Goal: Ask a question: Seek information or help from site administrators or community

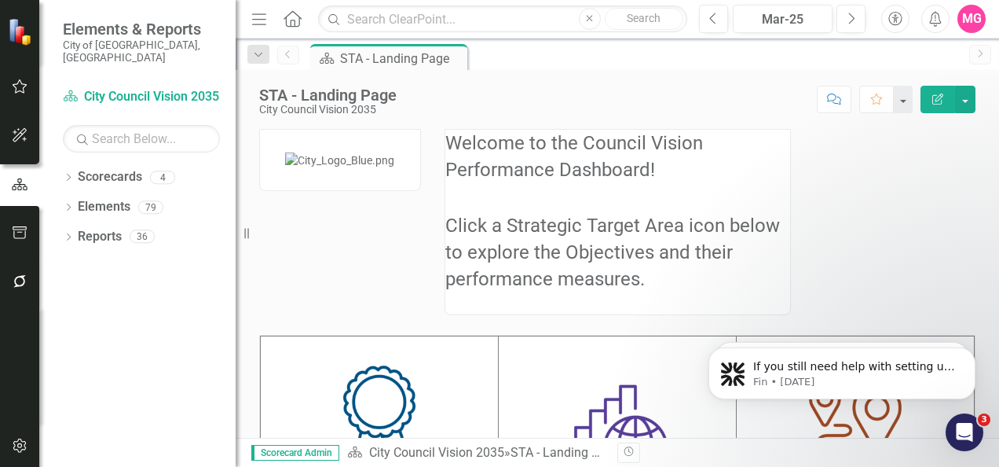
click at [839, 159] on div "Welcome to the Council Vision Performance Dashboard! Click a Strategic Target A…" at bounding box center [617, 446] width 740 height 674
click at [19, 288] on button "button" at bounding box center [19, 282] width 35 height 33
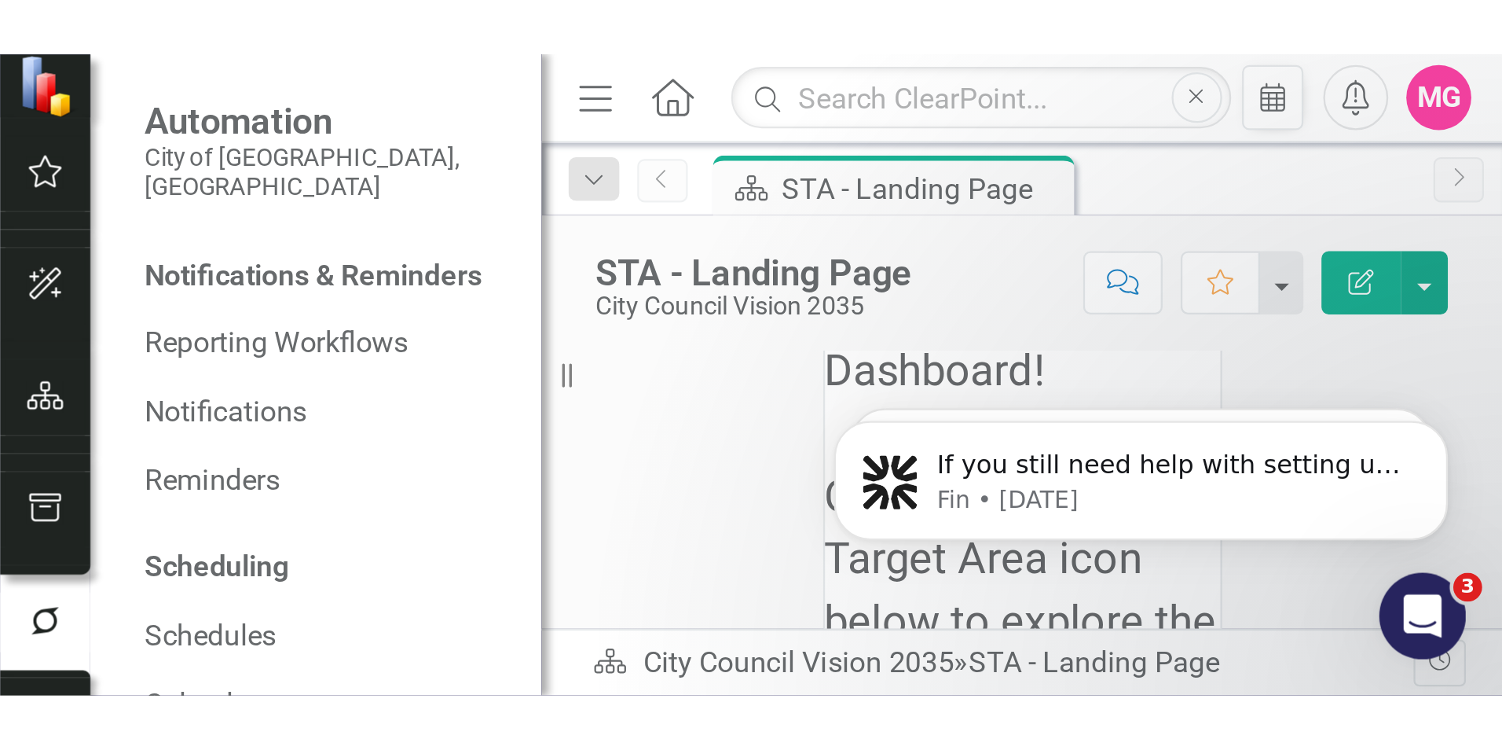
scroll to position [86, 0]
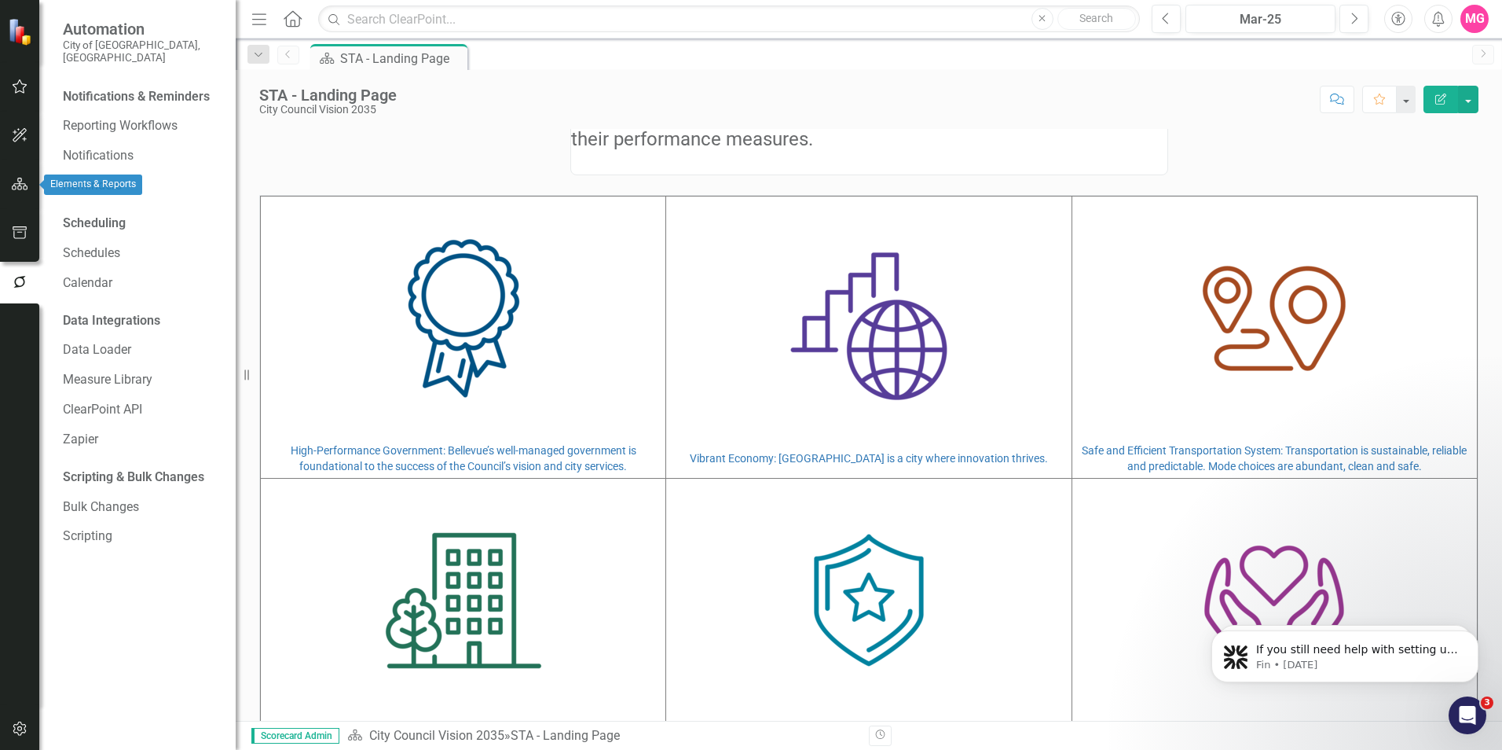
click at [29, 193] on button "button" at bounding box center [19, 184] width 35 height 33
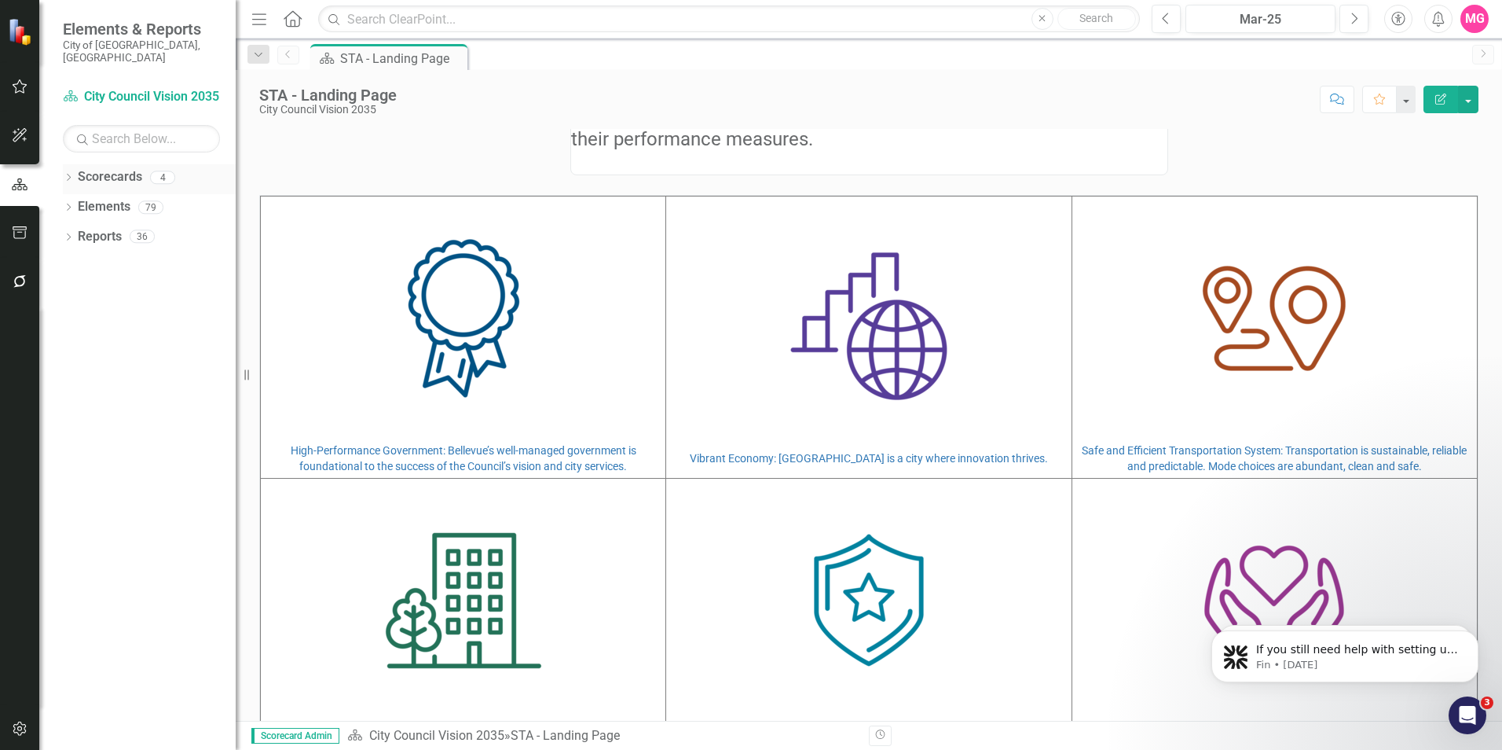
click at [67, 174] on icon "Dropdown" at bounding box center [68, 178] width 11 height 9
click at [67, 284] on div "Dropdown Elements 79" at bounding box center [149, 299] width 173 height 30
click at [67, 293] on icon "Dropdown" at bounding box center [68, 297] width 11 height 9
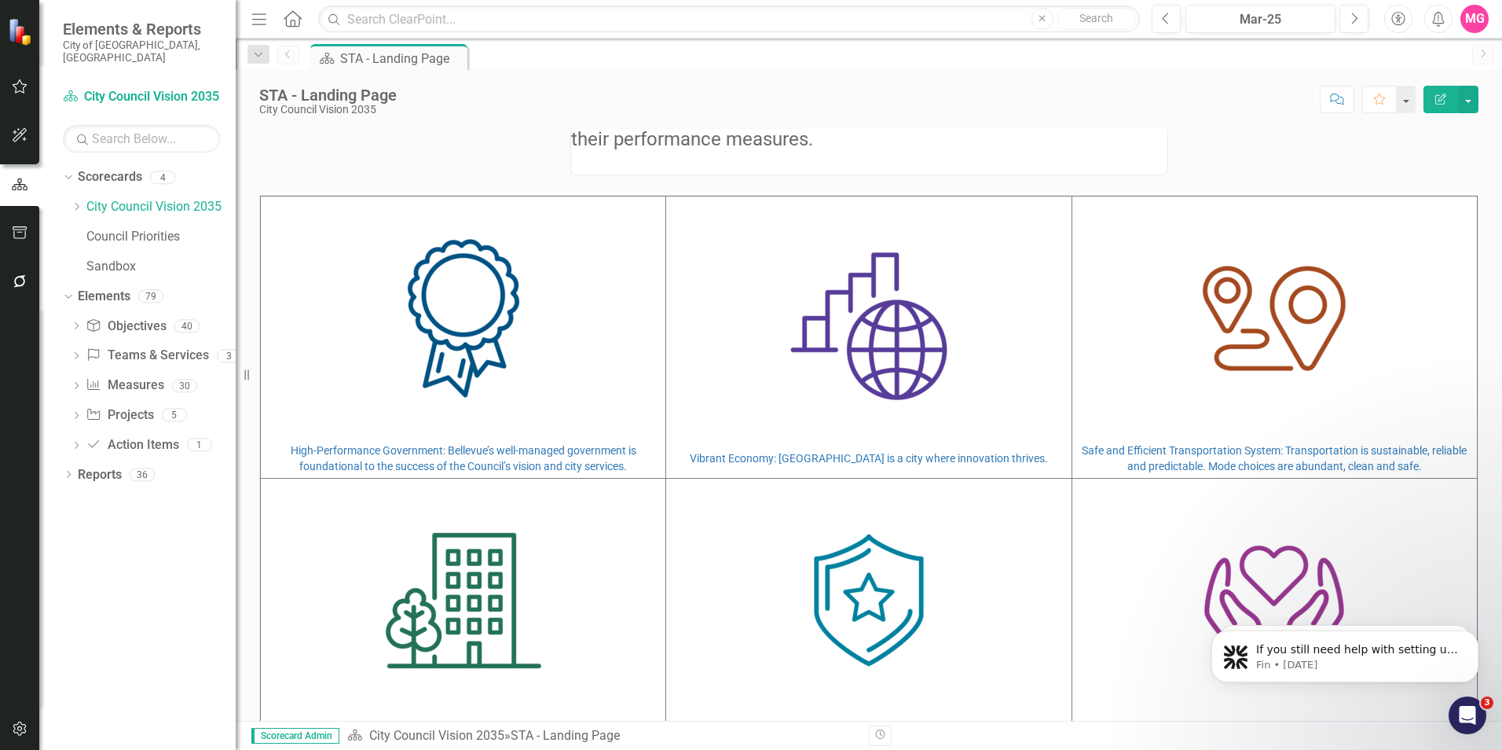
click at [999, 7] on div "MG" at bounding box center [1475, 19] width 28 height 28
click at [999, 104] on link "Help Support Center" at bounding box center [1426, 108] width 124 height 29
click at [999, 19] on div "MG" at bounding box center [1475, 19] width 28 height 28
click at [999, 101] on link "Help Support Center" at bounding box center [1426, 108] width 124 height 29
click at [71, 383] on icon "Dropdown" at bounding box center [76, 387] width 11 height 9
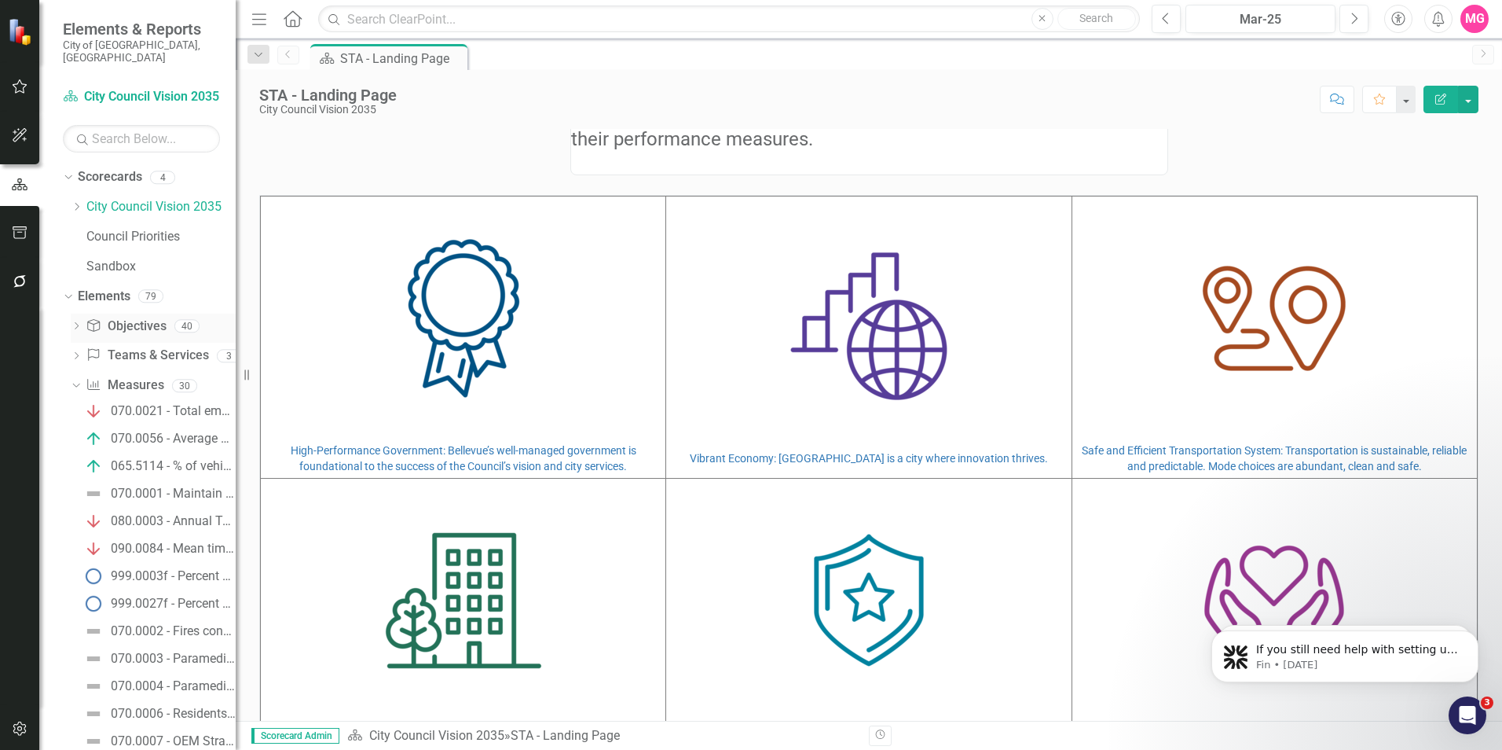
click at [144, 321] on link "Objective Objectives" at bounding box center [126, 326] width 80 height 18
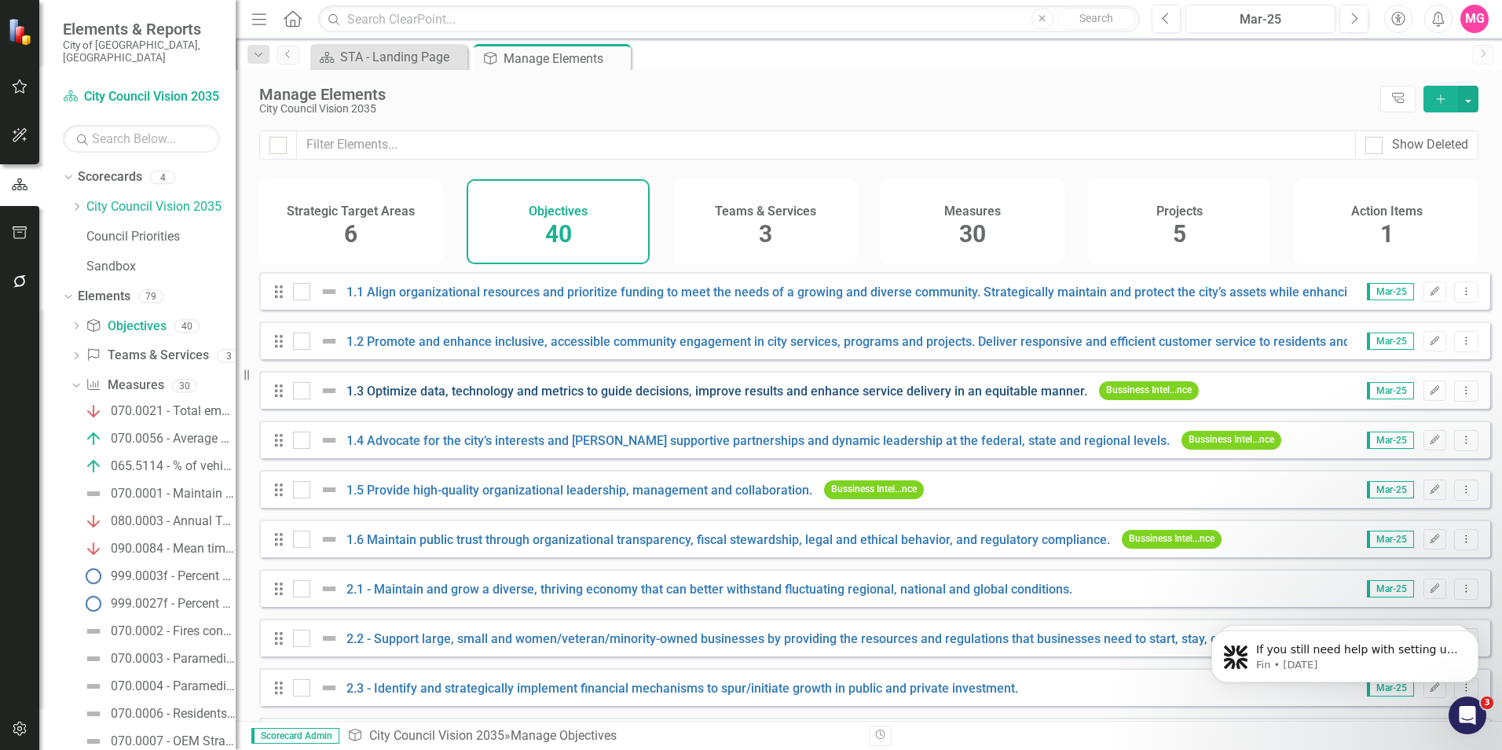
click at [434, 398] on link "1.3 Optimize data, technology and metrics to guide decisions, improve results a…" at bounding box center [716, 390] width 741 height 15
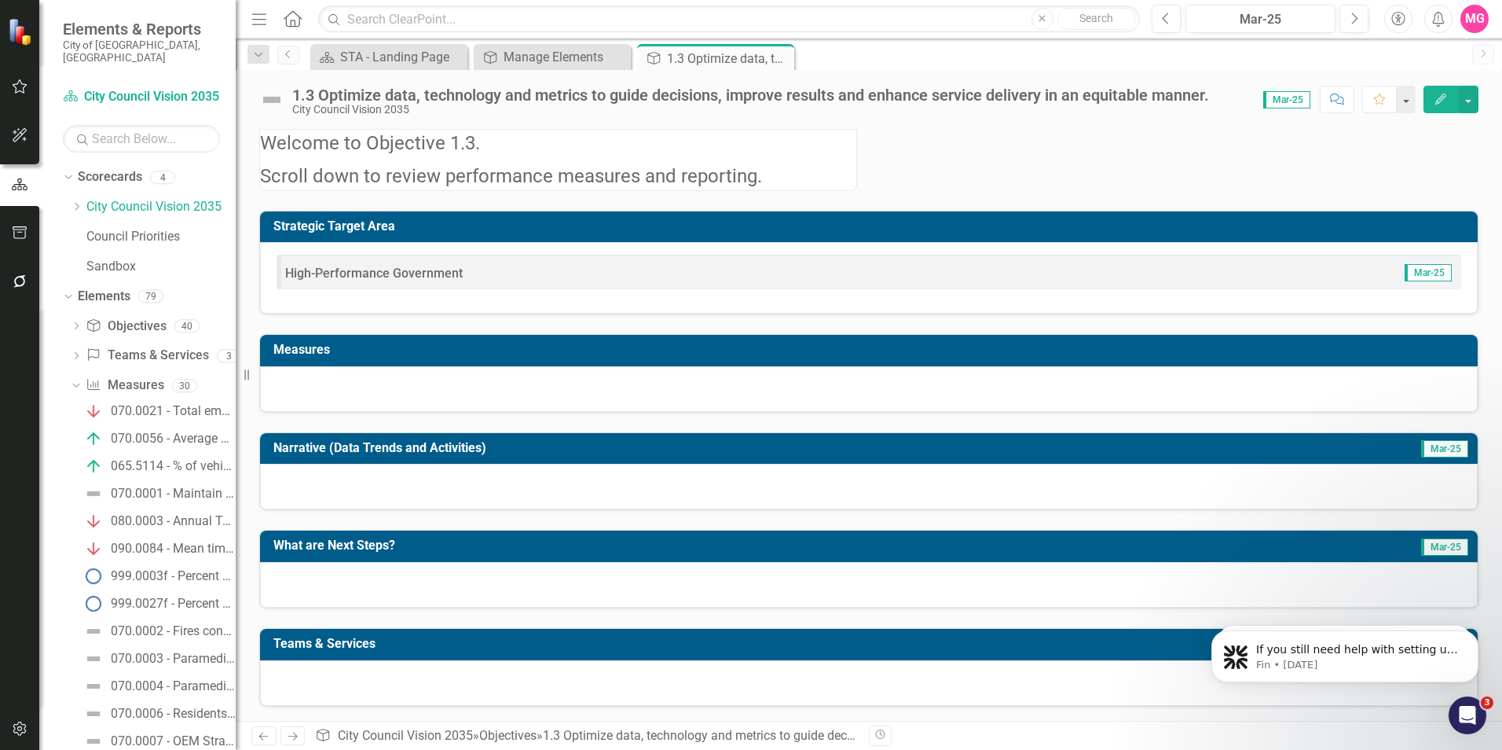
click at [860, 101] on div "1.3 Optimize data, technology and metrics to guide decisions, improve results a…" at bounding box center [750, 94] width 917 height 17
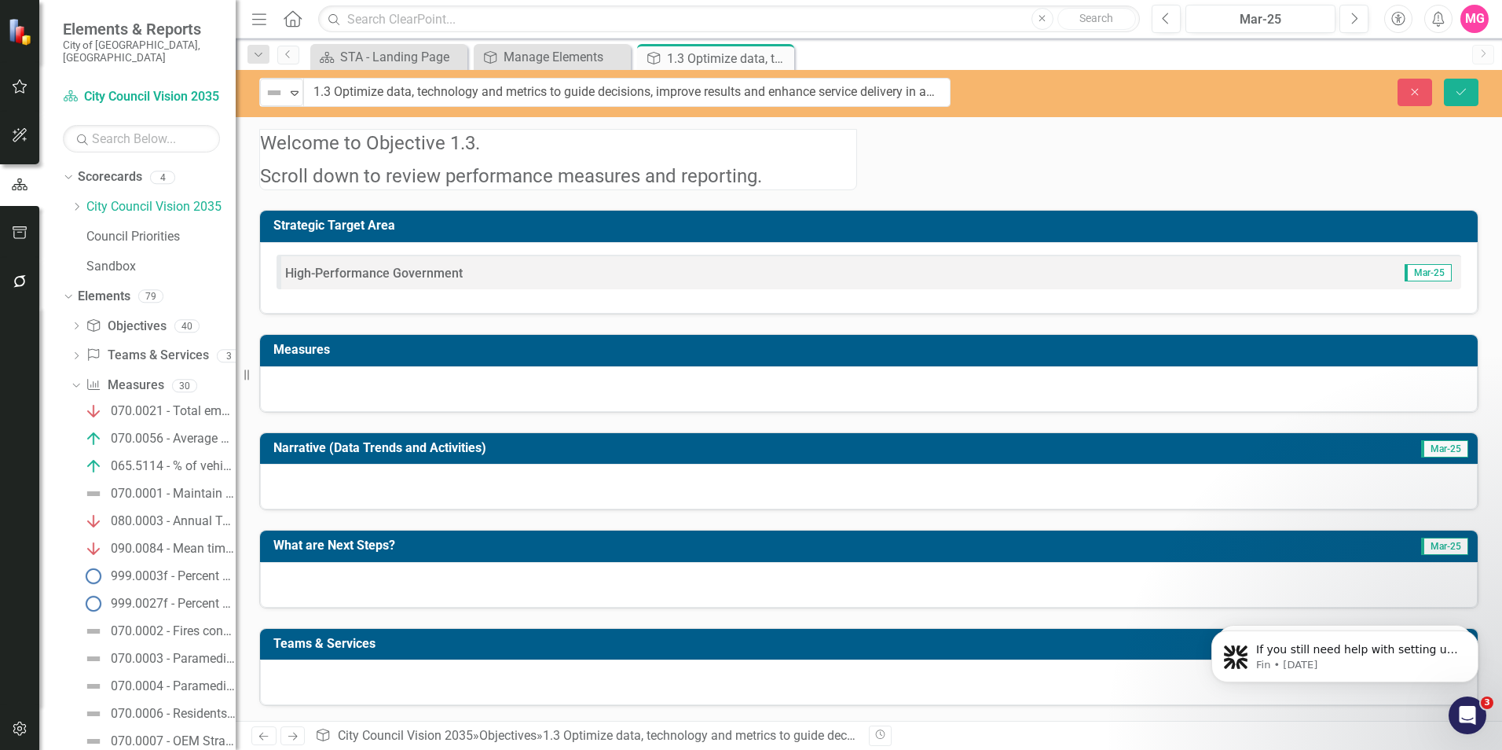
click at [860, 101] on input "1.3 Optimize data, technology and metrics to guide decisions, improve results a…" at bounding box center [626, 92] width 647 height 29
click at [999, 88] on icon "Save" at bounding box center [1461, 91] width 14 height 11
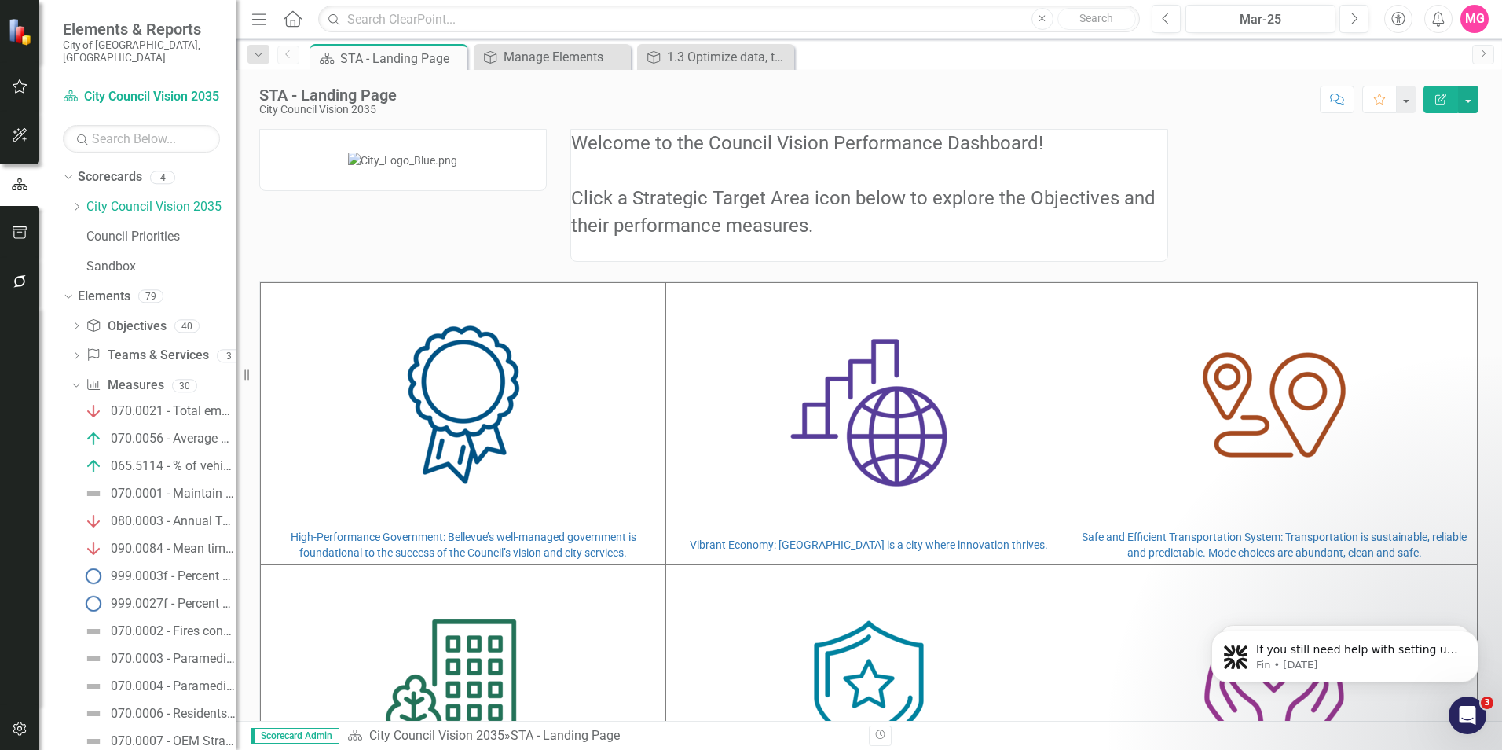
click at [999, 27] on div "MG" at bounding box center [1475, 19] width 28 height 28
click at [999, 115] on link "Help Support Center" at bounding box center [1426, 108] width 124 height 29
click at [999, 466] on p "Fin • [DATE]" at bounding box center [1357, 665] width 203 height 14
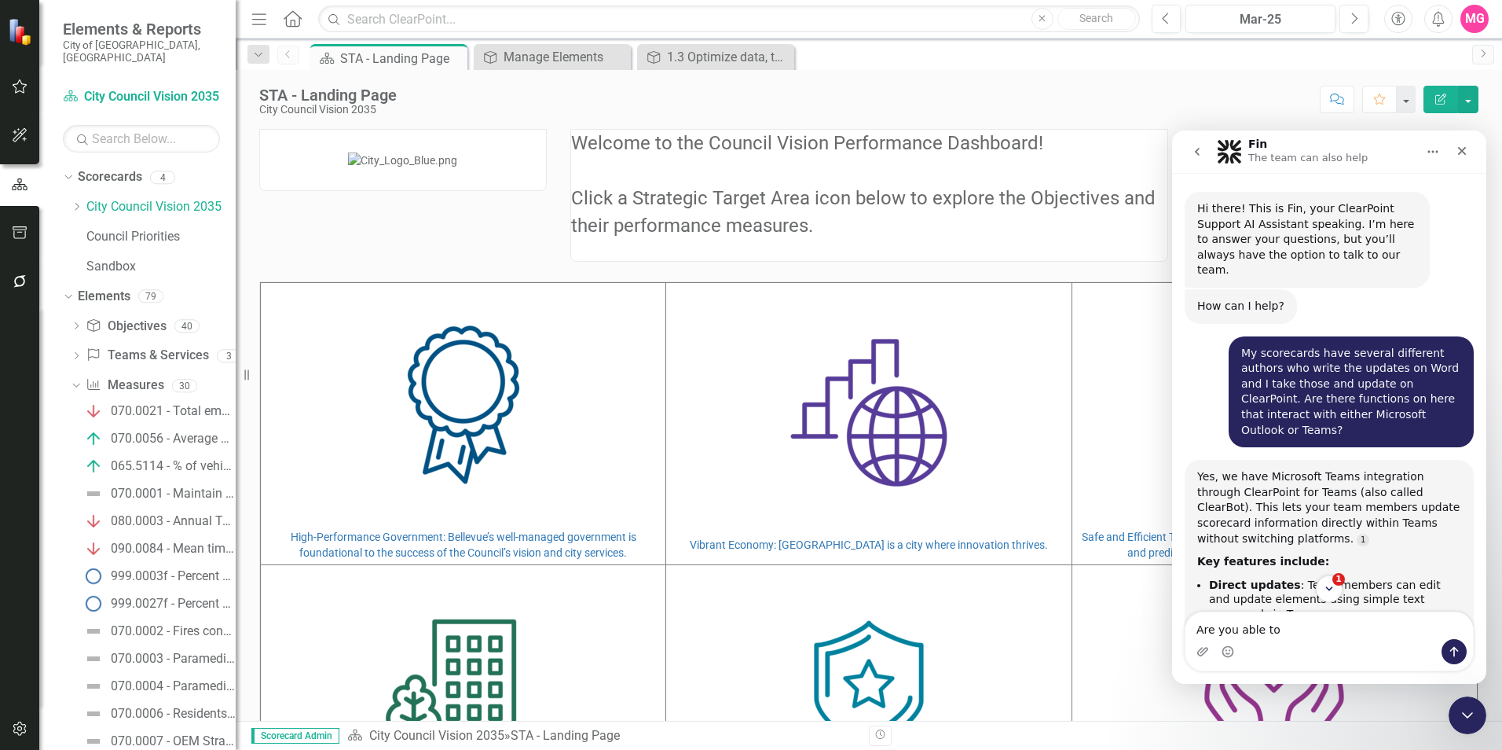
scroll to position [18, 0]
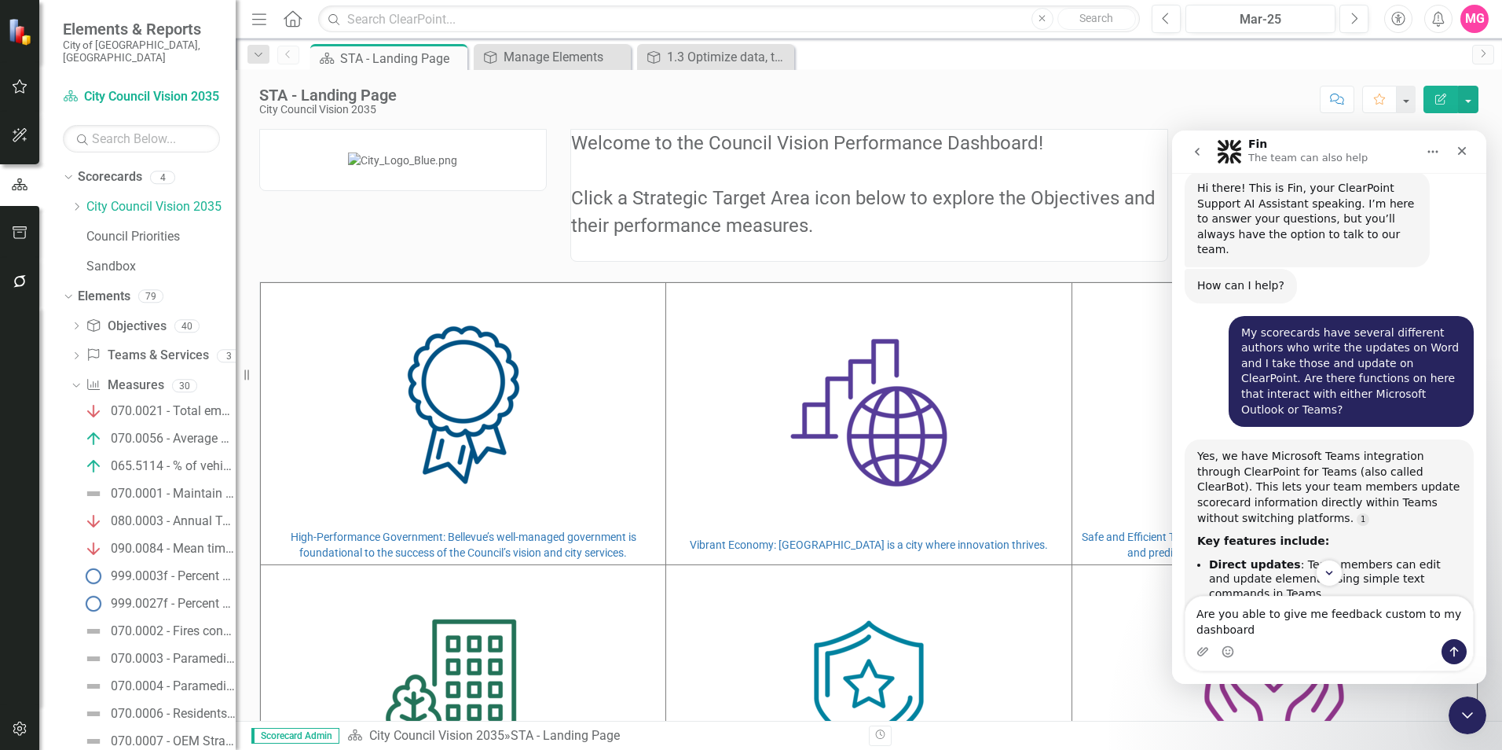
type textarea "Are you able to give me feedback custom to my dashboard?"
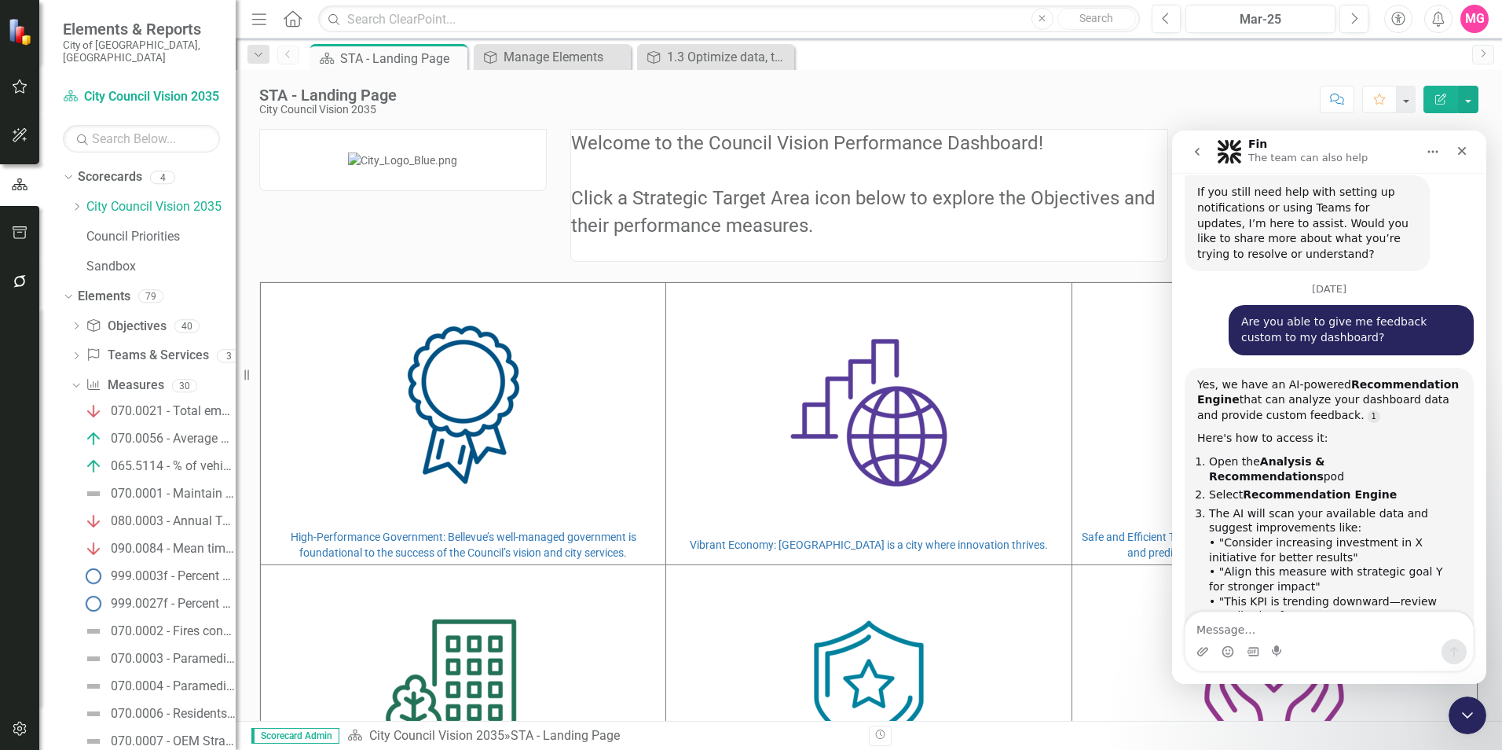
scroll to position [1974, 0]
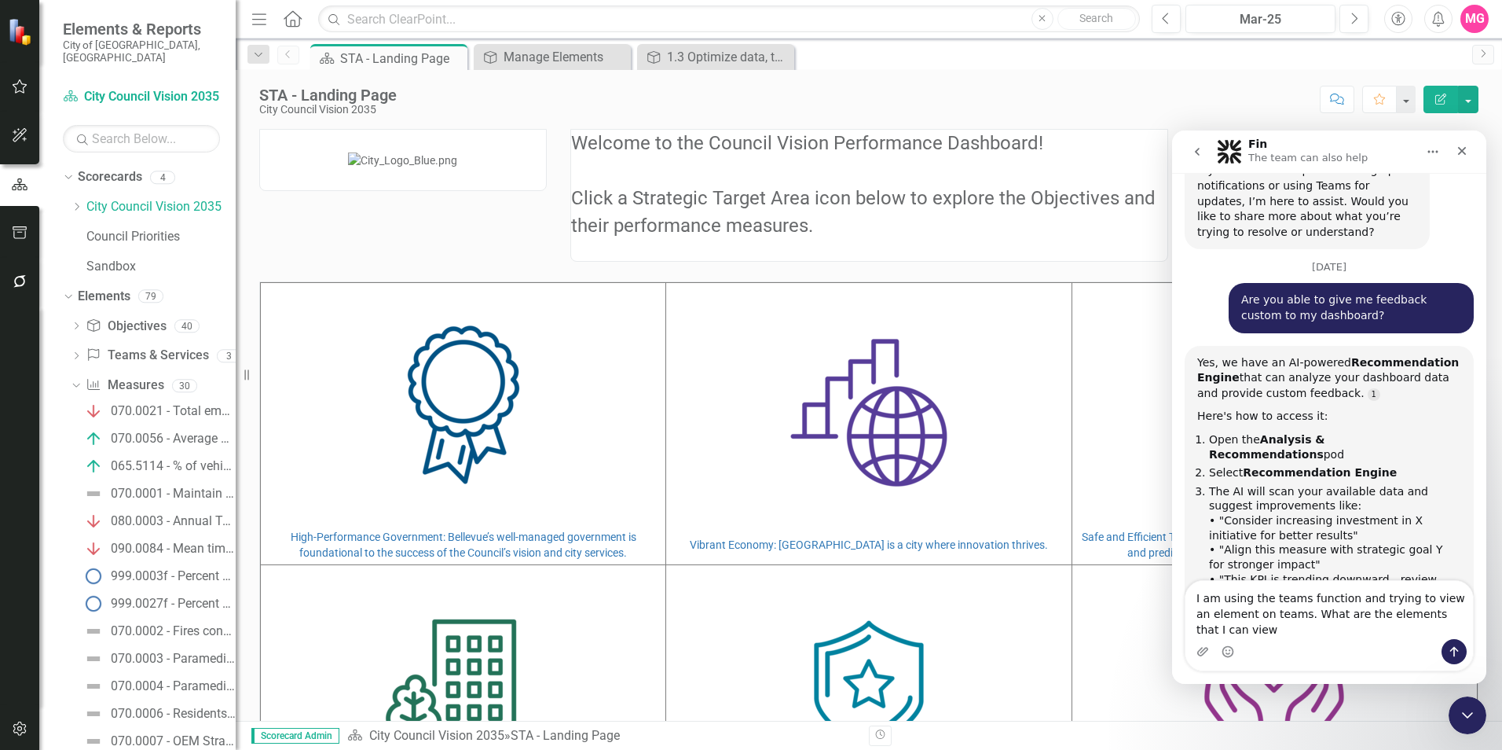
type textarea "I am using the teams function and trying to view an element on teams. What are …"
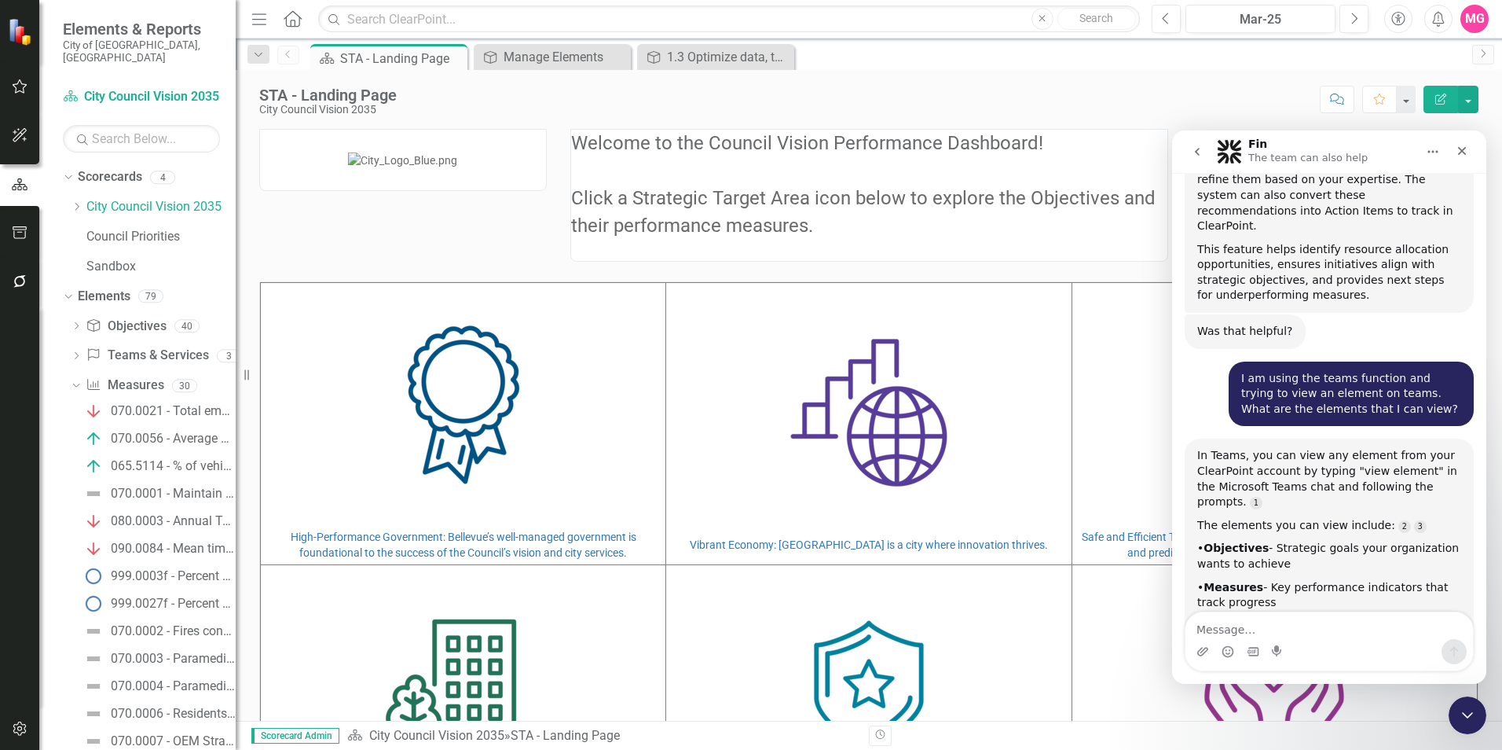
scroll to position [2465, 0]
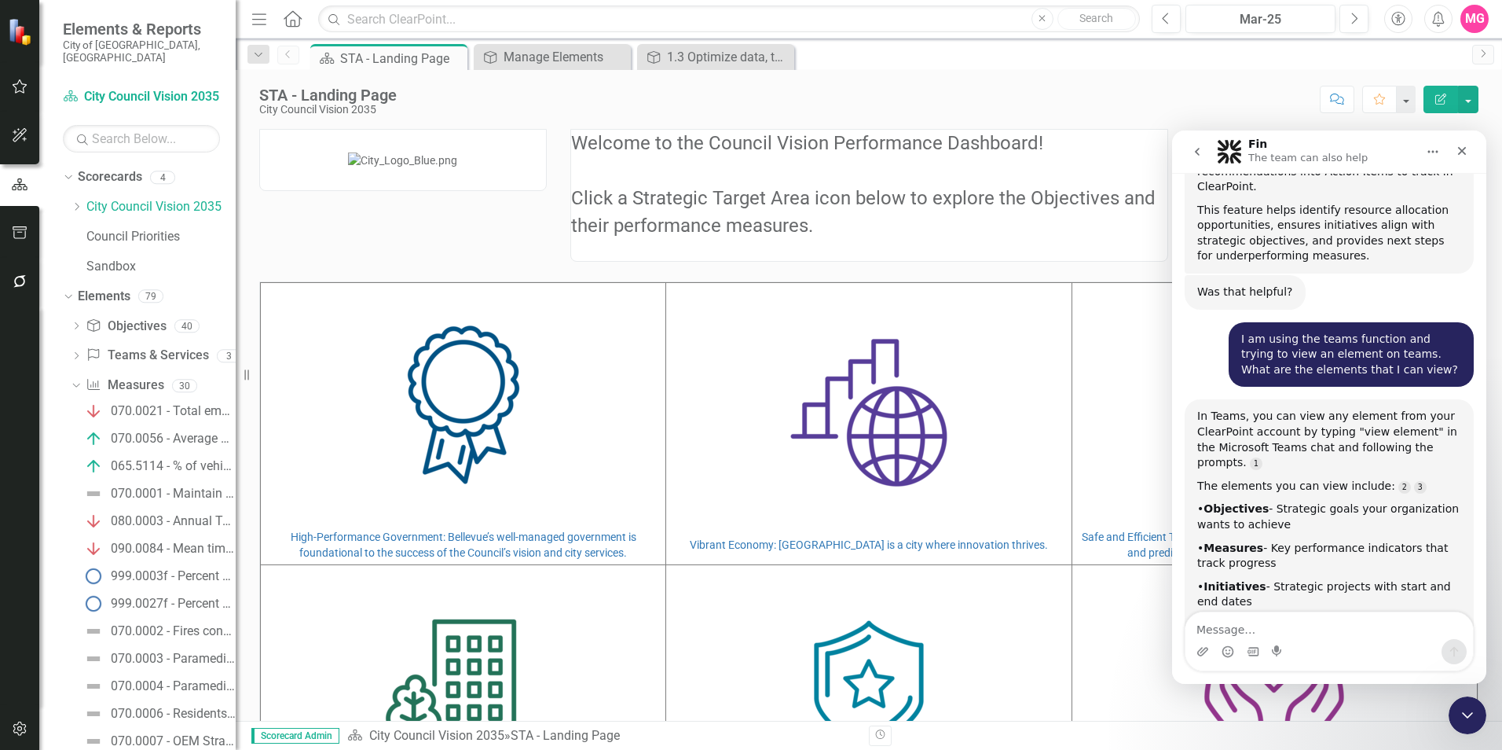
click at [999, 466] on textarea "Message…" at bounding box center [1330, 625] width 288 height 27
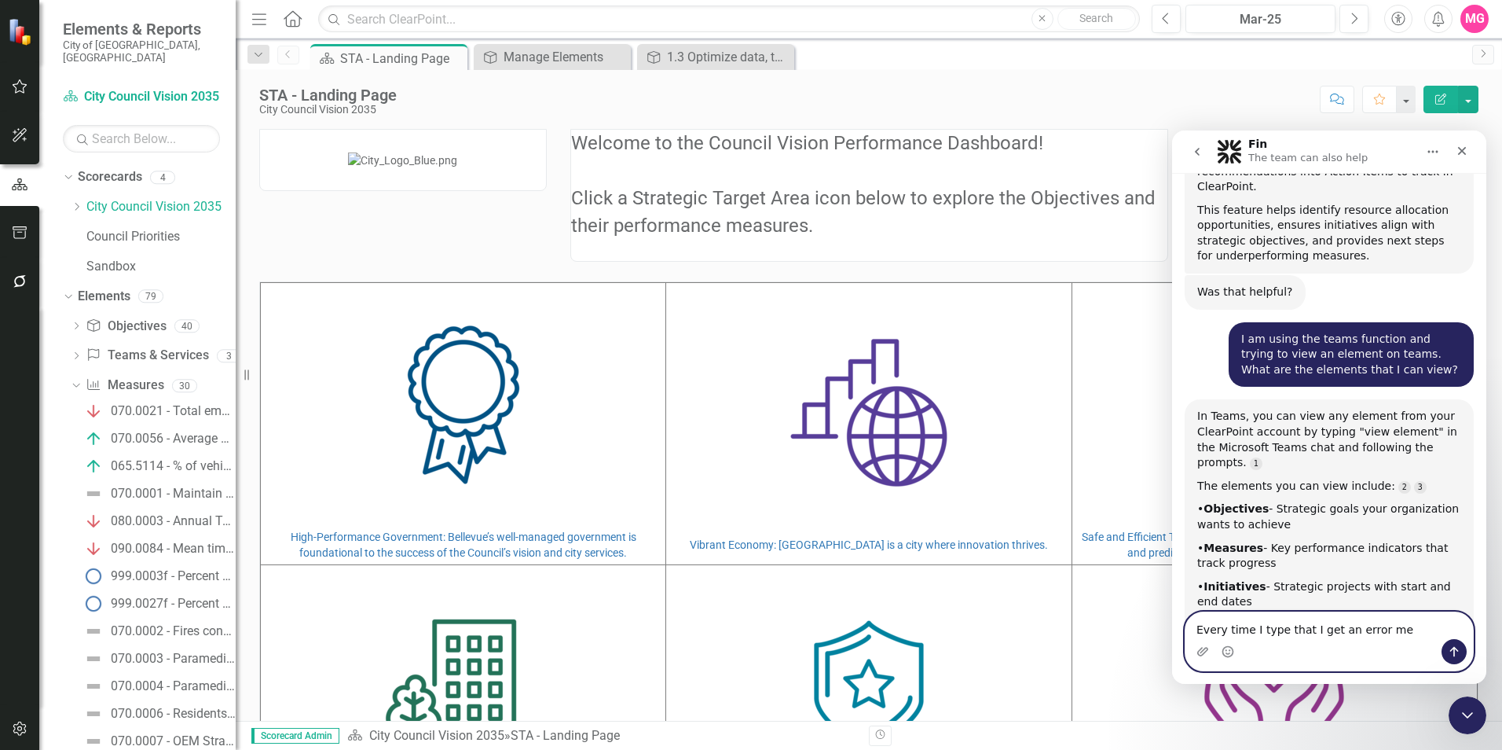
type textarea "Every time I type that I get an error message"
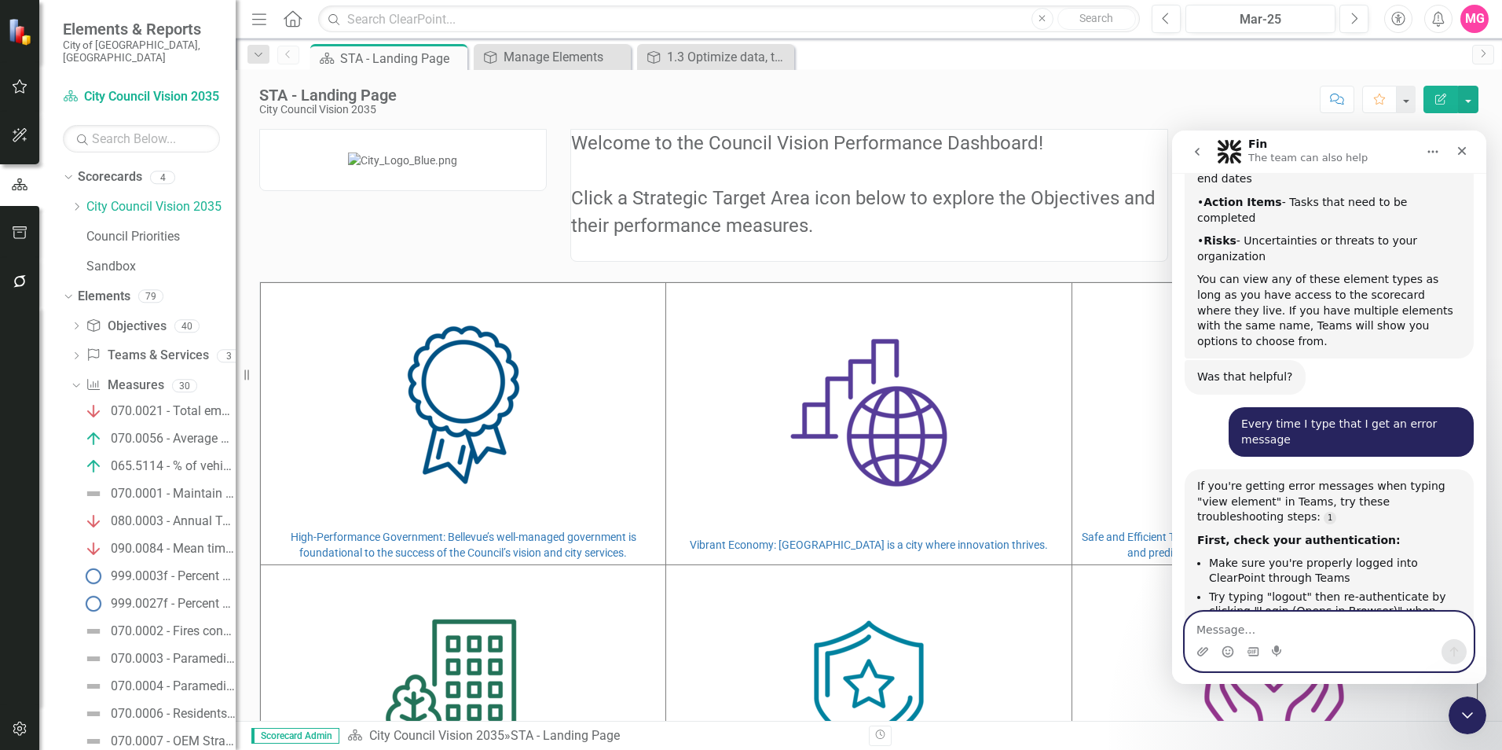
scroll to position [2920, 0]
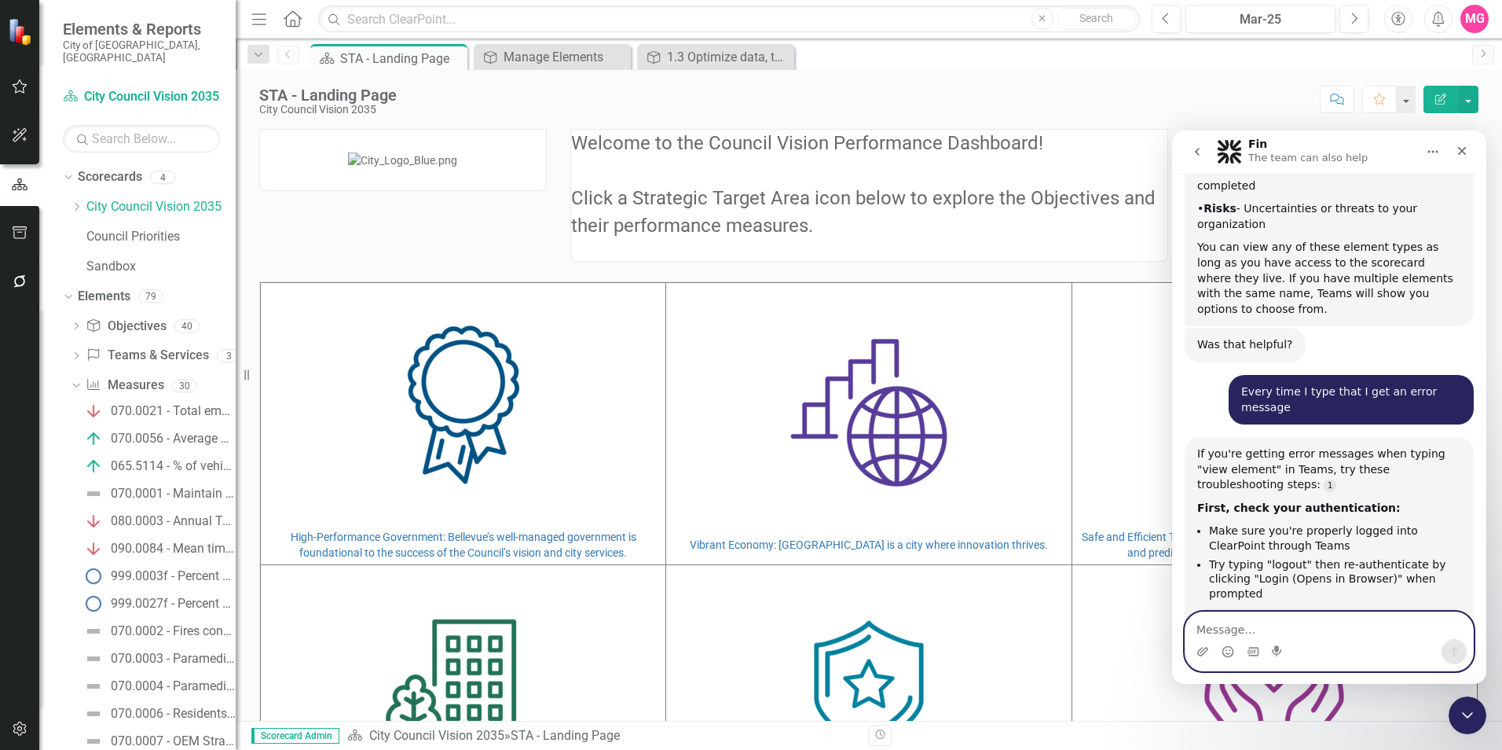
click at [999, 466] on textarea "Message…" at bounding box center [1330, 625] width 288 height 27
paste textarea "Something went wrong. Please try again later. If the problem persists, please c…"
type textarea "I keep getting: Something went wrong. Please try again later. If the problem pe…"
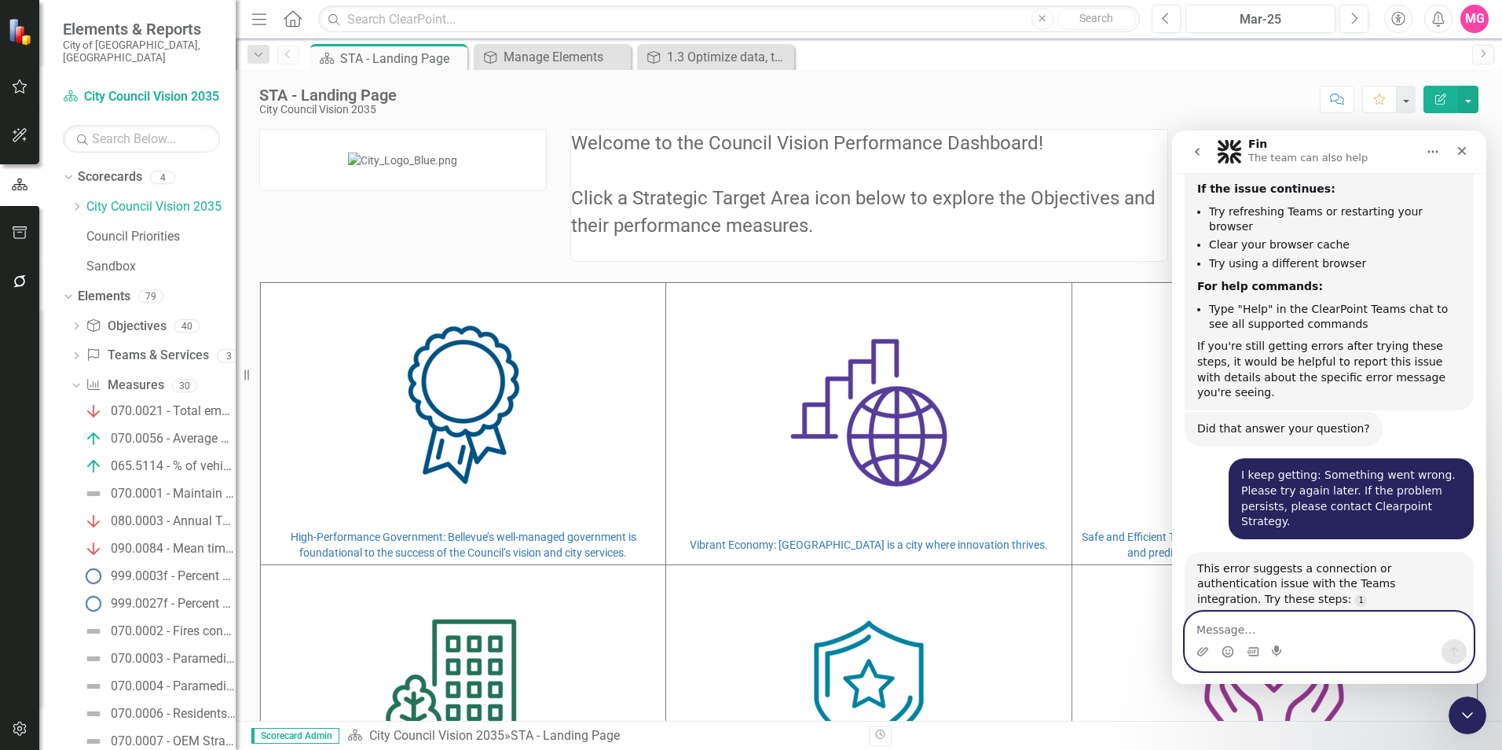
scroll to position [3382, 0]
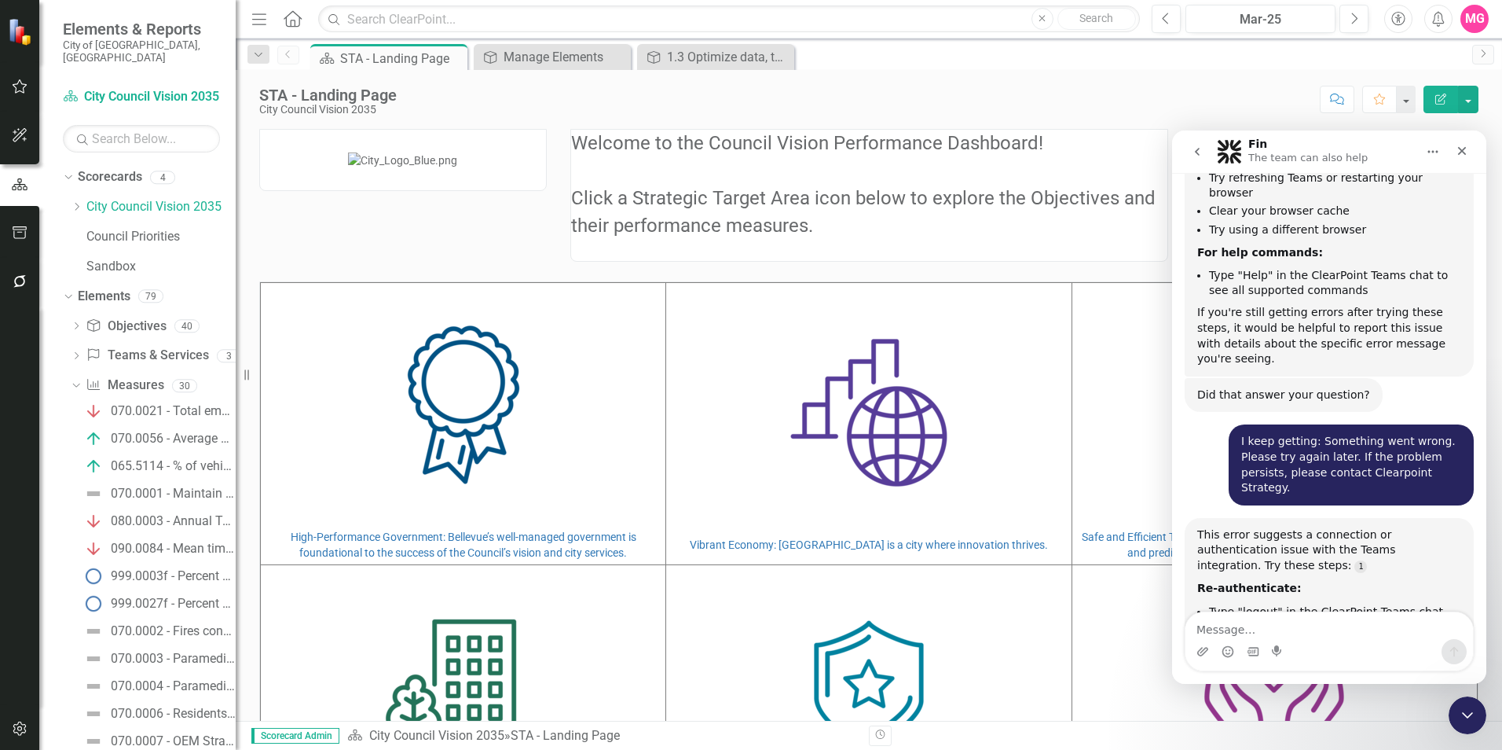
click at [999, 9] on div "MG" at bounding box center [1475, 19] width 28 height 28
click at [999, 115] on link "Help Support Center" at bounding box center [1426, 108] width 124 height 29
click at [999, 152] on icon "go back" at bounding box center [1197, 151] width 13 height 13
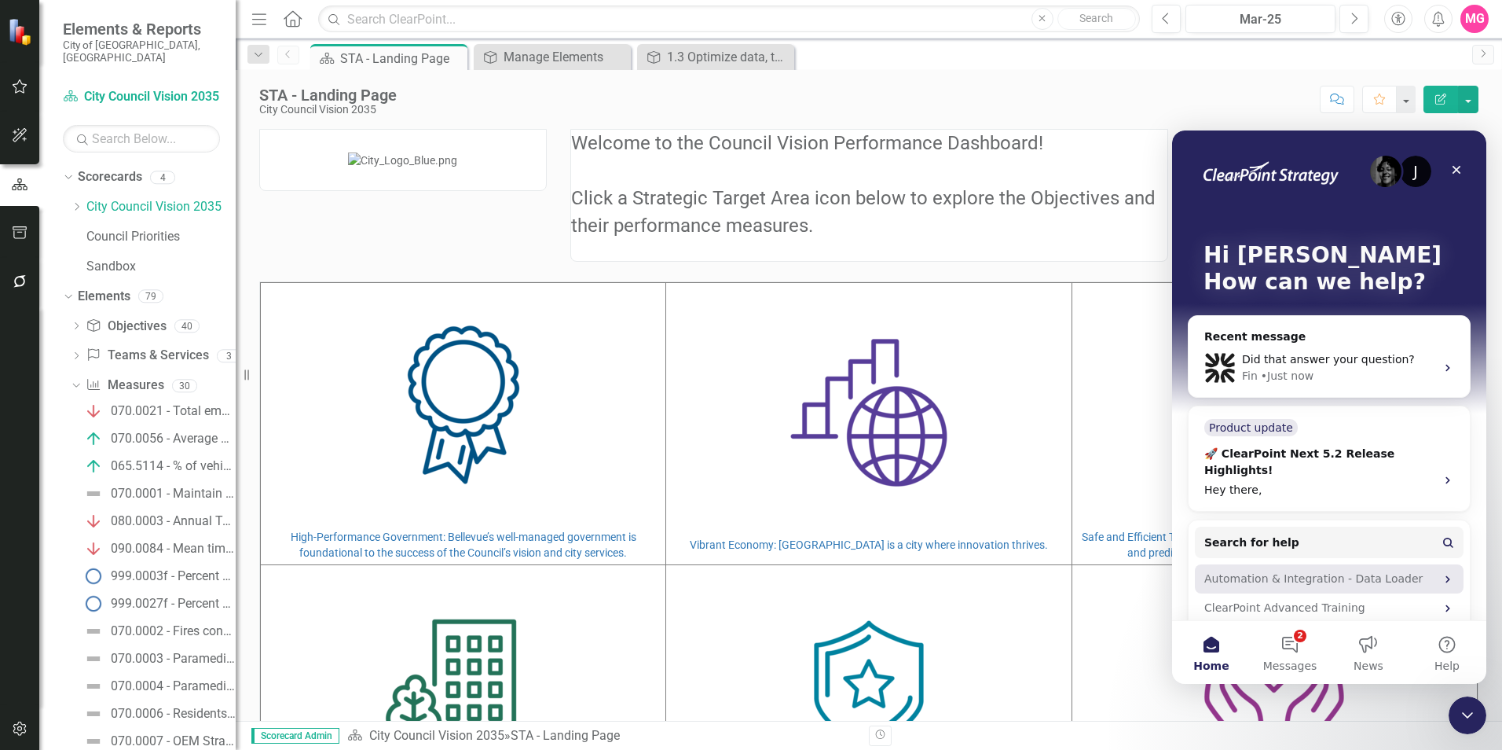
scroll to position [59, 0]
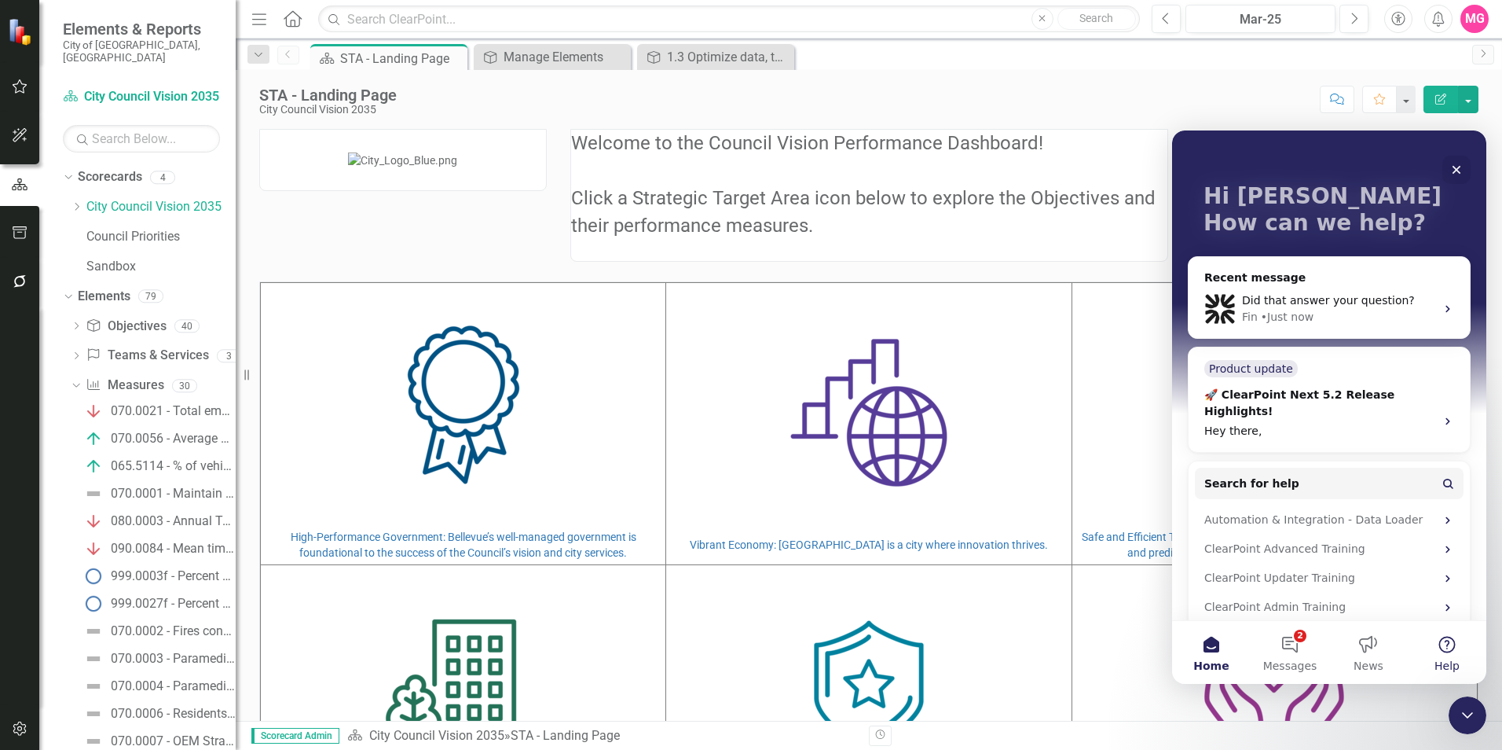
click at [999, 466] on button "Help" at bounding box center [1447, 652] width 79 height 63
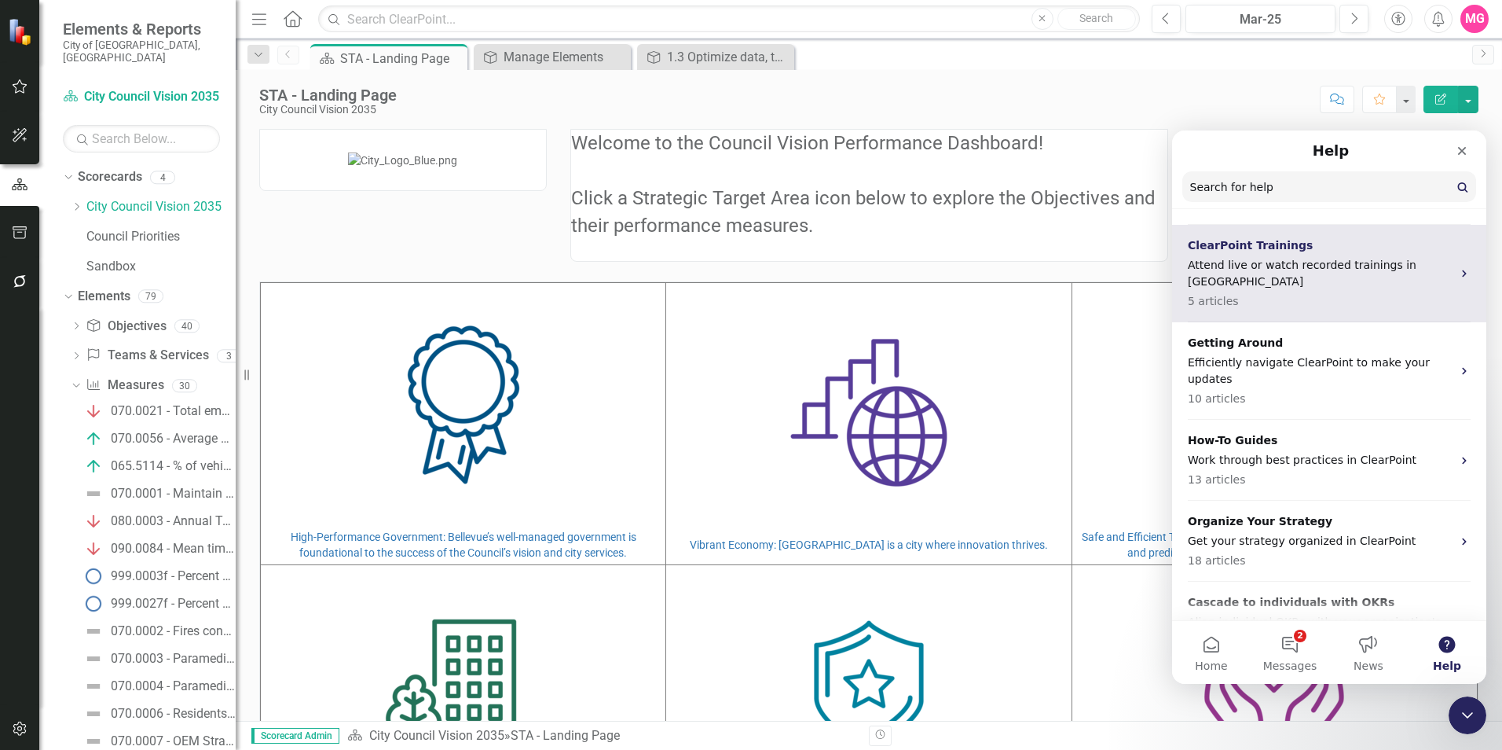
scroll to position [0, 0]
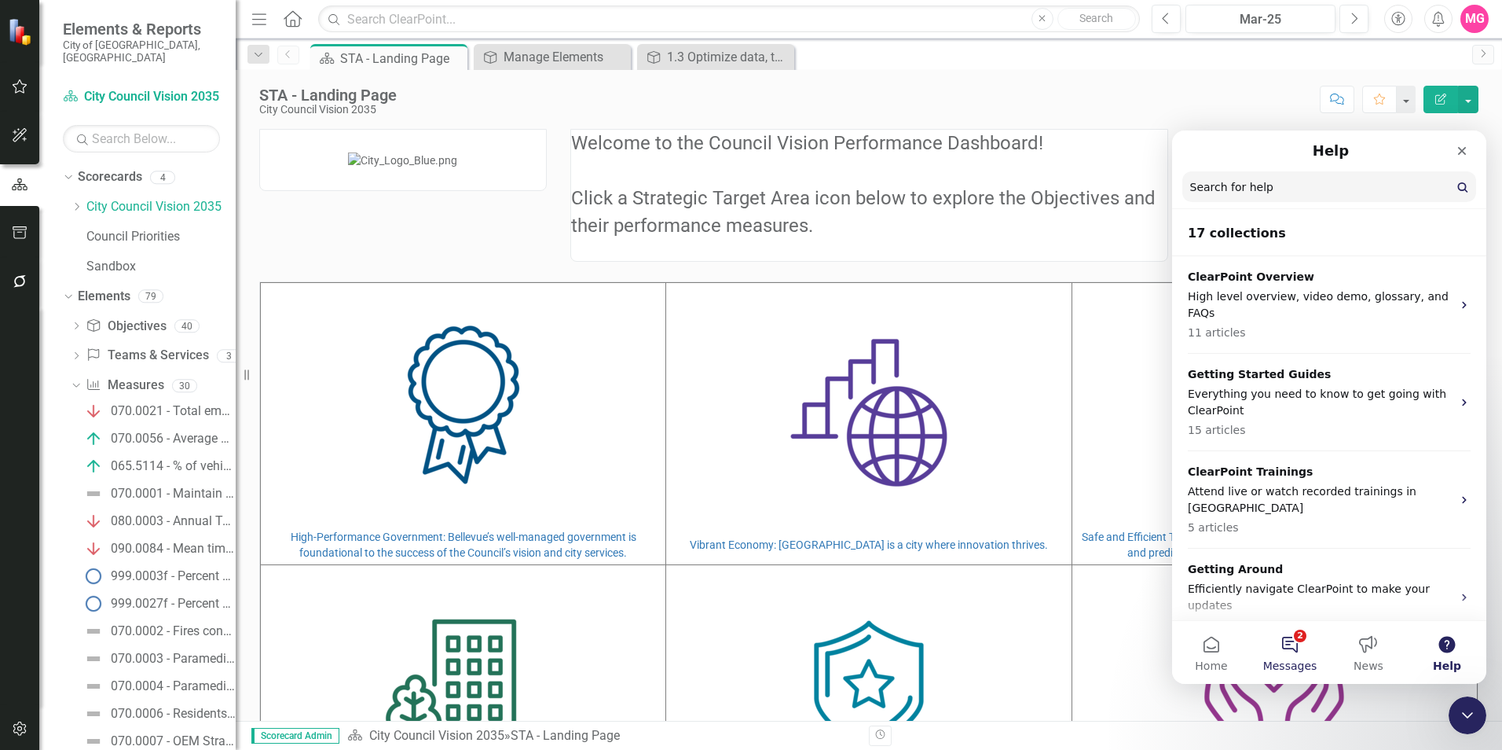
click at [999, 466] on span "Messages" at bounding box center [1290, 665] width 54 height 11
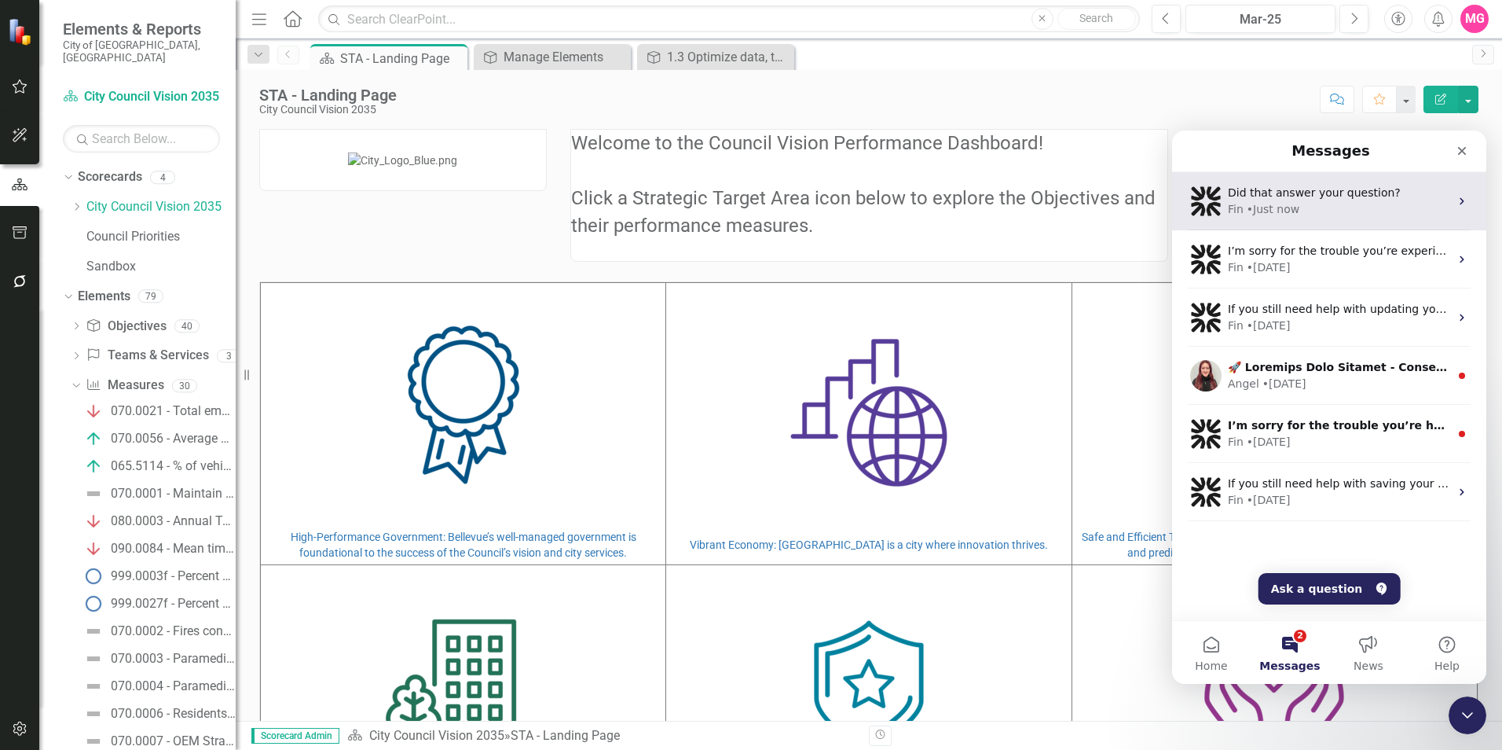
click at [999, 196] on span "Did that answer your question?" at bounding box center [1314, 192] width 173 height 13
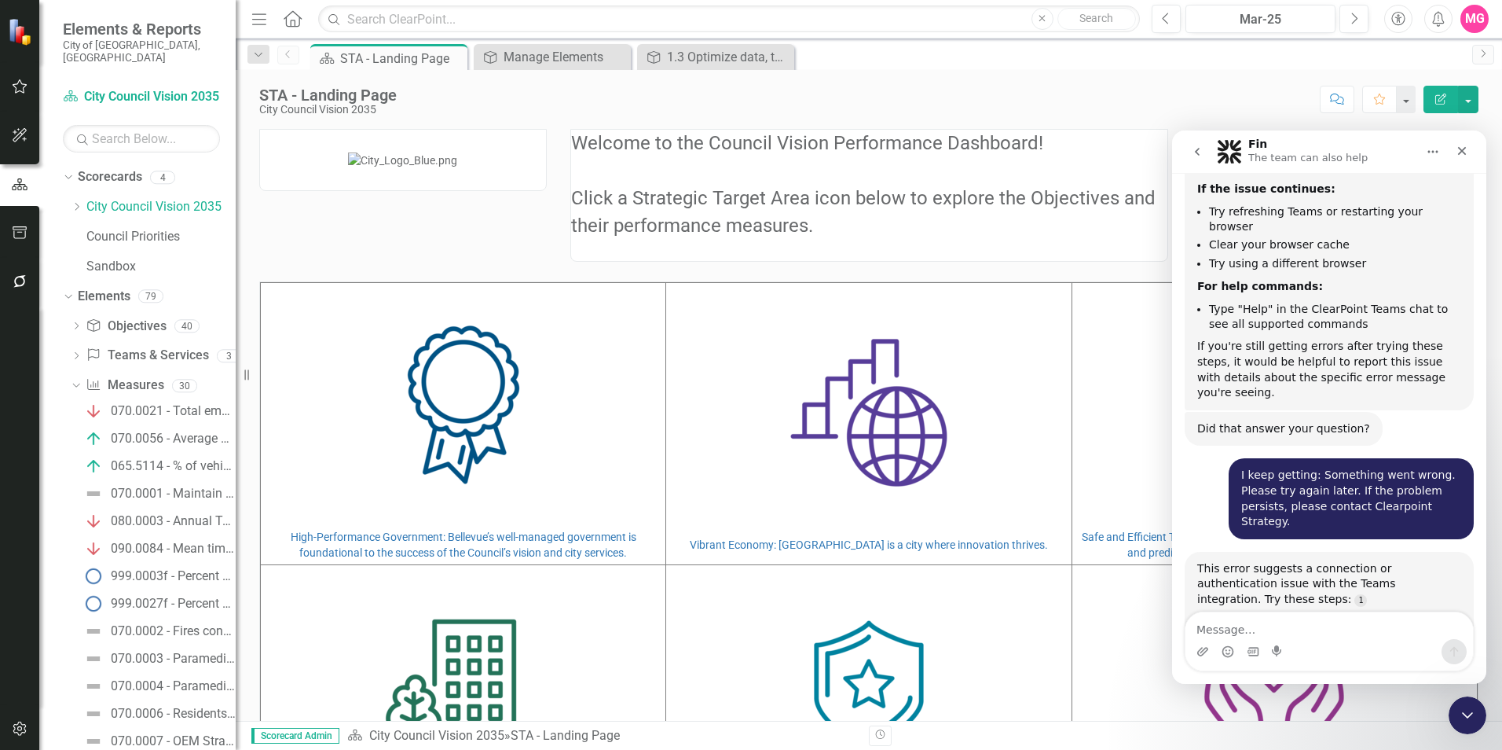
scroll to position [3382, 0]
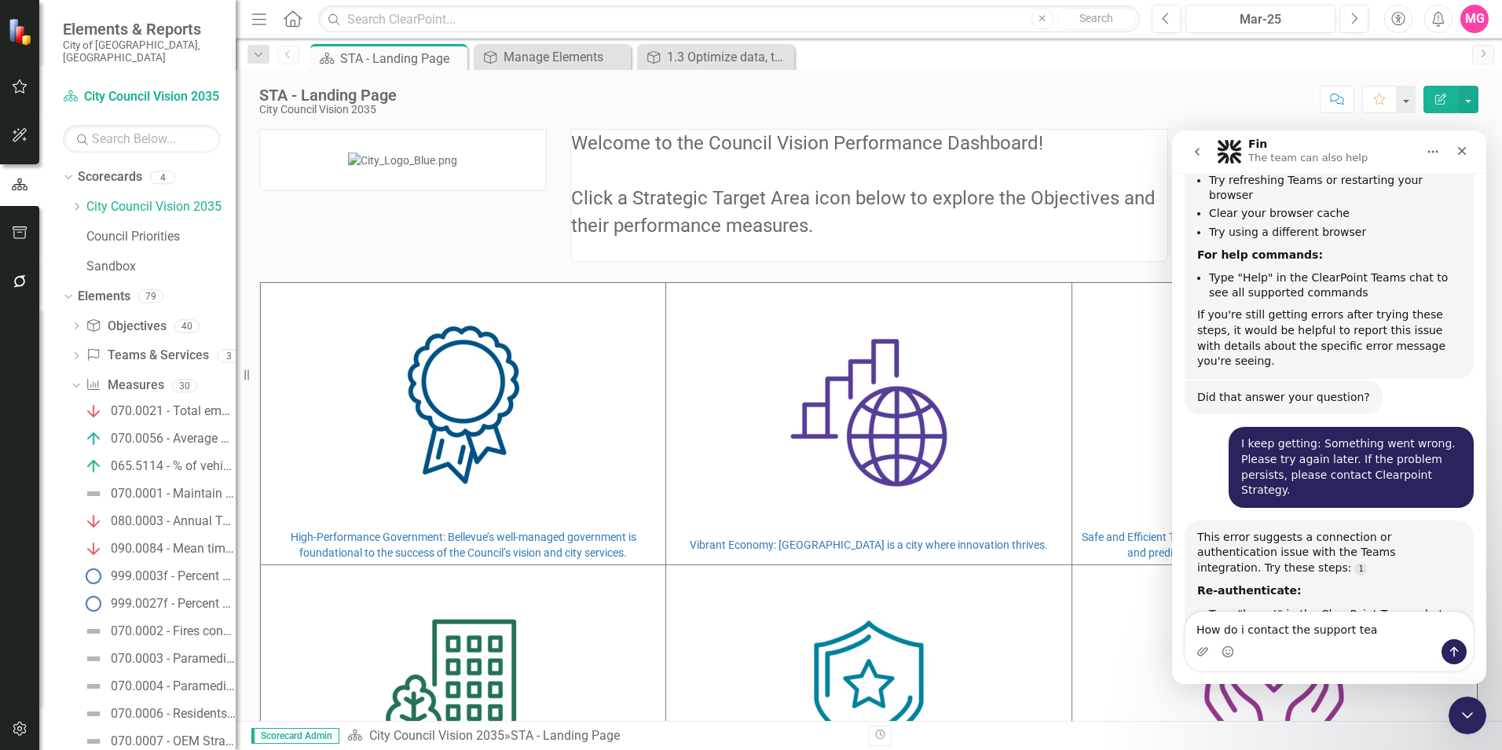
type textarea "How do i contact the support team"
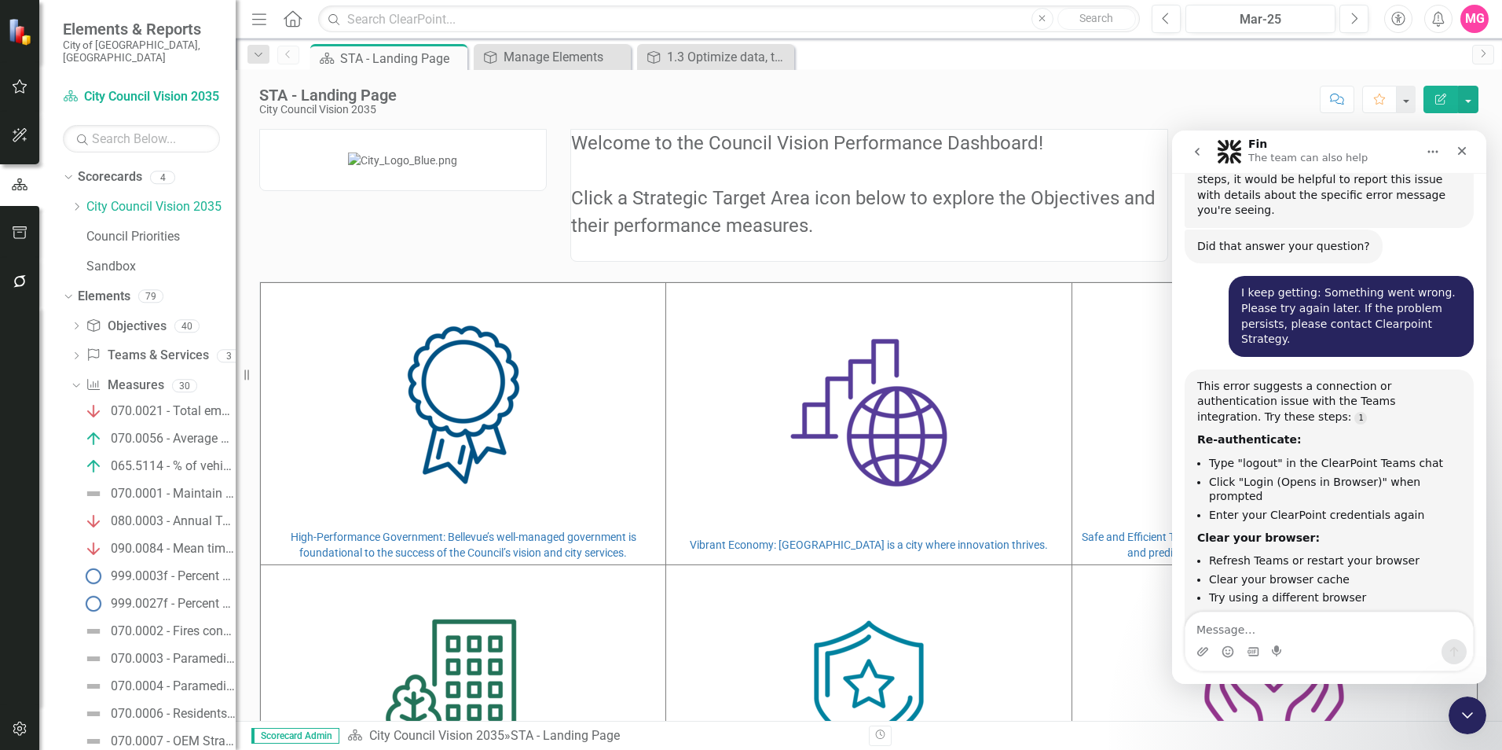
scroll to position [3536, 0]
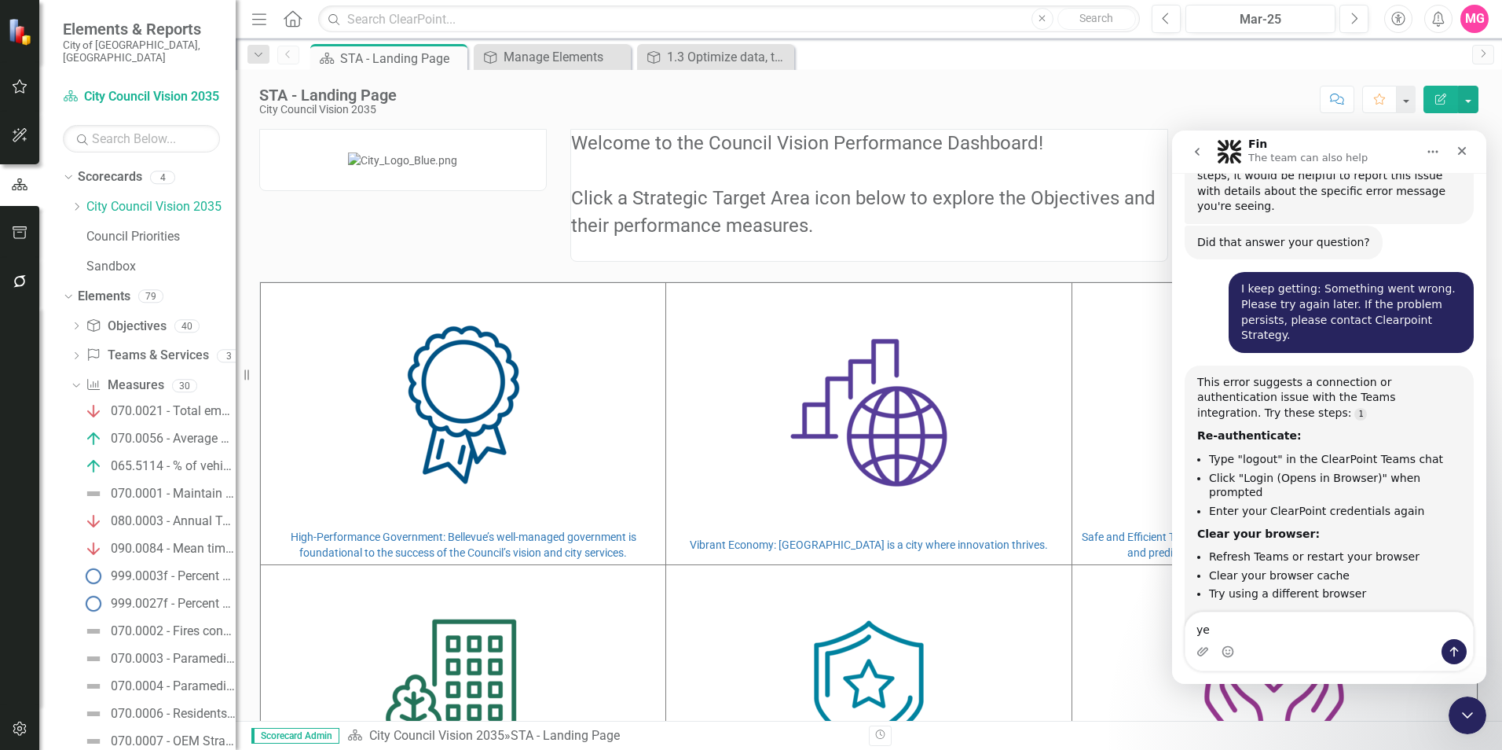
type textarea "yes"
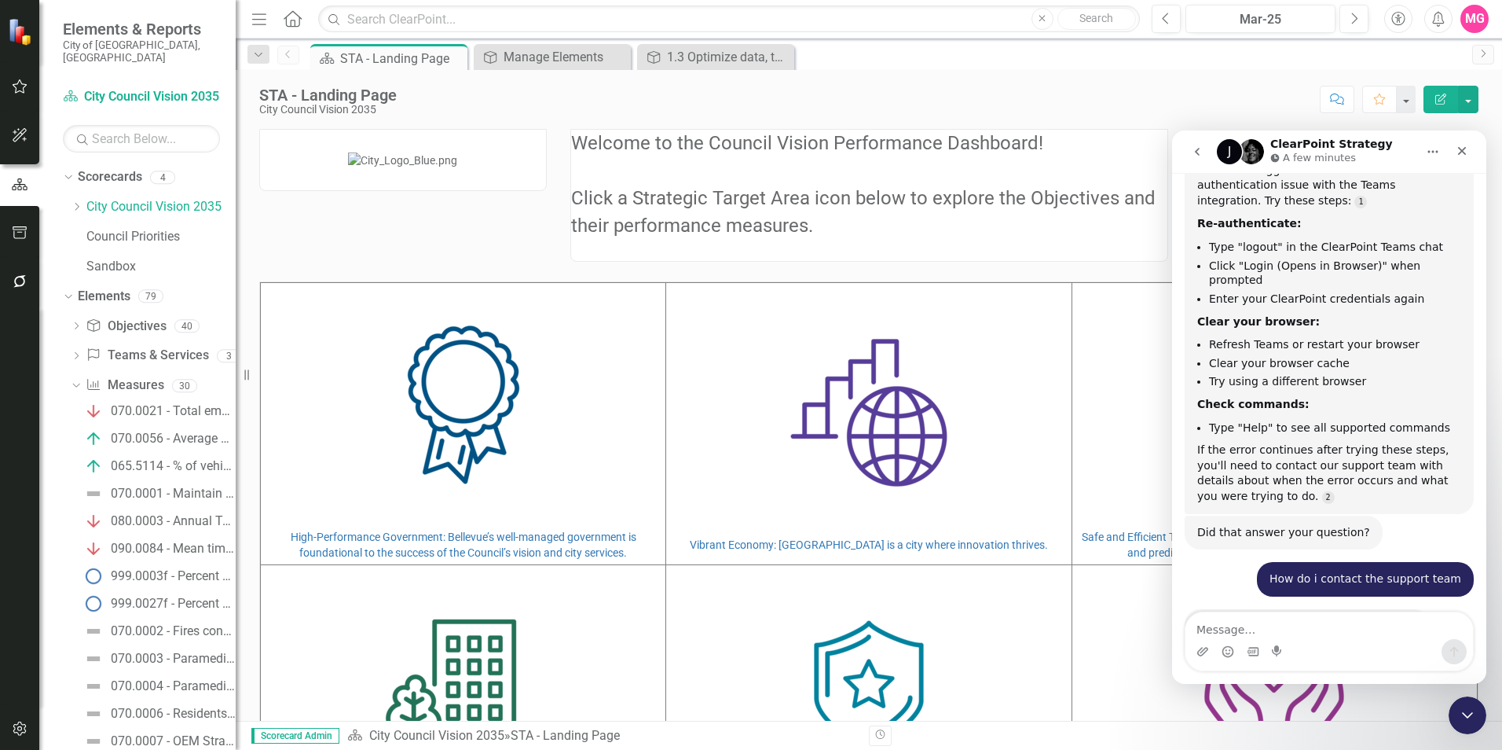
scroll to position [3749, 0]
click at [852, 315] on div "Welcome to the Council Vision Performance Dashboard! Click a Strategic Target A…" at bounding box center [868, 478] width 1243 height 739
click at [811, 319] on div "Welcome to the Council Vision Performance Dashboard! Click a Strategic Target A…" at bounding box center [868, 478] width 1243 height 739
click at [13, 270] on button "button" at bounding box center [19, 282] width 35 height 33
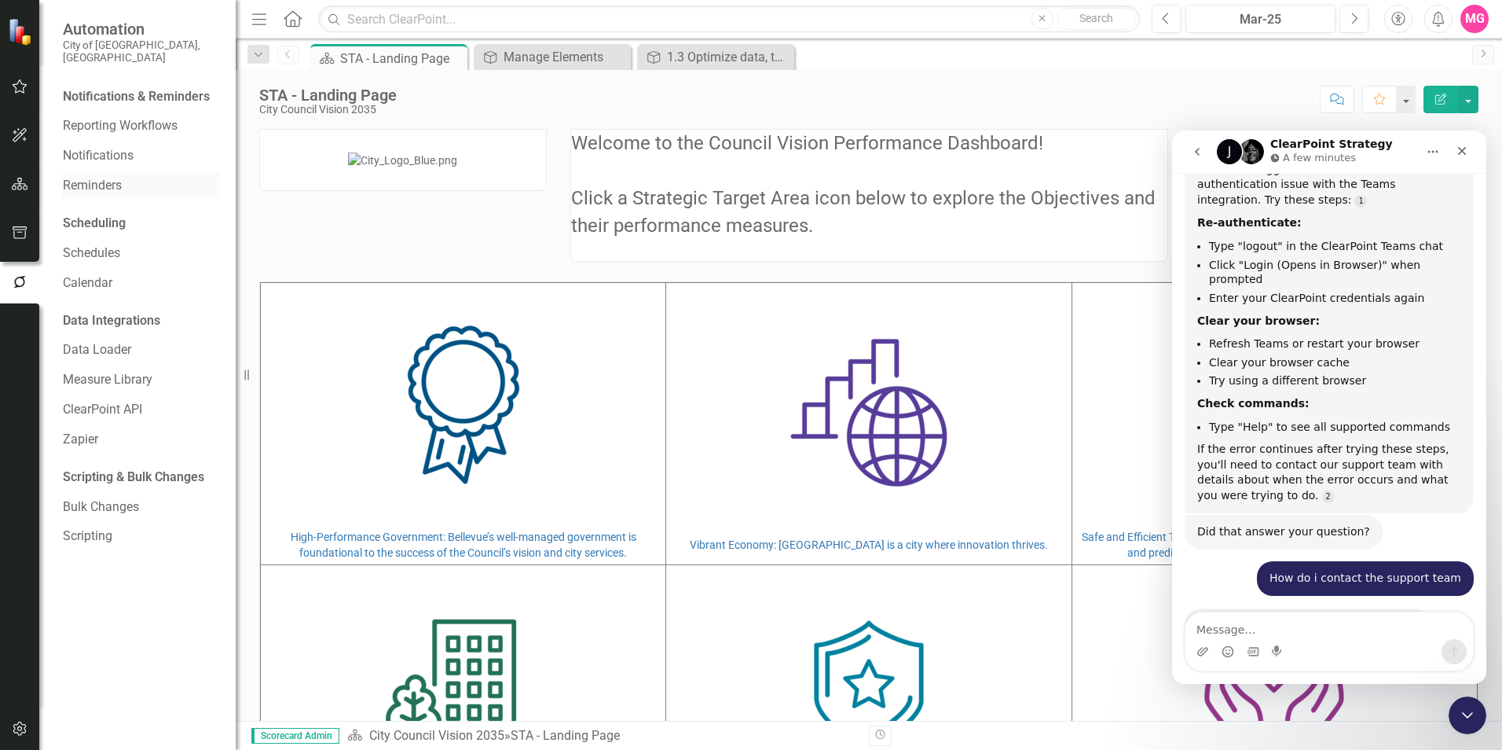
click at [100, 177] on link "Reminders" at bounding box center [141, 186] width 157 height 18
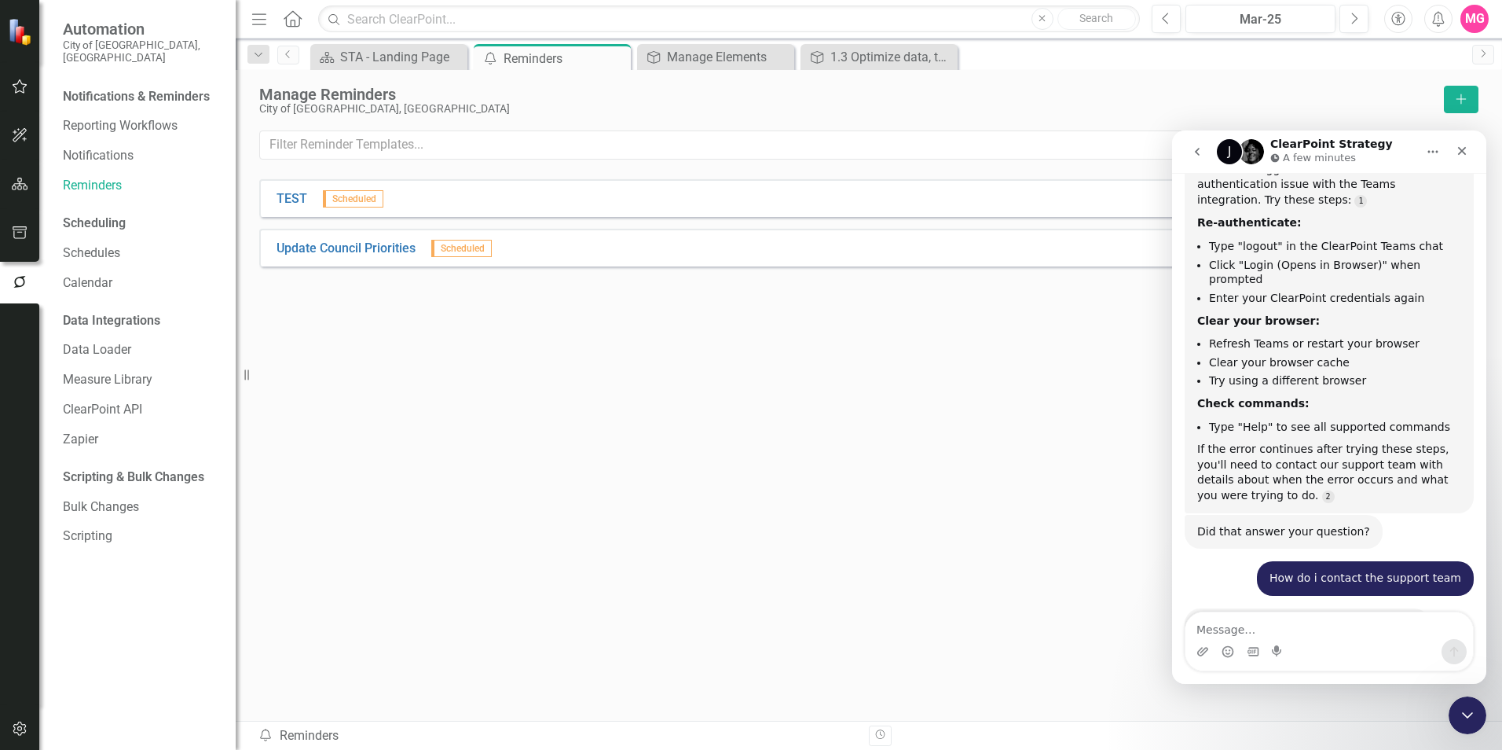
click at [781, 390] on div "TEST Scheduled Edit Dropdown Menu Update Council Priorities Scheduled Edit Drop…" at bounding box center [868, 421] width 1219 height 484
click at [409, 248] on link "Update Council Priorities" at bounding box center [346, 249] width 139 height 18
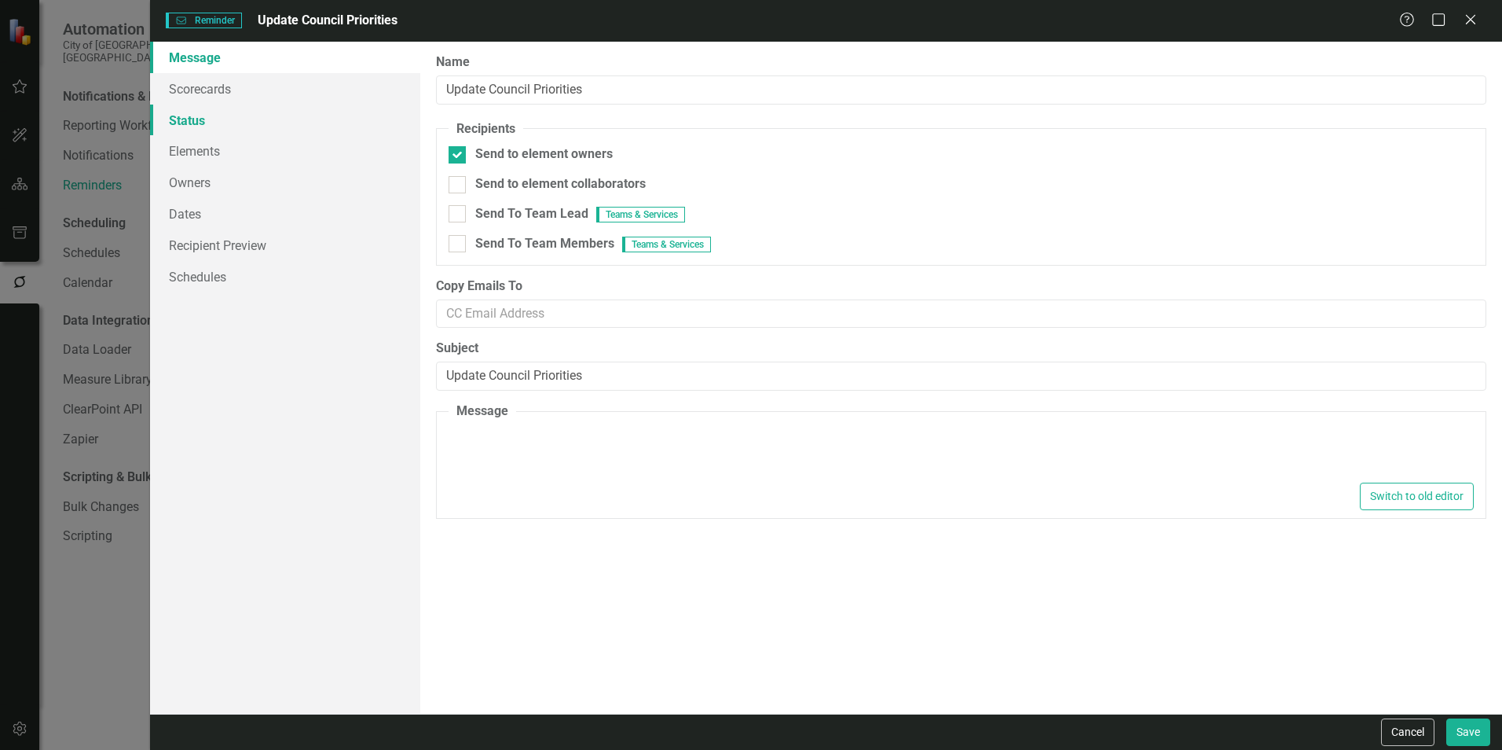
type textarea "<p>Dear {FirstName}, Please log into ClearPoint and update the following items …"
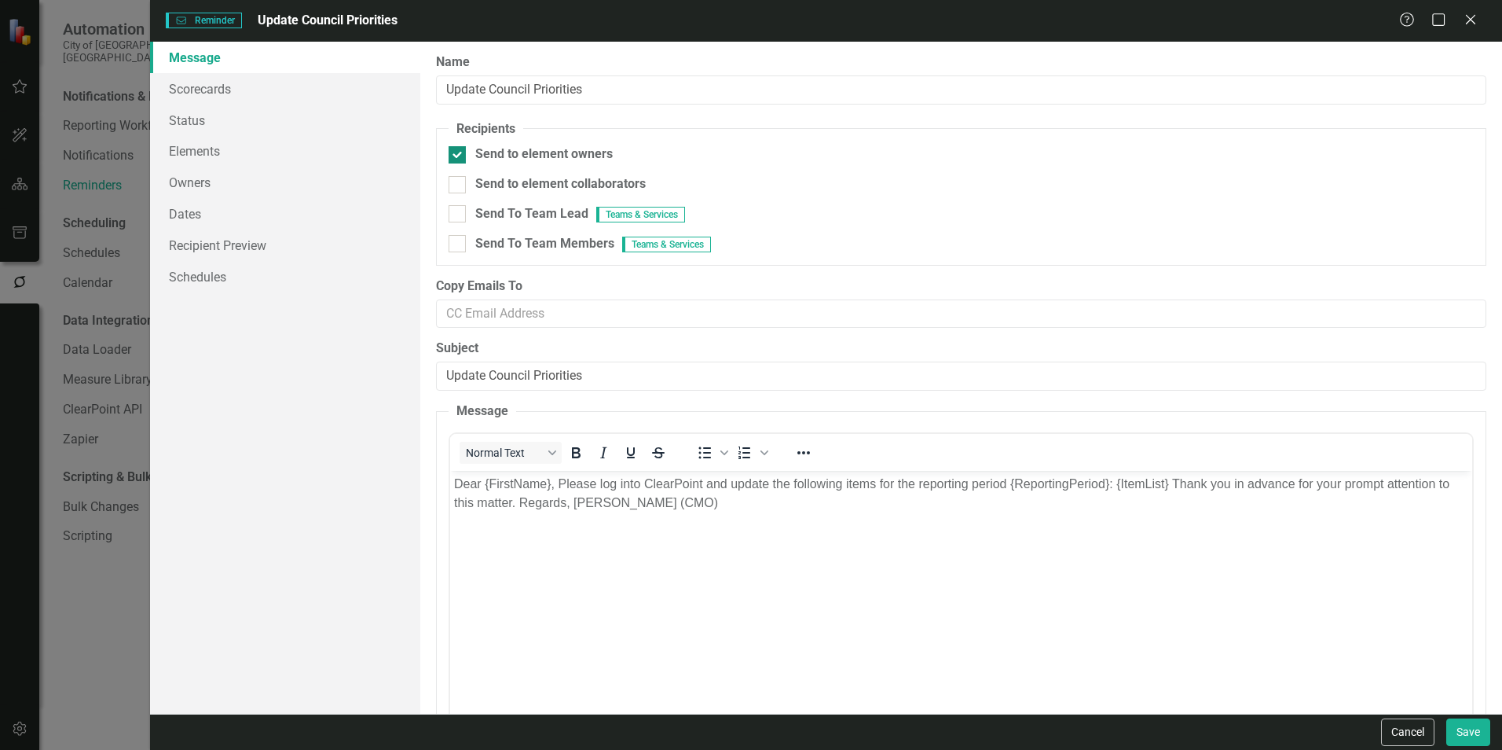
click at [462, 151] on div at bounding box center [457, 154] width 17 height 17
click at [459, 151] on input "Send to element owners" at bounding box center [454, 151] width 10 height 10
checkbox input "false"
click at [474, 179] on div "Send to element collaborators" at bounding box center [961, 184] width 1025 height 18
click at [459, 179] on input "Send to element collaborators" at bounding box center [454, 181] width 10 height 10
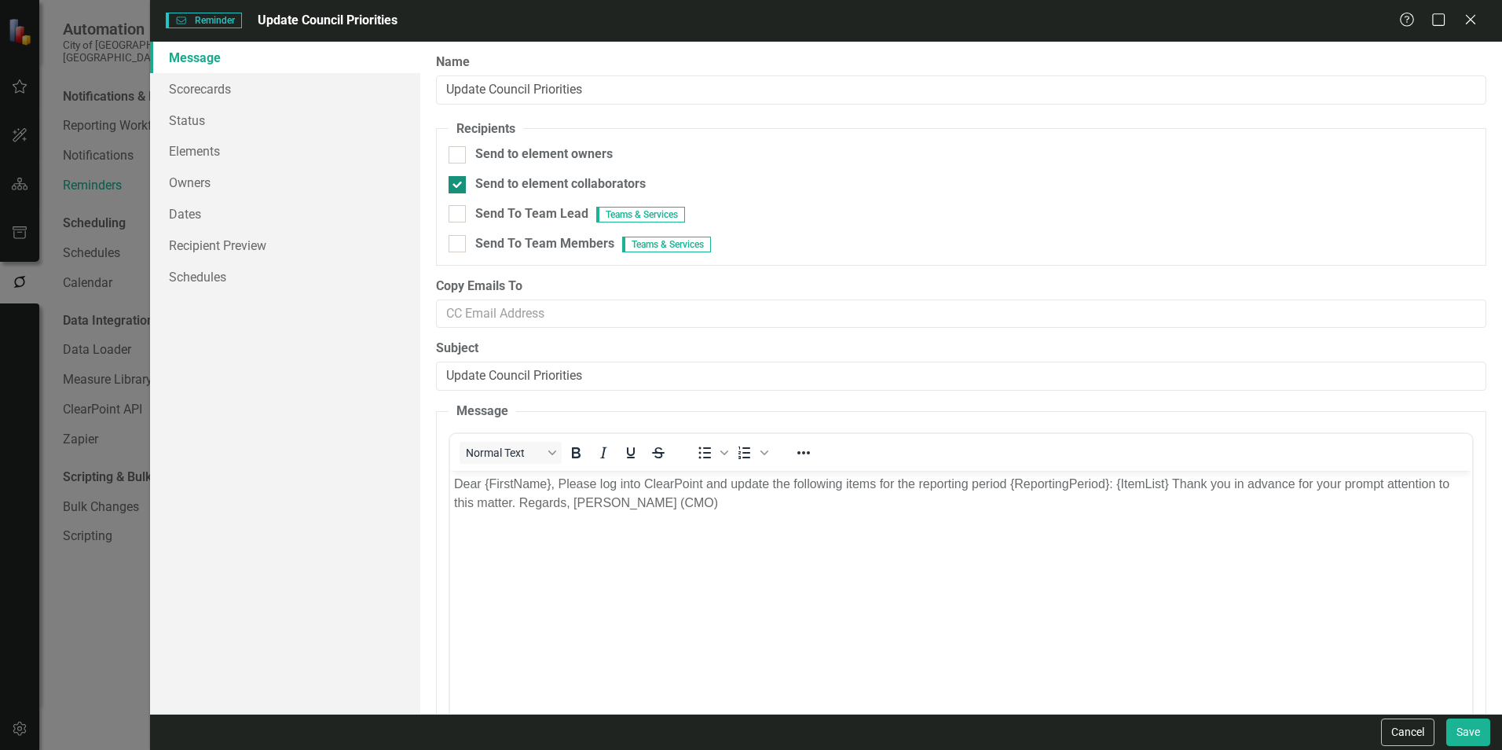
click at [531, 189] on div "Send to element collaborators" at bounding box center [560, 184] width 170 height 18
click at [459, 186] on input "Send to element collaborators" at bounding box center [454, 181] width 10 height 10
click at [531, 189] on div "Send to element collaborators" at bounding box center [560, 184] width 170 height 18
click at [459, 186] on input "Send to element collaborators" at bounding box center [454, 181] width 10 height 10
checkbox input "true"
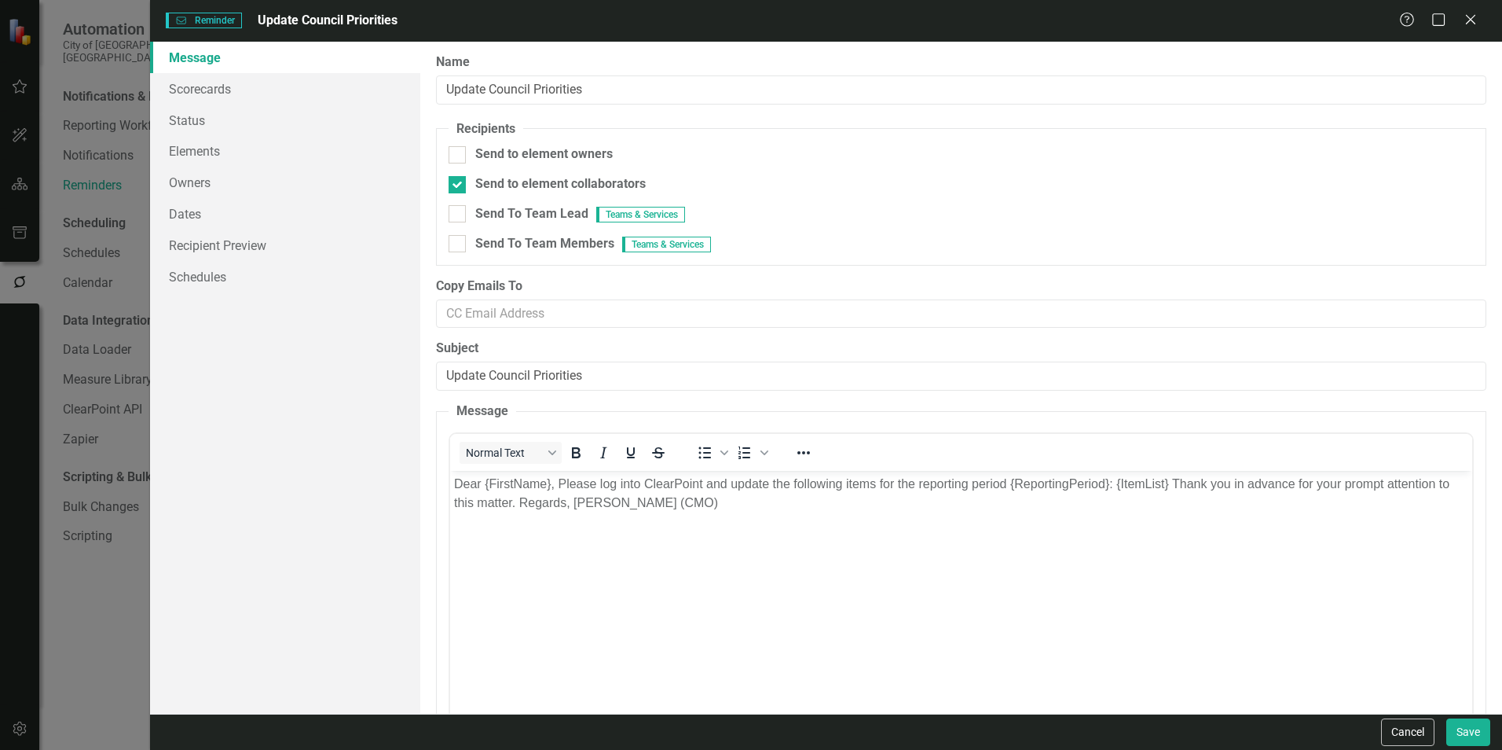
click at [385, 387] on div "Message Scorecards Status Elements Owners Dates Recipient Preview Schedules" at bounding box center [285, 378] width 270 height 672
click at [217, 181] on link "Owners" at bounding box center [285, 182] width 270 height 31
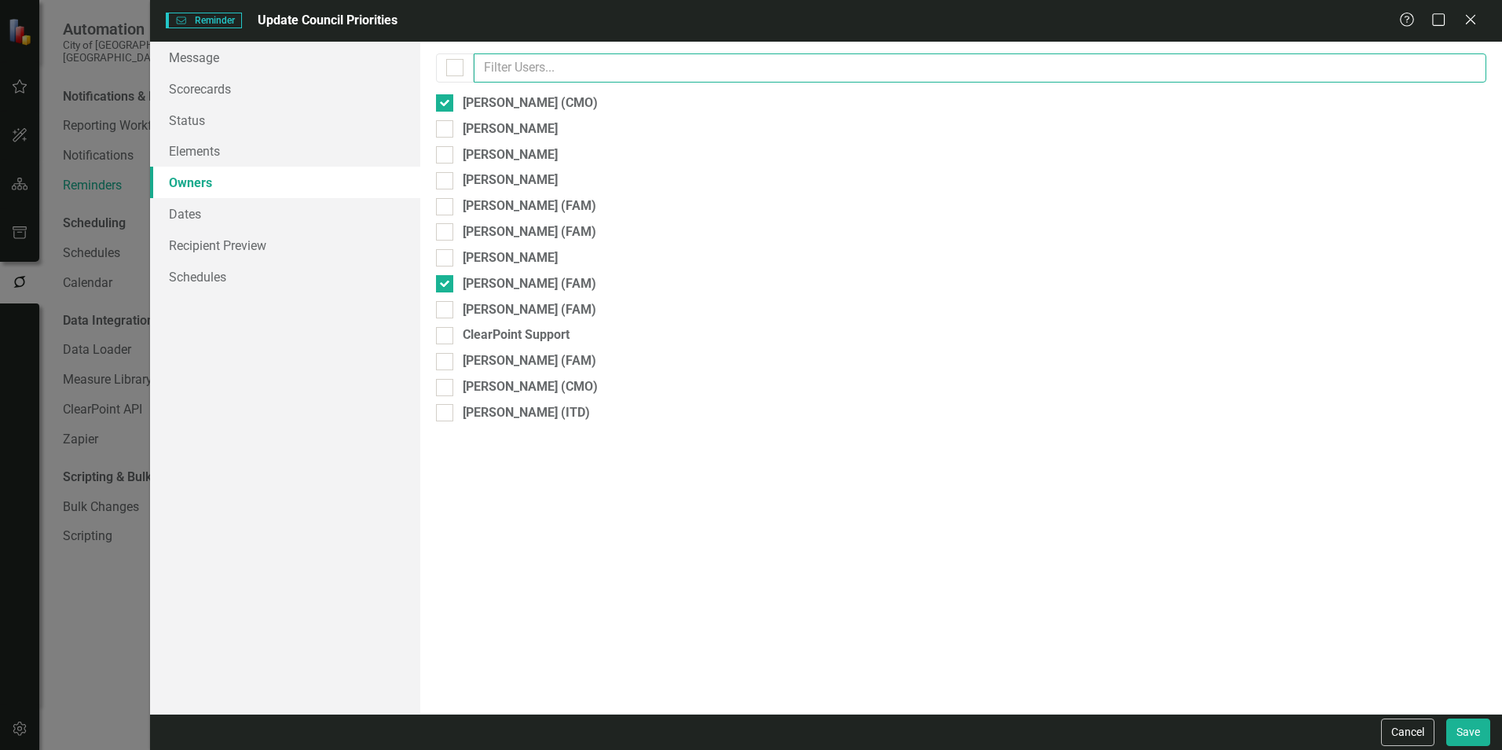
click at [707, 61] on input "text" at bounding box center [980, 67] width 1013 height 29
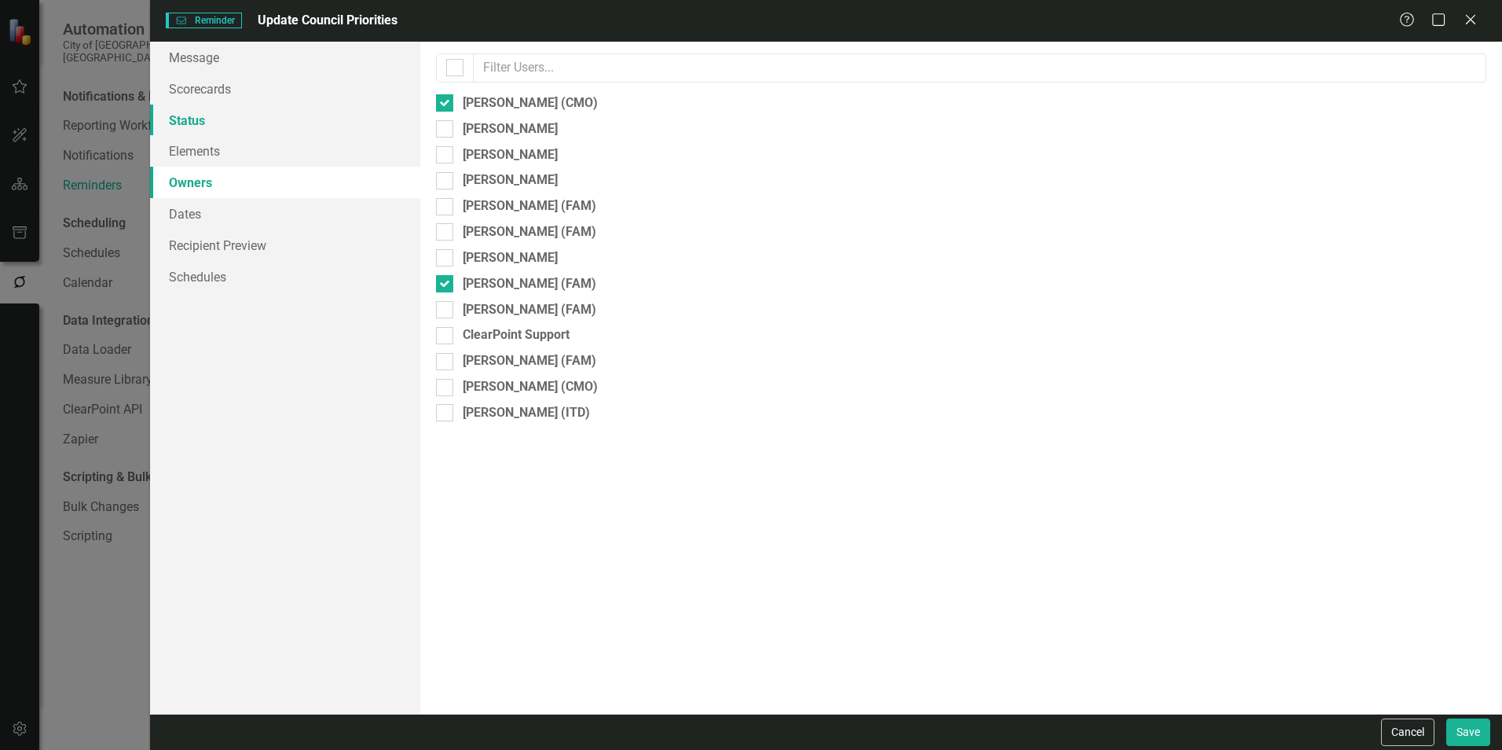
click at [192, 111] on link "Status" at bounding box center [285, 119] width 270 height 31
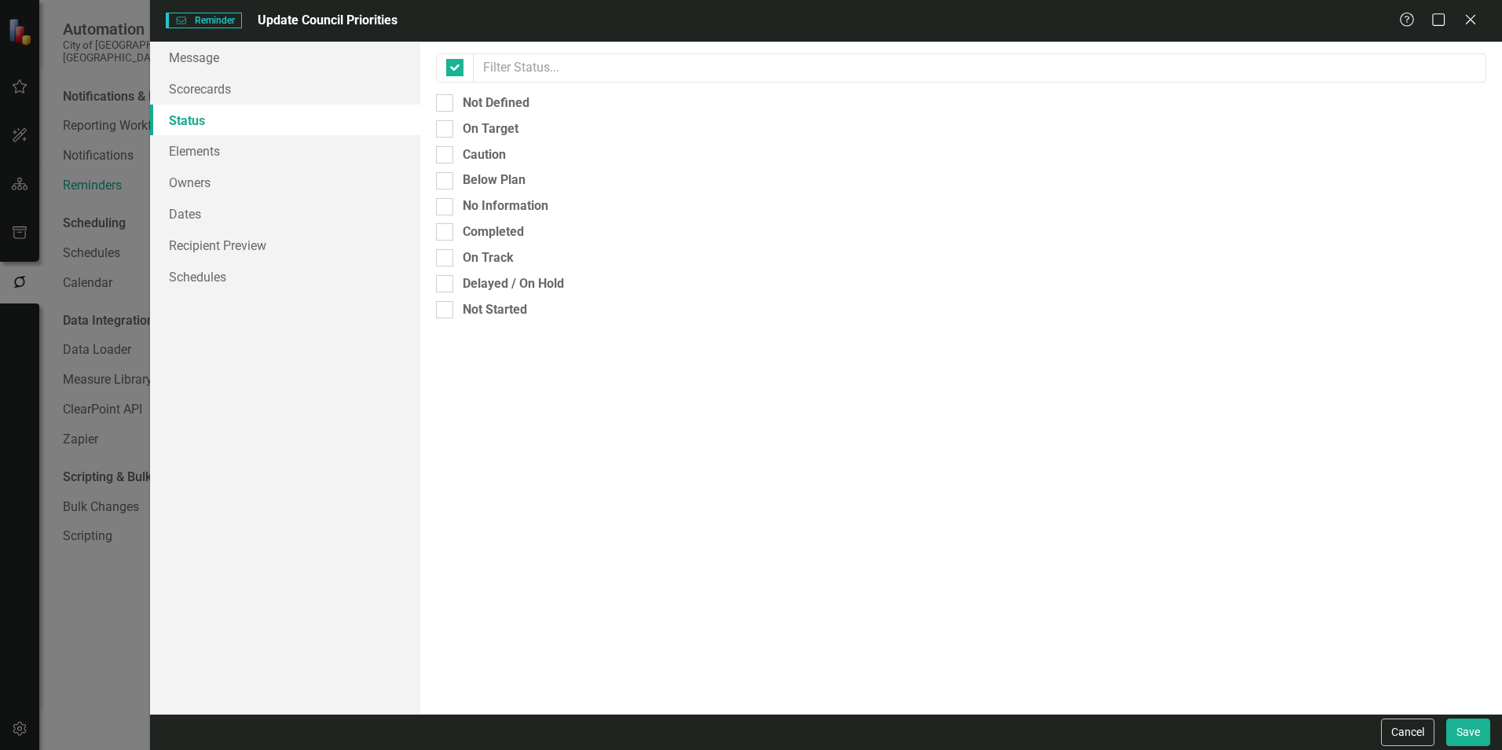
checkbox input "false"
click at [222, 100] on link "Scorecards" at bounding box center [285, 88] width 270 height 31
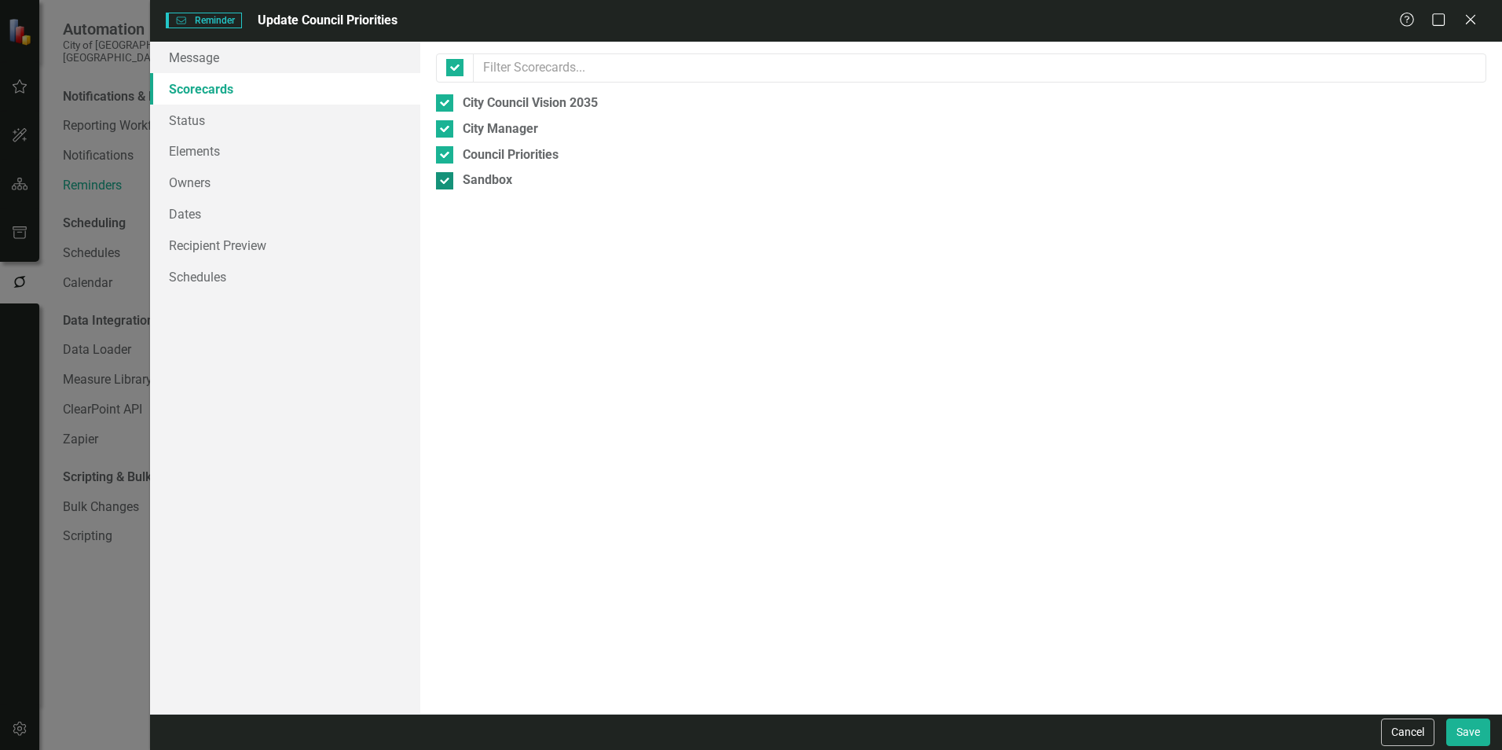
click at [469, 185] on div "Sandbox" at bounding box center [487, 180] width 49 height 18
click at [446, 182] on input "Sandbox" at bounding box center [441, 177] width 10 height 10
checkbox input "false"
click at [474, 159] on div "Council Priorities" at bounding box center [511, 155] width 96 height 18
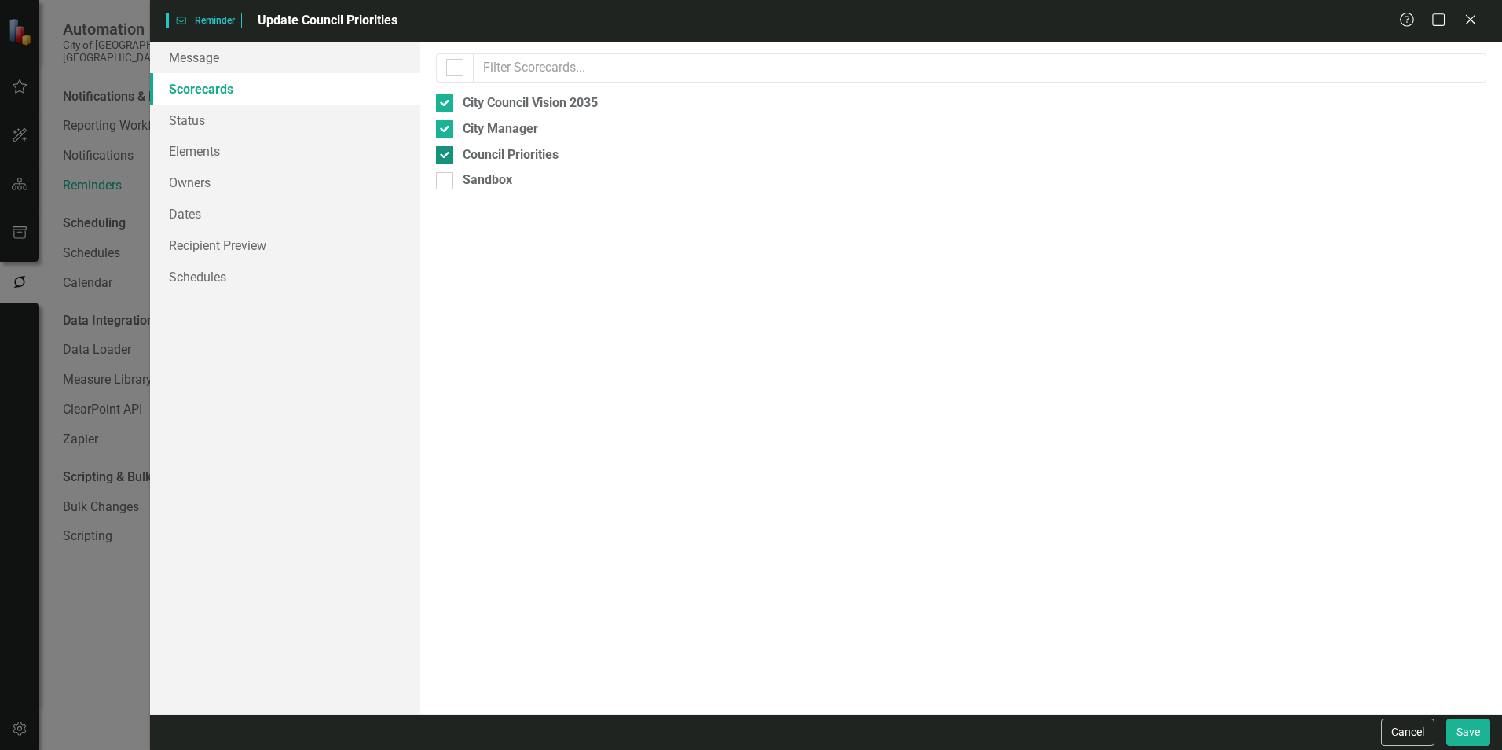
click at [446, 156] on input "Council Priorities" at bounding box center [441, 151] width 10 height 10
checkbox input "false"
click at [482, 134] on div "City Manager" at bounding box center [500, 129] width 75 height 18
click at [446, 130] on input "City Manager" at bounding box center [441, 125] width 10 height 10
checkbox input "false"
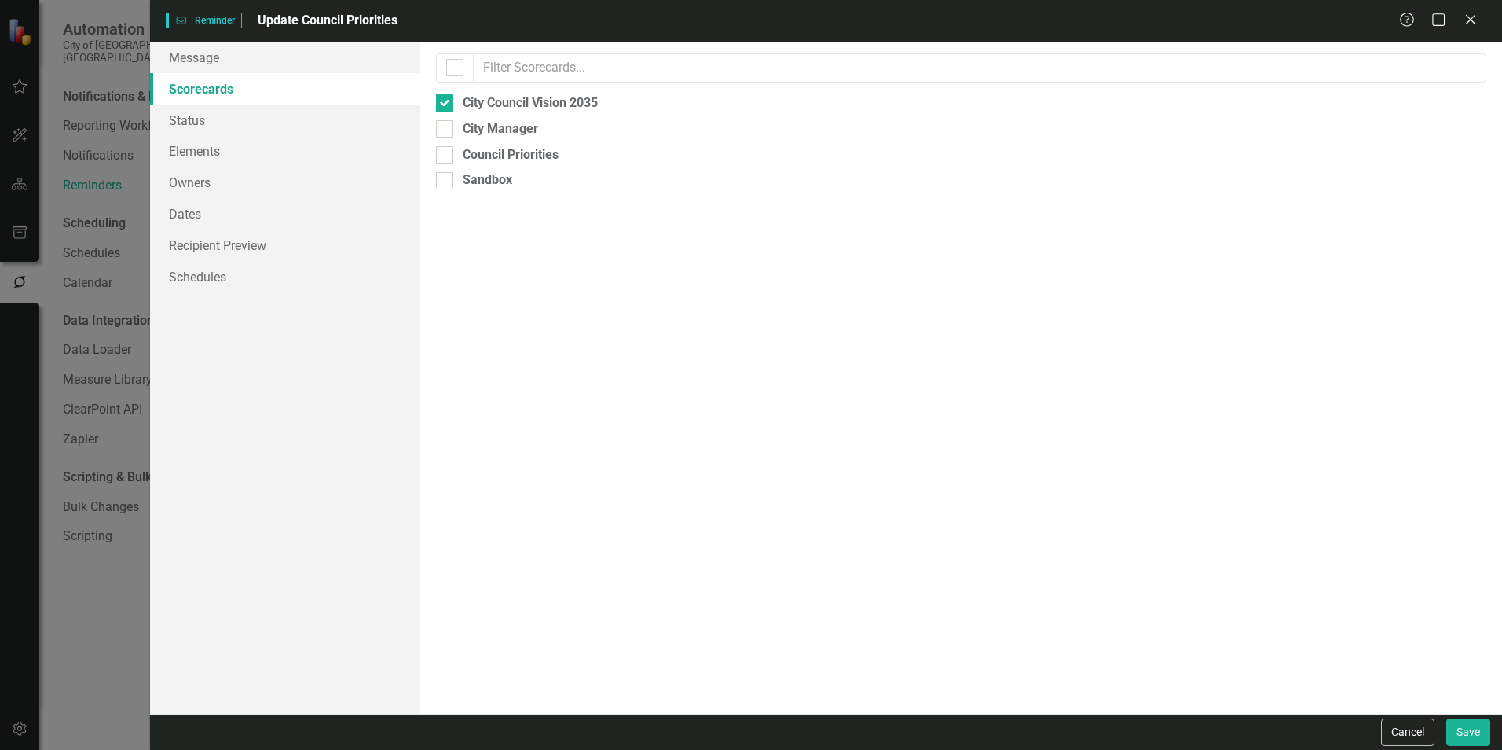
click at [489, 116] on div "Select which scorecards to include in the reminders. This allows you to send cu…" at bounding box center [961, 378] width 1082 height 672
click at [486, 114] on div "Select which scorecards to include in the reminders. This allows you to send cu…" at bounding box center [961, 378] width 1082 height 672
click at [478, 108] on div "City Council Vision 2035" at bounding box center [530, 103] width 135 height 18
click at [446, 104] on input "City Council Vision 2035" at bounding box center [441, 99] width 10 height 10
checkbox input "false"
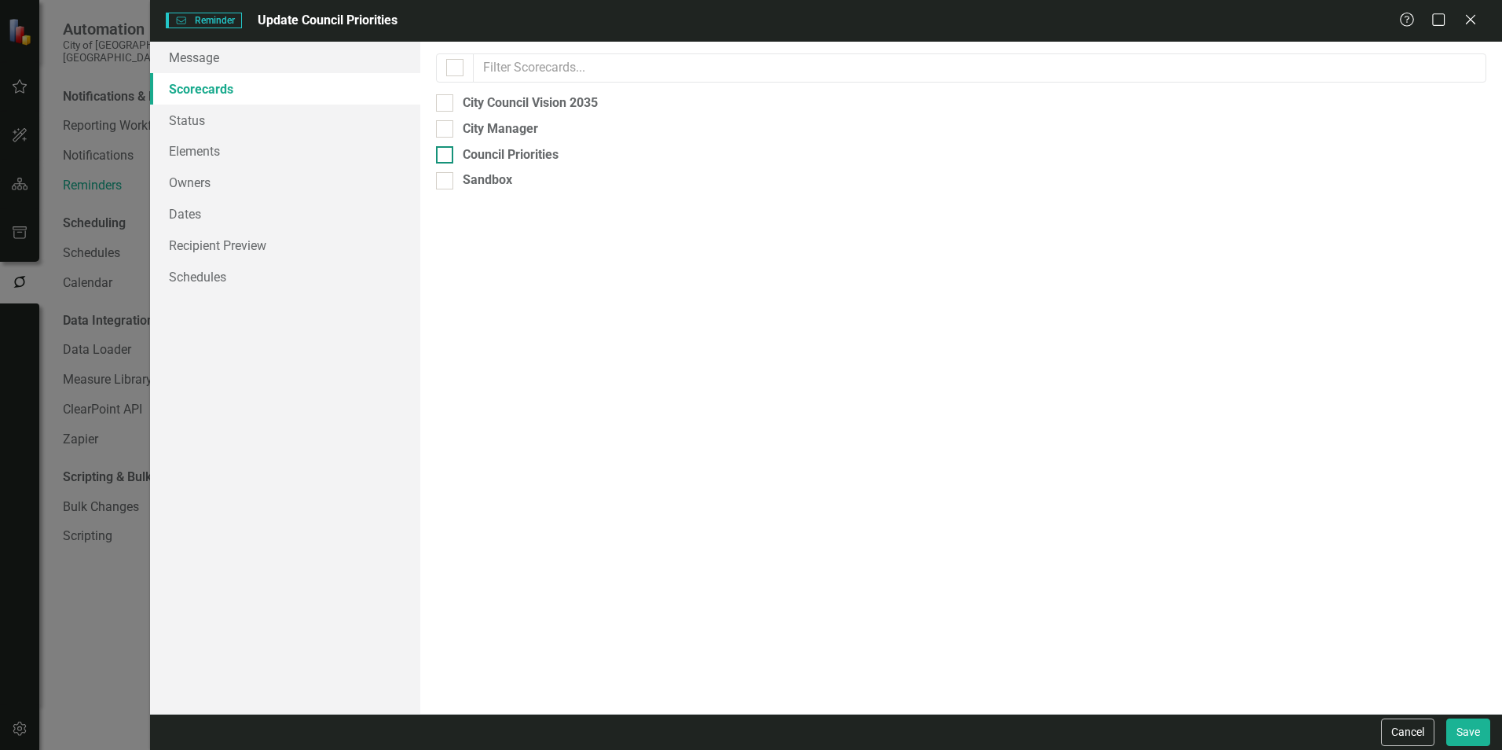
click at [496, 148] on div "Council Priorities" at bounding box center [511, 155] width 96 height 18
click at [446, 148] on input "Council Priorities" at bounding box center [441, 151] width 10 height 10
checkbox input "true"
click at [233, 118] on link "Status" at bounding box center [285, 119] width 270 height 31
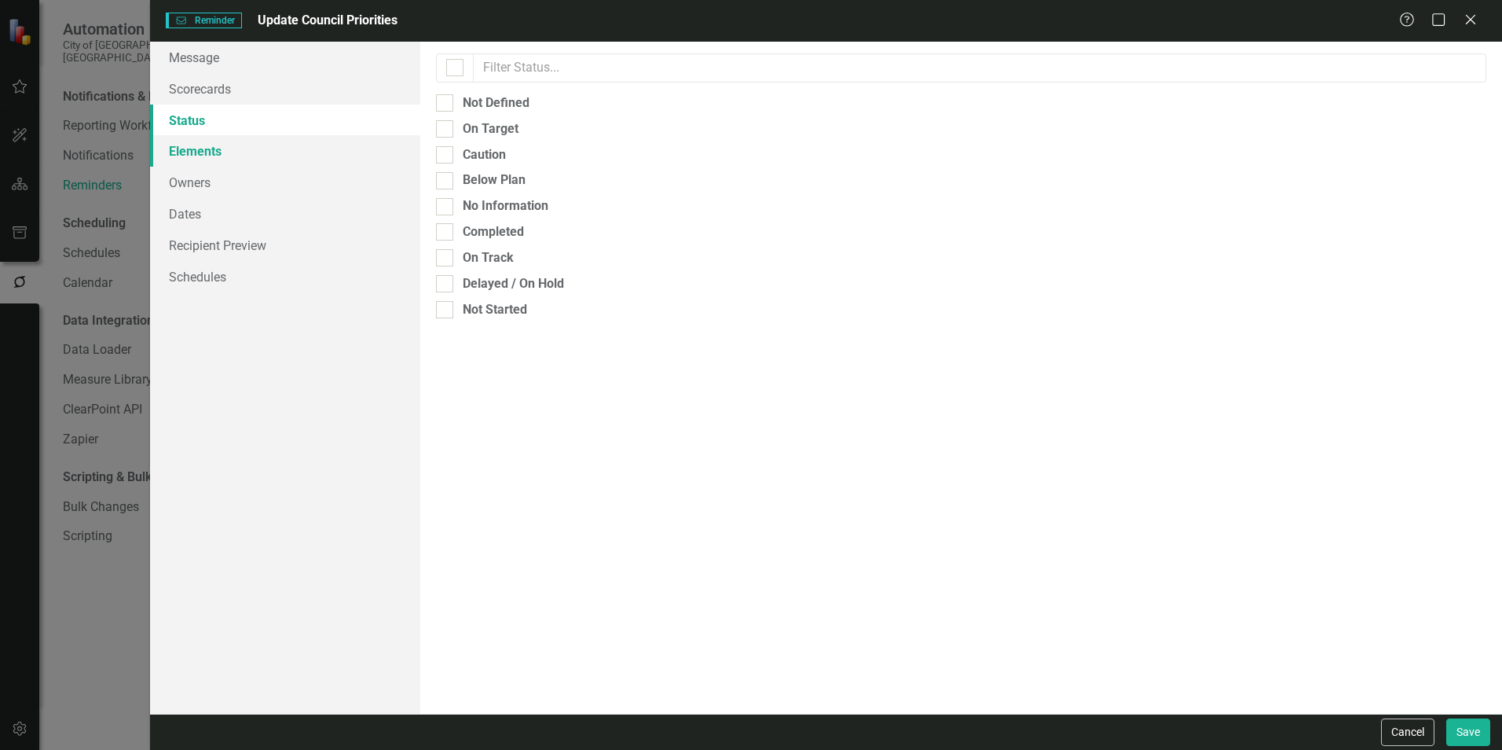
click at [232, 148] on link "Elements" at bounding box center [285, 150] width 270 height 31
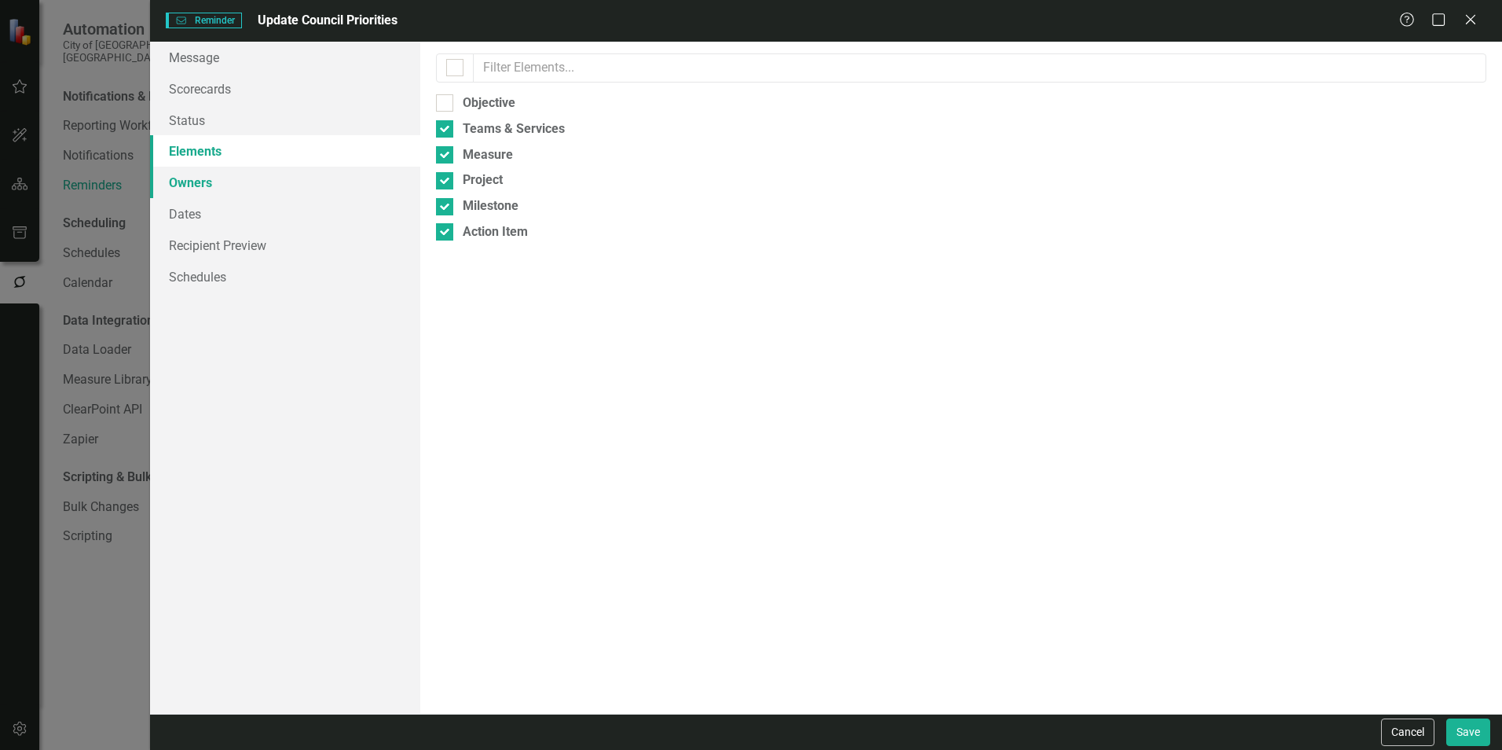
click at [231, 172] on link "Owners" at bounding box center [285, 182] width 270 height 31
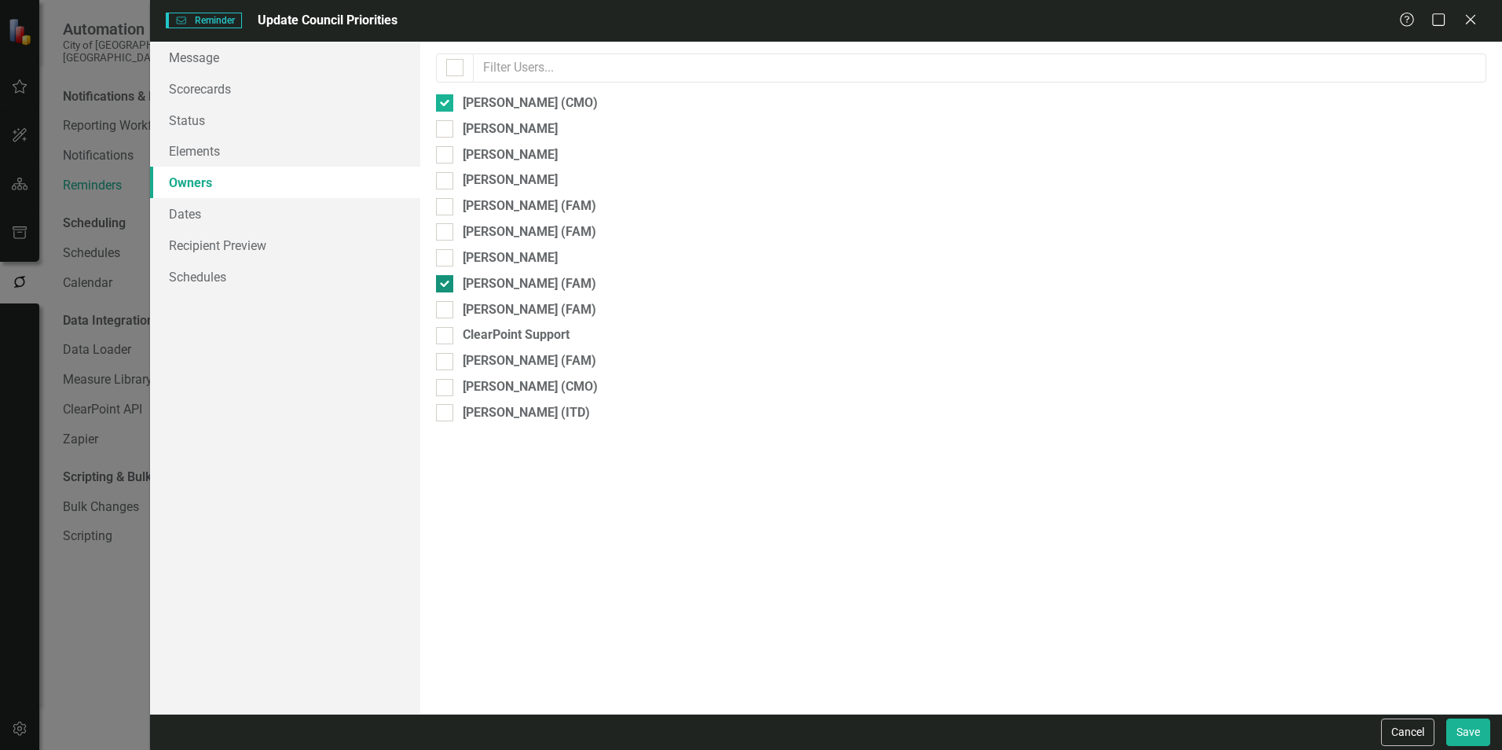
click at [478, 276] on div "[PERSON_NAME] (FAM)" at bounding box center [530, 284] width 134 height 18
click at [446, 276] on input "[PERSON_NAME] (FAM)" at bounding box center [441, 280] width 10 height 10
checkbox input "false"
click at [257, 247] on link "Recipient Preview" at bounding box center [285, 244] width 270 height 31
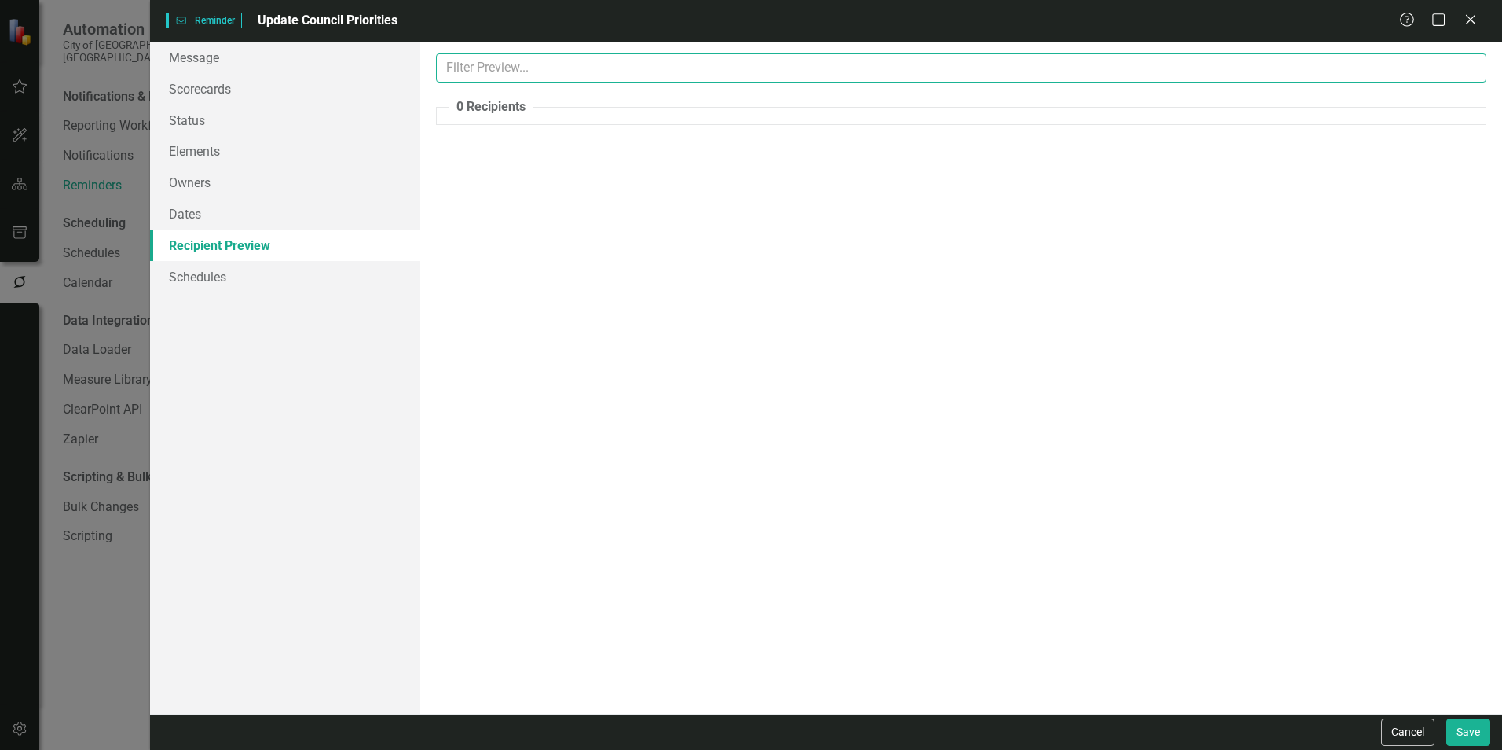
click at [560, 64] on input "text" at bounding box center [961, 67] width 1050 height 29
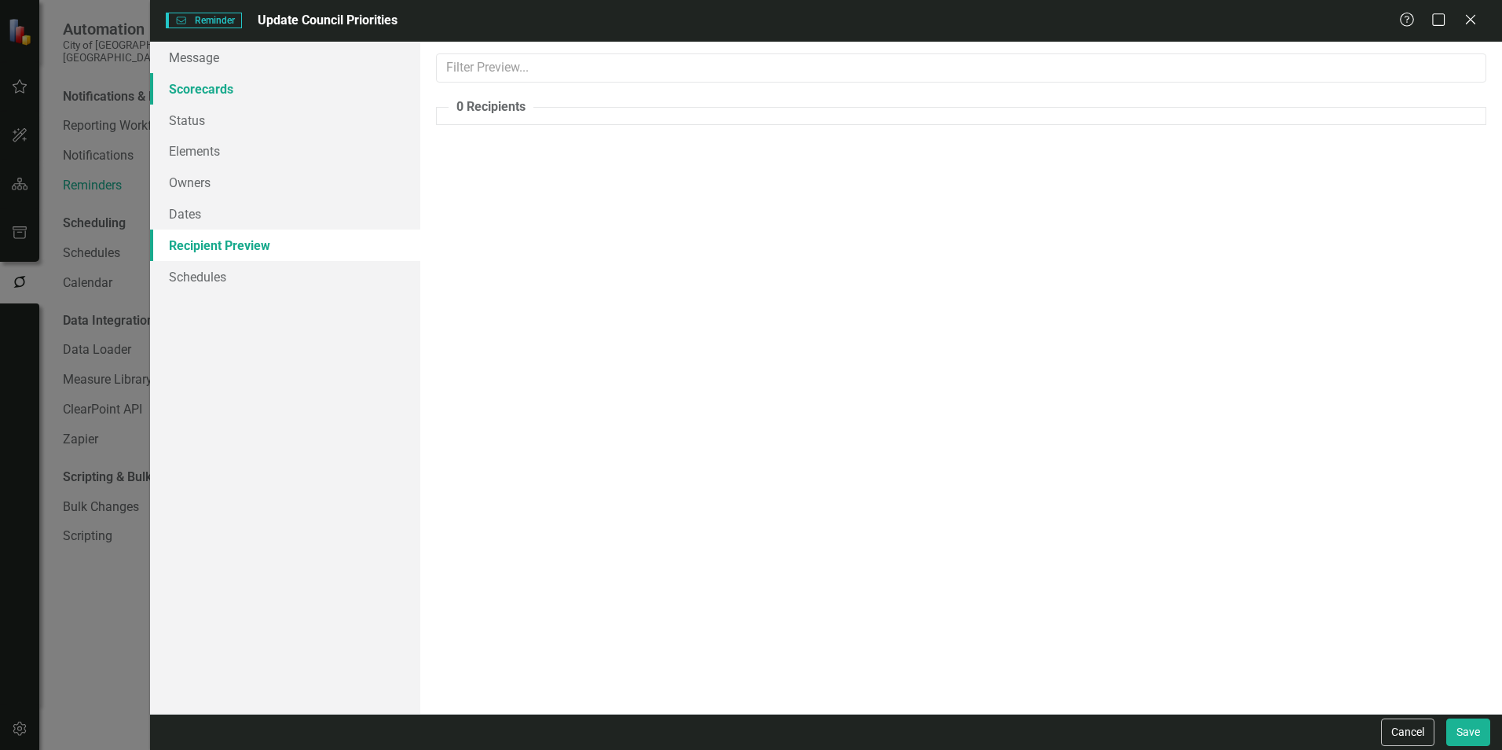
click at [182, 92] on link "Scorecards" at bounding box center [285, 88] width 270 height 31
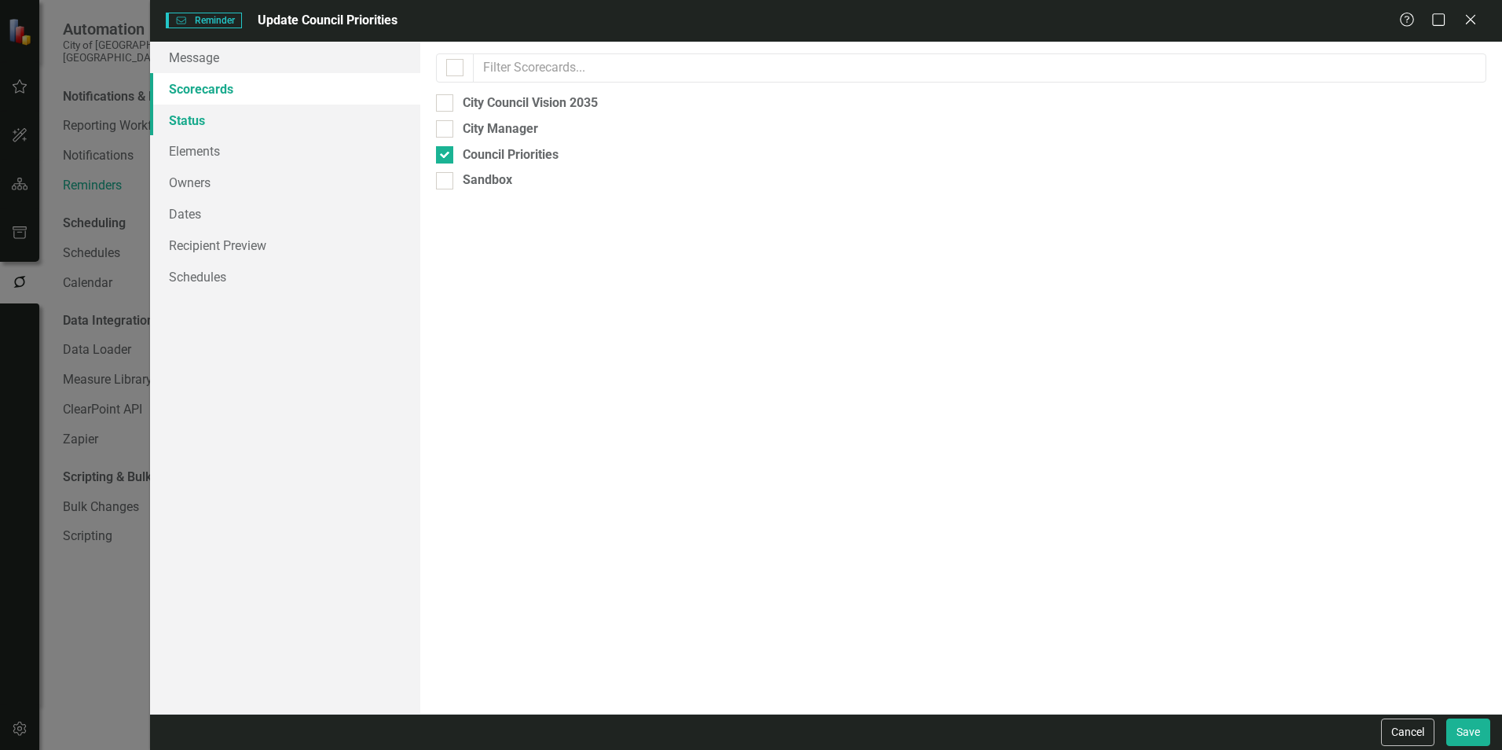
click at [199, 106] on link "Status" at bounding box center [285, 119] width 270 height 31
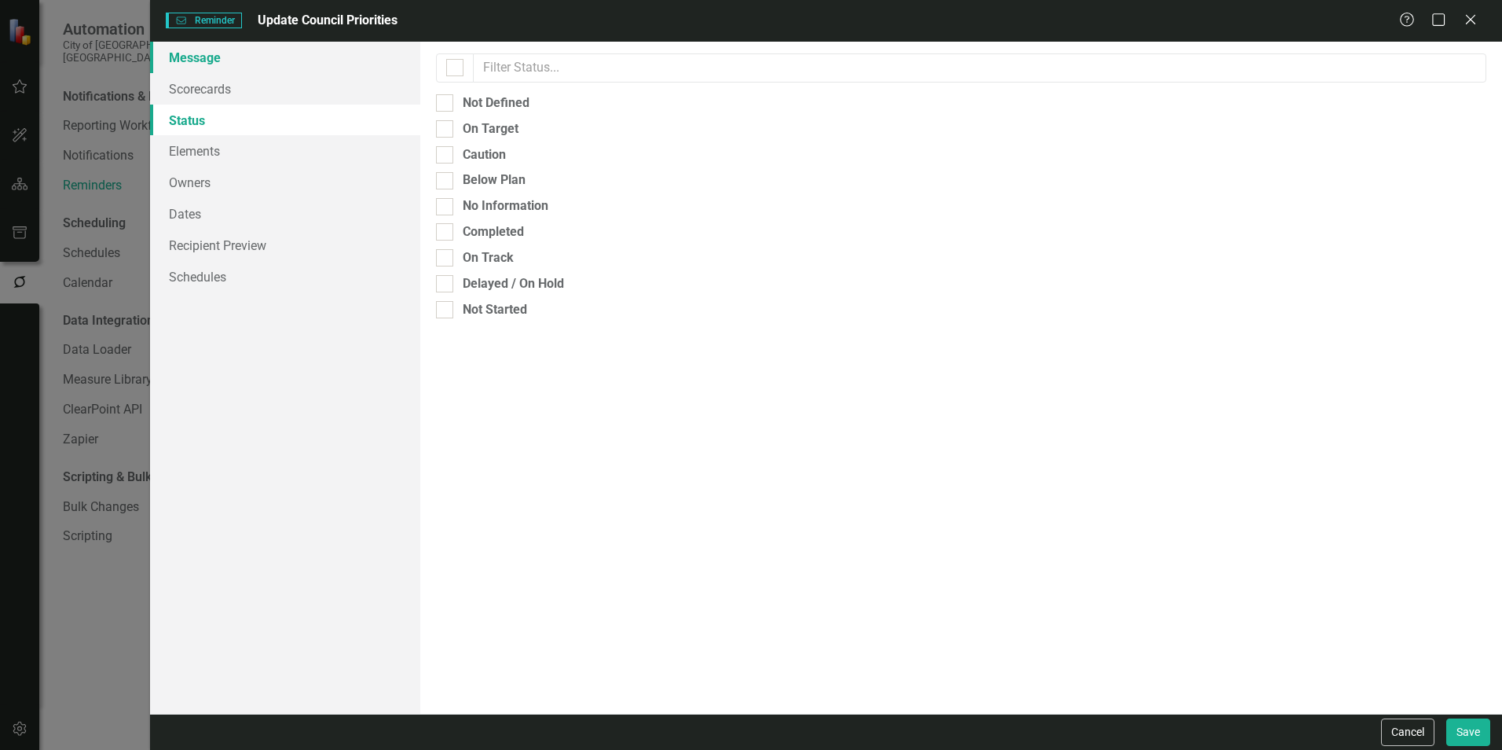
click at [196, 57] on link "Message" at bounding box center [285, 57] width 270 height 31
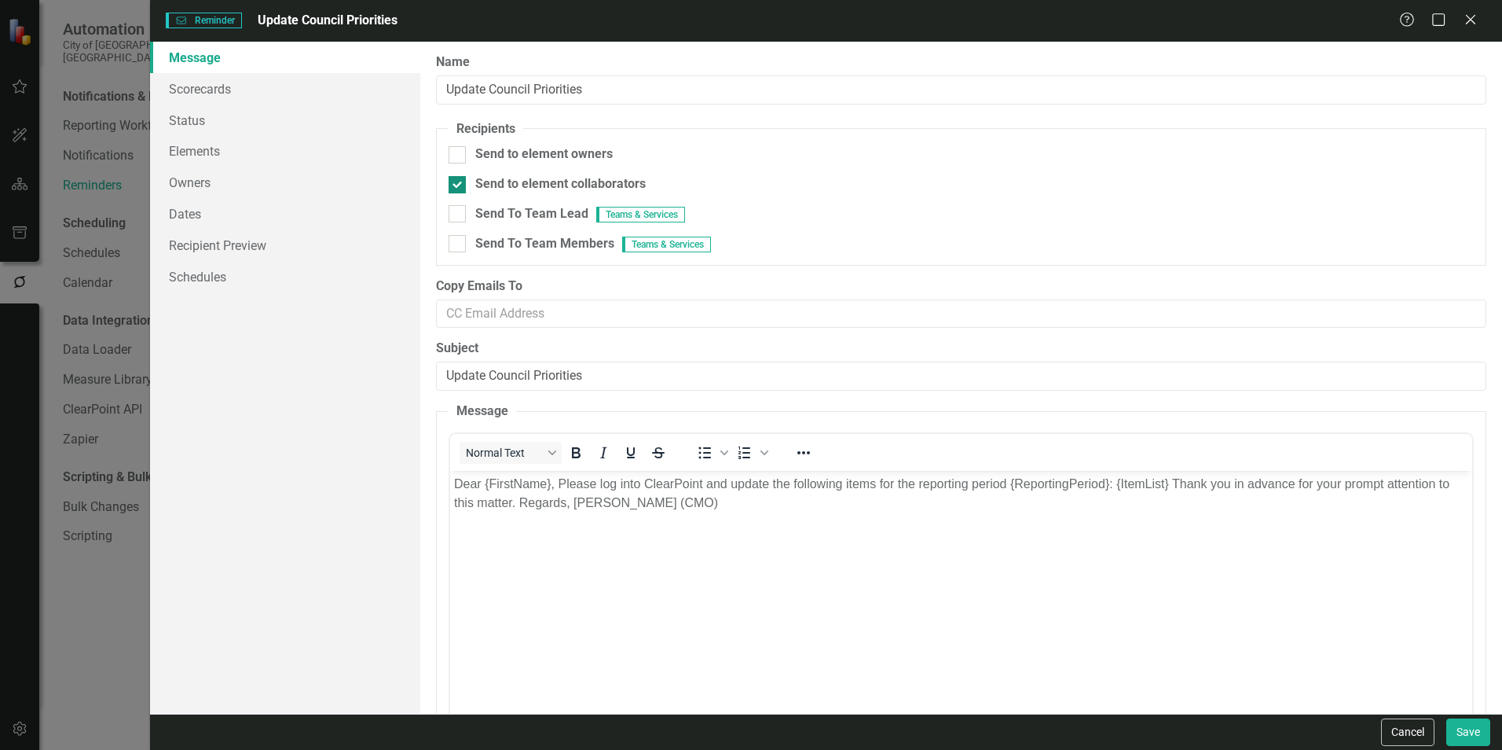
click at [540, 181] on div "Send to element collaborators" at bounding box center [560, 184] width 170 height 18
click at [459, 181] on input "Send to element collaborators" at bounding box center [454, 181] width 10 height 10
checkbox input "false"
click at [537, 232] on fieldset "Recipients Send to element owners Send to element collaborators Send To Team Le…" at bounding box center [961, 192] width 1050 height 145
drag, startPoint x: 543, startPoint y: 256, endPoint x: 531, endPoint y: 246, distance: 15.6
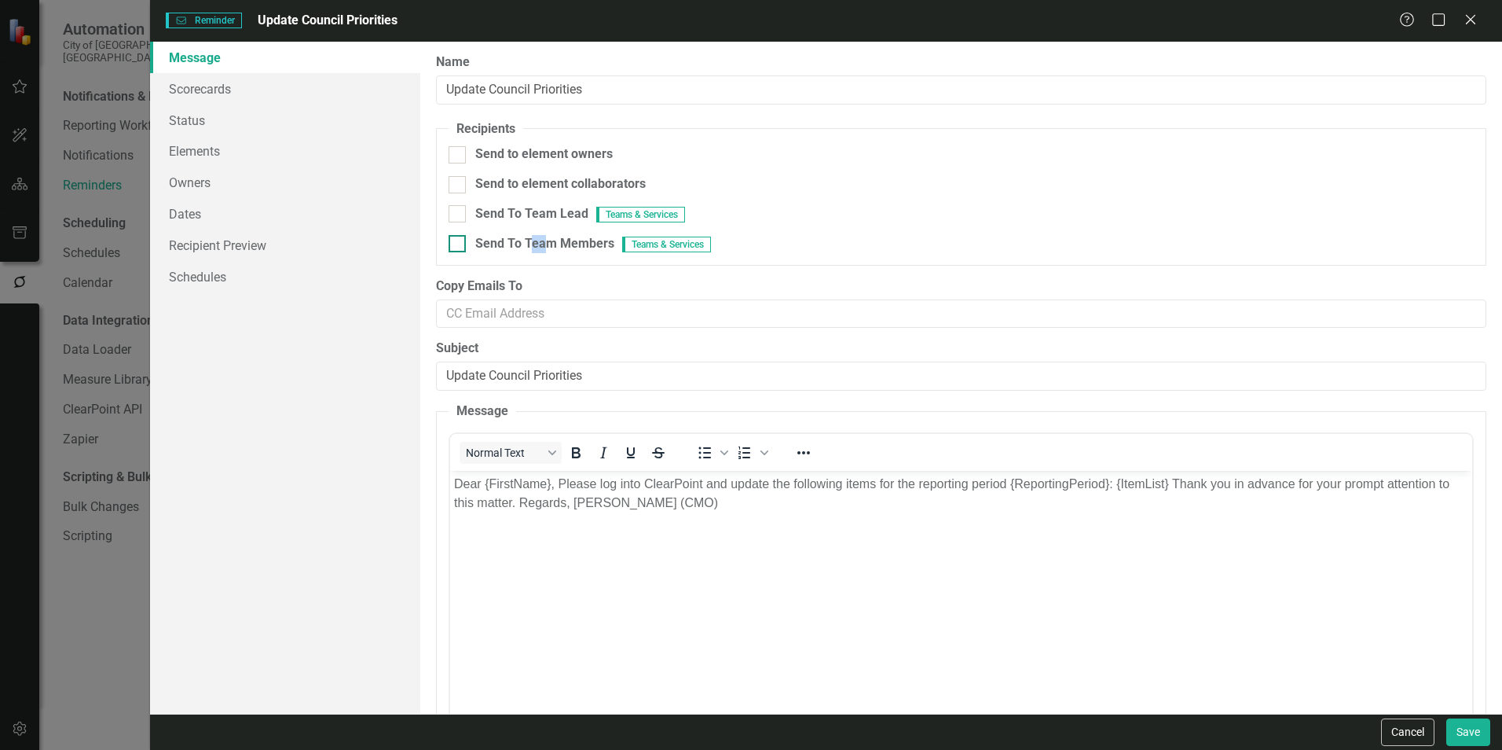
click at [531, 246] on fieldset "Recipients Send to element owners Send to element collaborators Send To Team Le…" at bounding box center [961, 192] width 1050 height 145
click at [531, 246] on span "Send To Team Members" at bounding box center [544, 243] width 139 height 15
click at [459, 245] on input "Send To Team Members Teams & Services" at bounding box center [454, 240] width 10 height 10
click at [275, 239] on link "Recipient Preview" at bounding box center [285, 244] width 270 height 31
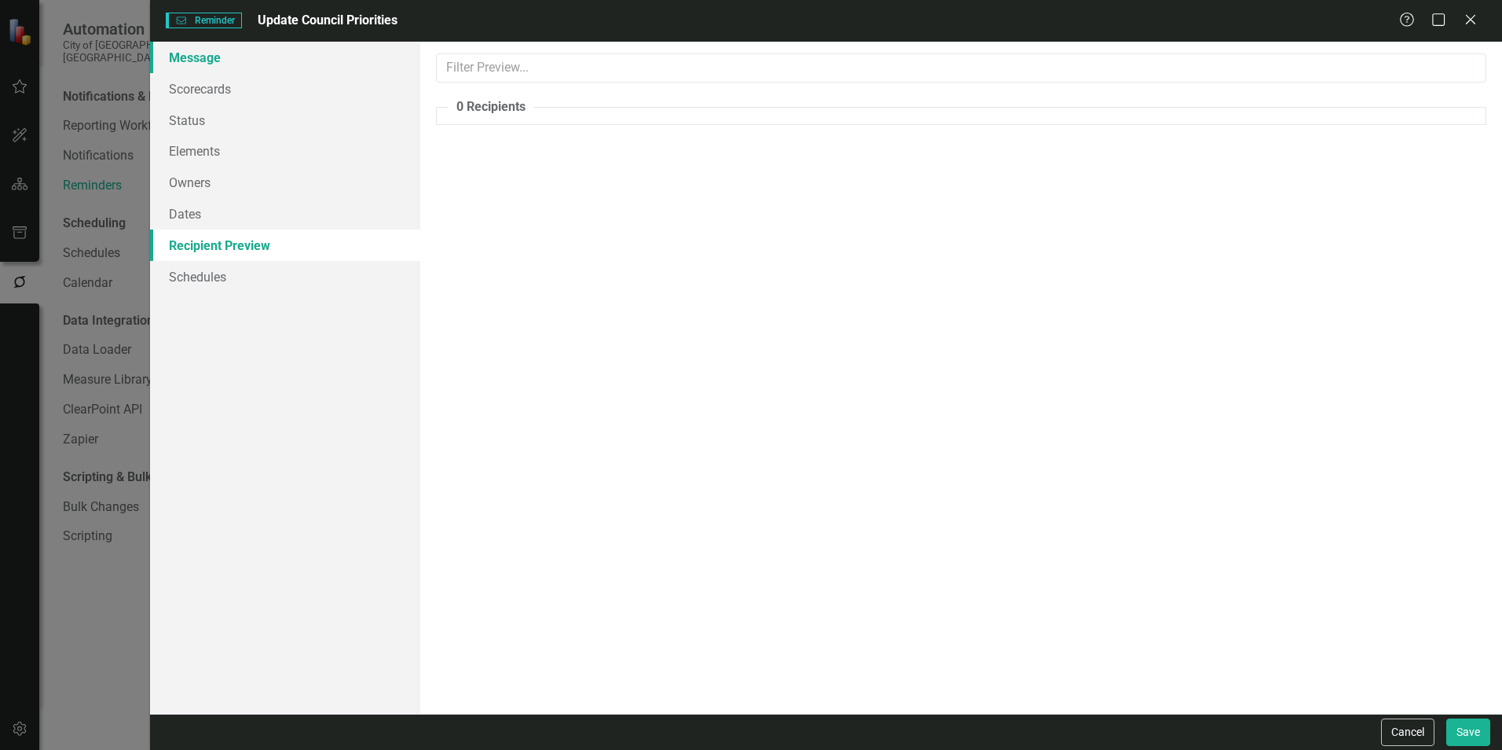
click at [203, 60] on link "Message" at bounding box center [285, 57] width 270 height 31
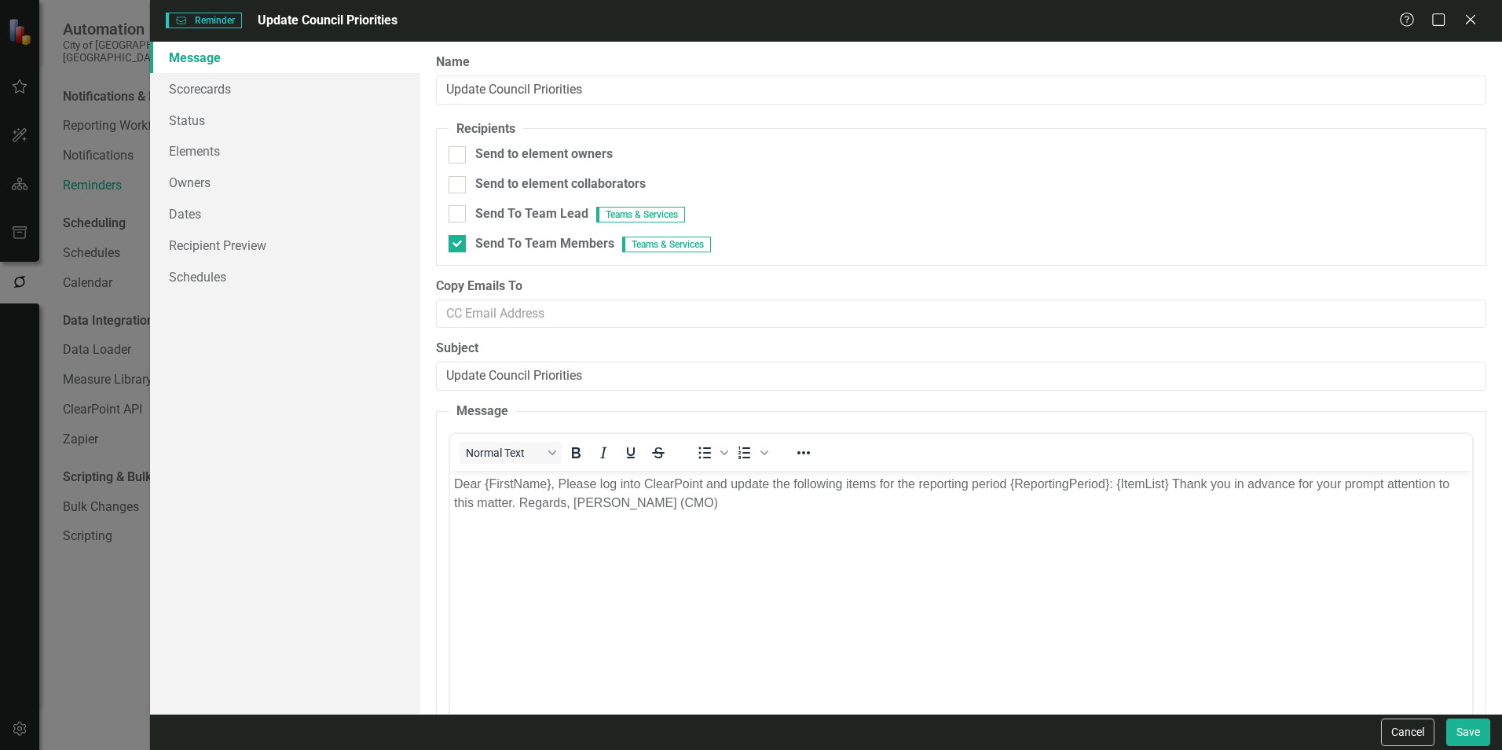
click at [562, 255] on fieldset "Recipients Send to element owners Send to element collaborators Send To Team Le…" at bounding box center [961, 192] width 1050 height 145
click at [545, 240] on span "Send To Team Members" at bounding box center [544, 243] width 139 height 15
click at [459, 240] on input "Send To Team Members Teams & Services" at bounding box center [454, 240] width 10 height 10
checkbox input "false"
click at [533, 216] on span "Send To Team Lead" at bounding box center [531, 213] width 113 height 15
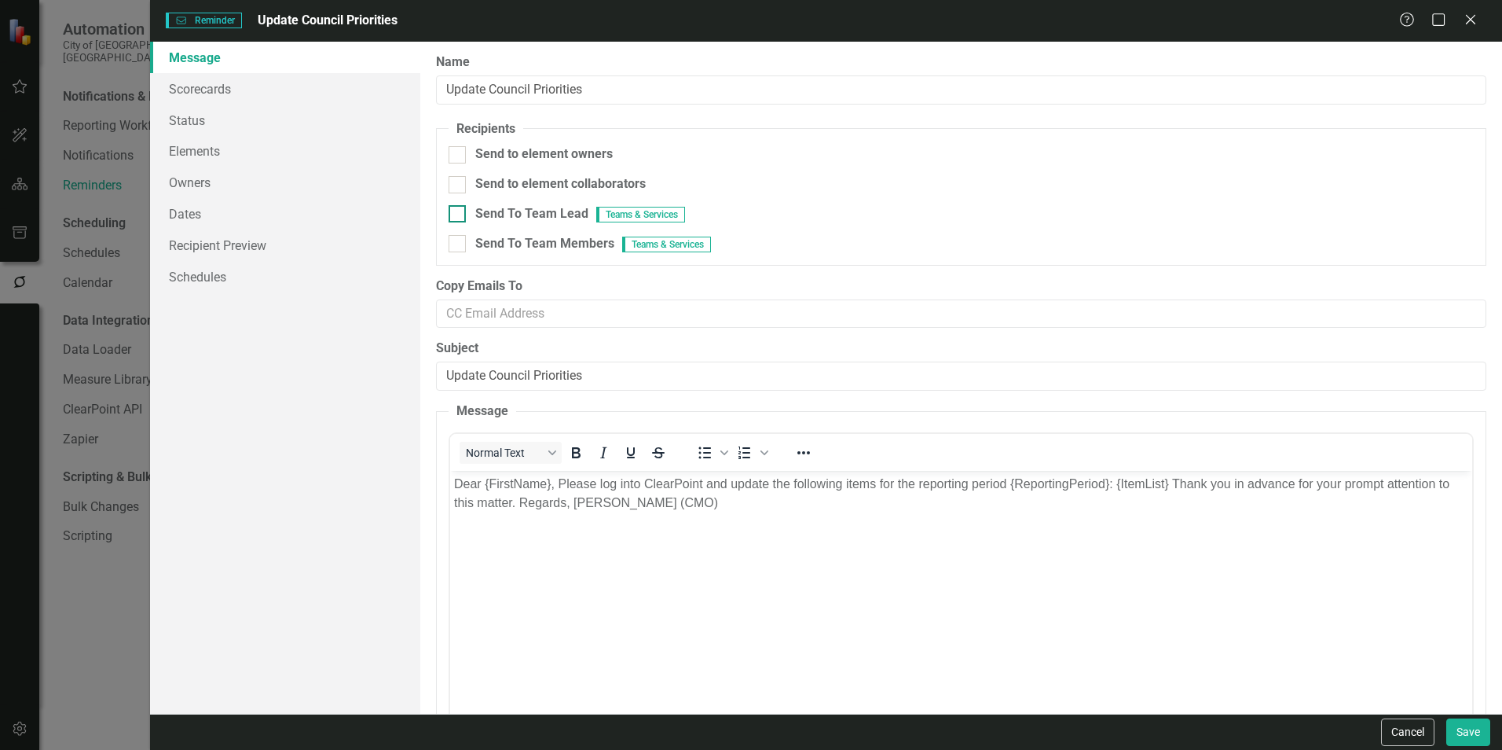
click at [459, 215] on input "Send To Team Lead Teams & Services" at bounding box center [454, 210] width 10 height 10
click at [223, 258] on link "Recipient Preview" at bounding box center [285, 244] width 270 height 31
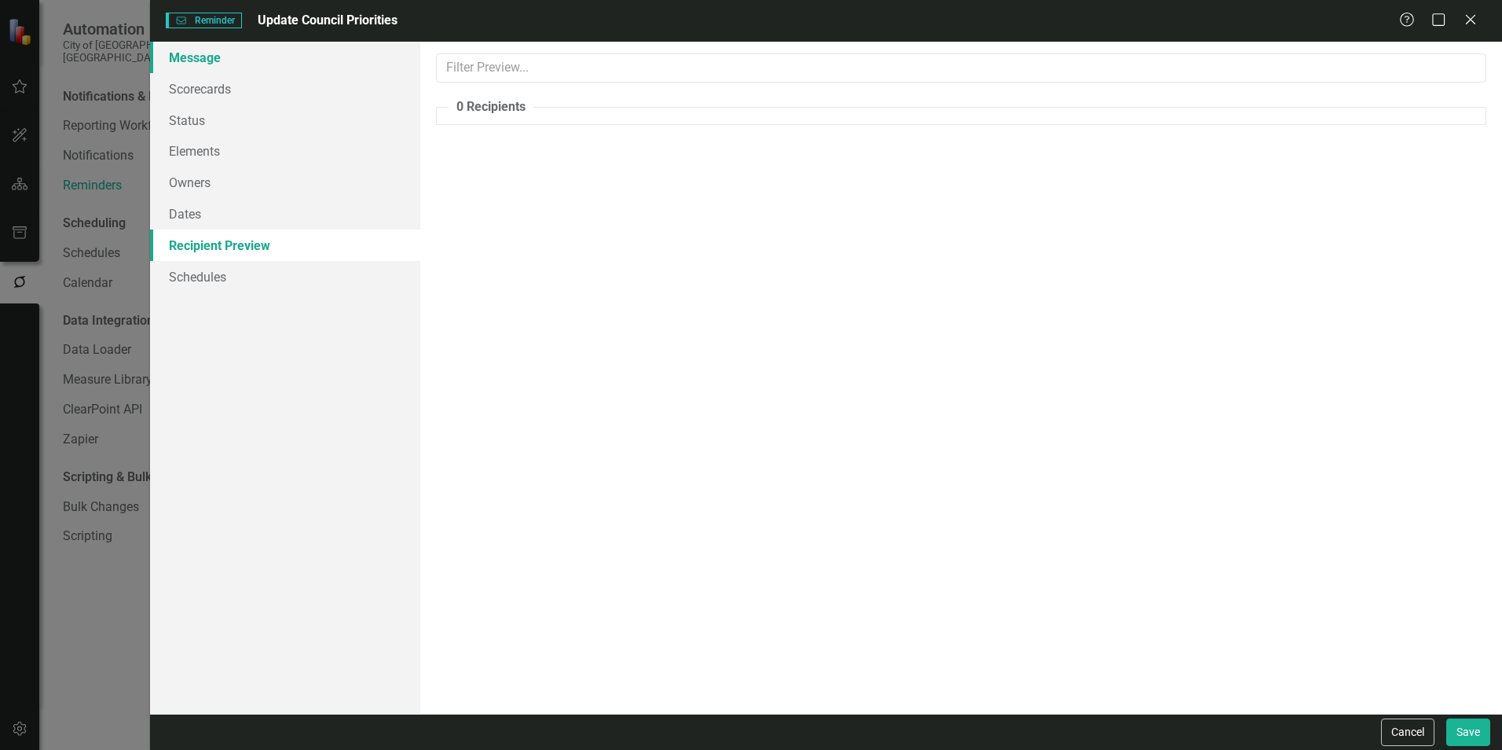
click at [195, 53] on link "Message" at bounding box center [285, 57] width 270 height 31
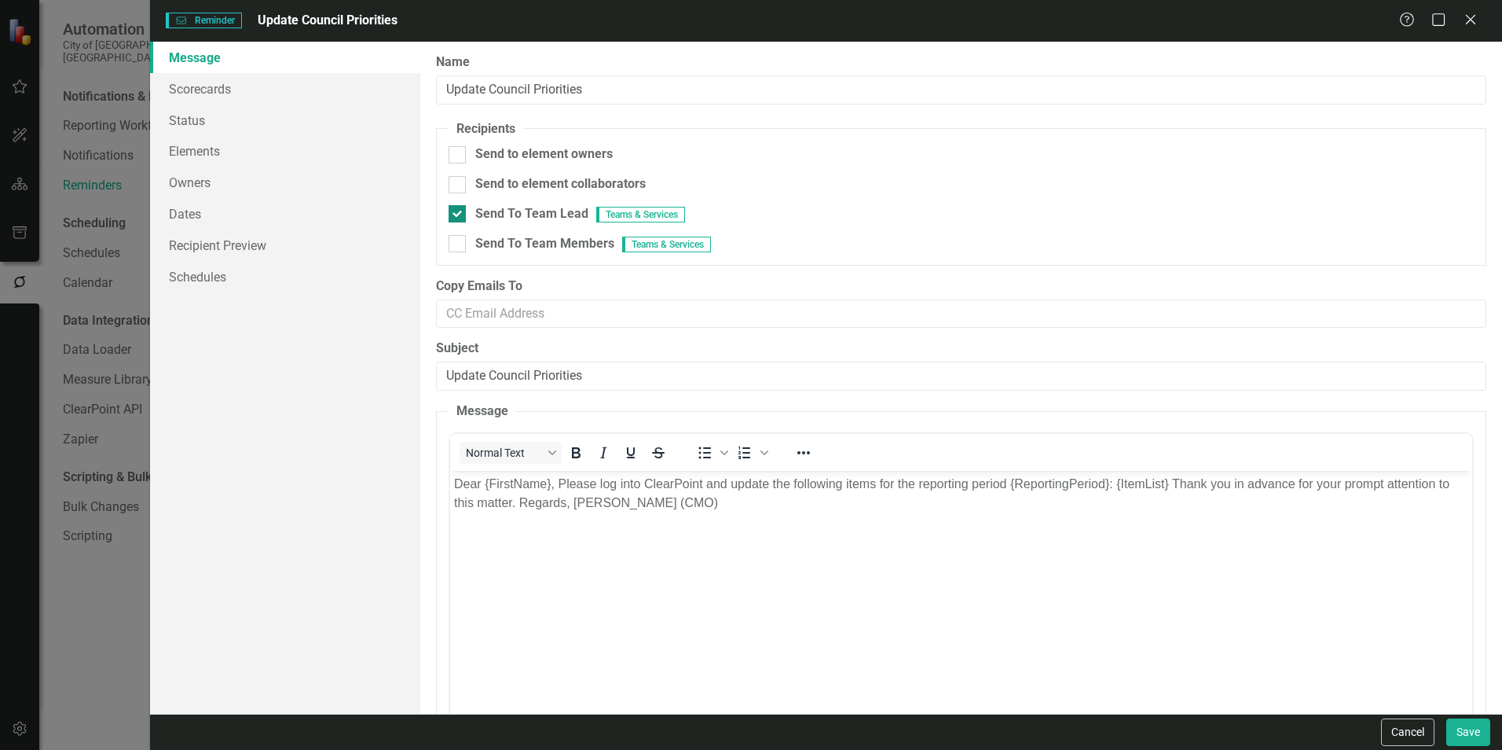
click at [524, 211] on span "Send To Team Lead" at bounding box center [531, 213] width 113 height 15
click at [459, 211] on input "Send To Team Lead Teams & Services" at bounding box center [454, 210] width 10 height 10
checkbox input "false"
click at [501, 163] on div "Send to element owners" at bounding box center [543, 154] width 137 height 18
click at [459, 156] on input "Send to element owners" at bounding box center [454, 151] width 10 height 10
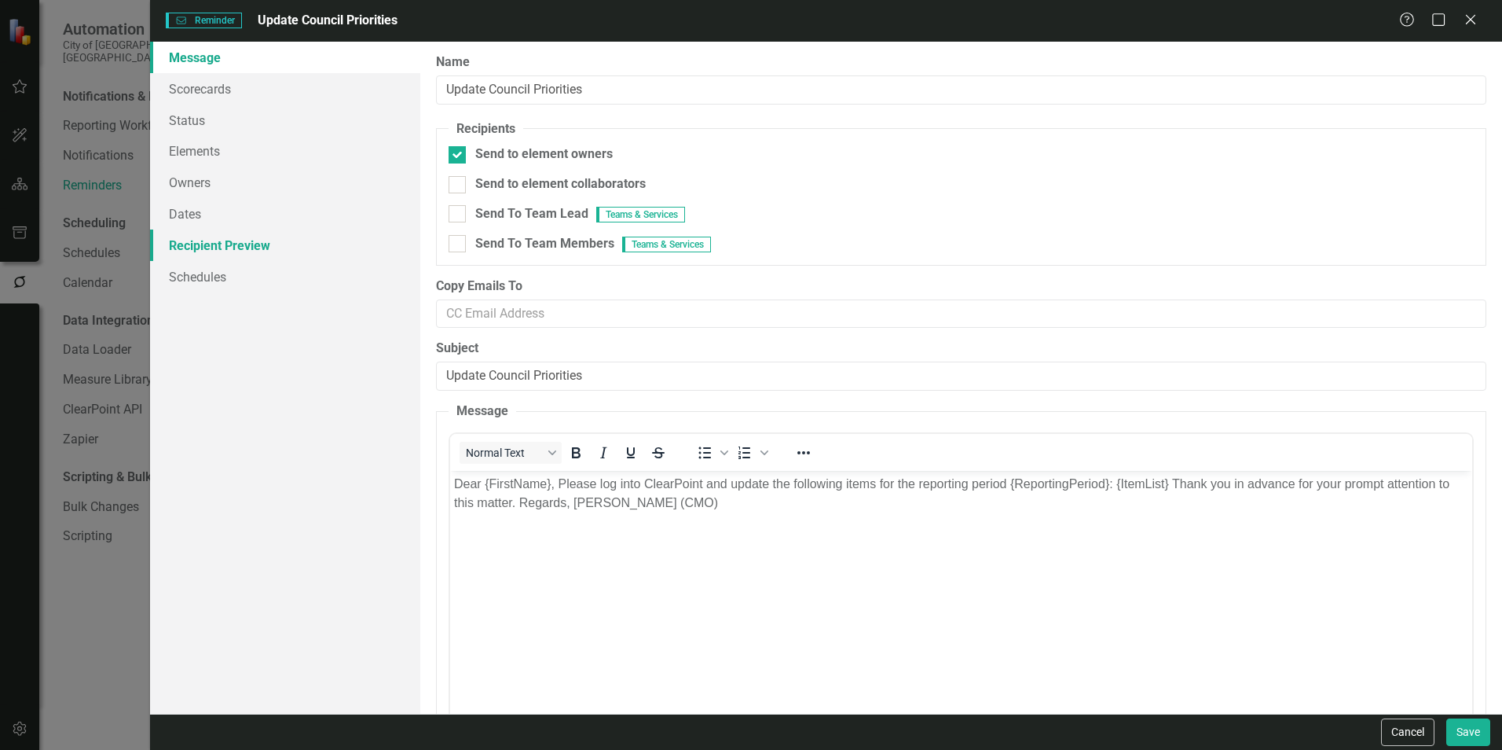
click at [241, 246] on link "Recipient Preview" at bounding box center [285, 244] width 270 height 31
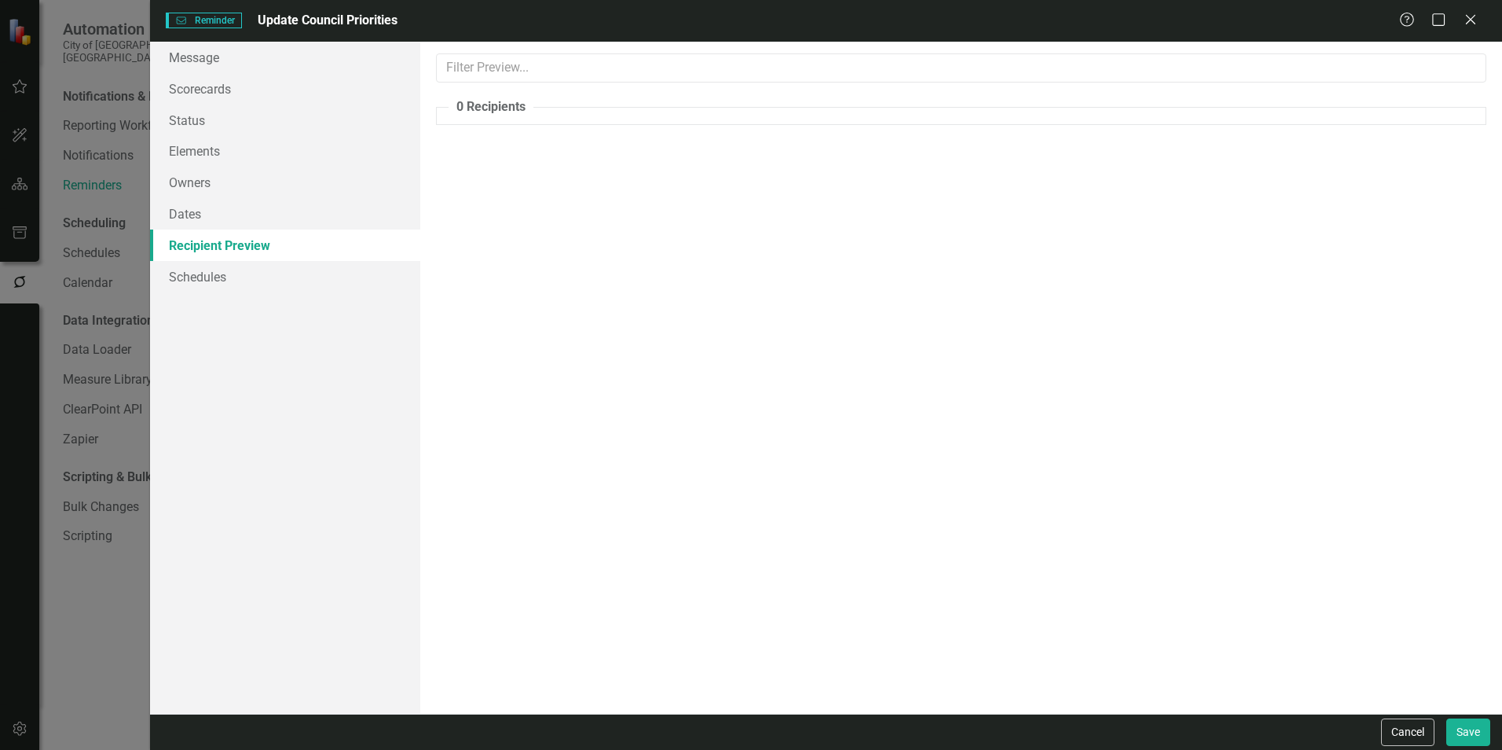
click at [509, 111] on legend "0 Recipients" at bounding box center [491, 107] width 85 height 18
click at [200, 70] on link "Message" at bounding box center [285, 57] width 270 height 31
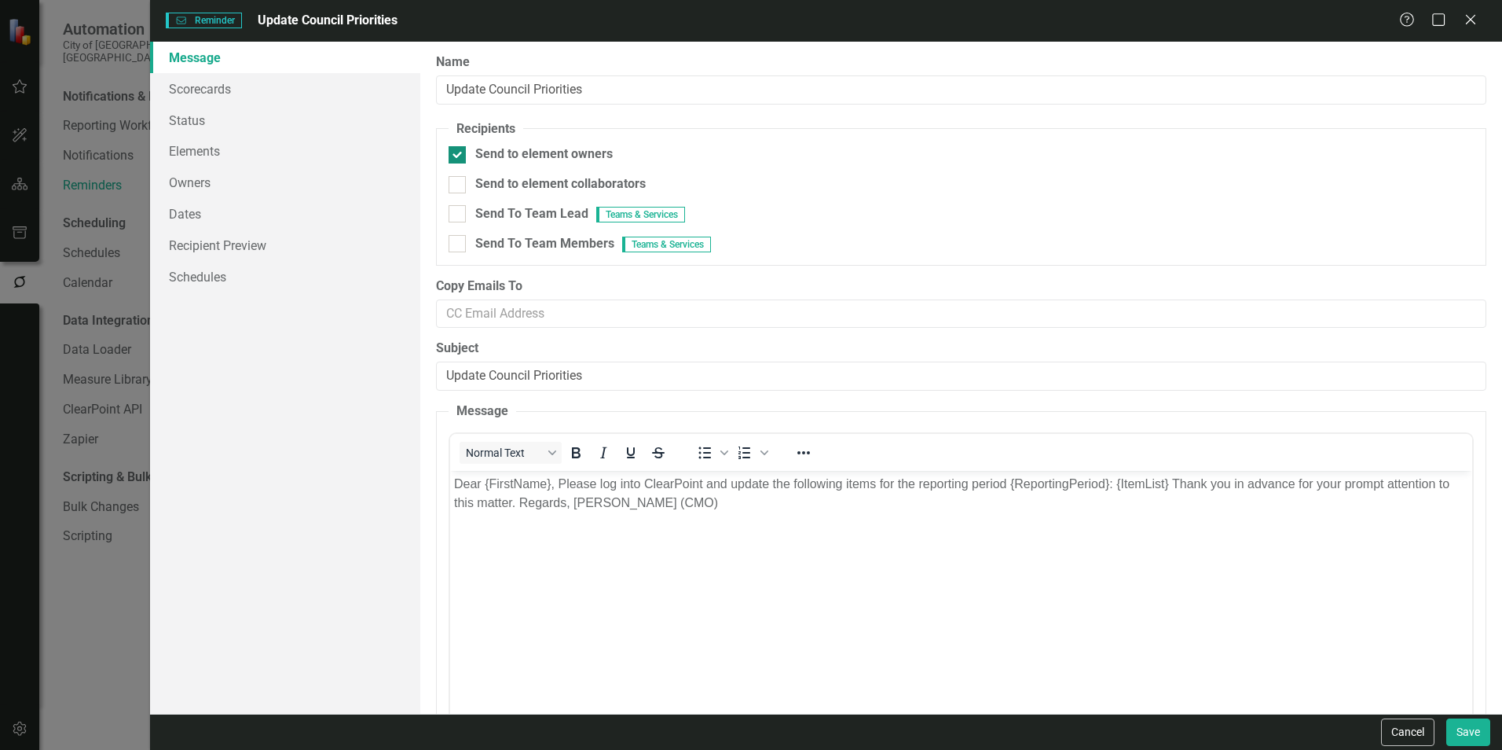
click at [460, 151] on div at bounding box center [457, 154] width 17 height 17
click at [459, 151] on input "Send to element owners" at bounding box center [454, 151] width 10 height 10
click at [460, 151] on div at bounding box center [457, 154] width 17 height 17
click at [459, 151] on input "Send to element owners" at bounding box center [454, 151] width 10 height 10
checkbox input "true"
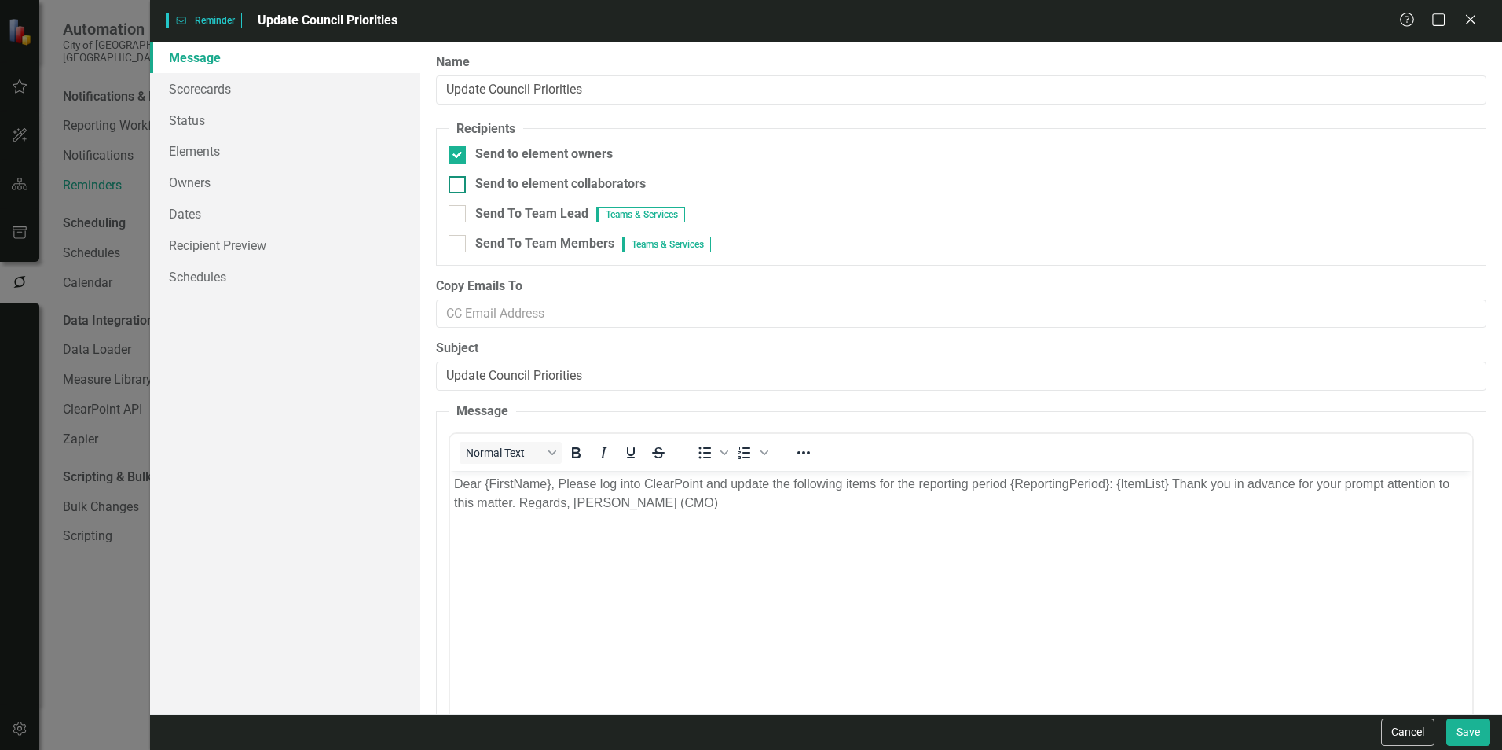
click at [461, 179] on div at bounding box center [457, 184] width 17 height 17
click at [459, 179] on input "Send to element collaborators" at bounding box center [454, 181] width 10 height 10
checkbox input "true"
click at [463, 203] on fieldset "Recipients Send to element owners Send to element collaborators Send To Team Le…" at bounding box center [961, 192] width 1050 height 145
click at [464, 218] on div at bounding box center [457, 213] width 17 height 17
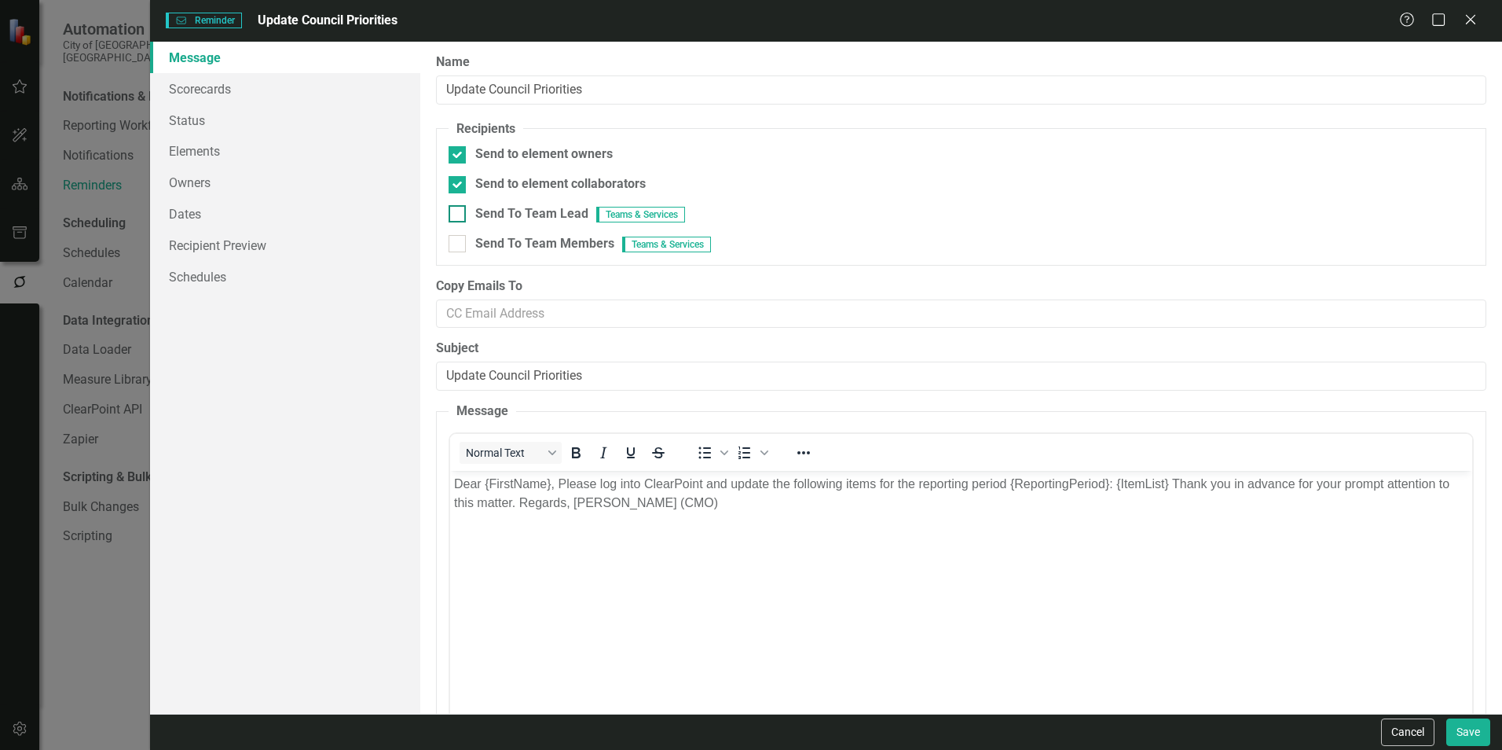
click at [459, 215] on input "Send To Team Lead Teams & Services" at bounding box center [454, 210] width 10 height 10
checkbox input "true"
click at [465, 242] on div at bounding box center [457, 243] width 17 height 17
click at [459, 242] on input "Send To Team Members Teams & Services" at bounding box center [454, 240] width 10 height 10
checkbox input "true"
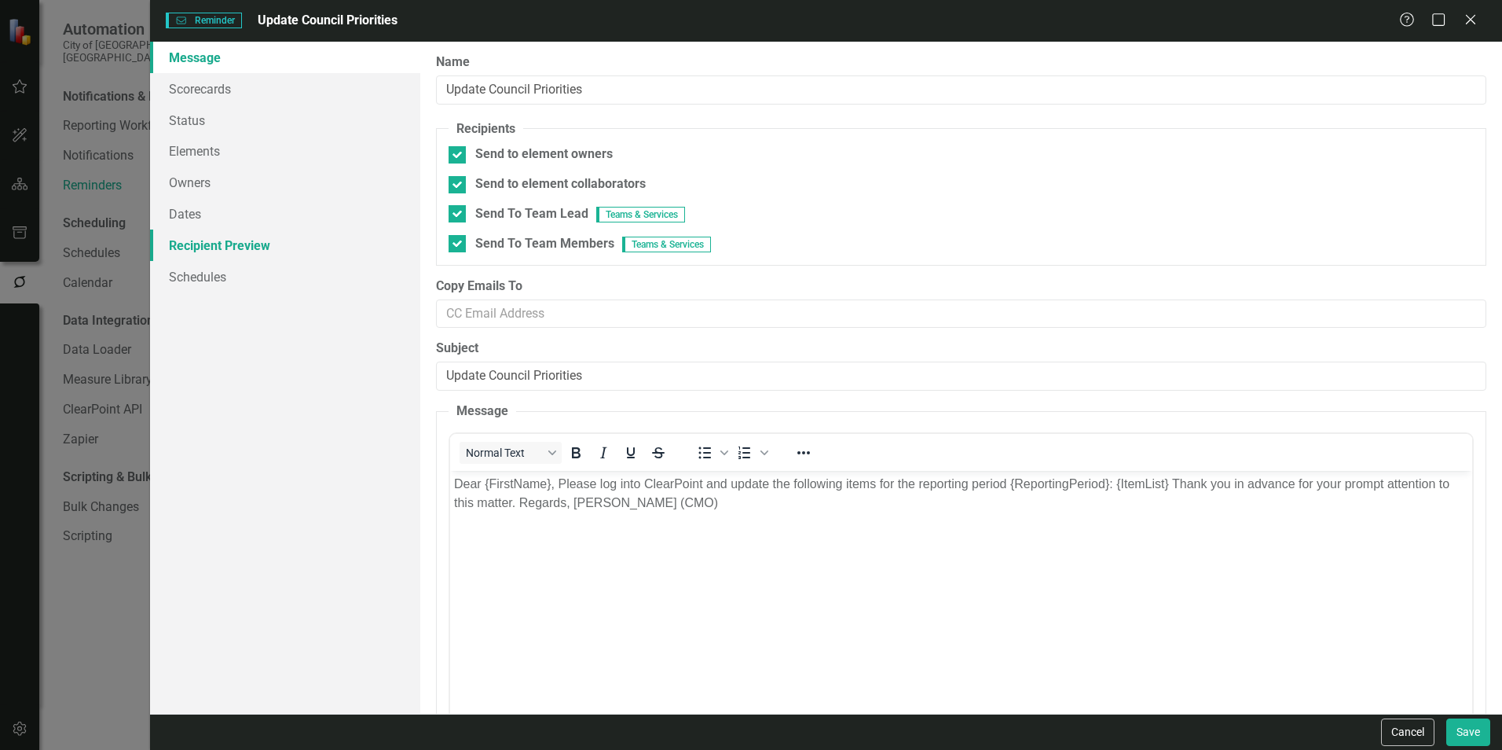
click at [254, 246] on link "Recipient Preview" at bounding box center [285, 244] width 270 height 31
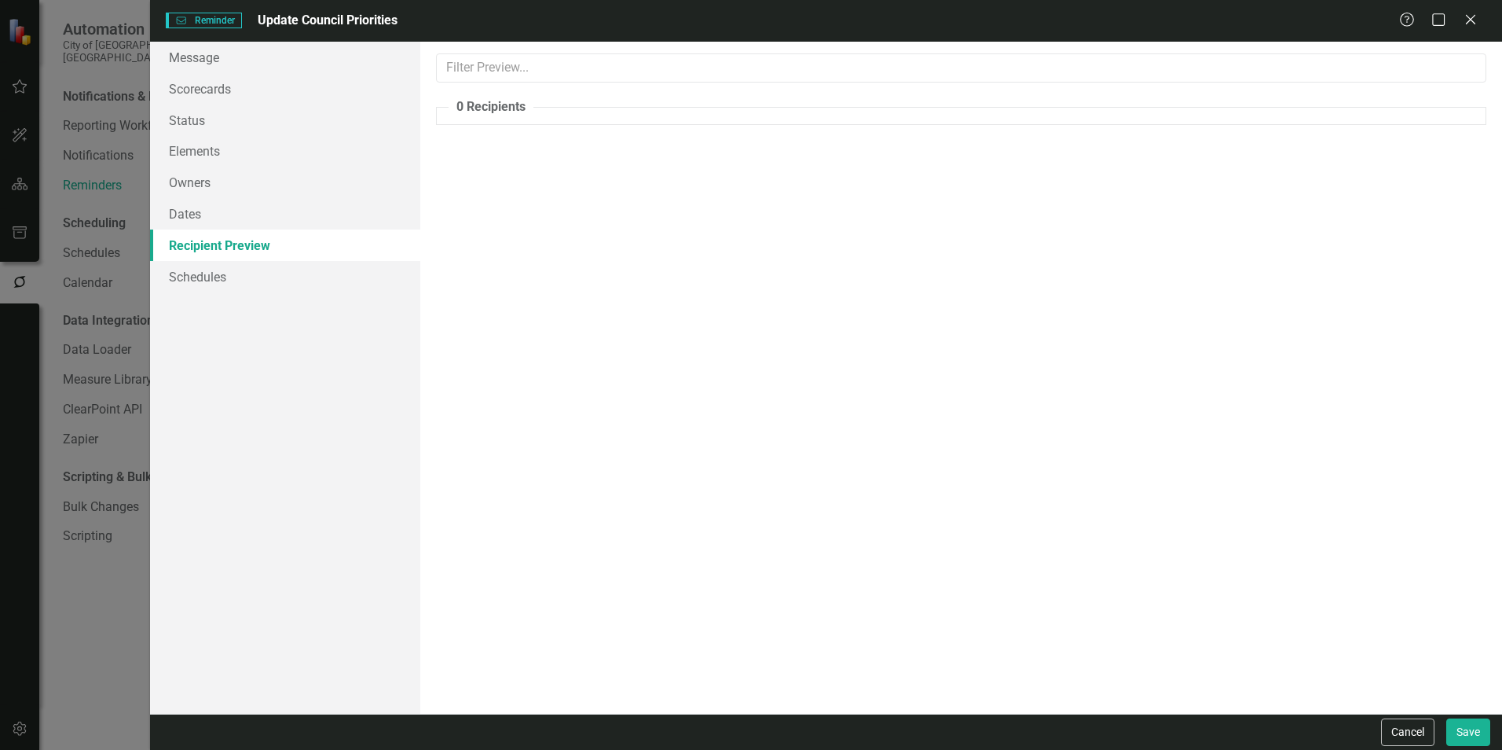
click at [490, 119] on fieldset "0 Recipients" at bounding box center [961, 111] width 1050 height 27
click at [242, 167] on link "Owners" at bounding box center [285, 182] width 270 height 31
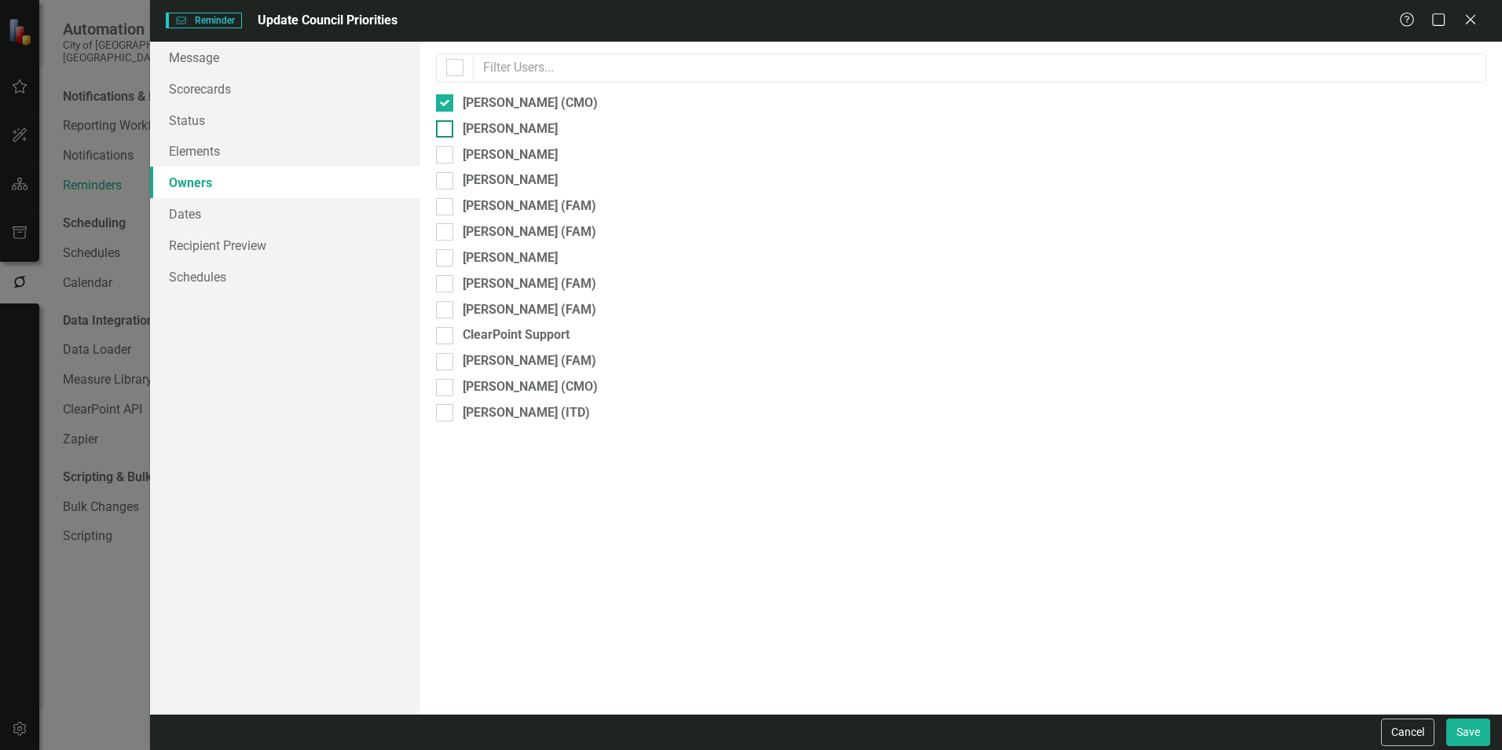
click at [509, 135] on div "[PERSON_NAME]" at bounding box center [510, 129] width 95 height 18
click at [446, 130] on input "[PERSON_NAME]" at bounding box center [441, 125] width 10 height 10
checkbox input "true"
click at [265, 241] on link "Recipient Preview" at bounding box center [285, 244] width 270 height 31
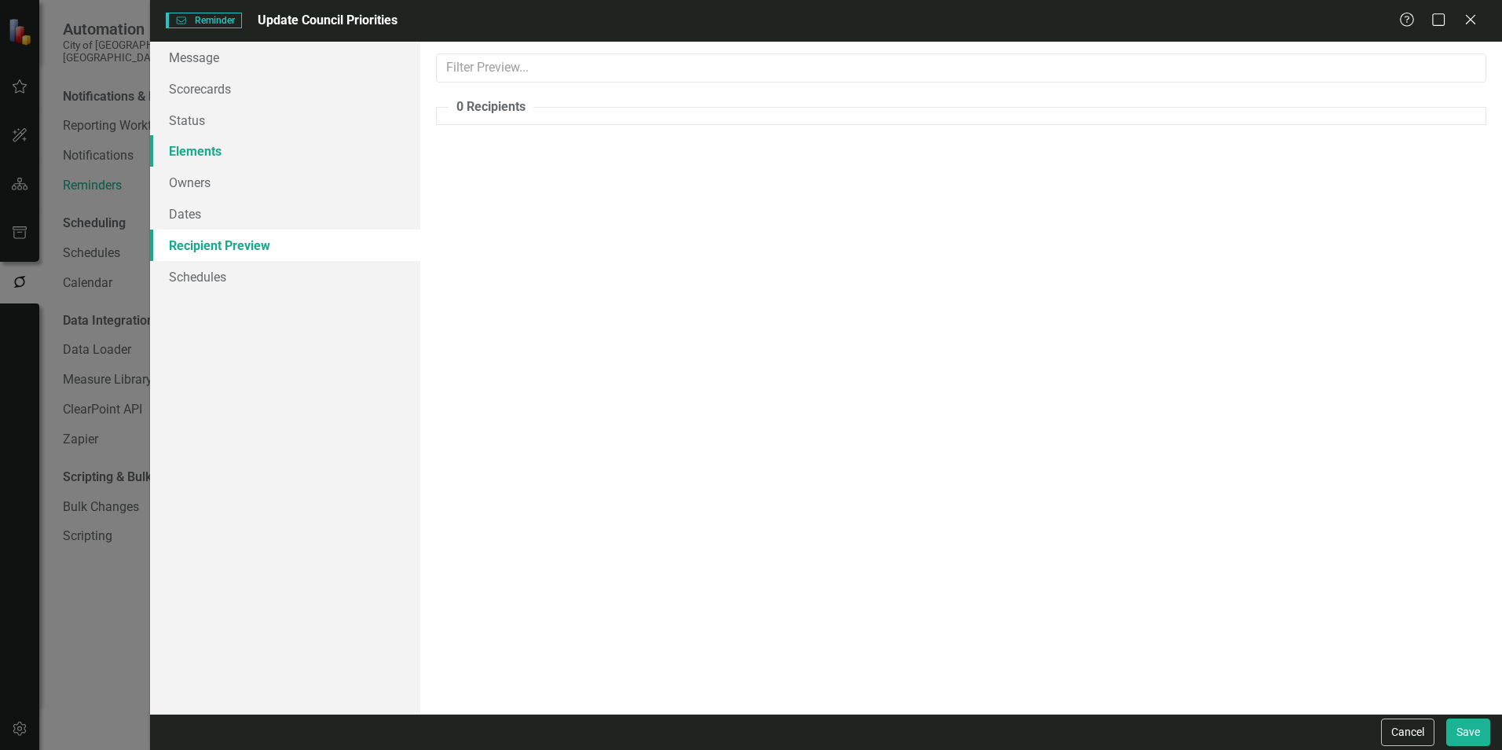
click at [213, 147] on link "Elements" at bounding box center [285, 150] width 270 height 31
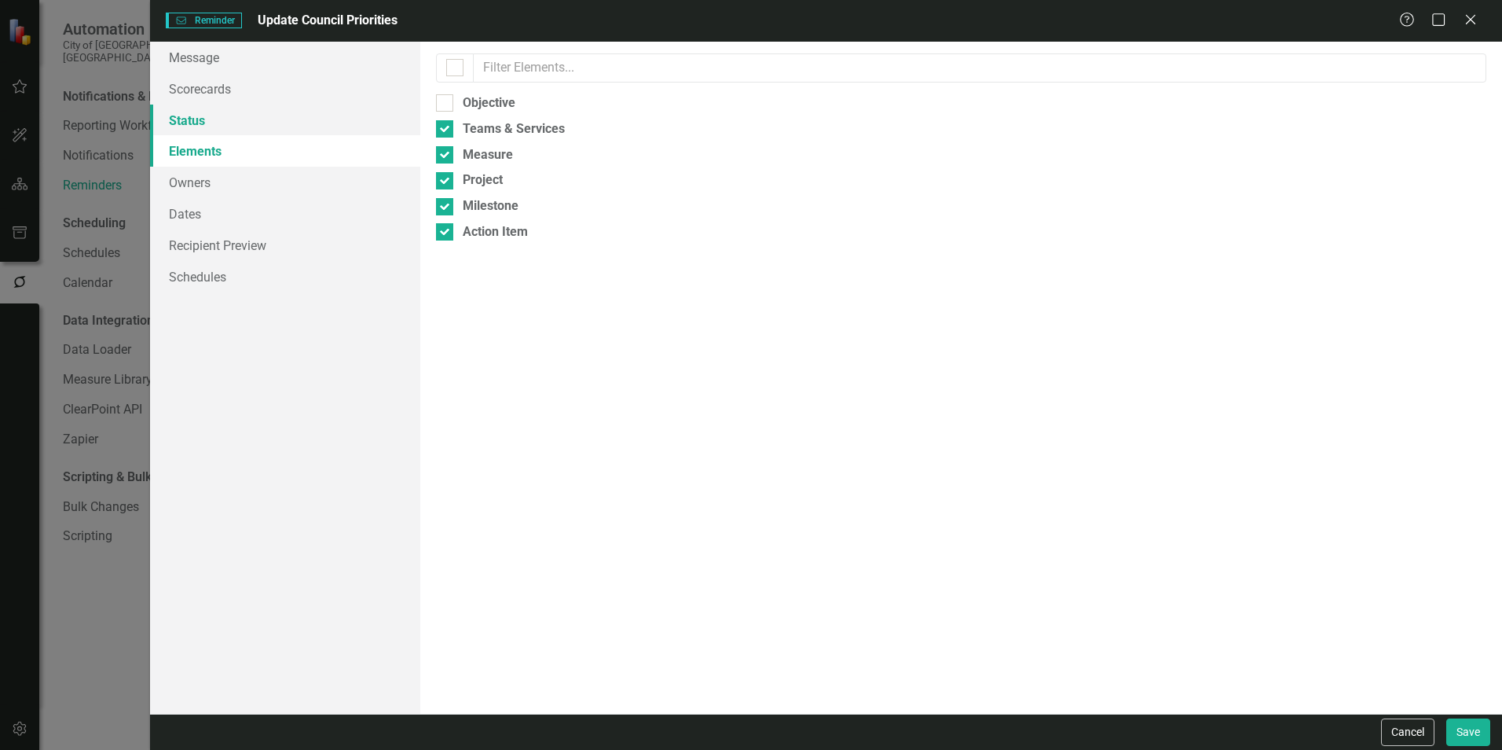
click at [196, 108] on link "Status" at bounding box center [285, 119] width 270 height 31
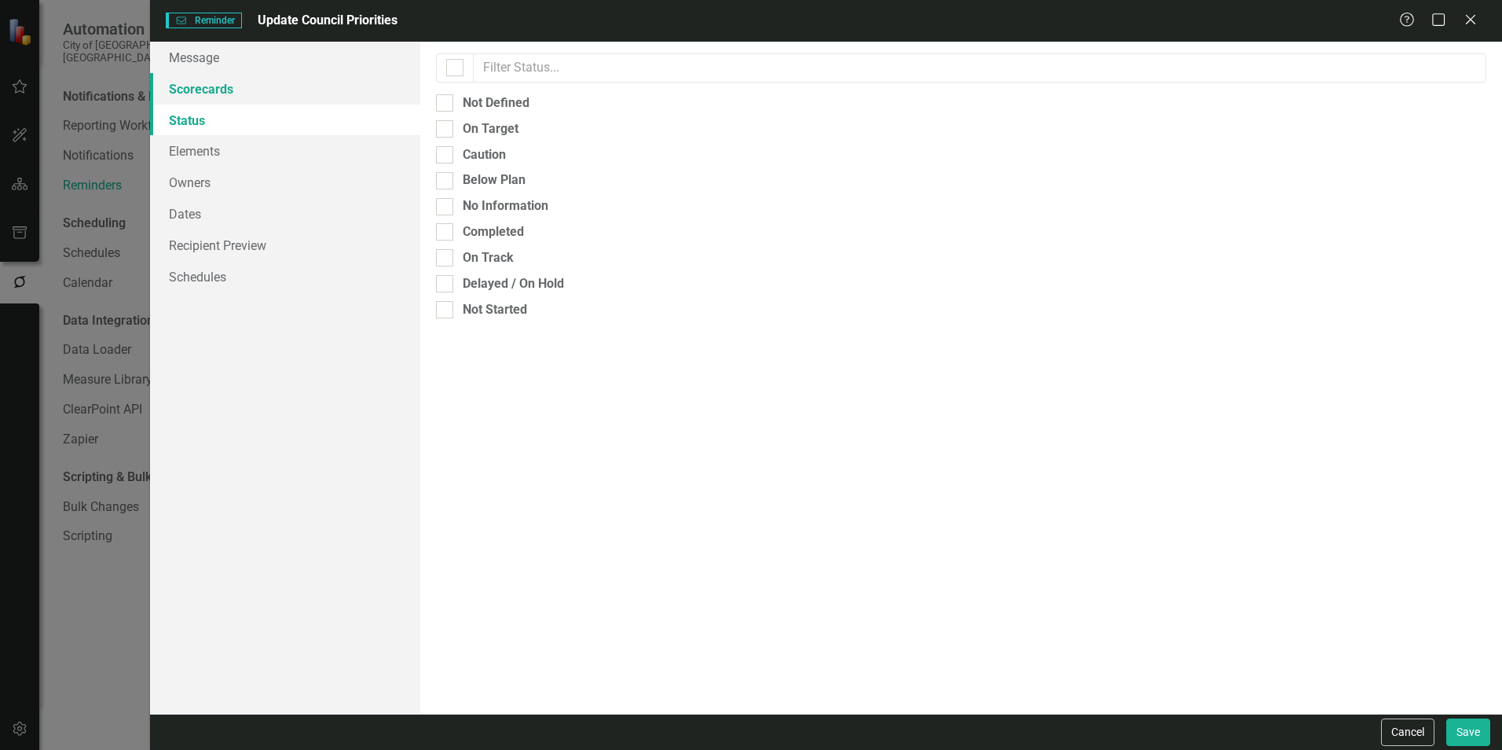
click at [212, 93] on link "Scorecards" at bounding box center [285, 88] width 270 height 31
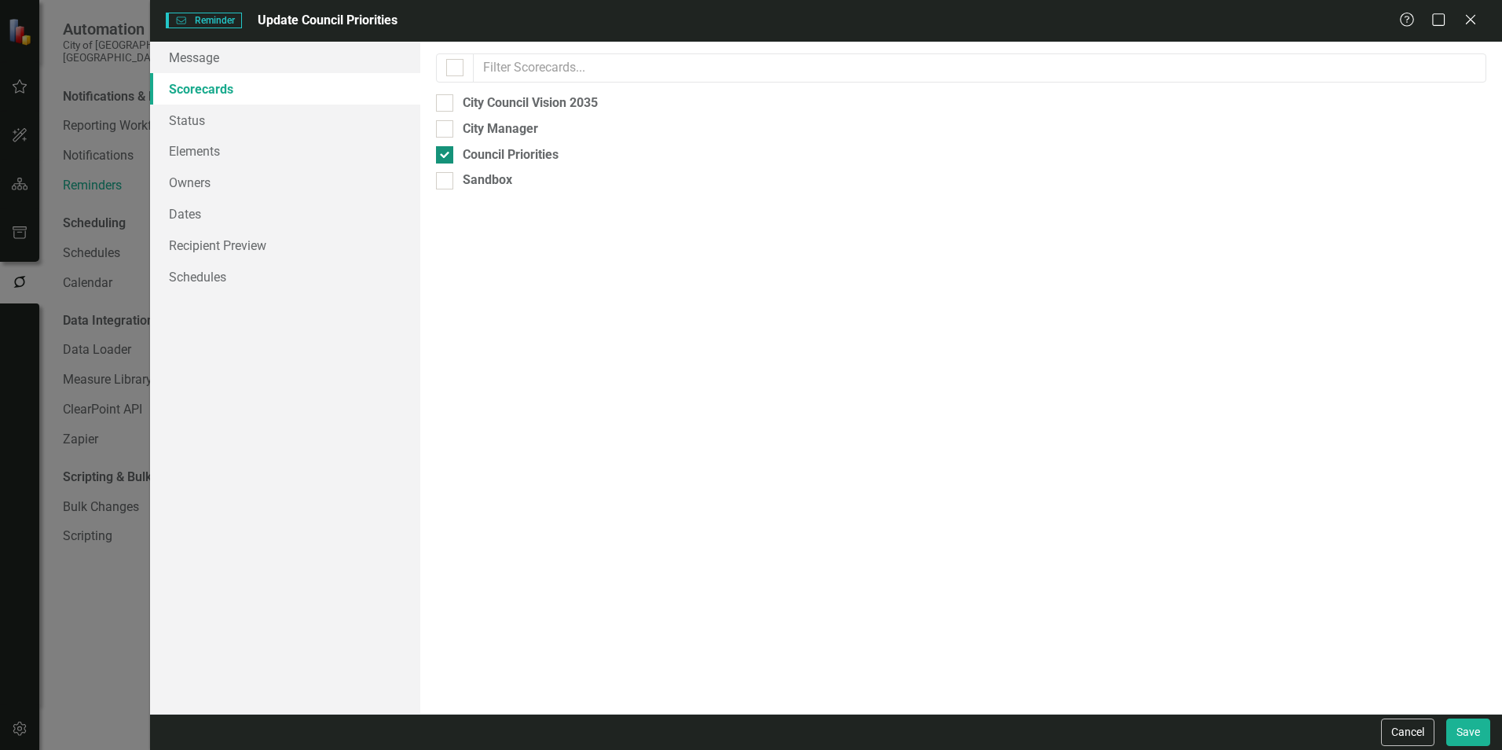
click at [497, 156] on div "Council Priorities" at bounding box center [511, 155] width 96 height 18
click at [446, 156] on input "Council Priorities" at bounding box center [441, 151] width 10 height 10
checkbox input "false"
click at [196, 188] on link "Owners" at bounding box center [285, 182] width 270 height 31
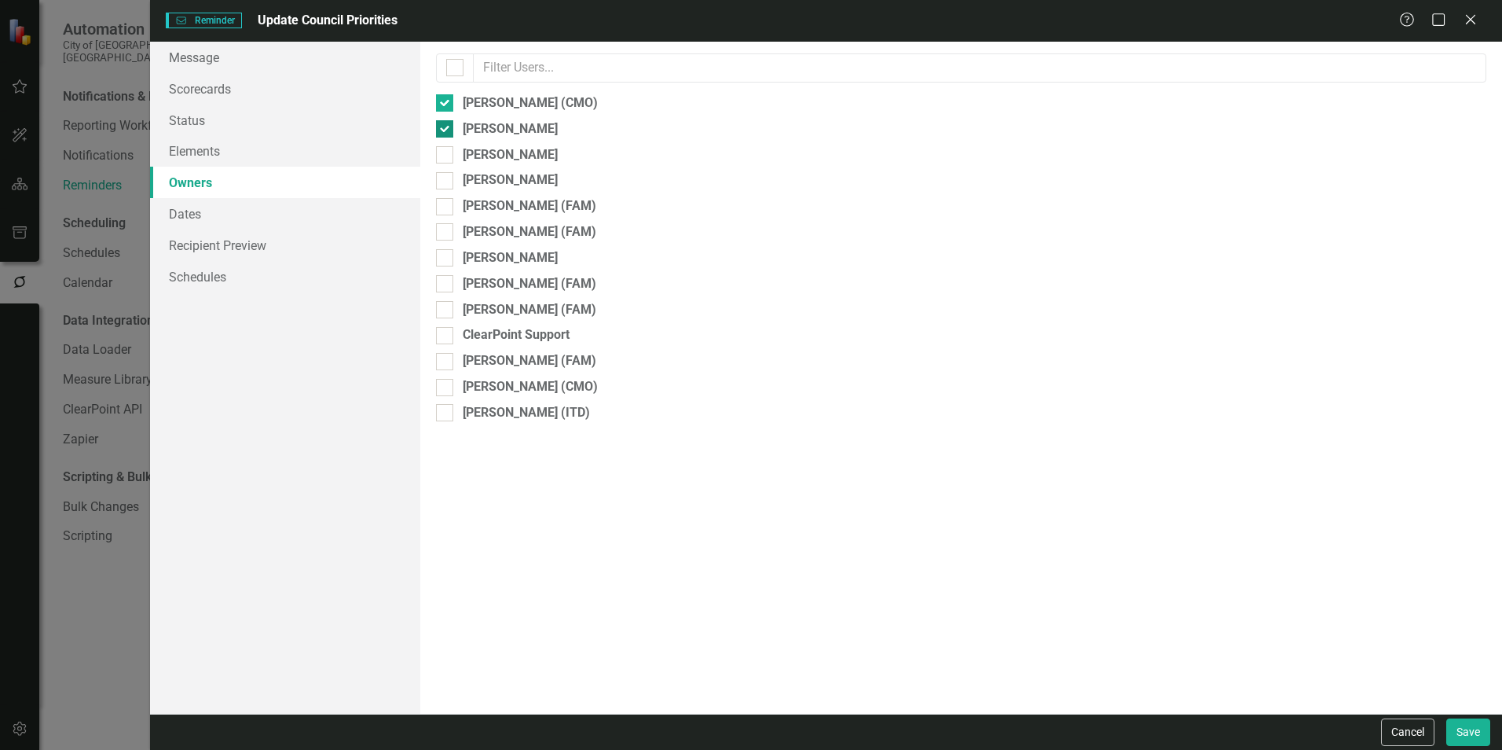
click at [509, 127] on div "[PERSON_NAME]" at bounding box center [510, 129] width 95 height 18
click at [446, 127] on input "[PERSON_NAME]" at bounding box center [441, 125] width 10 height 10
checkbox input "false"
click at [189, 63] on link "Message" at bounding box center [285, 57] width 270 height 31
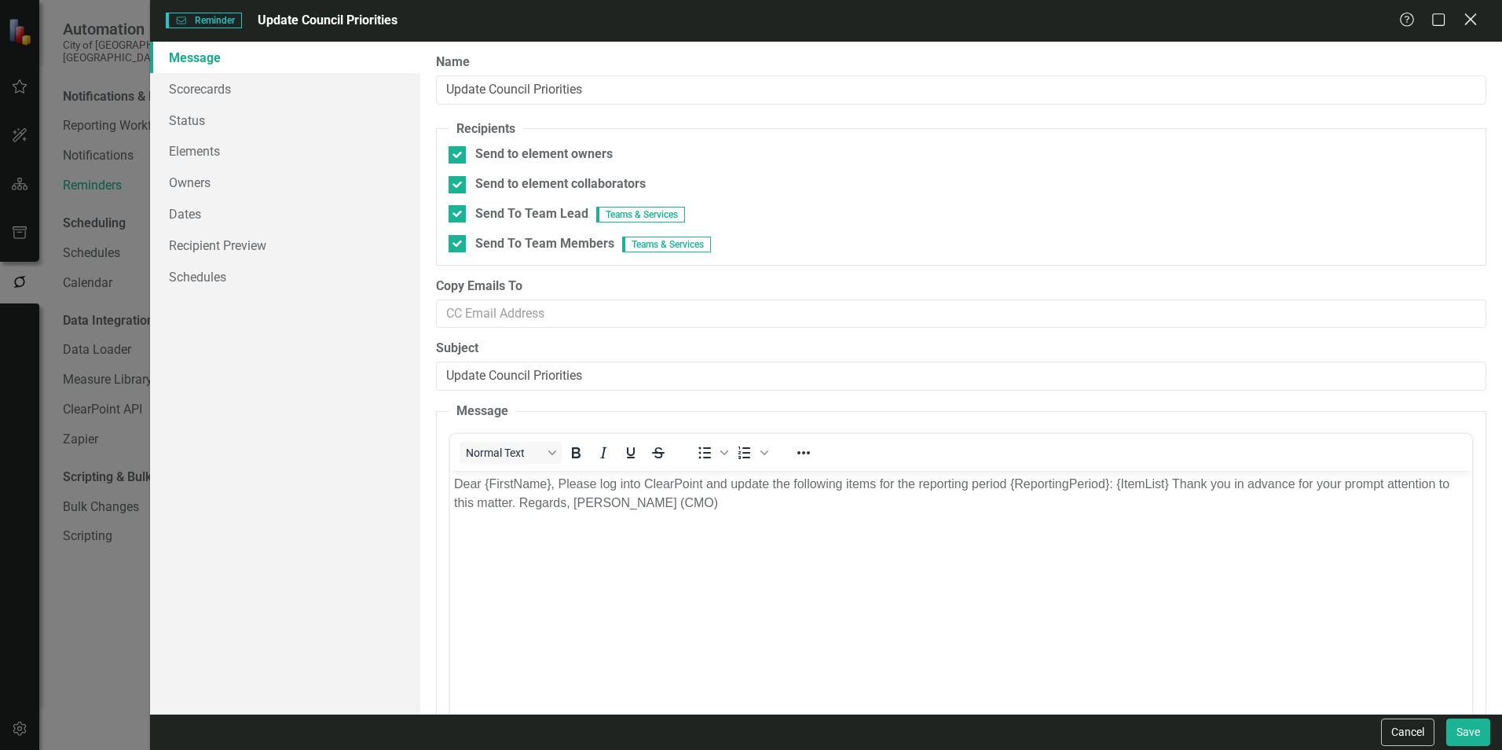
click at [999, 24] on icon "Close" at bounding box center [1471, 19] width 20 height 15
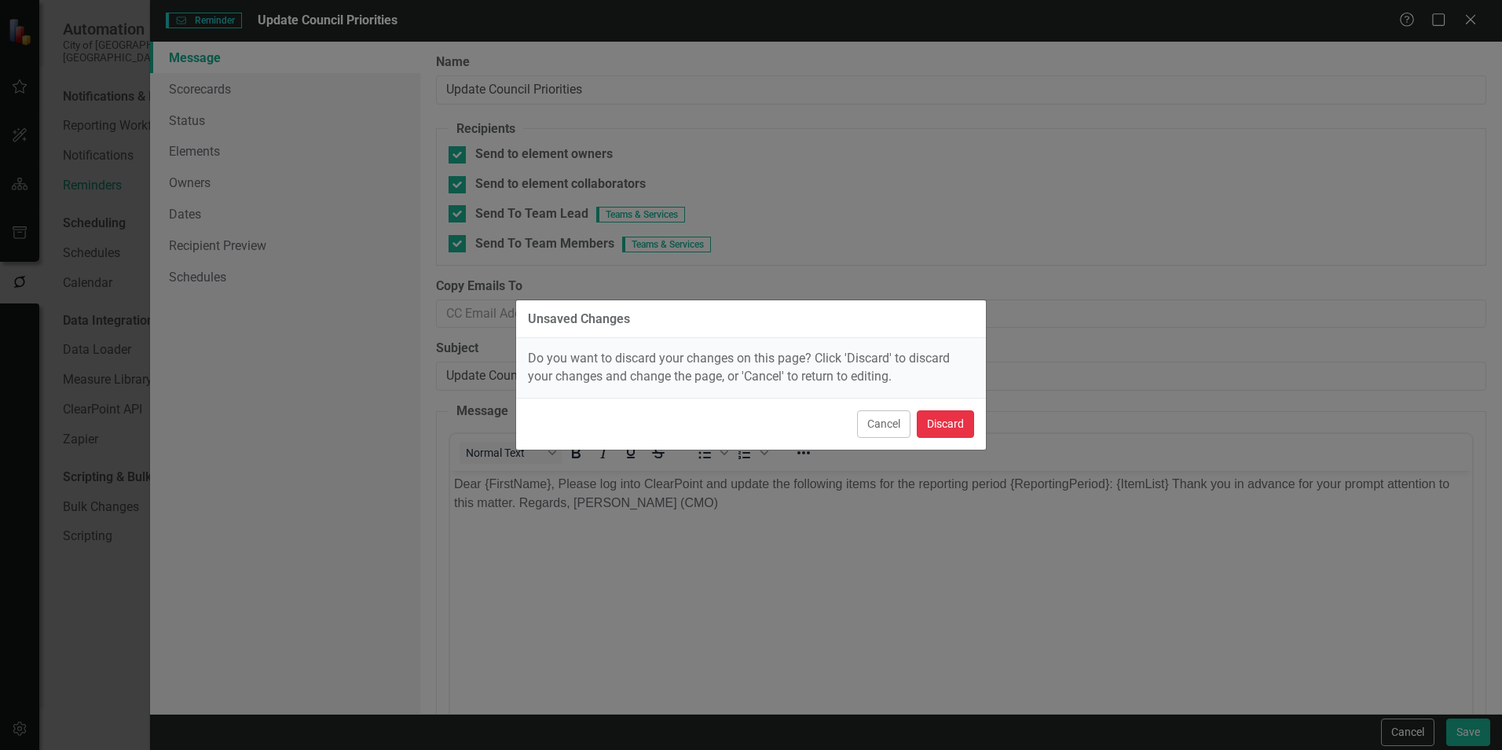
click at [936, 412] on button "Discard" at bounding box center [945, 423] width 57 height 27
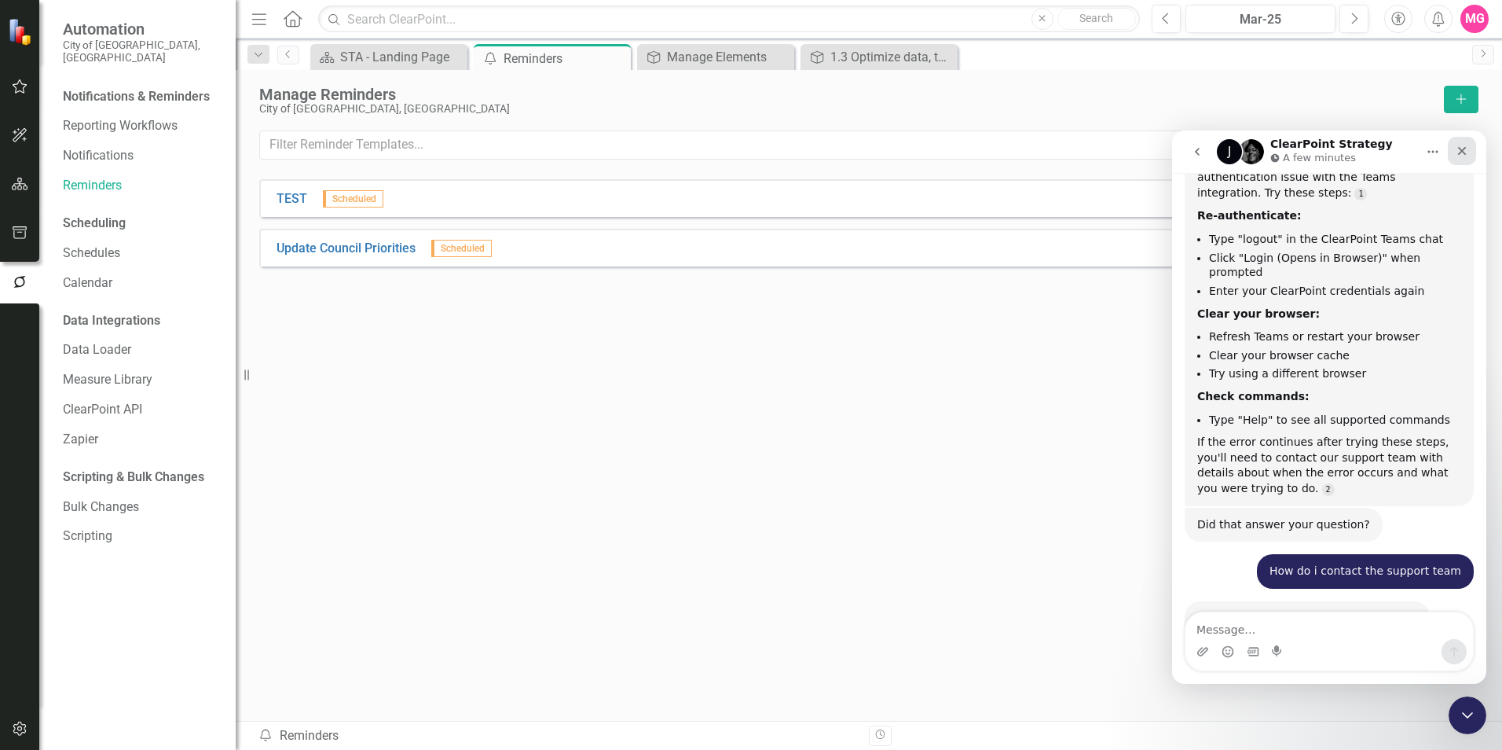
click at [999, 141] on div "Close" at bounding box center [1462, 151] width 28 height 28
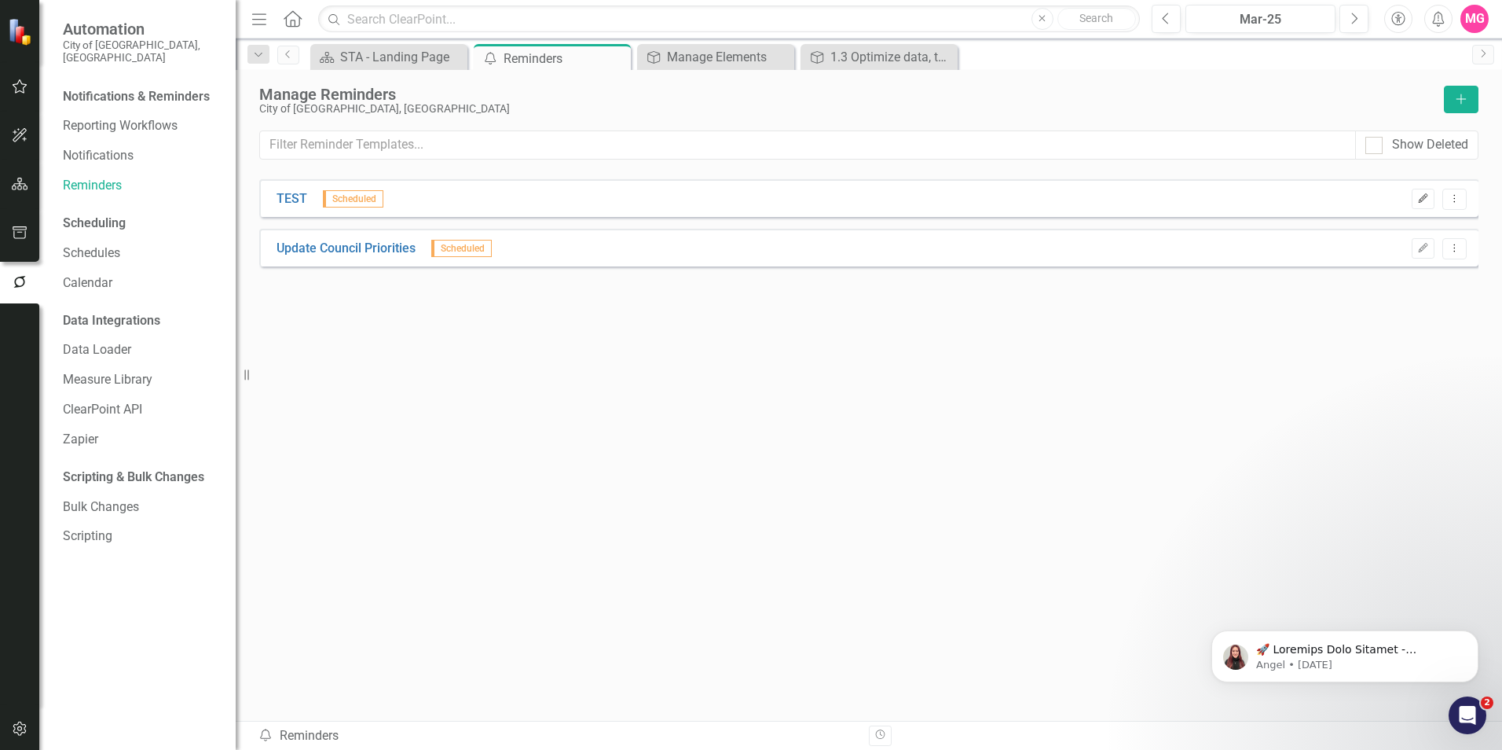
click at [999, 197] on icon "Edit" at bounding box center [1423, 198] width 12 height 9
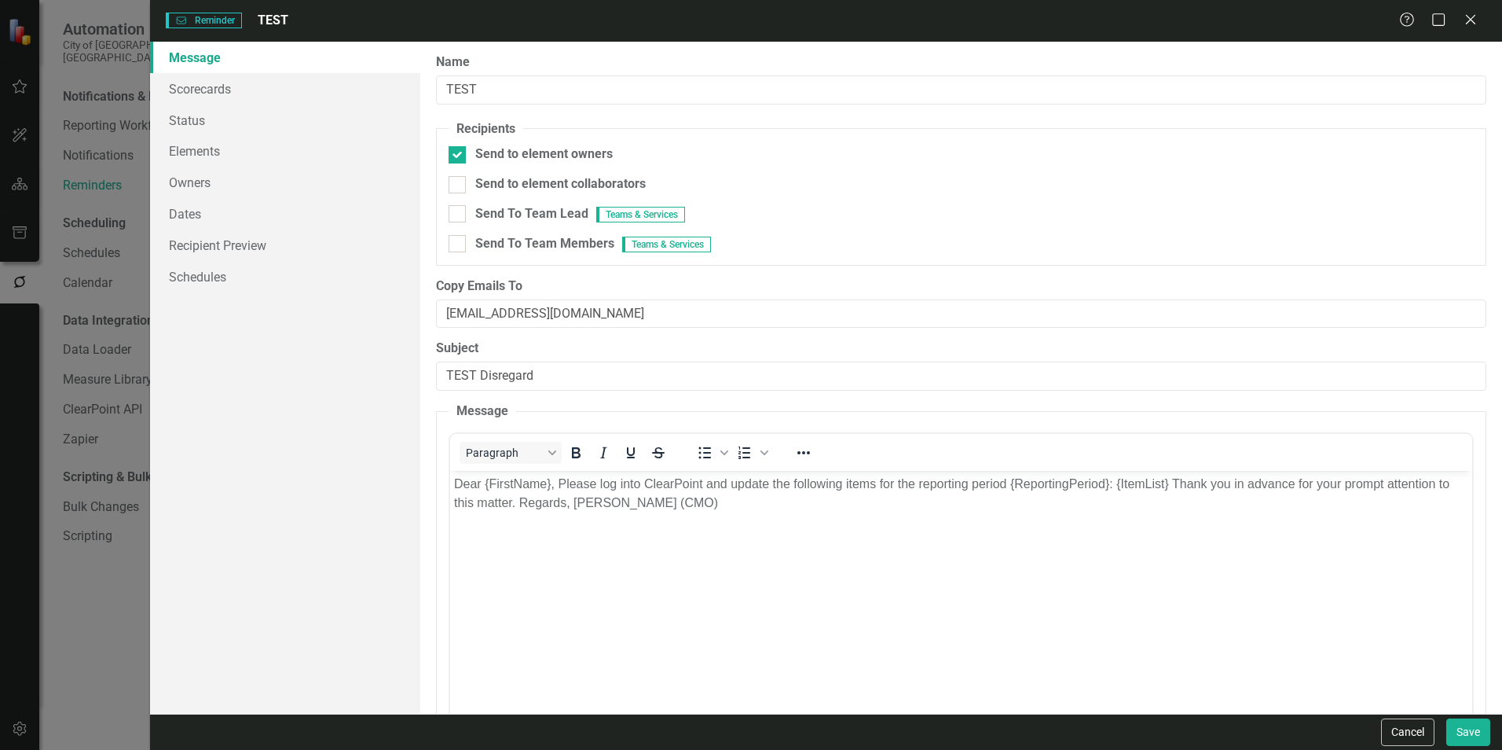
scroll to position [0, 0]
click at [174, 189] on link "Owners" at bounding box center [285, 182] width 270 height 31
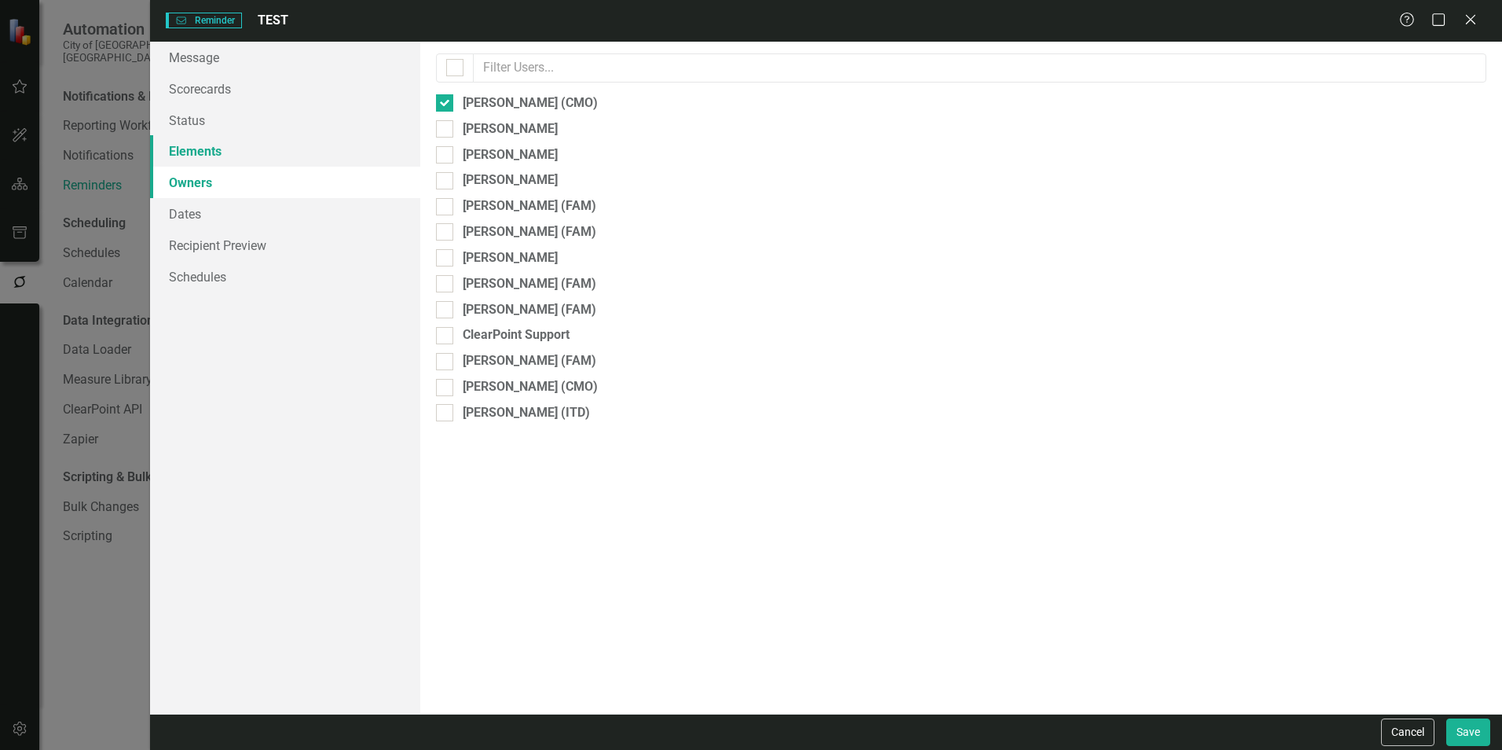
click at [185, 157] on link "Elements" at bounding box center [285, 150] width 270 height 31
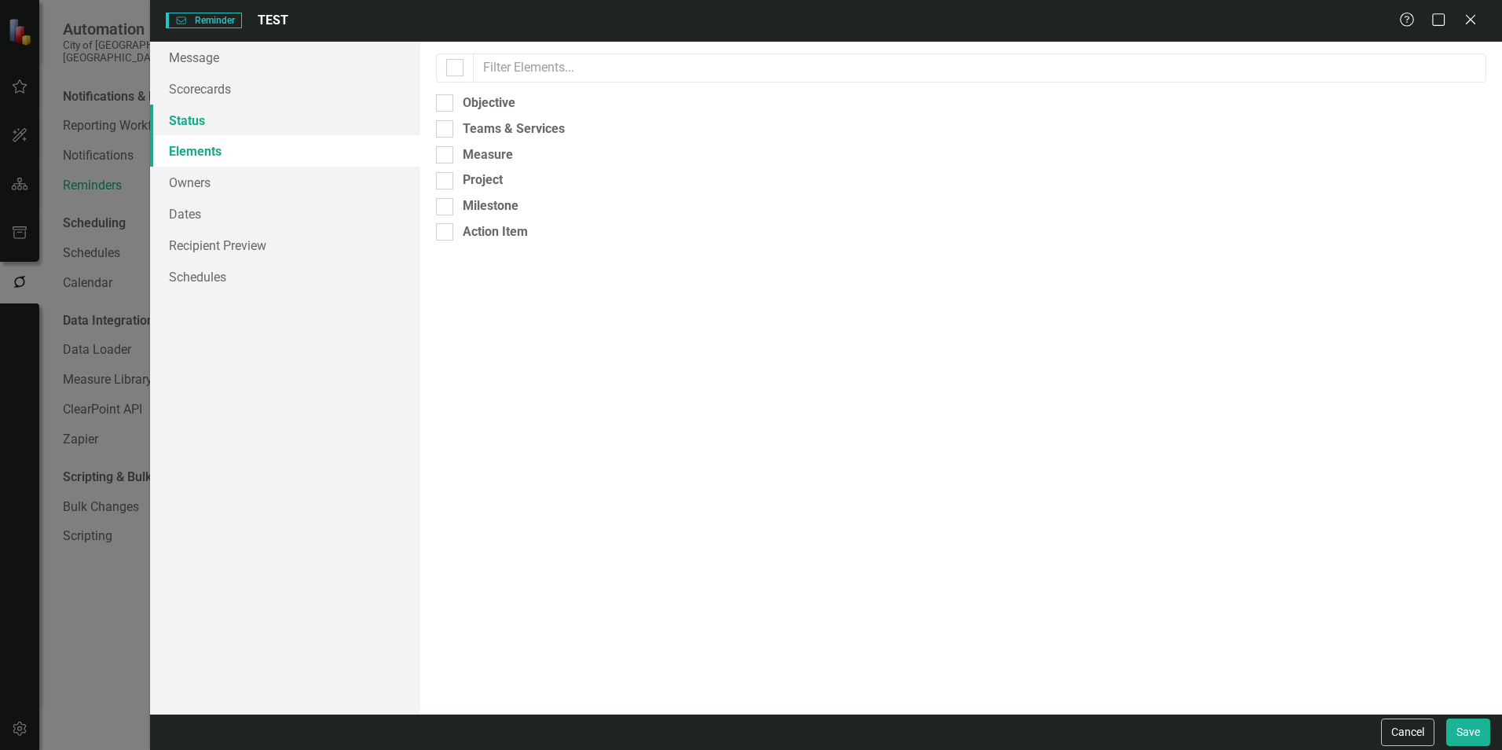
click at [207, 126] on link "Status" at bounding box center [285, 119] width 270 height 31
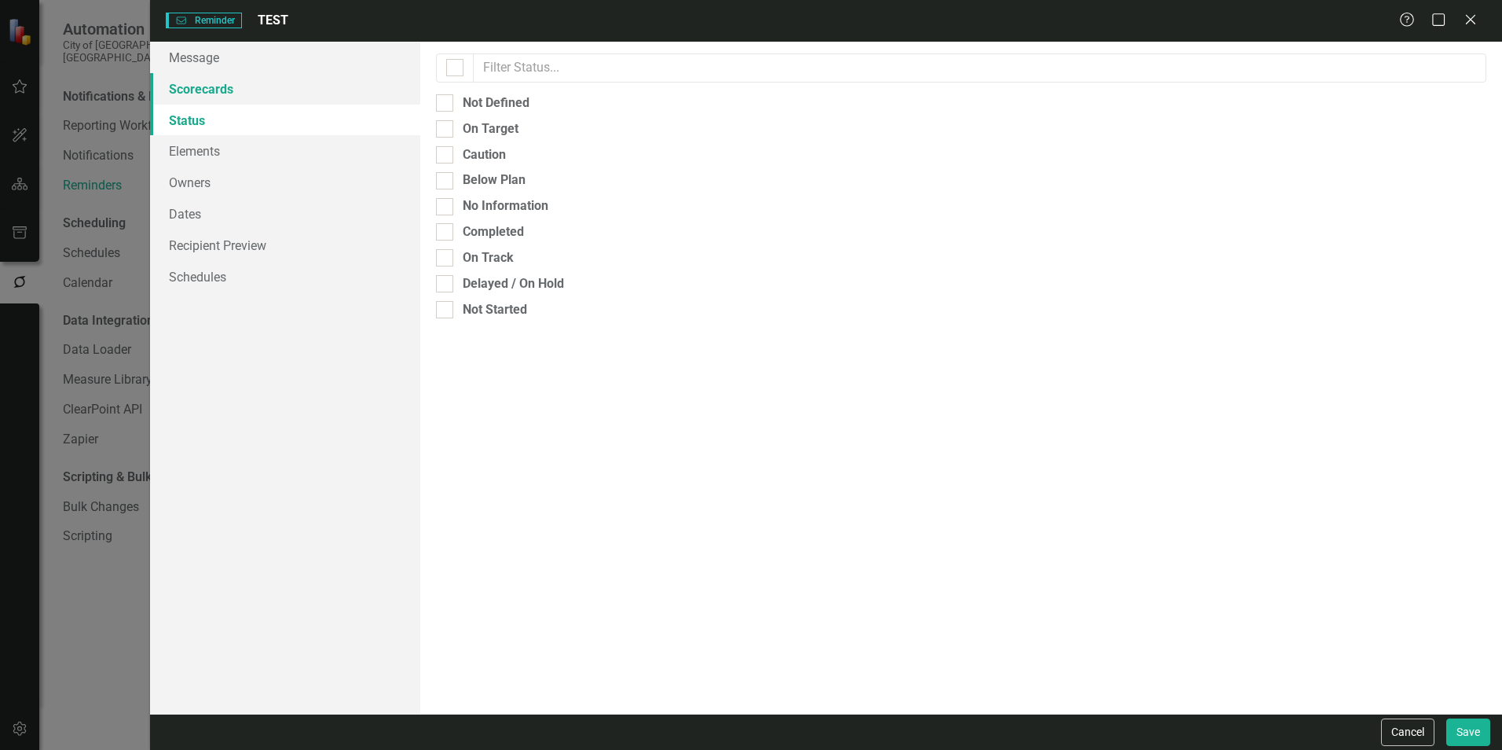
click at [232, 95] on link "Scorecards" at bounding box center [285, 88] width 270 height 31
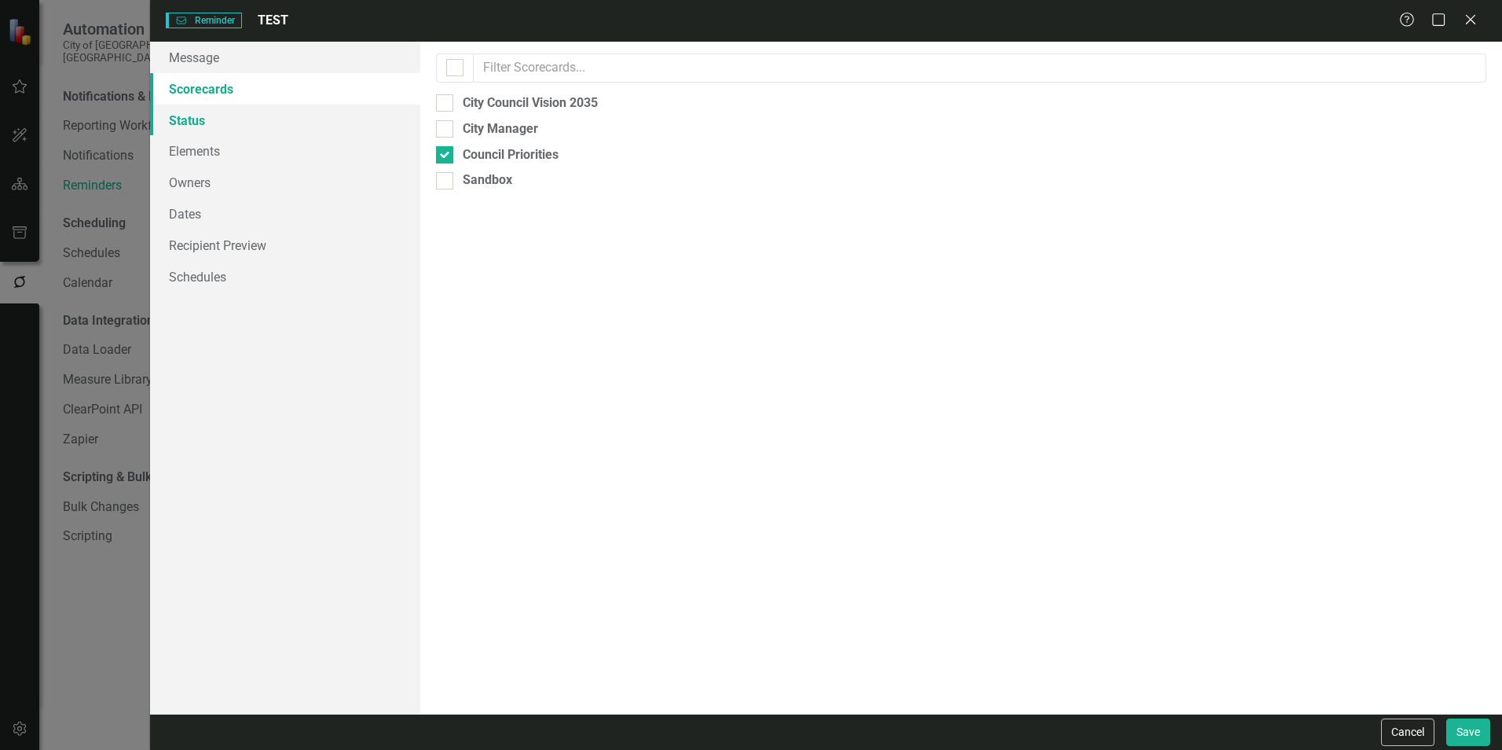
click at [222, 130] on link "Status" at bounding box center [285, 119] width 270 height 31
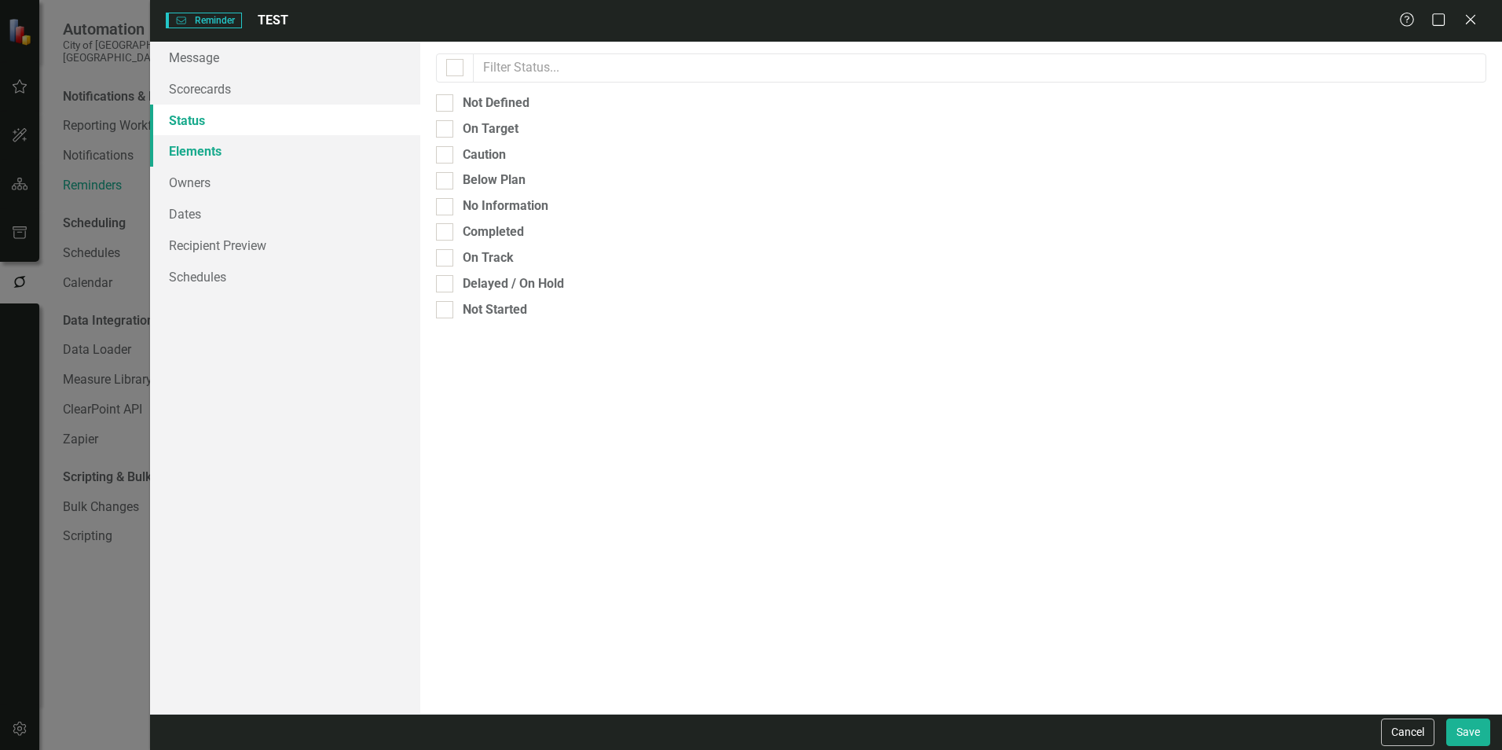
click at [224, 161] on link "Elements" at bounding box center [285, 150] width 270 height 31
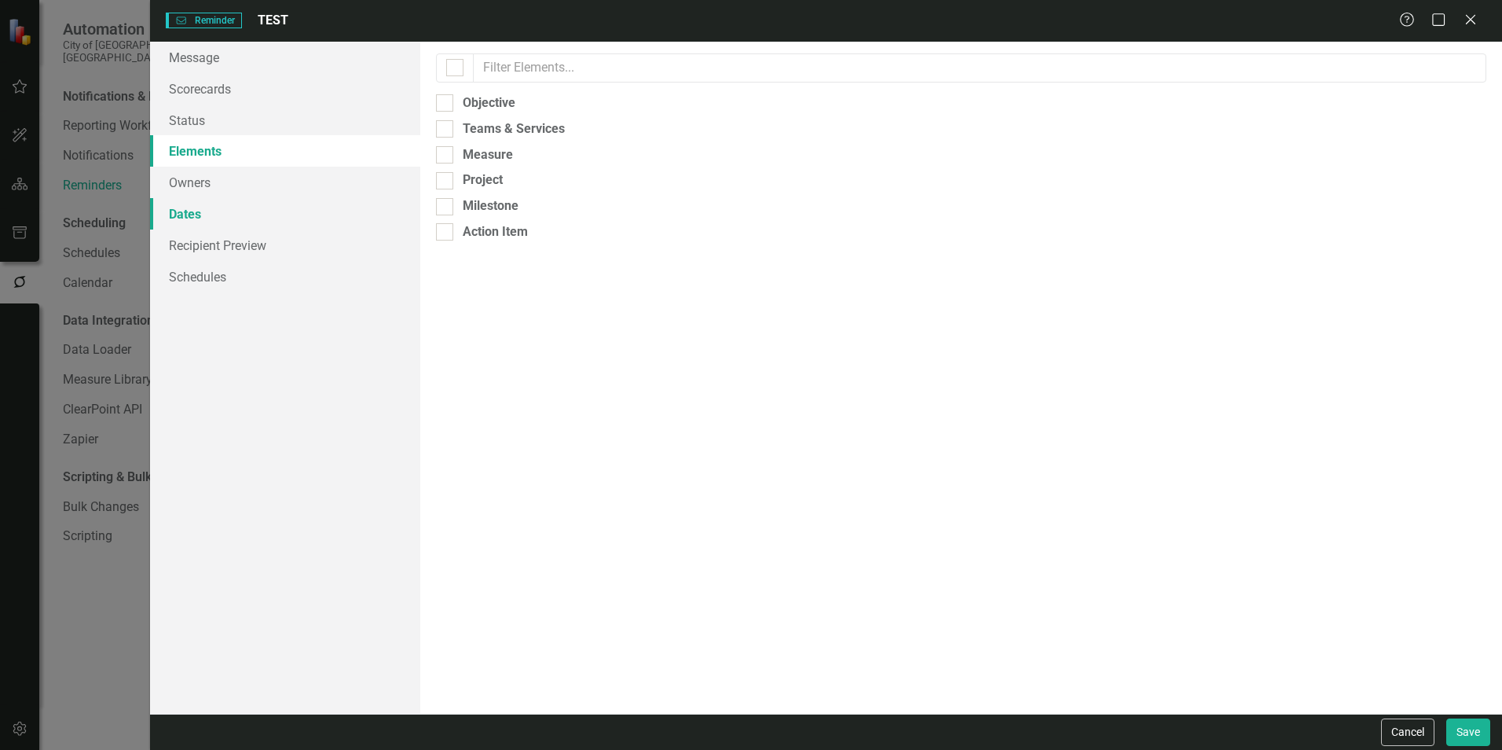
click at [230, 201] on link "Dates" at bounding box center [285, 213] width 270 height 31
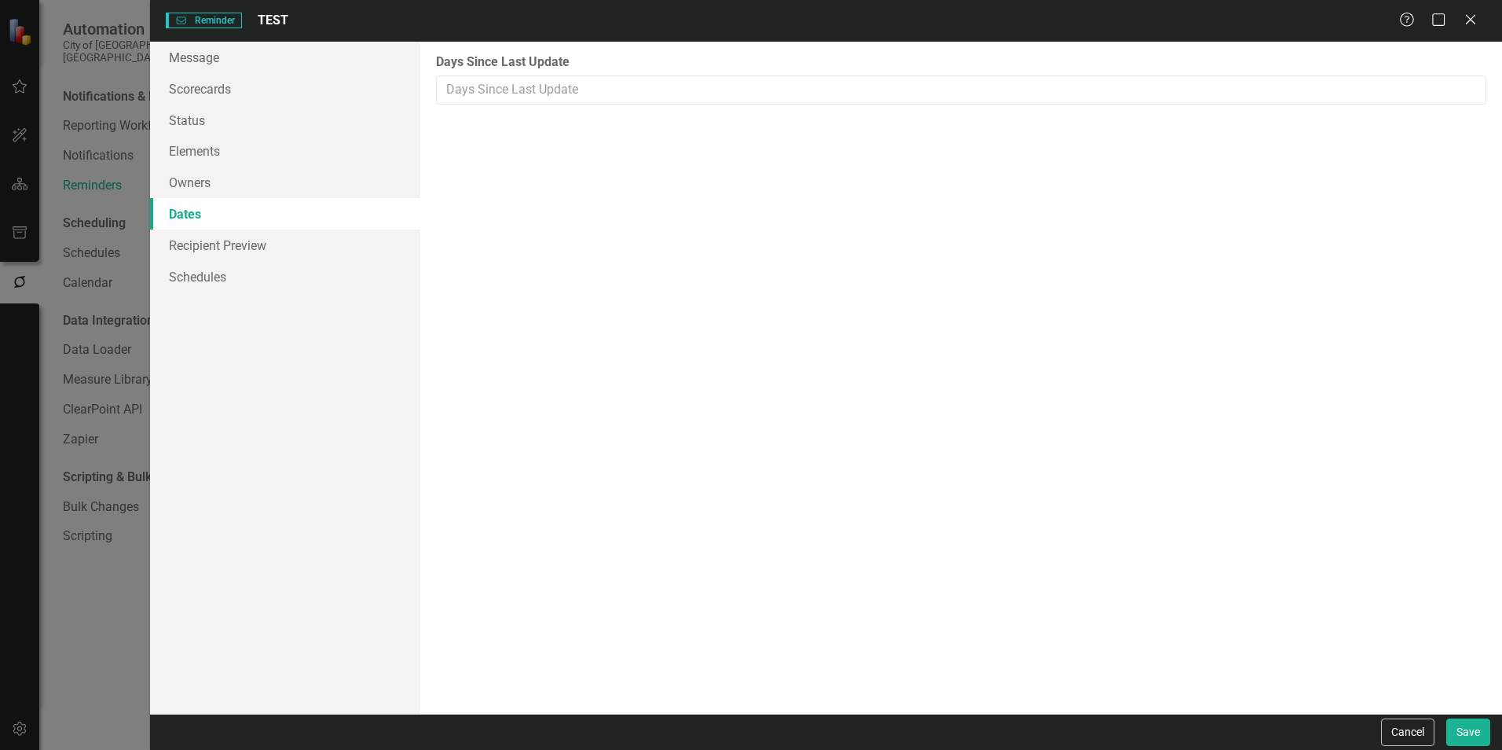
click at [237, 227] on link "Dates" at bounding box center [285, 213] width 270 height 31
click at [246, 255] on link "Recipient Preview" at bounding box center [285, 244] width 270 height 31
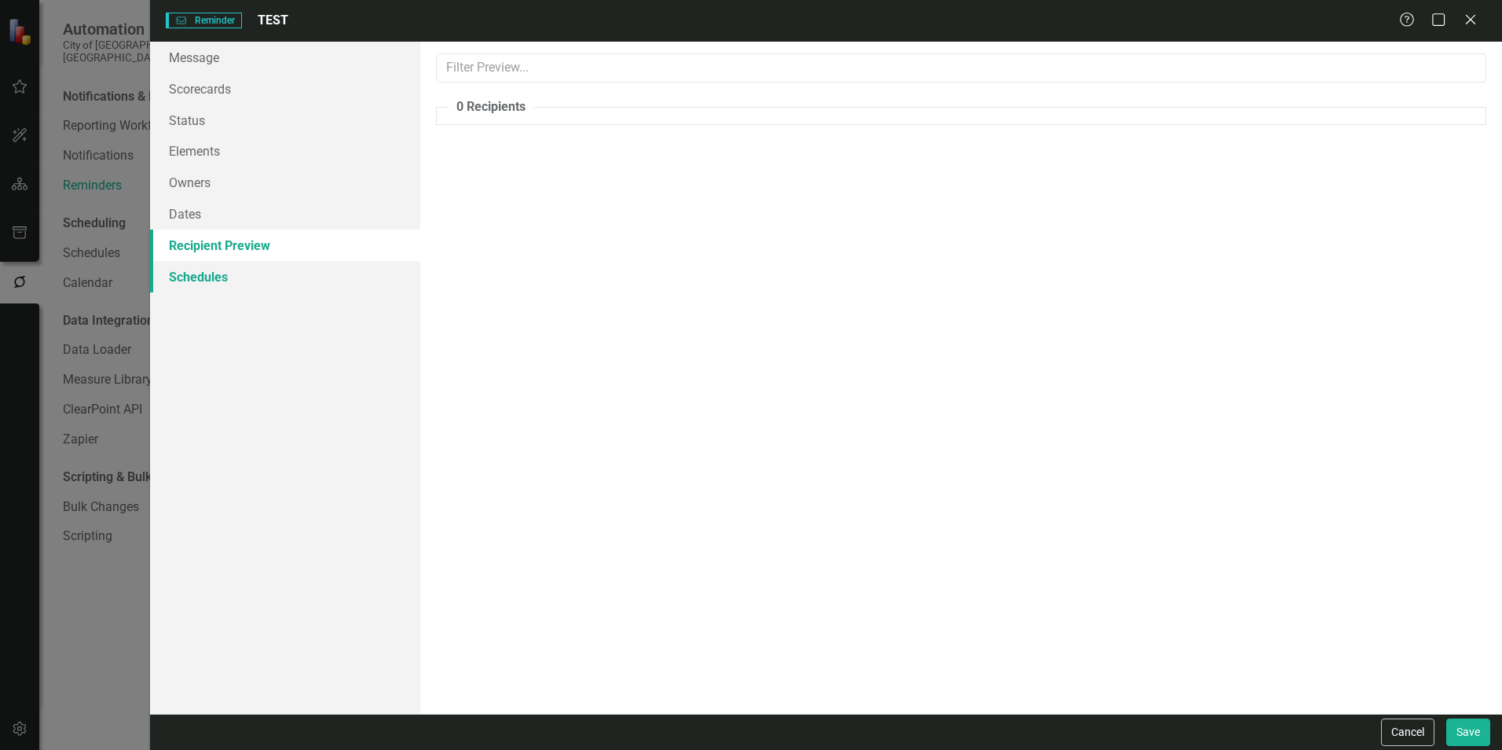
click at [213, 281] on link "Schedules" at bounding box center [285, 276] width 270 height 31
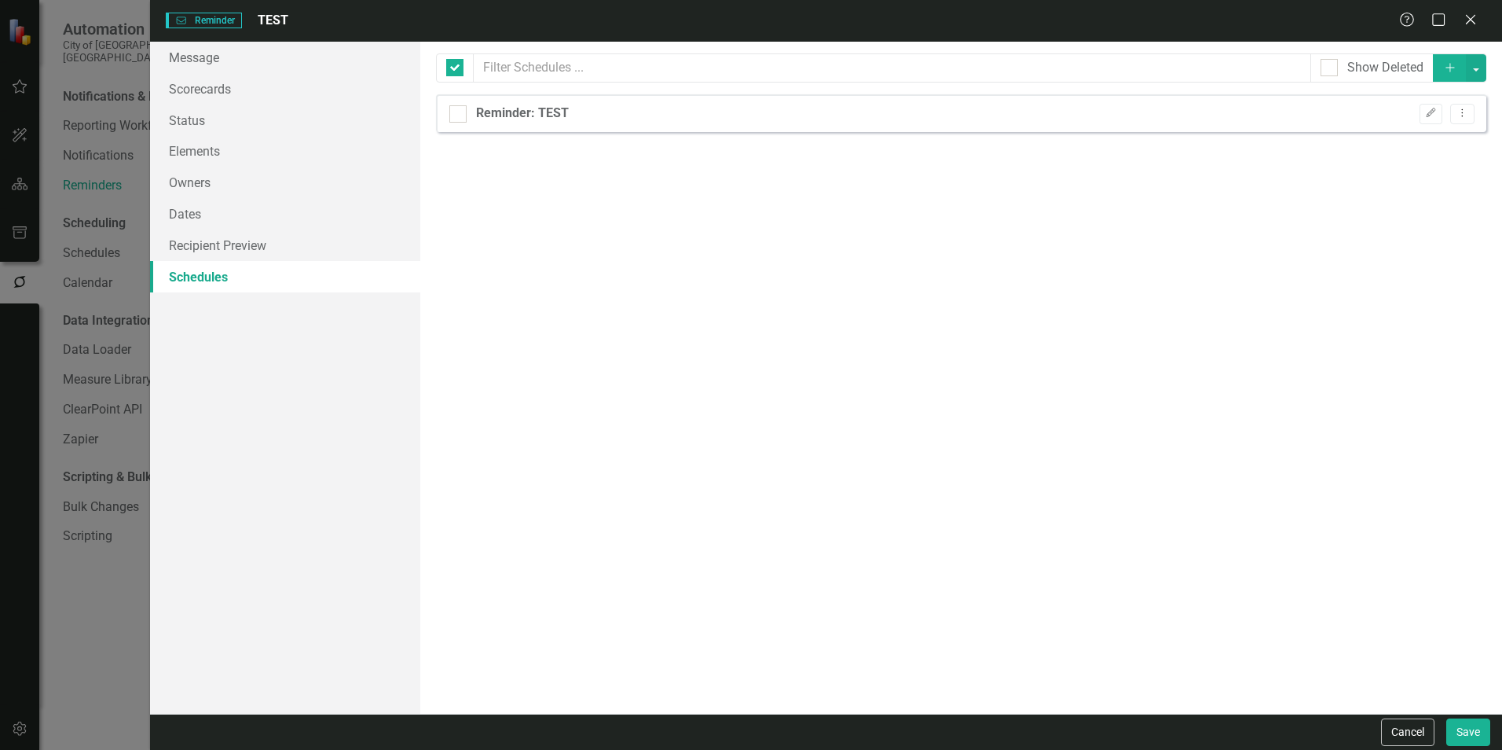
checkbox input "false"
click at [219, 240] on link "Recipient Preview" at bounding box center [285, 244] width 270 height 31
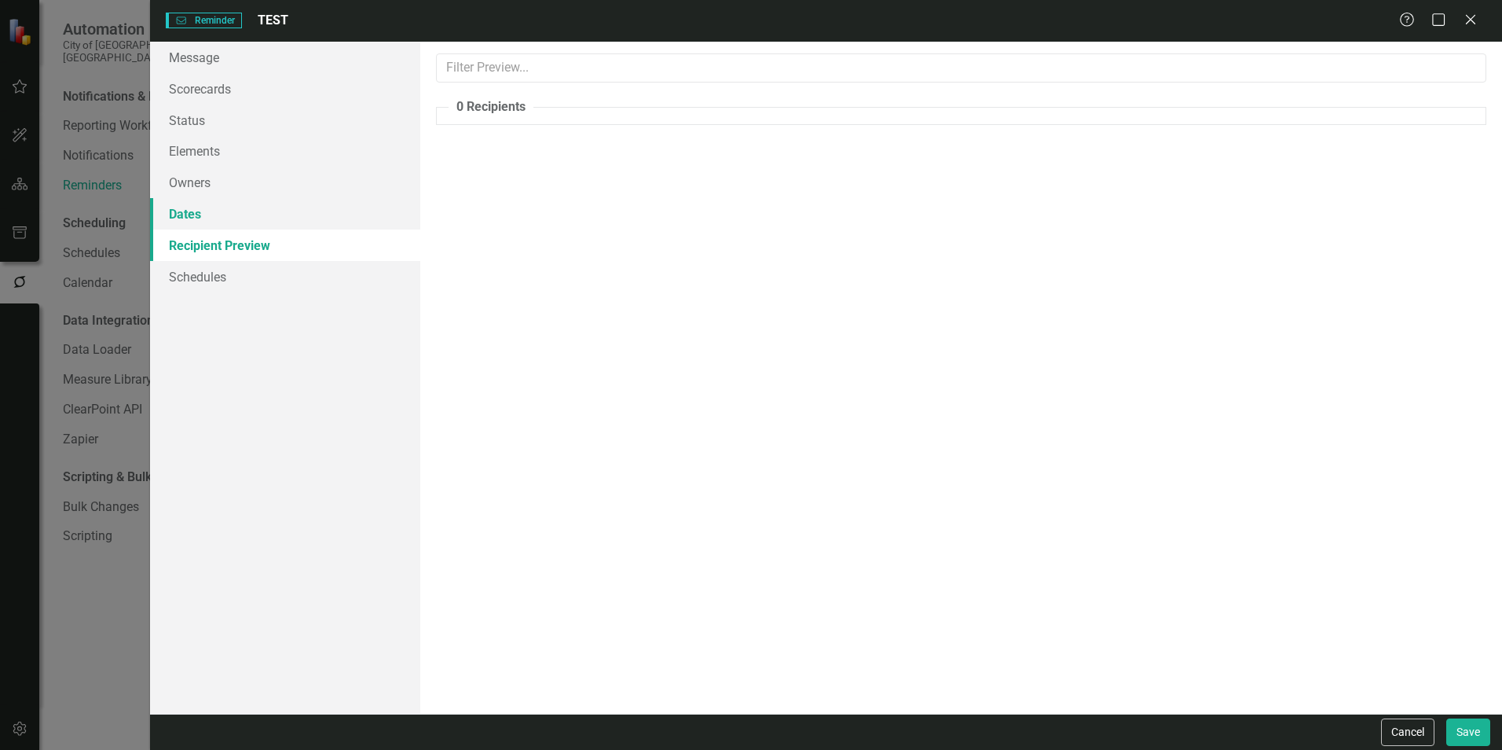
click at [198, 203] on link "Dates" at bounding box center [285, 213] width 270 height 31
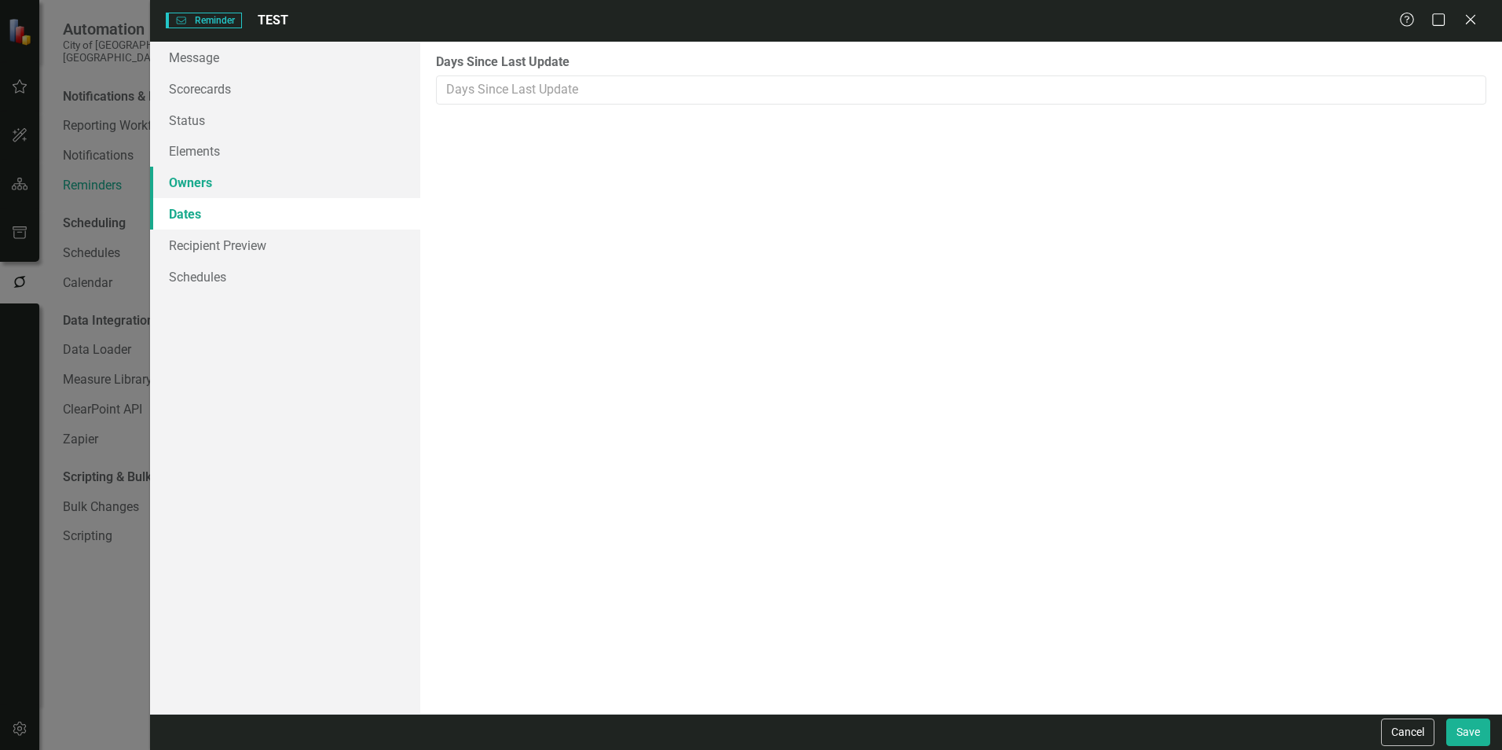
click at [224, 177] on link "Owners" at bounding box center [285, 182] width 270 height 31
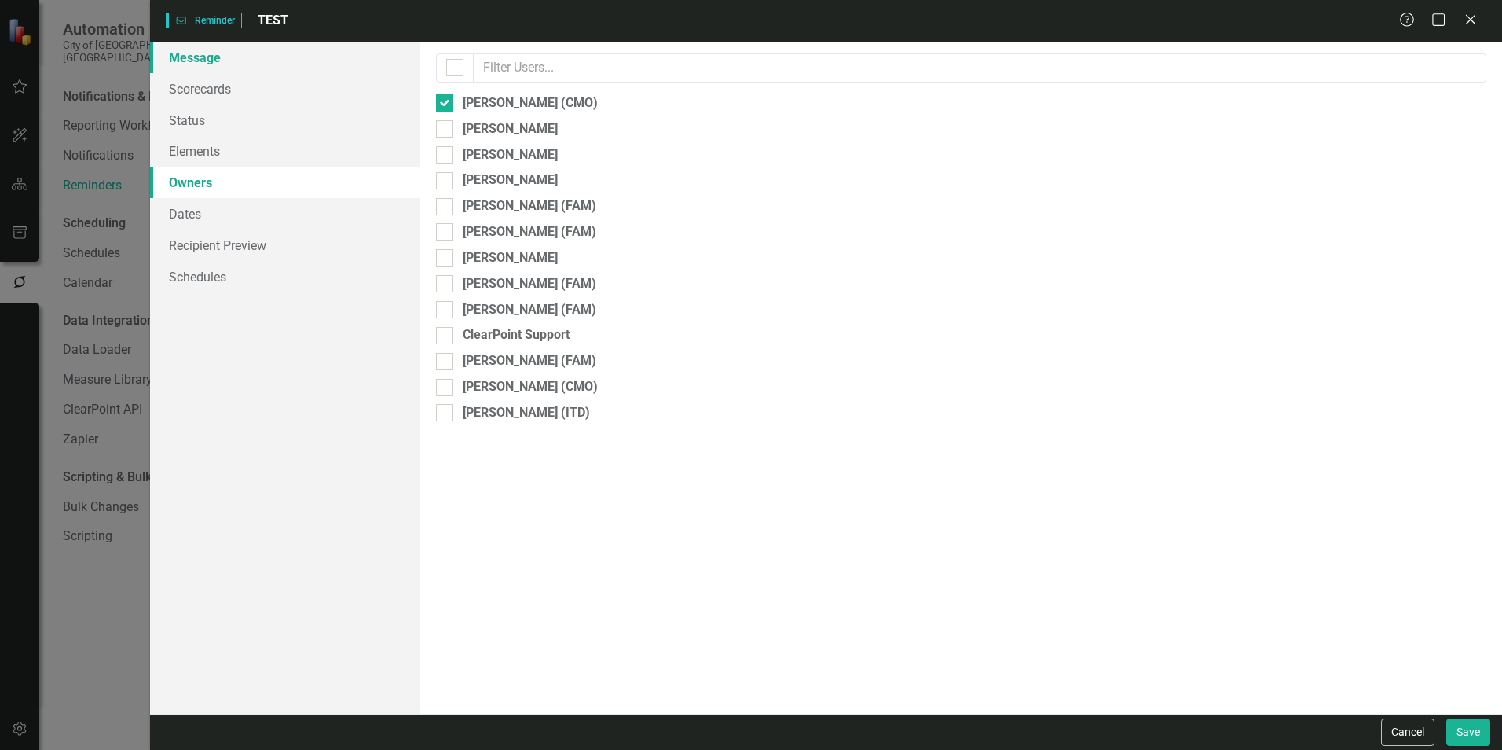
click at [208, 57] on link "Message" at bounding box center [285, 57] width 270 height 31
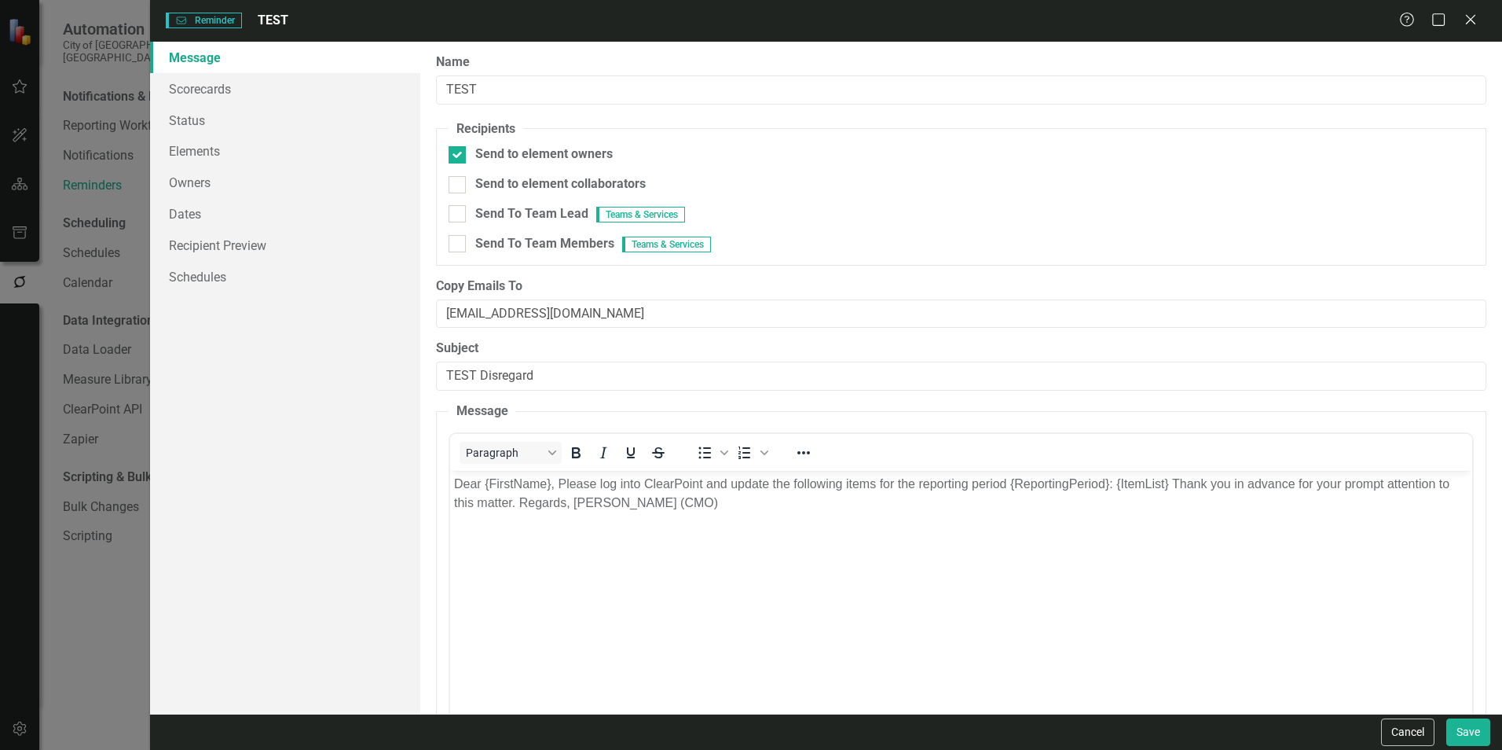
click at [101, 175] on div "Reminder Reminder TEST Help Maximize Close Message Scorecards Status Elements O…" at bounding box center [751, 375] width 1502 height 750
click at [999, 16] on icon at bounding box center [1471, 19] width 12 height 12
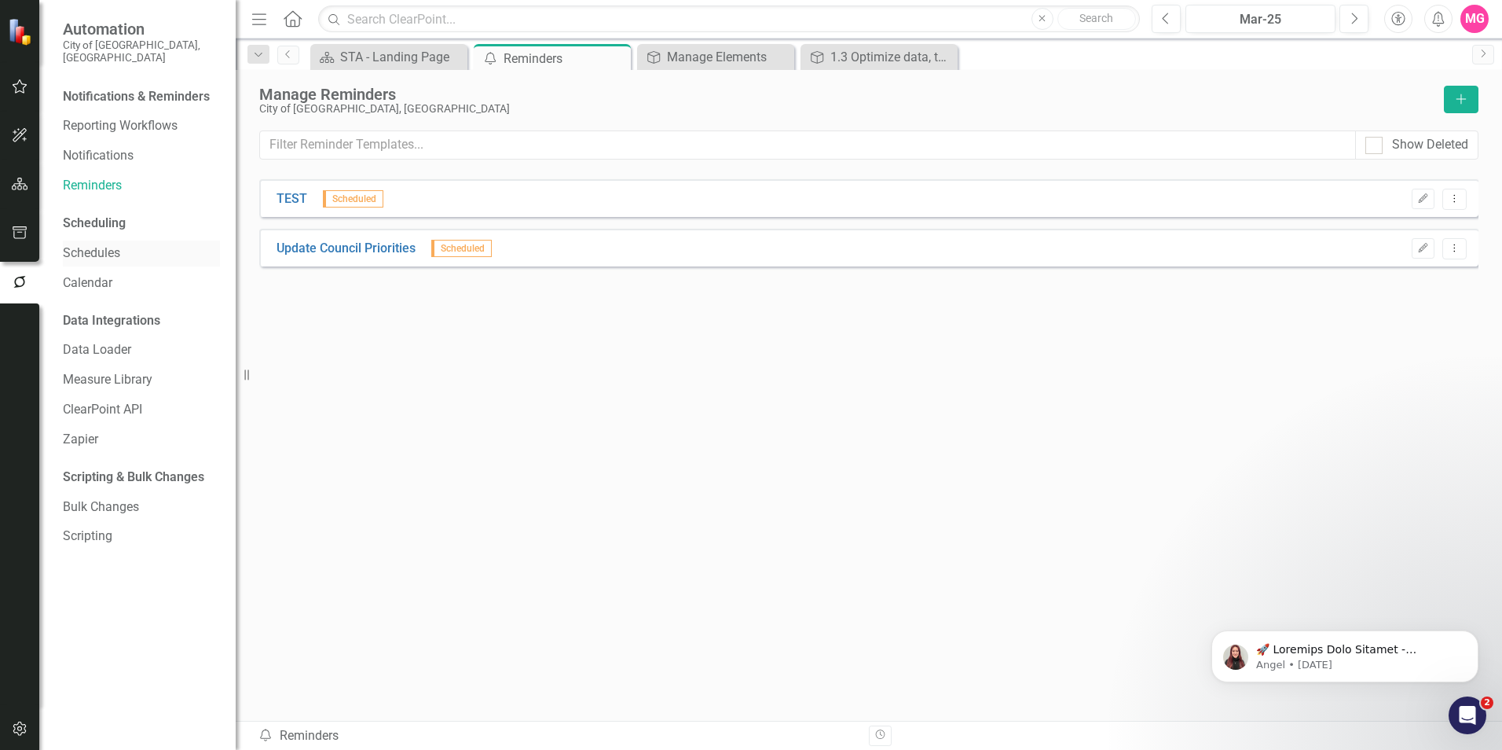
click at [105, 244] on link "Schedules" at bounding box center [141, 253] width 157 height 18
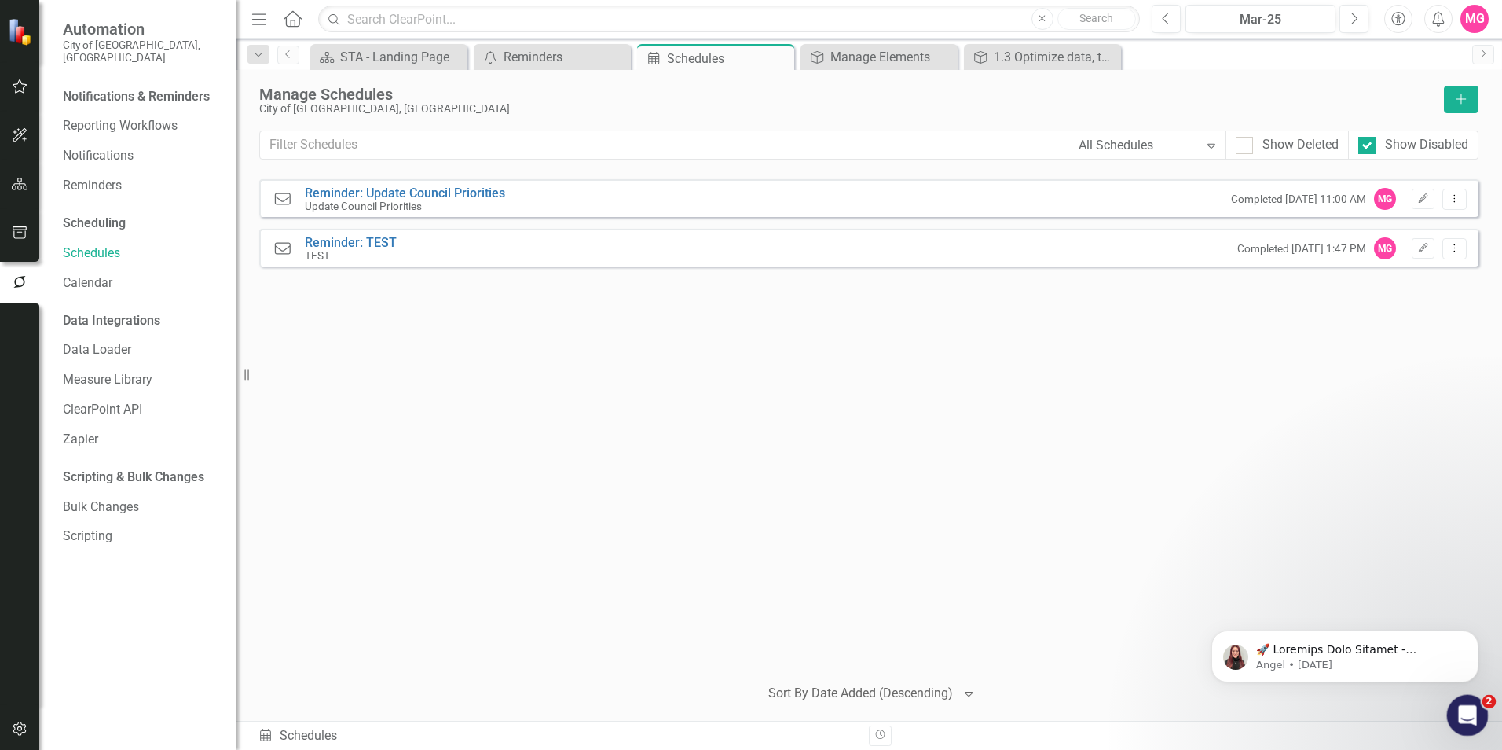
click at [999, 466] on div "Open Intercom Messenger" at bounding box center [1465, 713] width 52 height 52
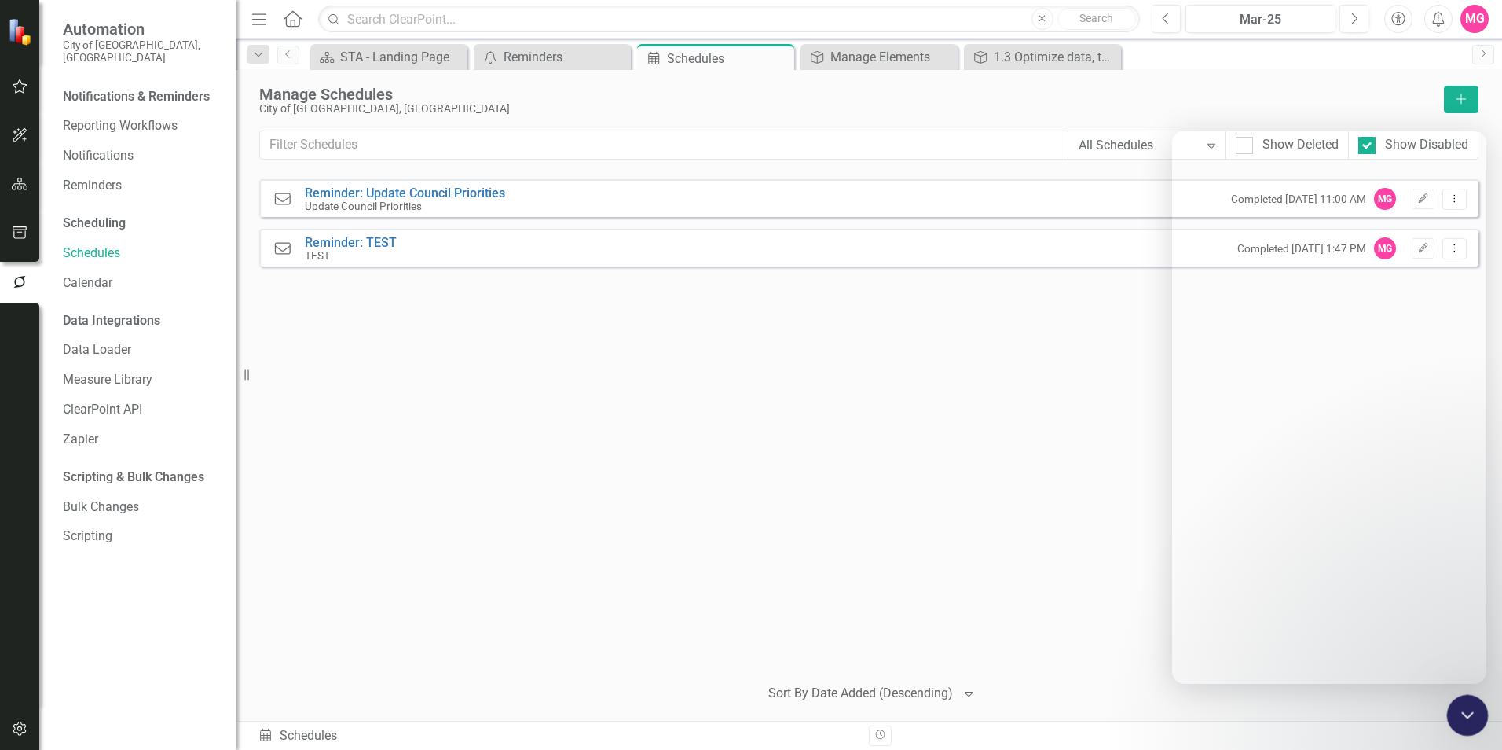
scroll to position [3756, 0]
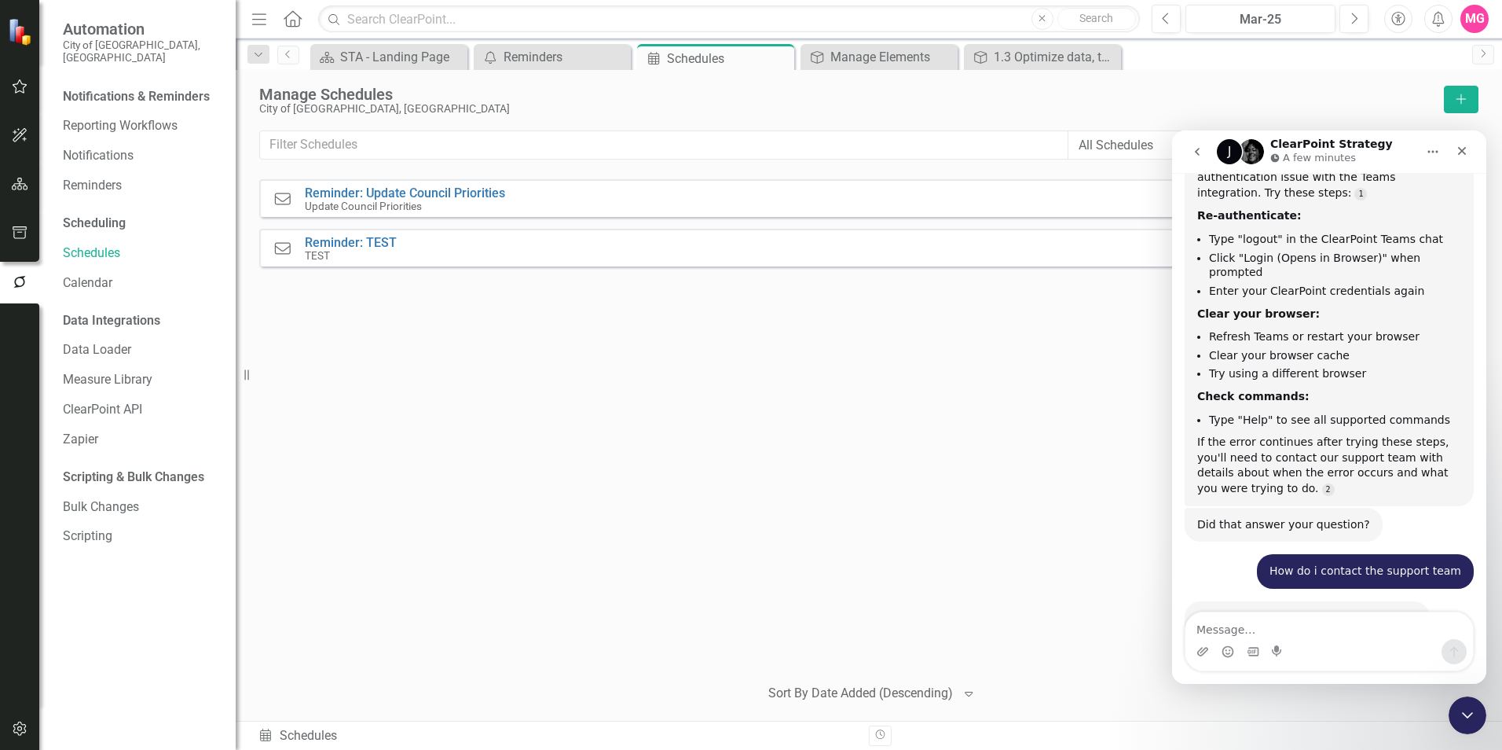
click at [999, 143] on button "go back" at bounding box center [1197, 152] width 30 height 30
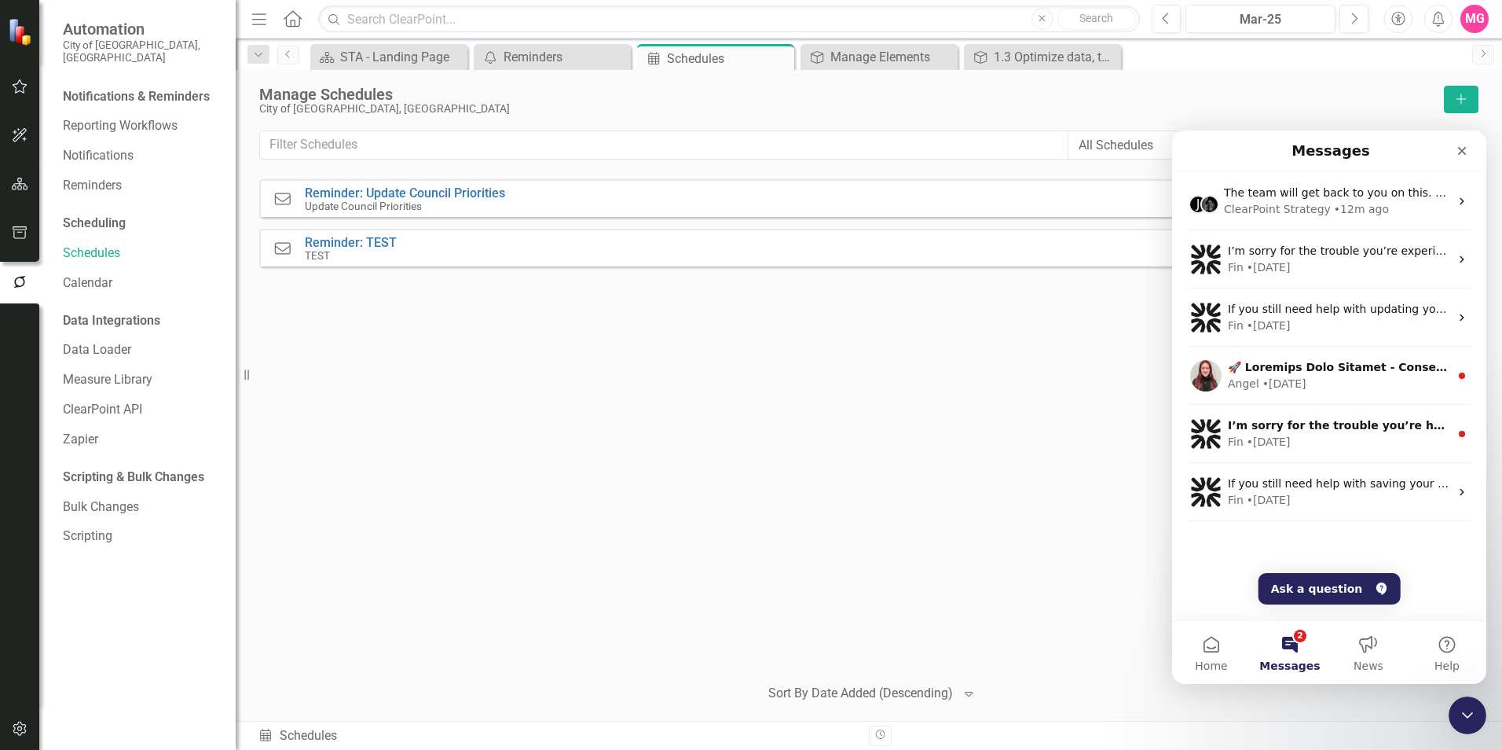
scroll to position [0, 0]
click at [999, 466] on button "Ask a question" at bounding box center [1330, 588] width 142 height 31
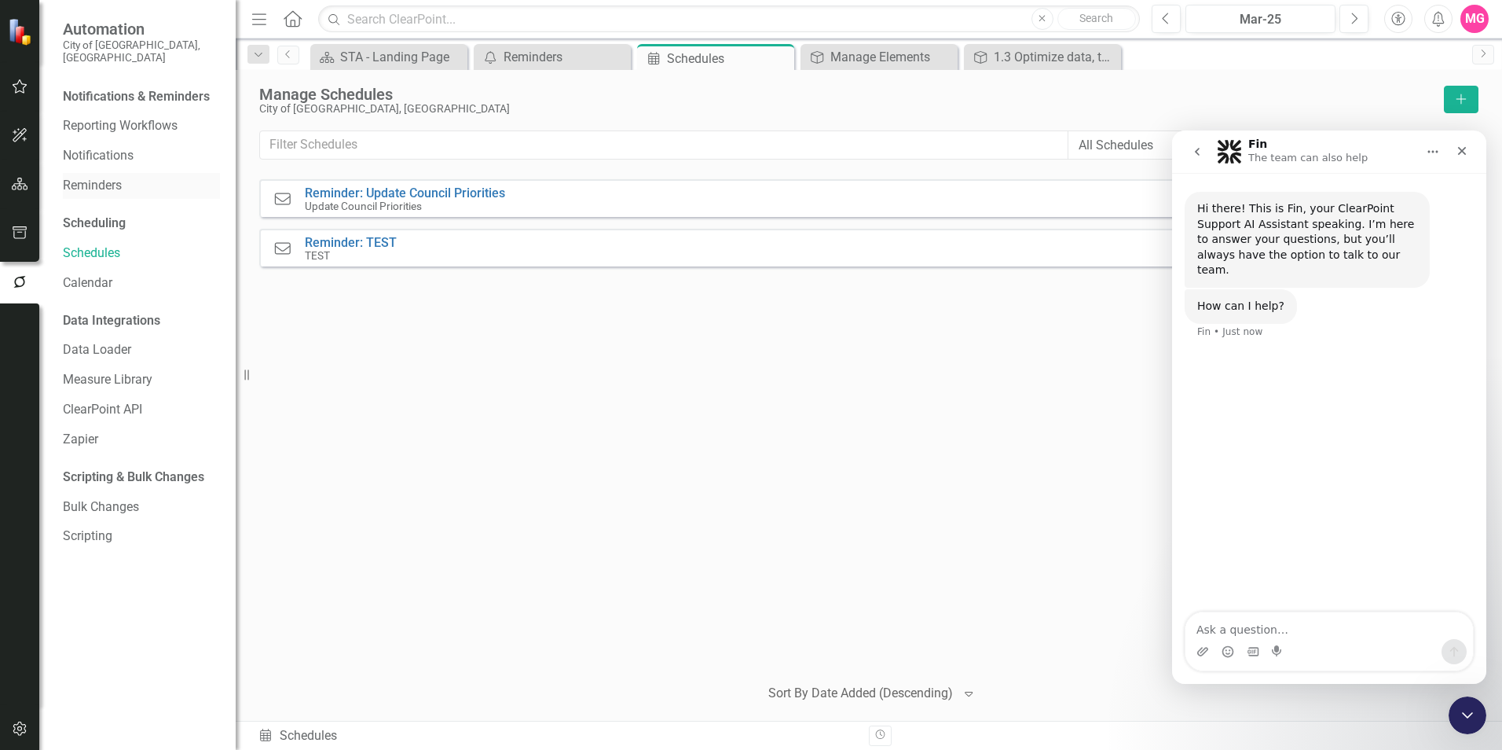
click at [98, 177] on link "Reminders" at bounding box center [141, 186] width 157 height 18
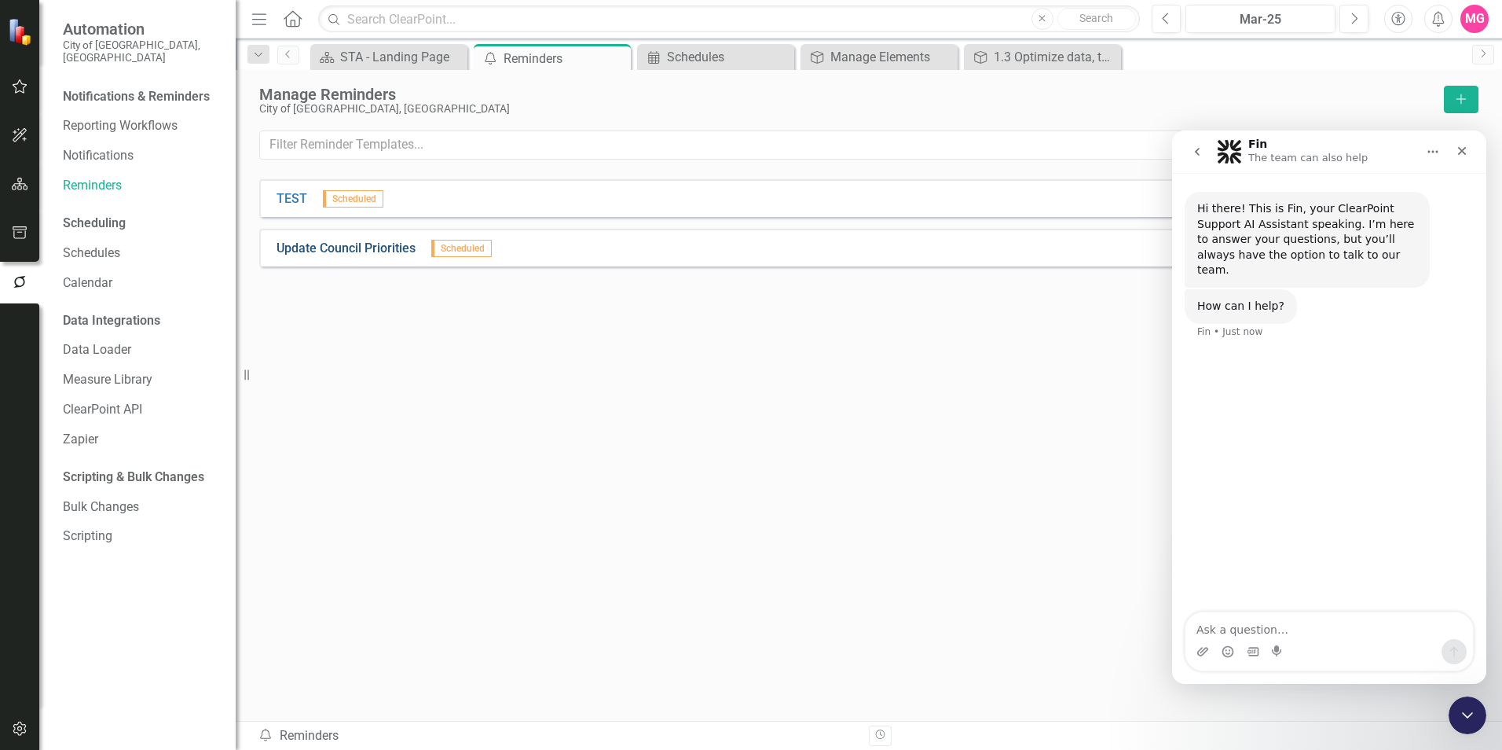
click at [388, 244] on link "Update Council Priorities" at bounding box center [346, 249] width 139 height 18
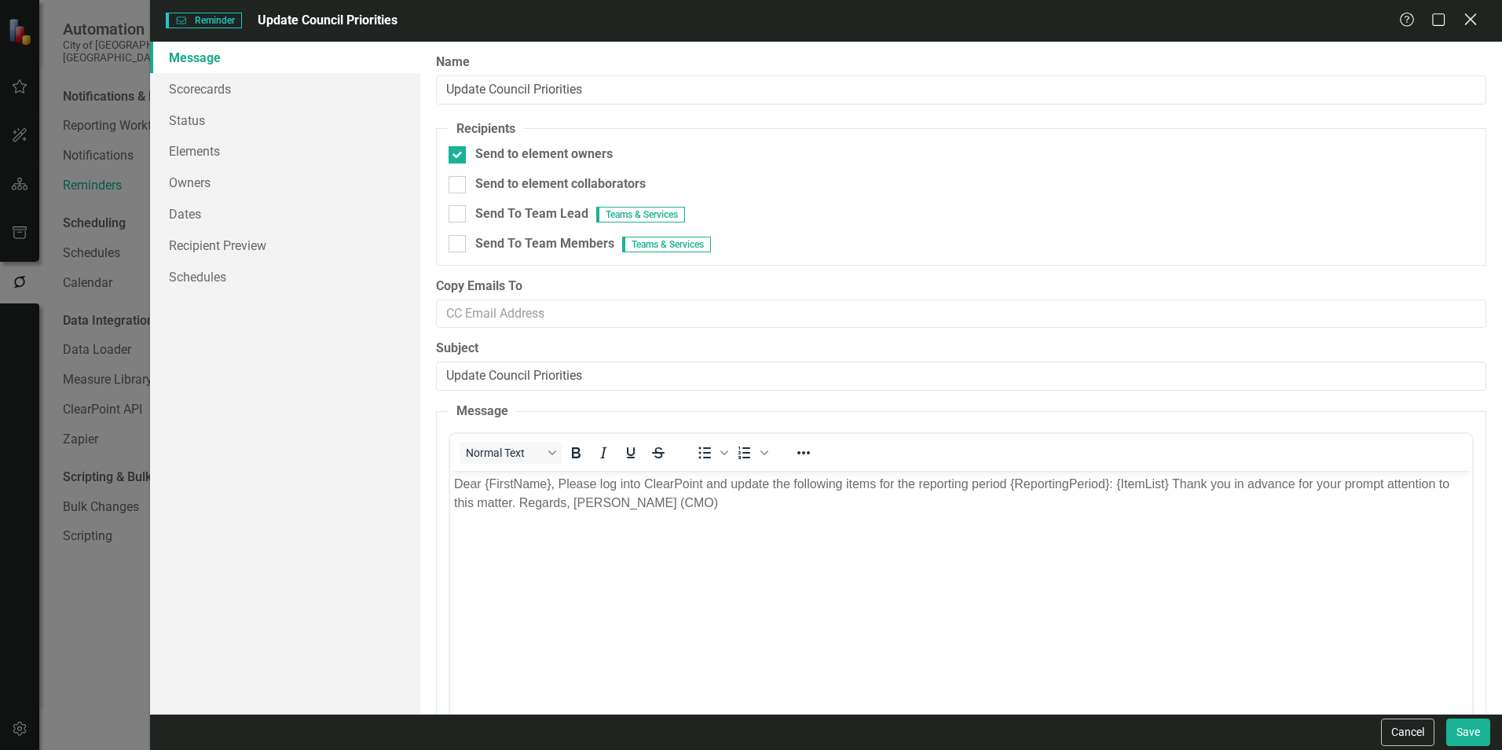
click at [999, 16] on icon "Close" at bounding box center [1471, 19] width 20 height 15
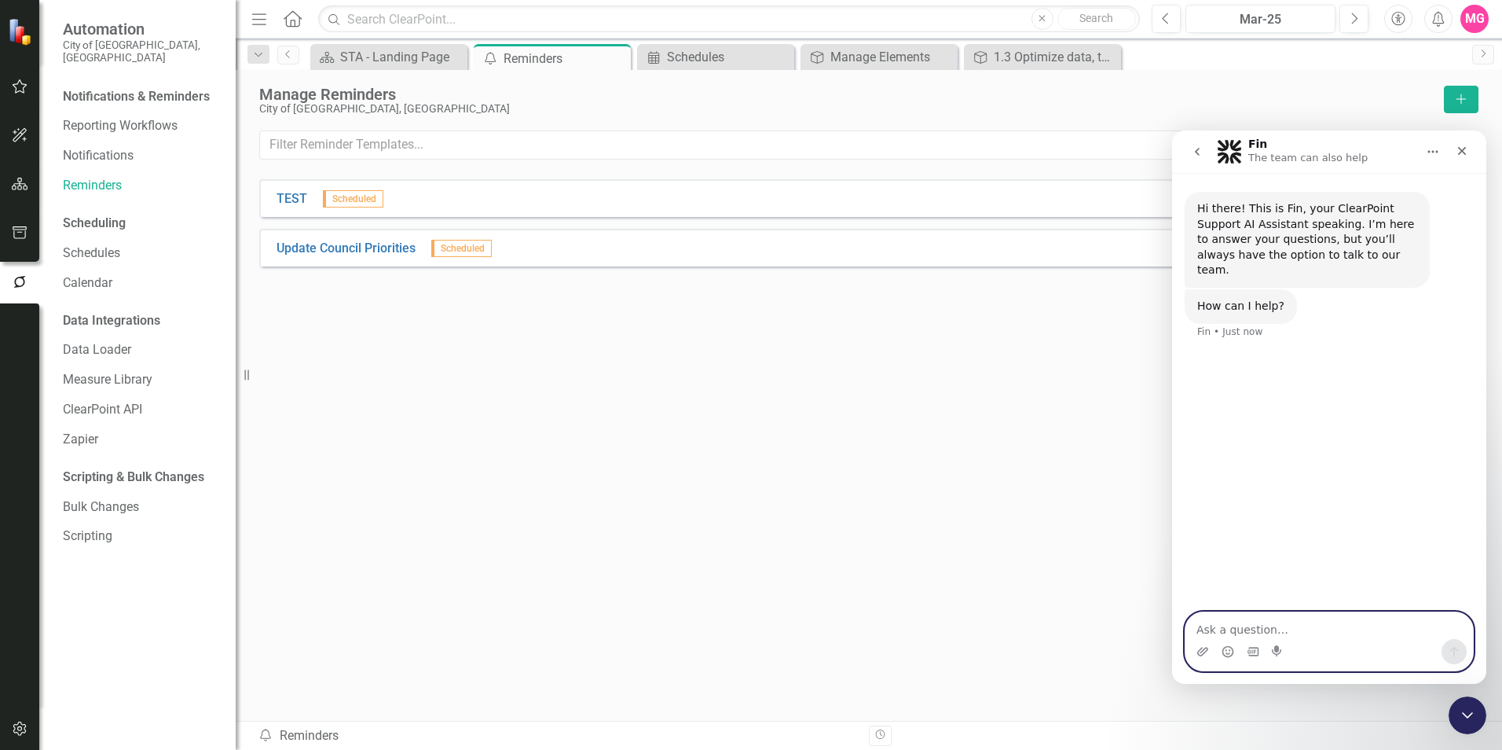
click at [999, 466] on textarea "Ask a question…" at bounding box center [1330, 625] width 288 height 27
click at [309, 245] on link "Update Council Priorities" at bounding box center [346, 249] width 139 height 18
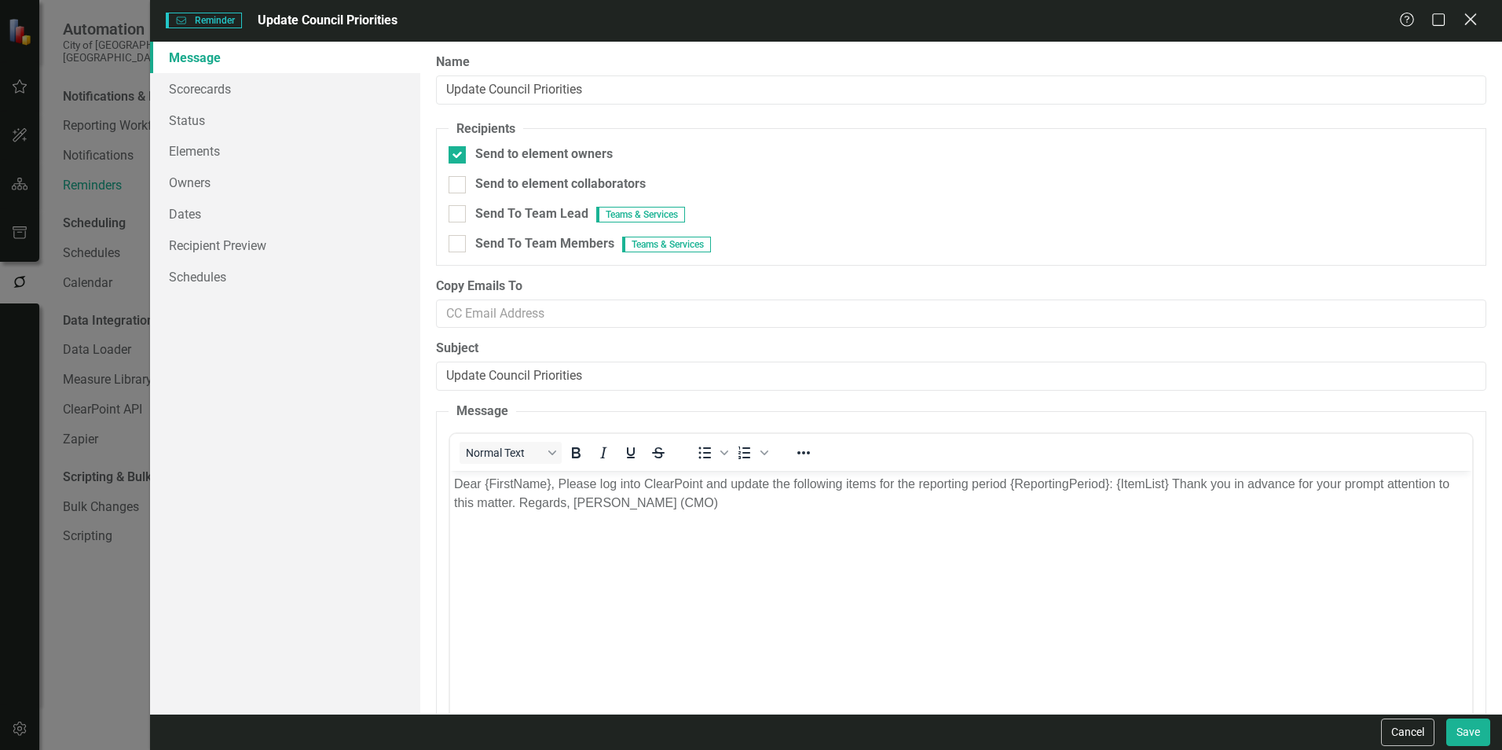
drag, startPoint x: 1471, startPoint y: 22, endPoint x: 237, endPoint y: 118, distance: 1237.2
click at [999, 22] on icon "Close" at bounding box center [1471, 19] width 20 height 15
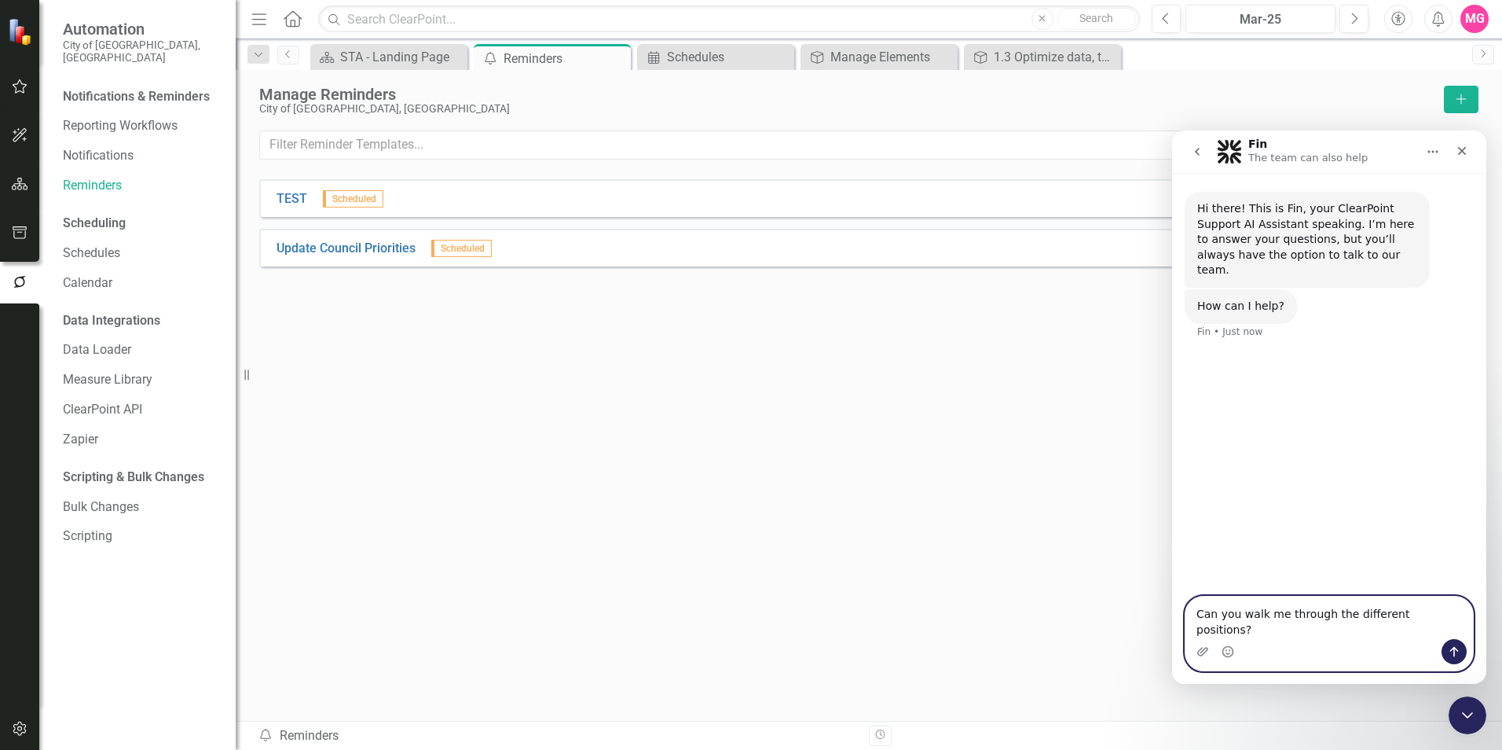
click at [999, 466] on textarea "Can you walk me through the different positions?" at bounding box center [1330, 617] width 288 height 42
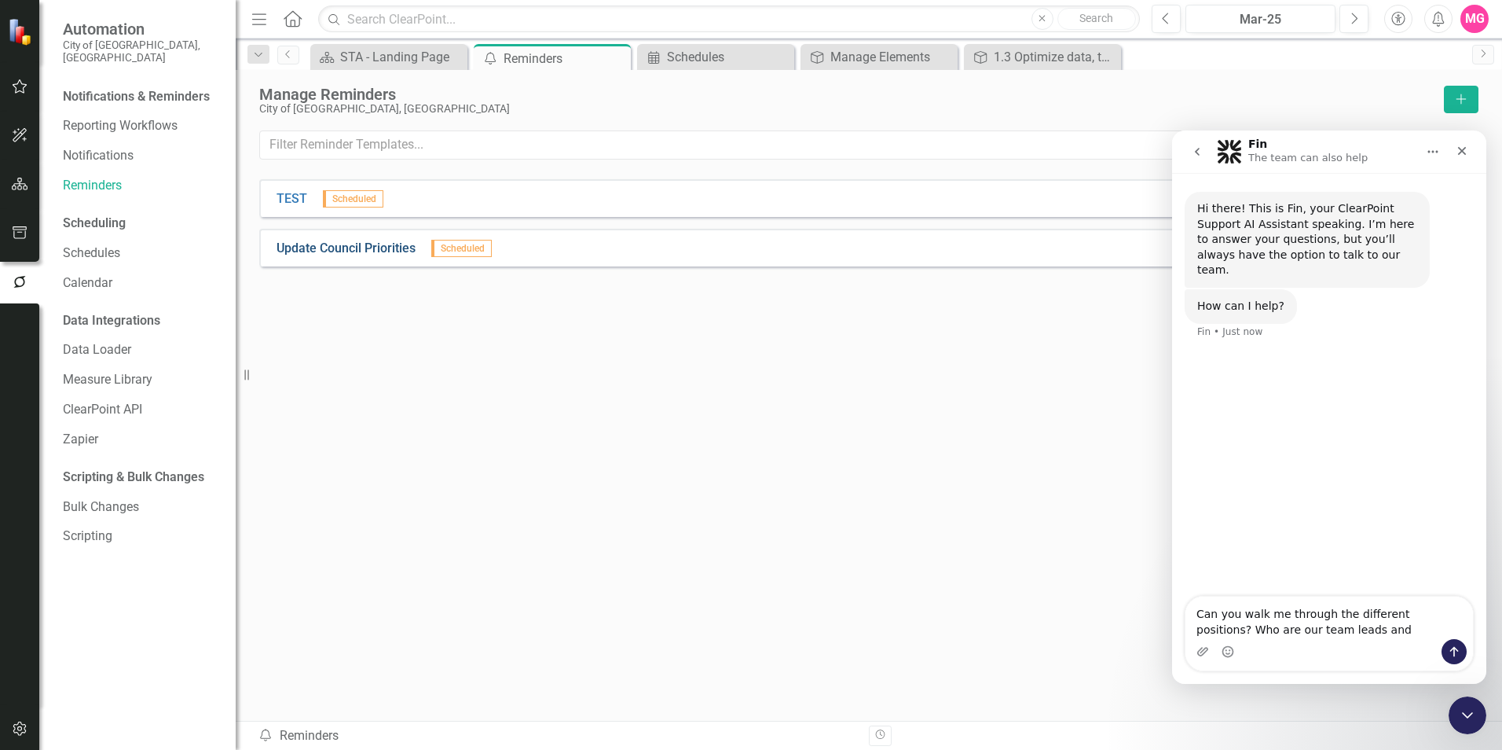
click at [392, 253] on link "Update Council Priorities" at bounding box center [346, 249] width 139 height 18
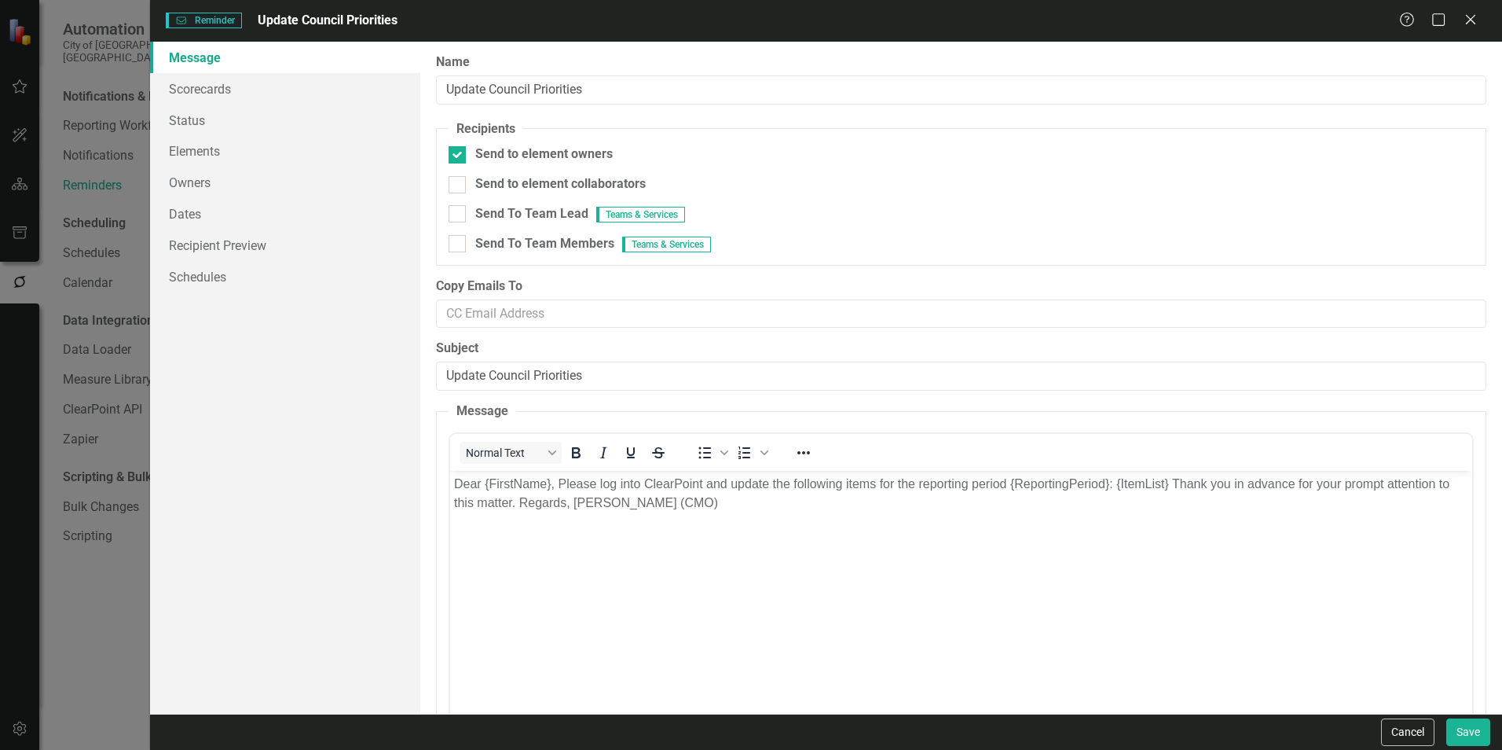
click at [999, 20] on div "Reminder Reminder Update Council Priorities Help Maximize Close" at bounding box center [826, 21] width 1352 height 42
click at [999, 16] on icon "Close" at bounding box center [1471, 19] width 20 height 15
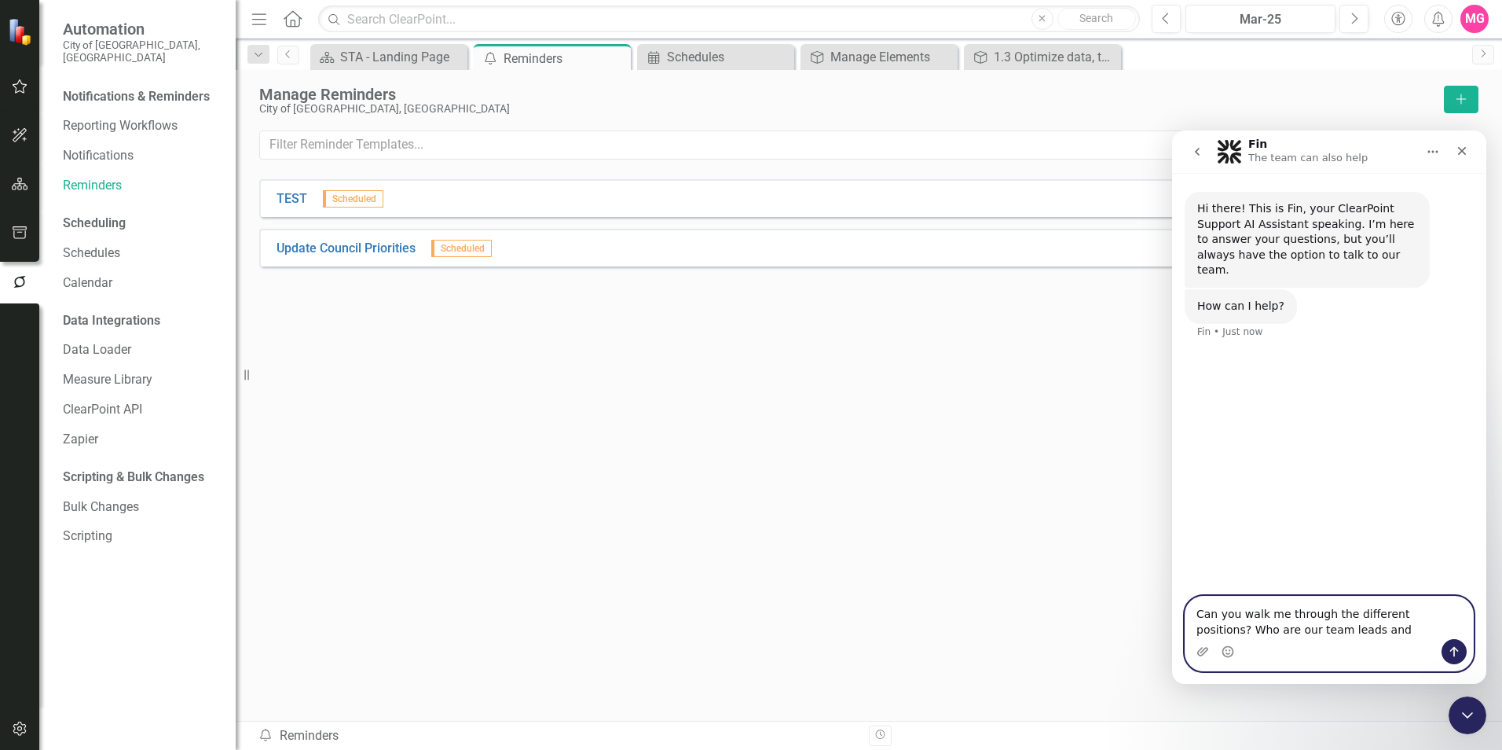
click at [999, 466] on textarea "Can you walk me through the different positions? Who are our team leads and" at bounding box center [1330, 617] width 288 height 42
type textarea "Can you walk me through the different positions? Who are our team leads and tea…"
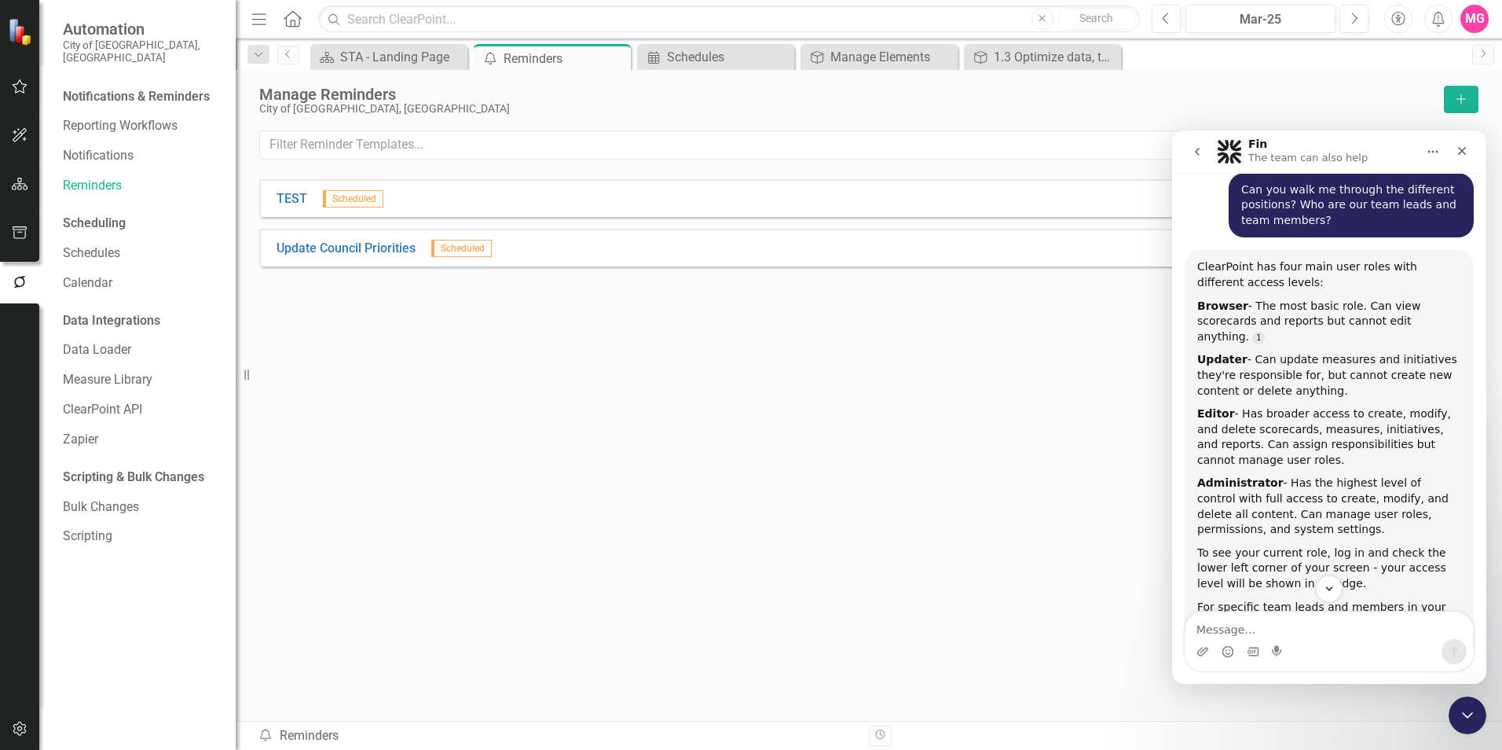
scroll to position [166, 0]
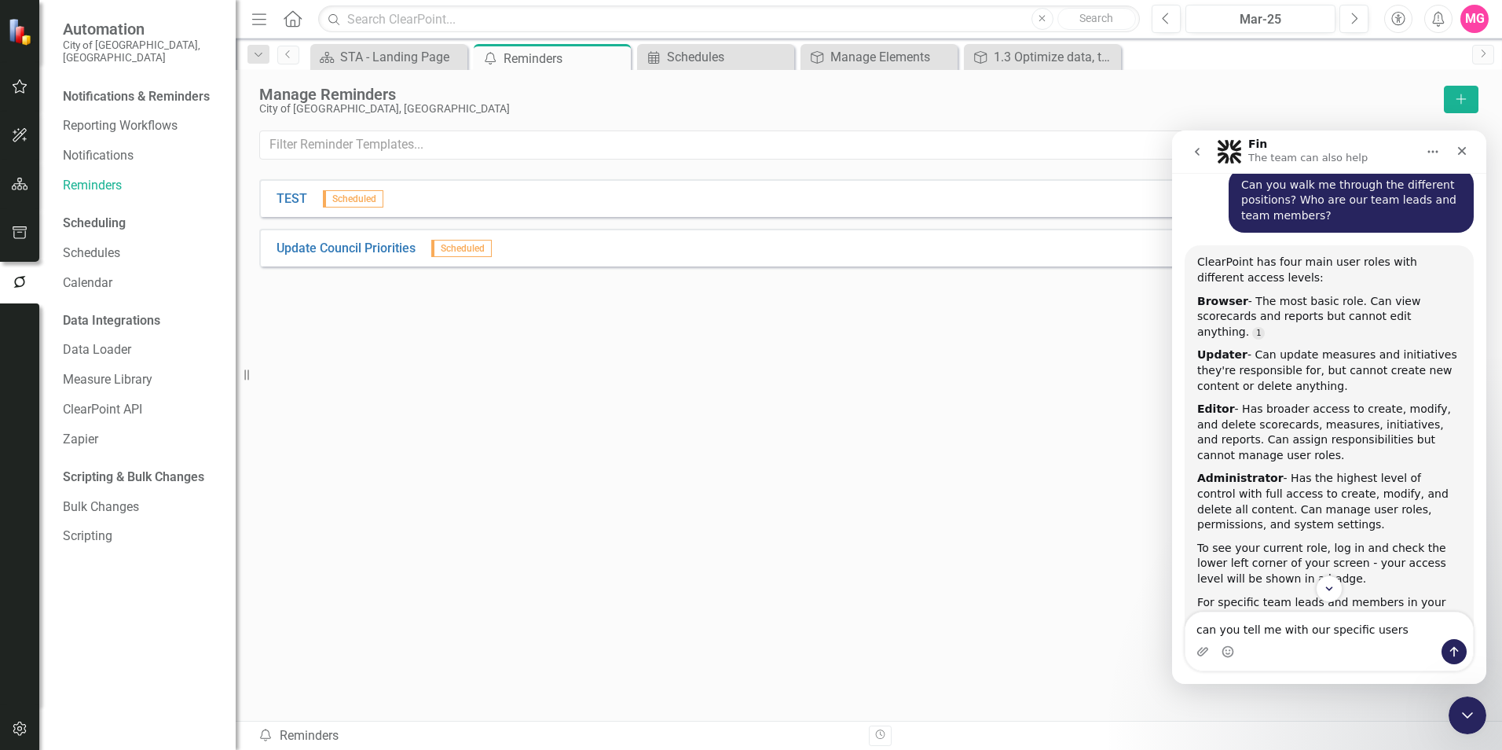
type textarea "can you tell me with our specific users?"
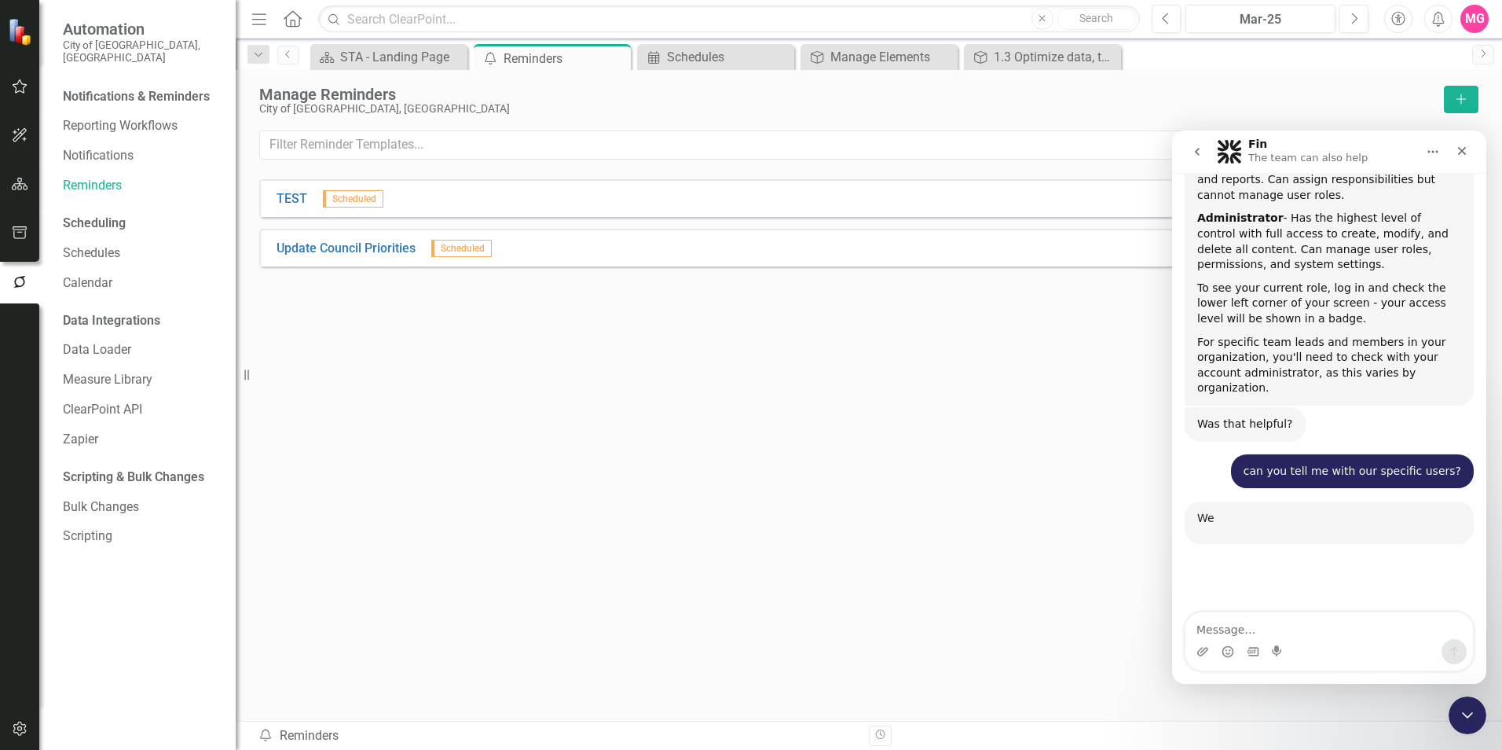
scroll to position [667, 0]
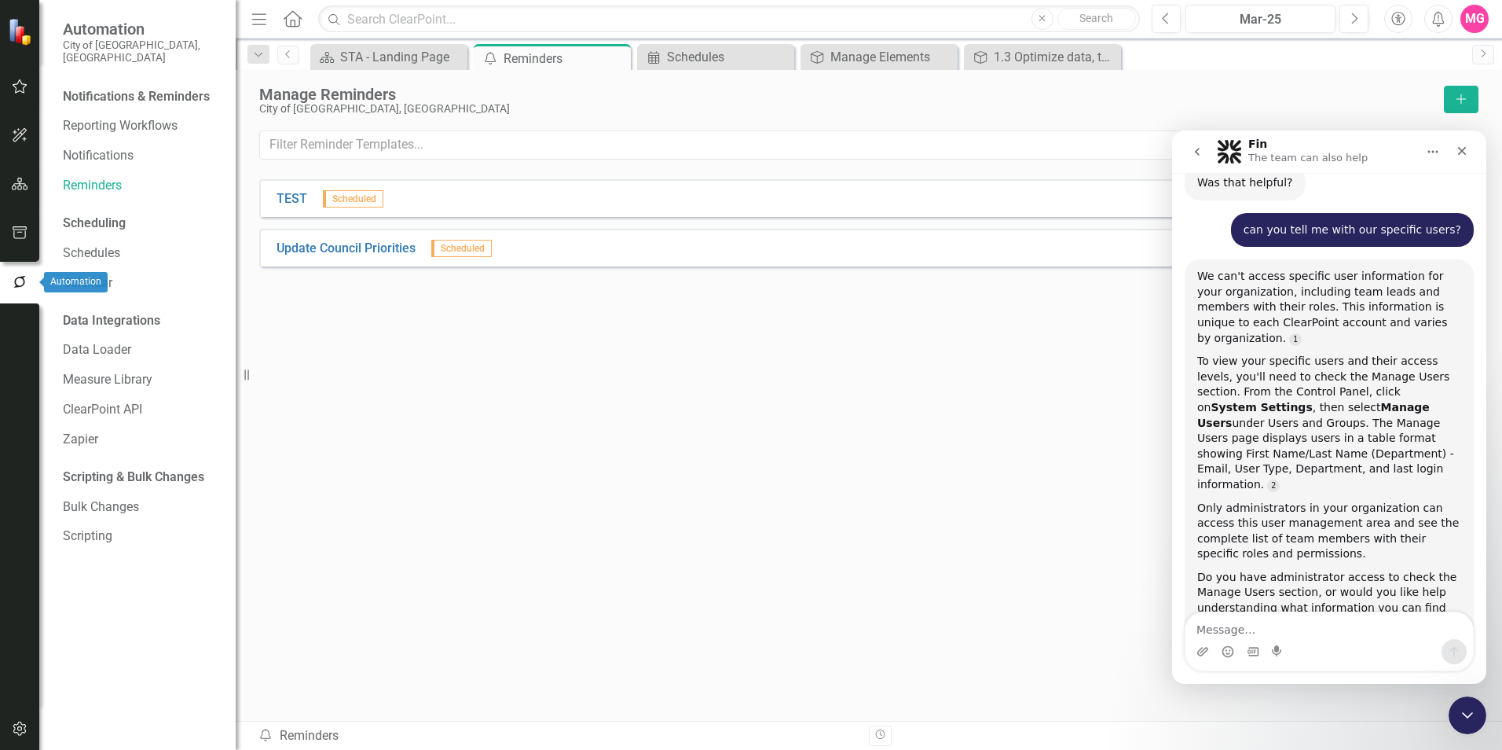
click at [17, 285] on icon "button" at bounding box center [19, 282] width 12 height 12
click at [13, 244] on button "button" at bounding box center [19, 233] width 35 height 33
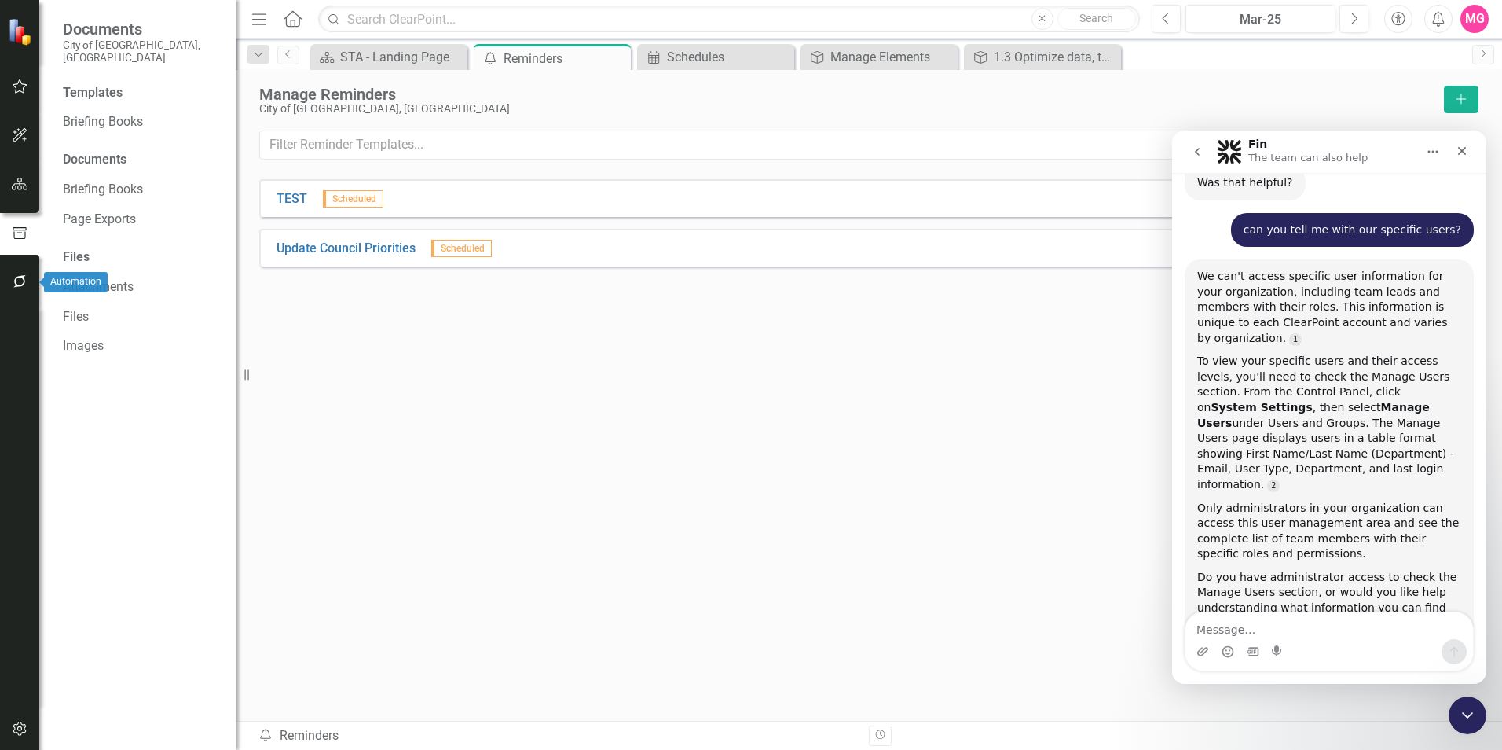
click at [21, 284] on icon "button" at bounding box center [20, 281] width 16 height 13
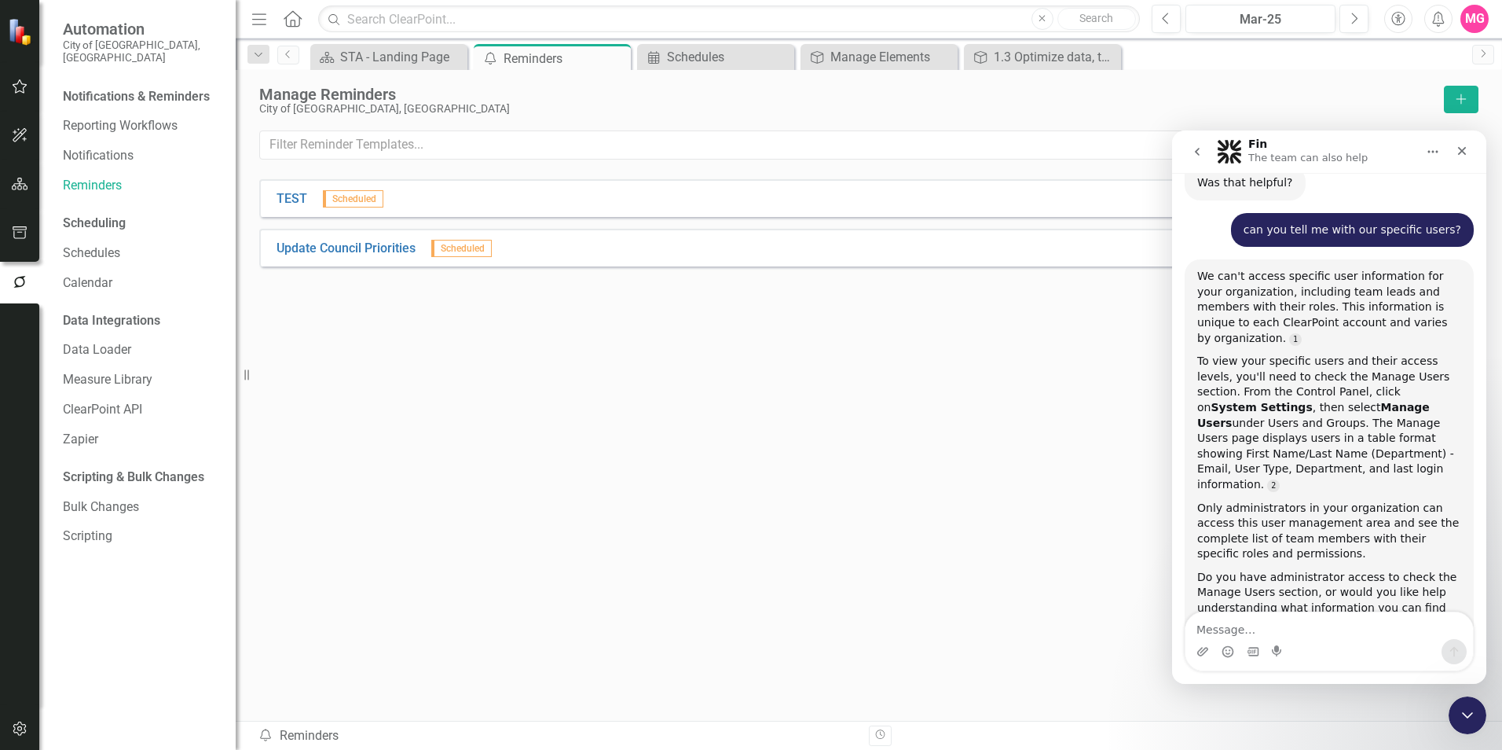
click at [999, 150] on icon "go back" at bounding box center [1197, 151] width 13 height 13
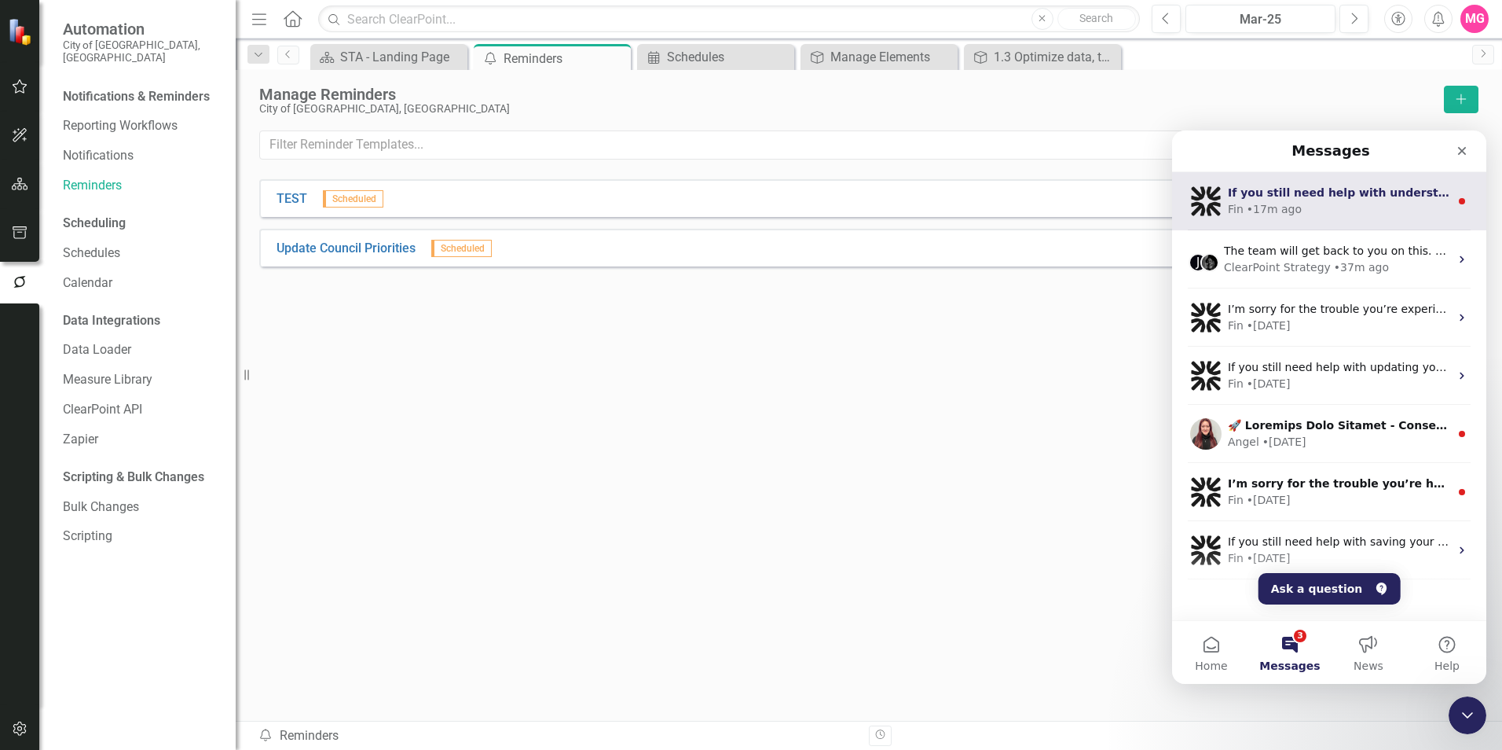
click at [999, 211] on div "Fin • 17m ago" at bounding box center [1339, 209] width 222 height 16
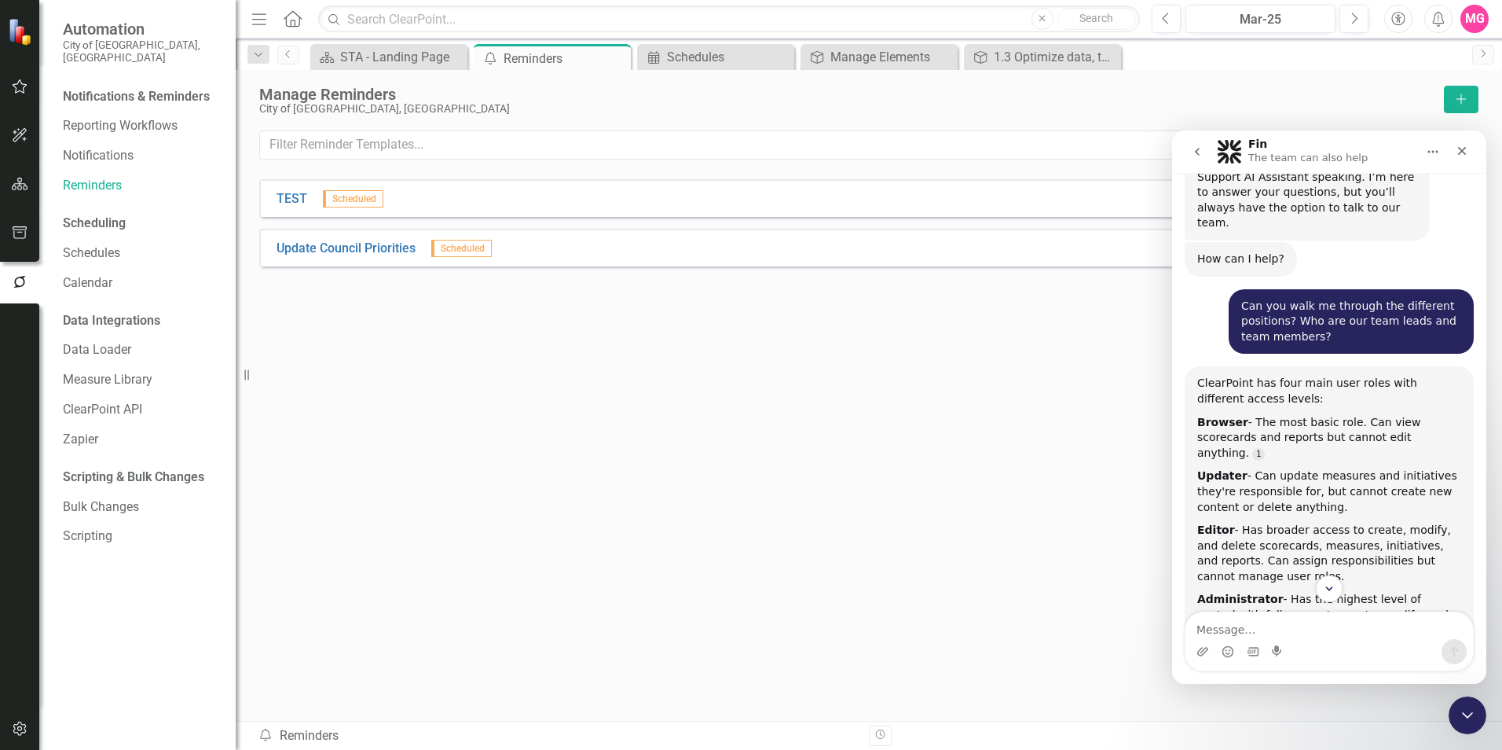
scroll to position [0, 0]
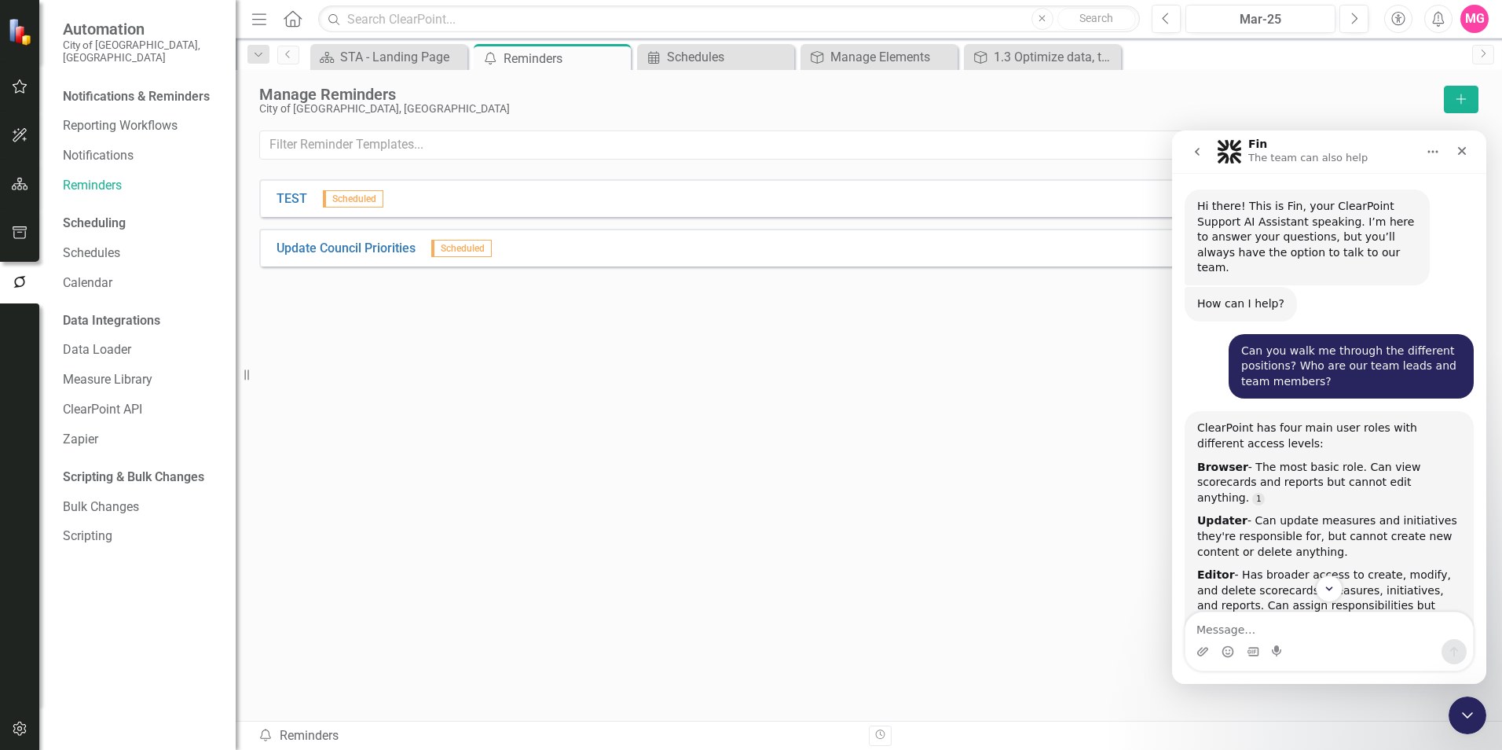
click at [999, 148] on icon "go back" at bounding box center [1197, 151] width 13 height 13
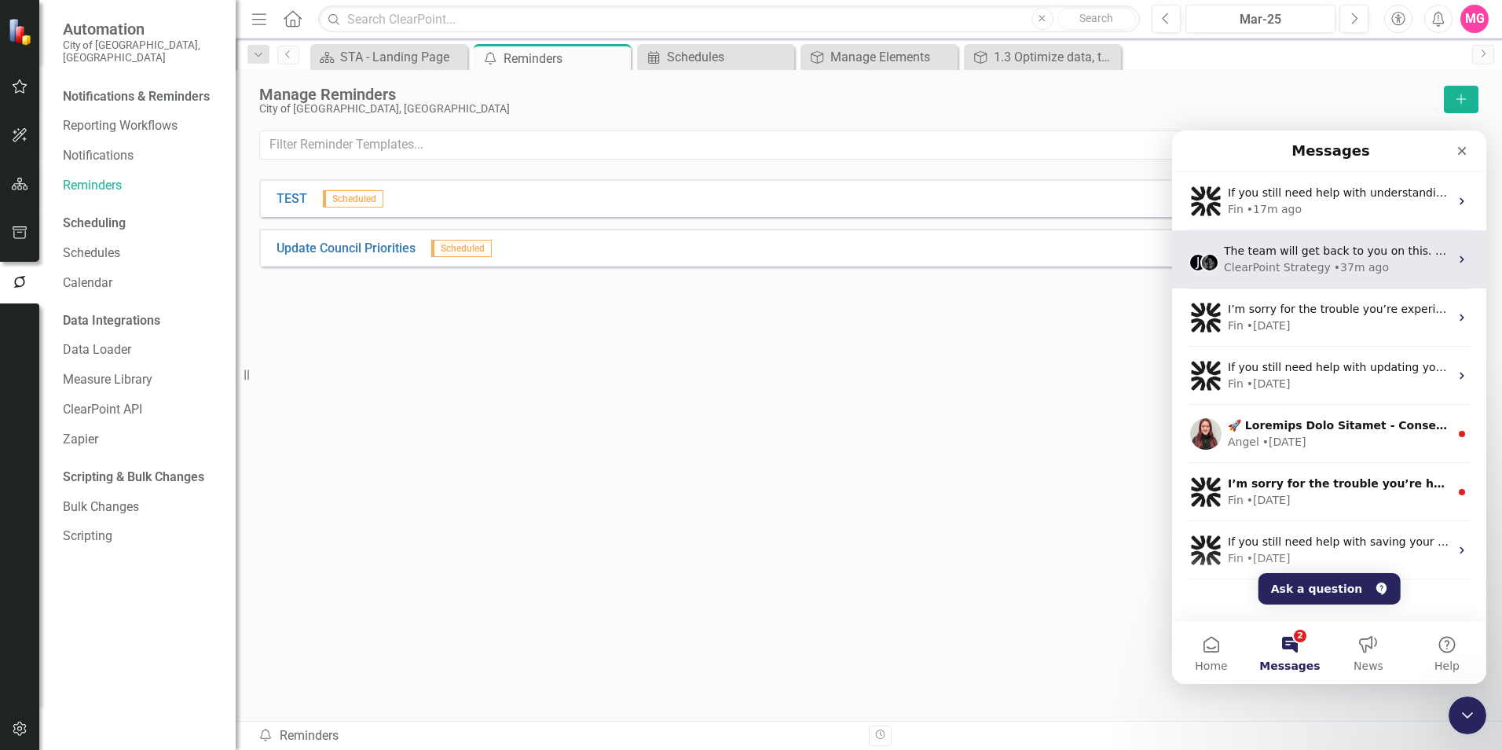
click at [999, 288] on div "J The team will get back to you on this. ClearPoint Strategy typically replies …" at bounding box center [1329, 259] width 314 height 58
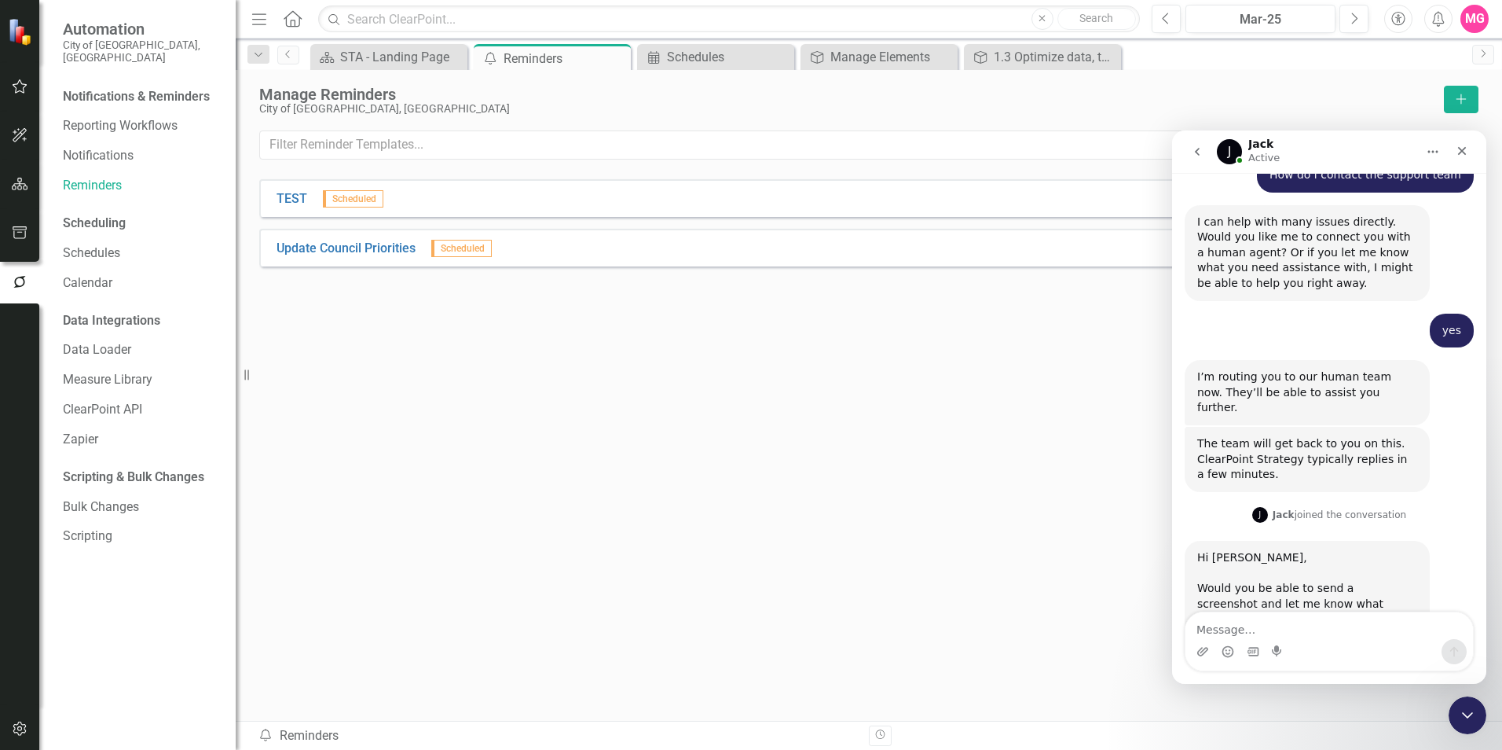
scroll to position [4215, 0]
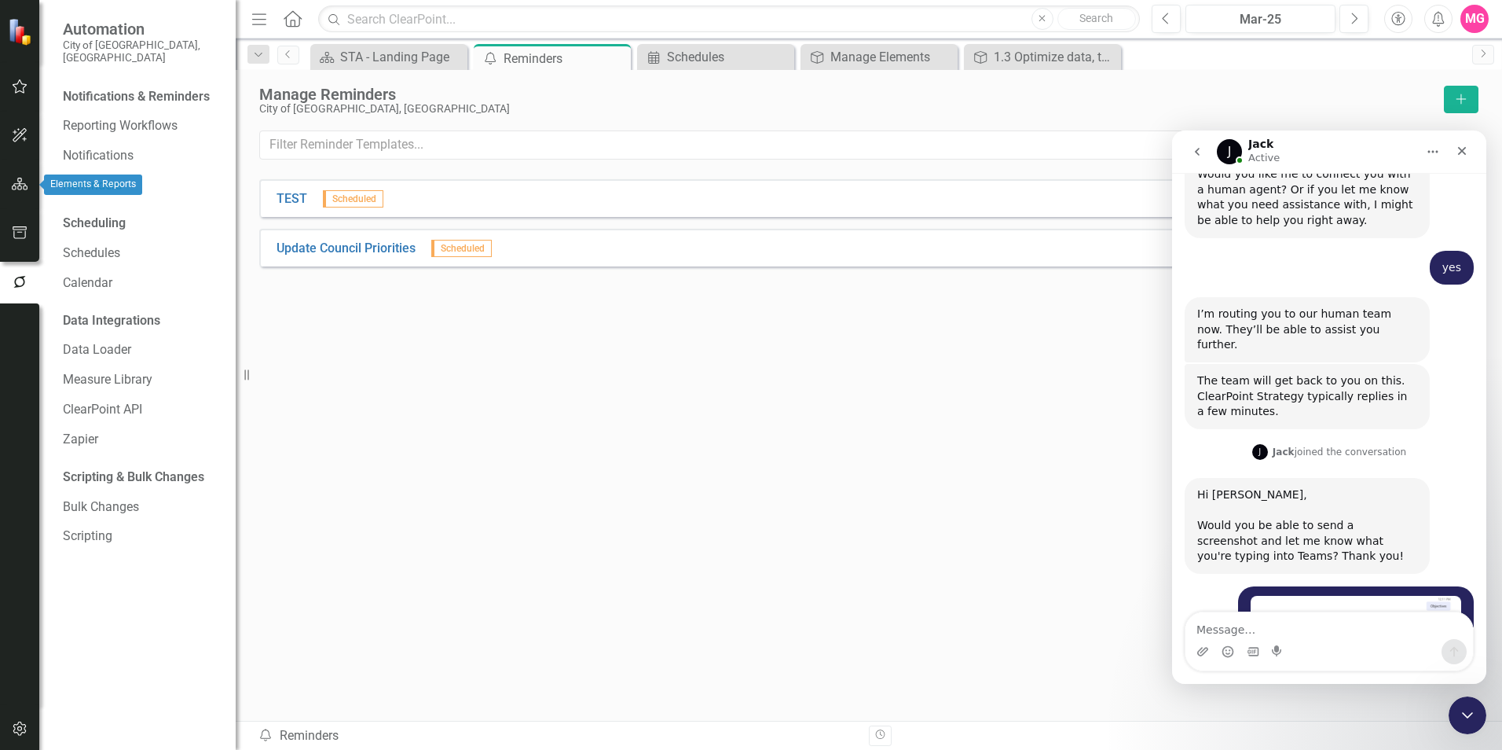
click at [25, 189] on icon "button" at bounding box center [20, 184] width 16 height 13
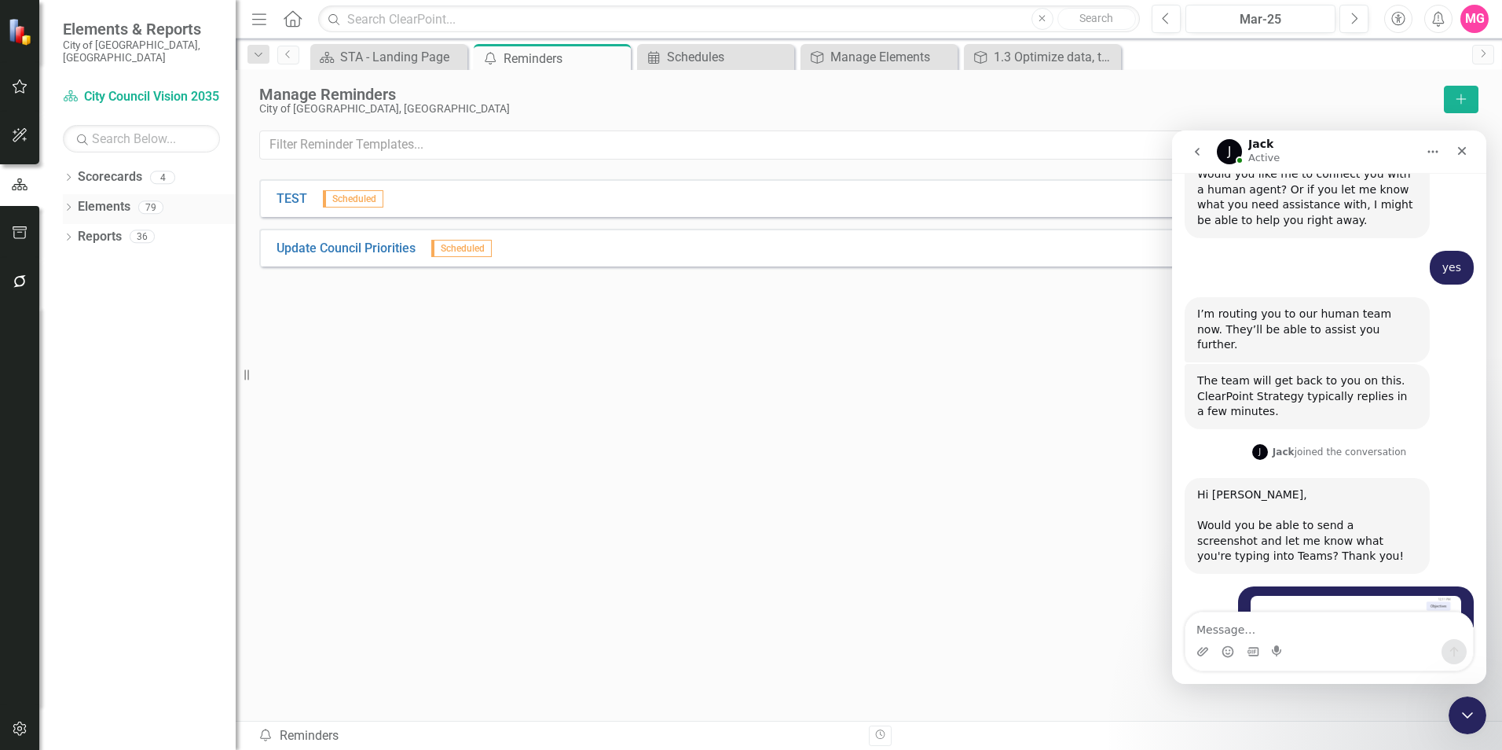
click at [75, 194] on div "Dropdown Elements 79" at bounding box center [149, 209] width 173 height 30
click at [68, 204] on icon "Dropdown" at bounding box center [68, 208] width 11 height 9
click at [132, 288] on link "Measure Measures" at bounding box center [125, 297] width 78 height 18
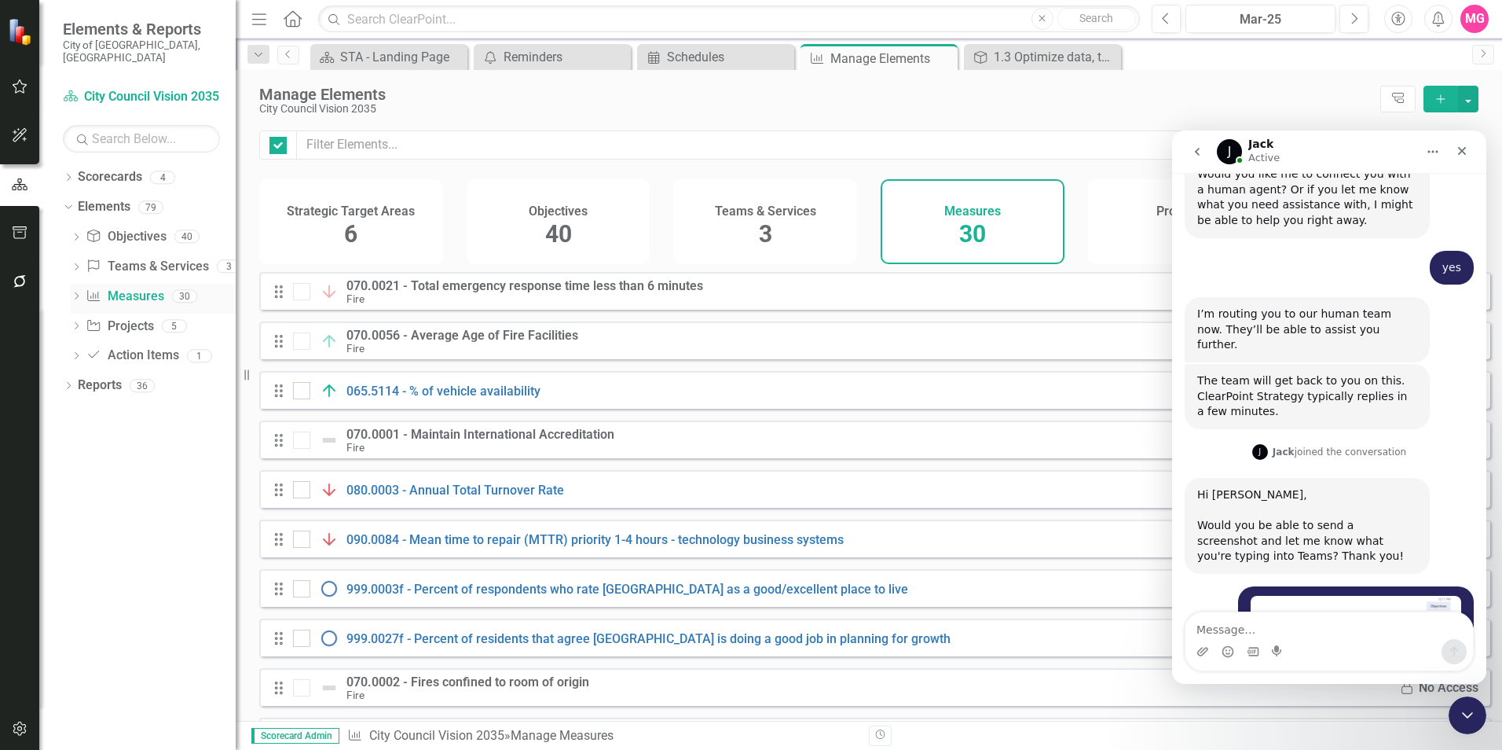
checkbox input "false"
click at [476, 398] on link "065.5114 - % of vehicle availability" at bounding box center [443, 390] width 194 height 15
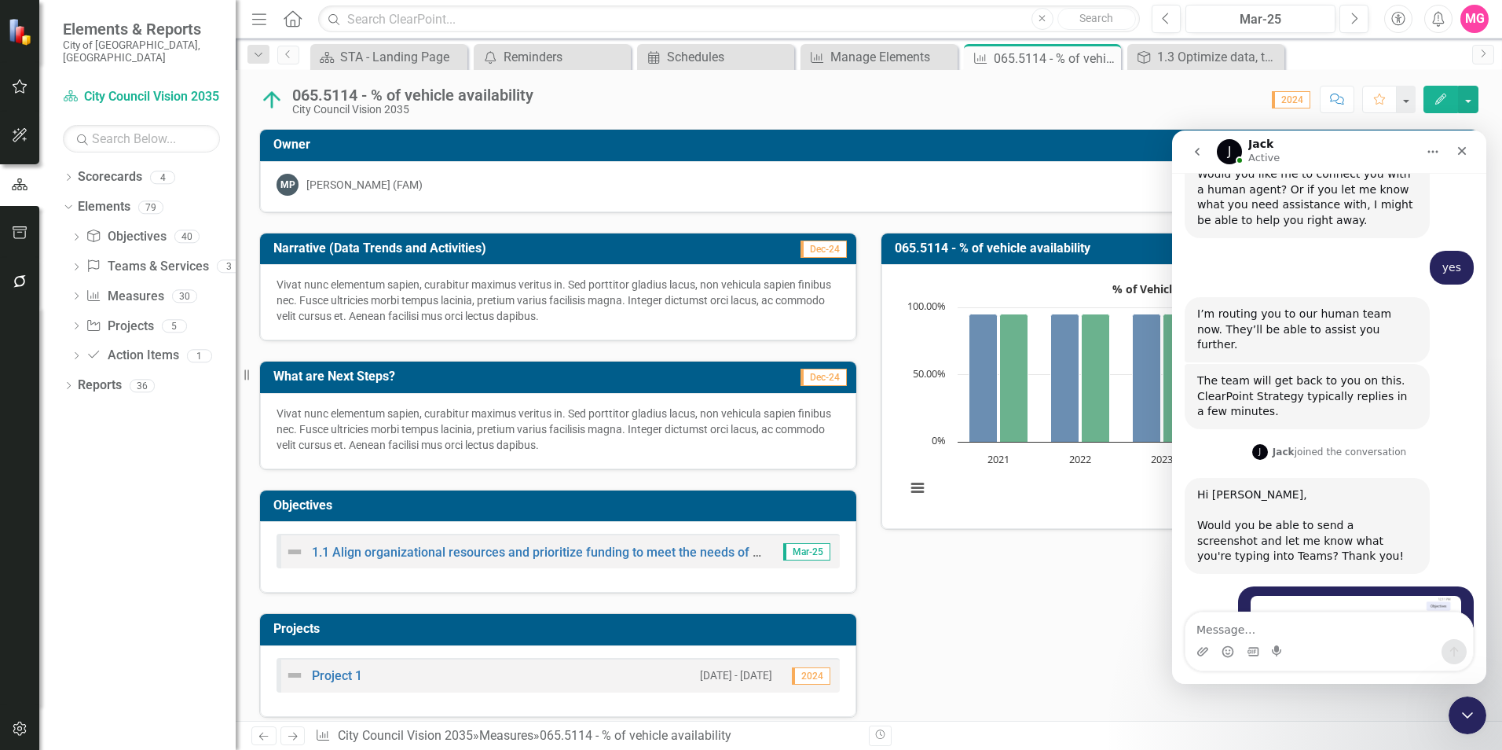
click at [452, 93] on div "065.5114 - % of vehicle availability" at bounding box center [412, 94] width 241 height 17
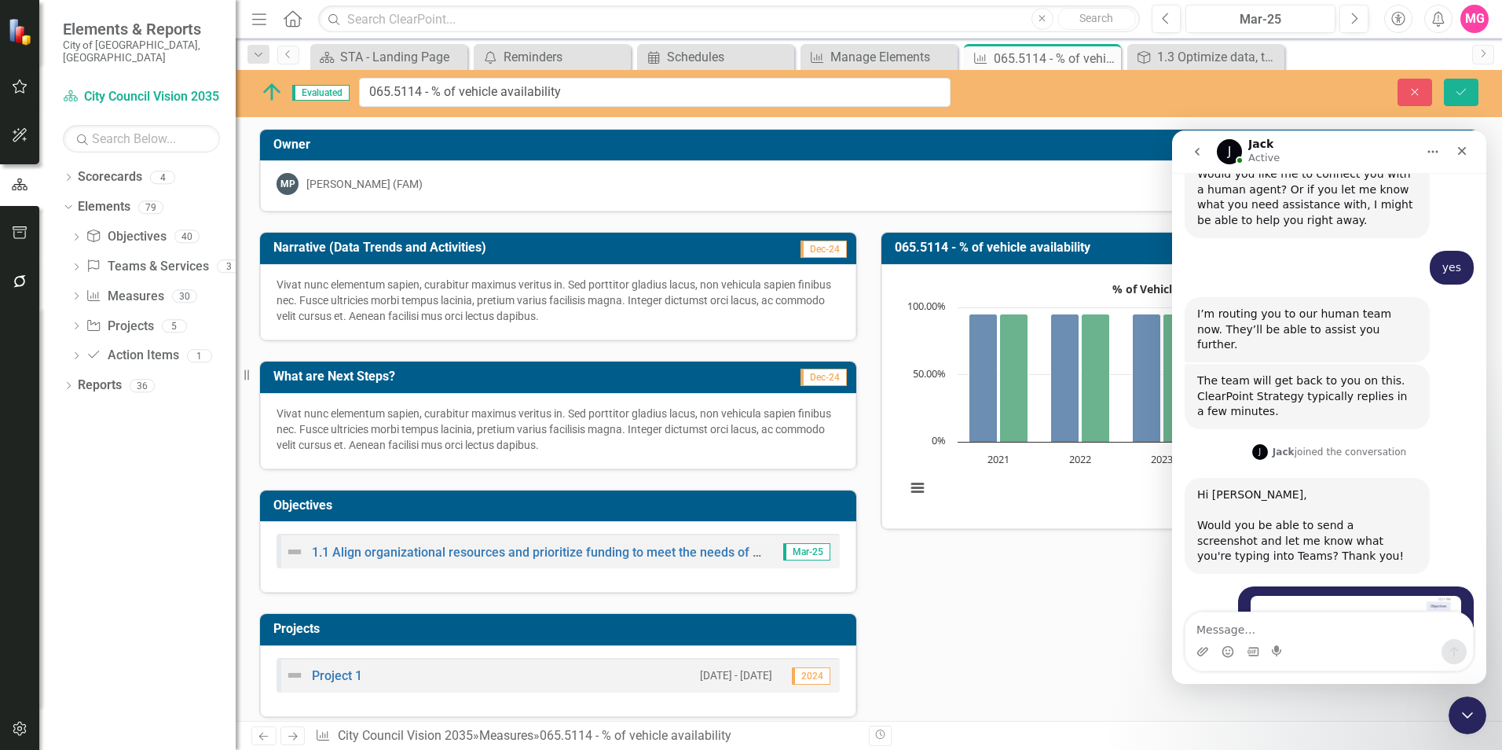
click at [999, 466] on div "Intercom messenger" at bounding box center [1330, 651] width 288 height 25
click at [999, 466] on textarea "Message…" at bounding box center [1330, 625] width 288 height 27
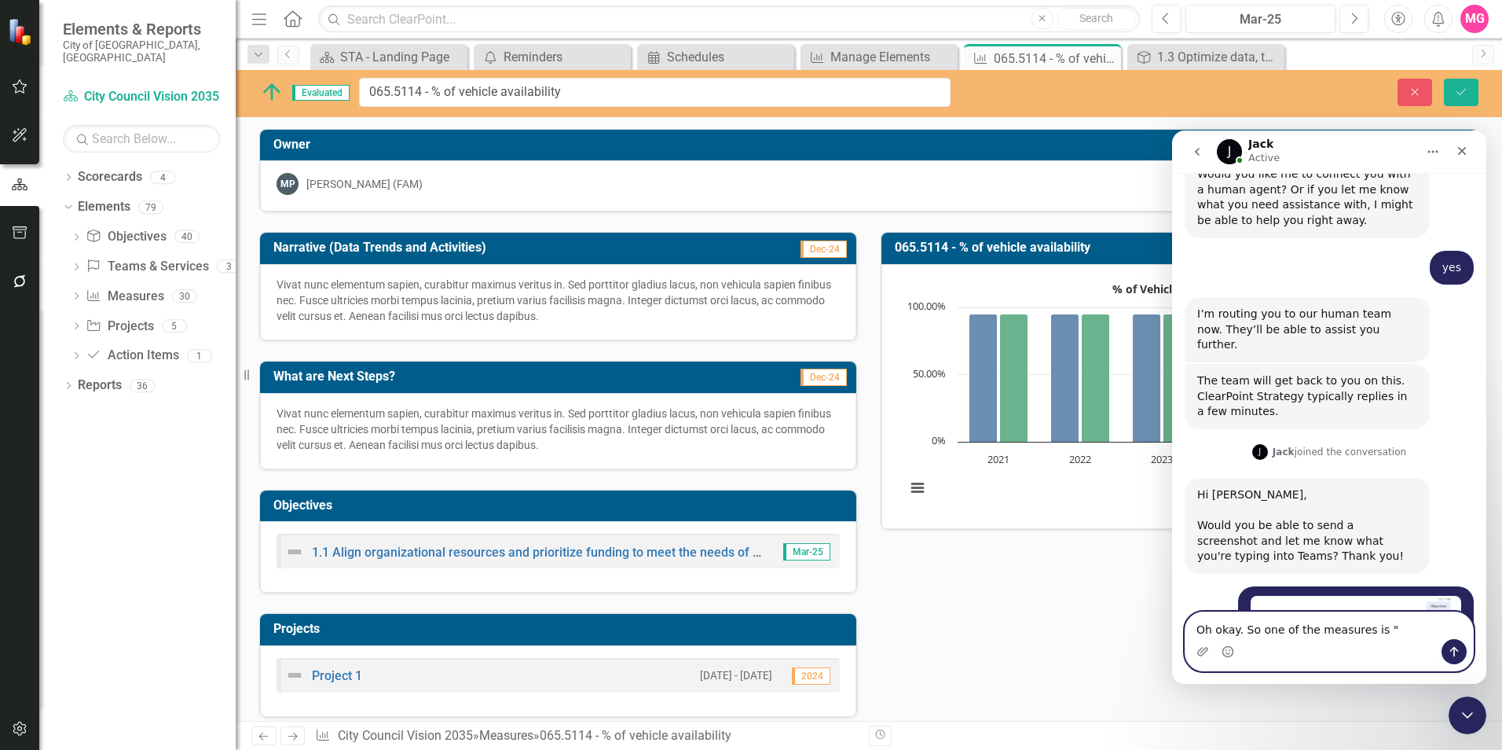
paste textarea "065.5114 - % of vehicle availability"
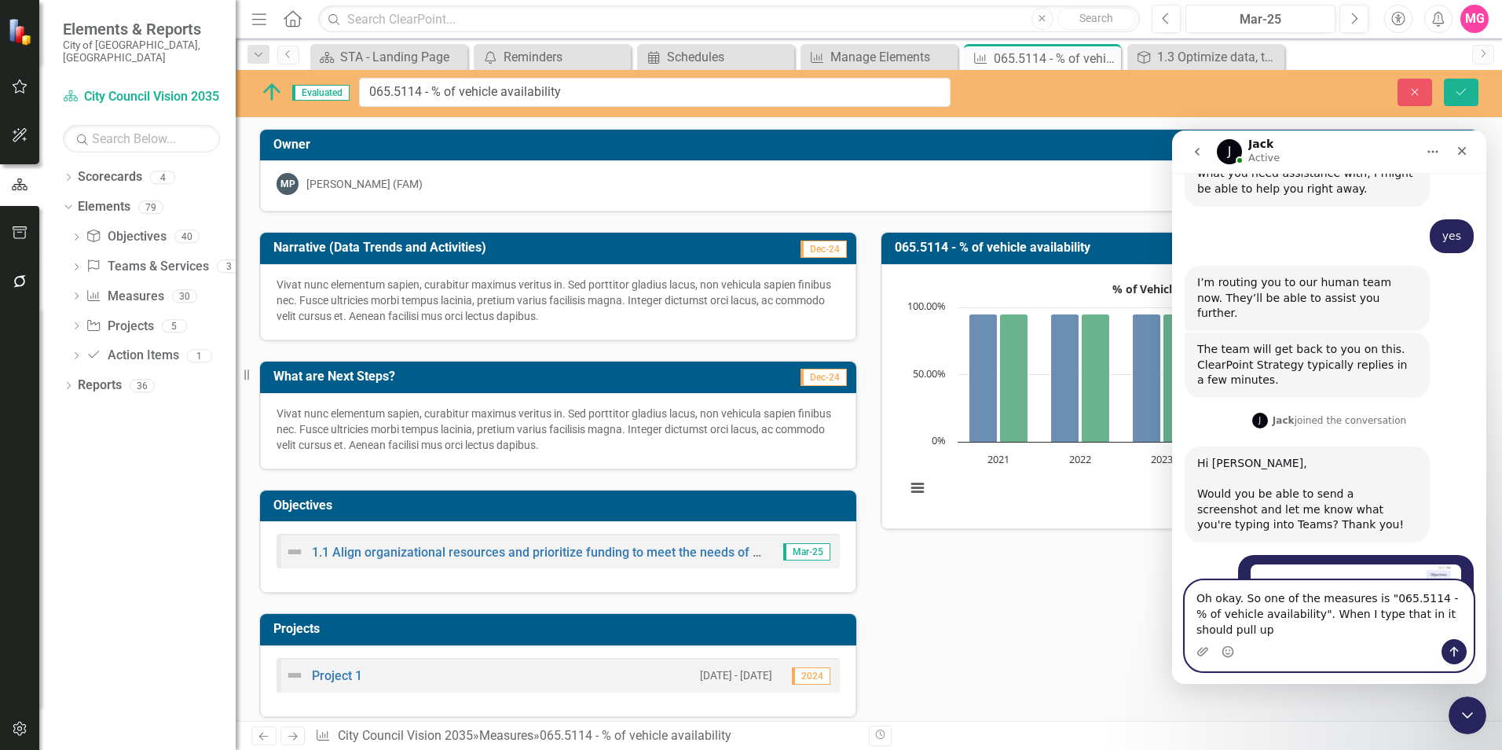
type textarea "Oh okay. So one of the measures is "065.5114 - % of vehicle availability". When…"
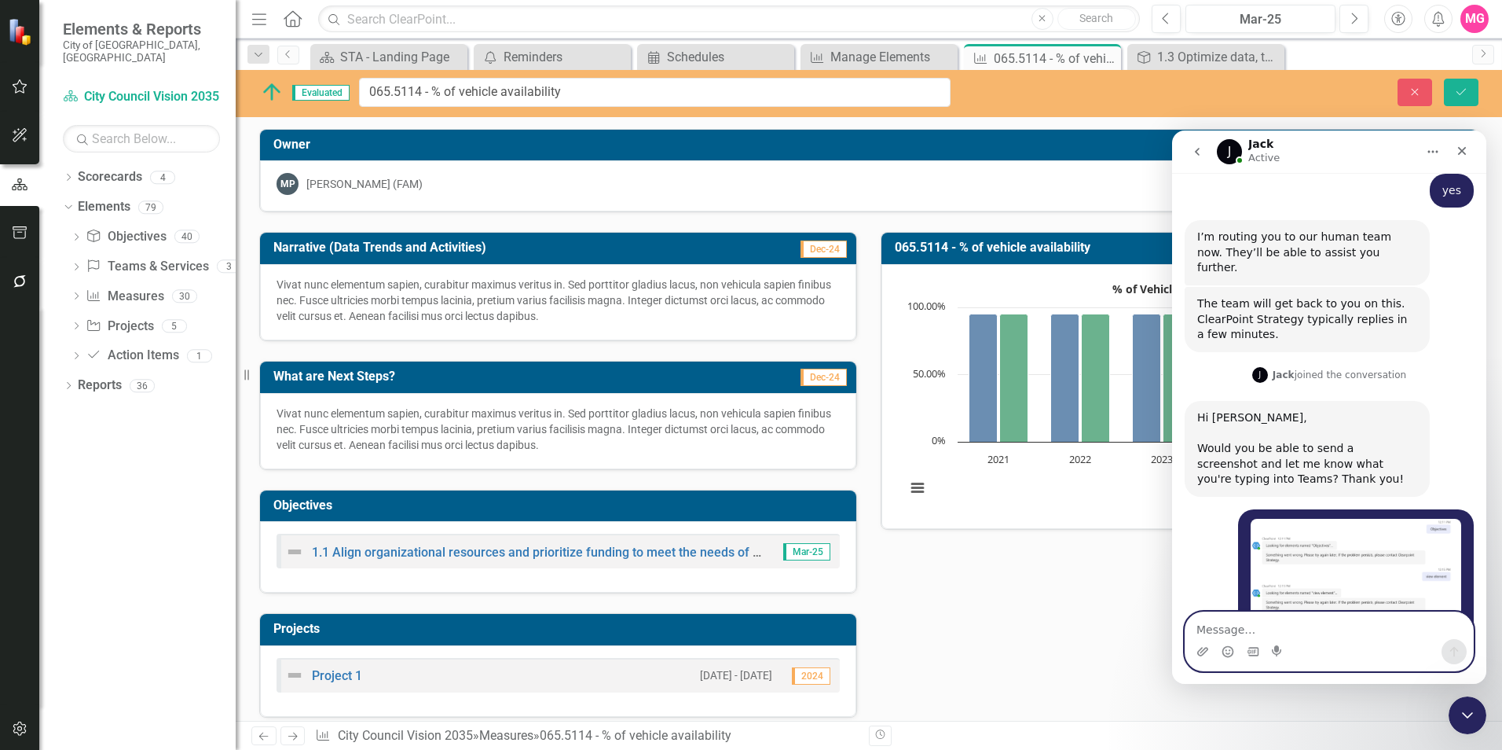
scroll to position [4293, 0]
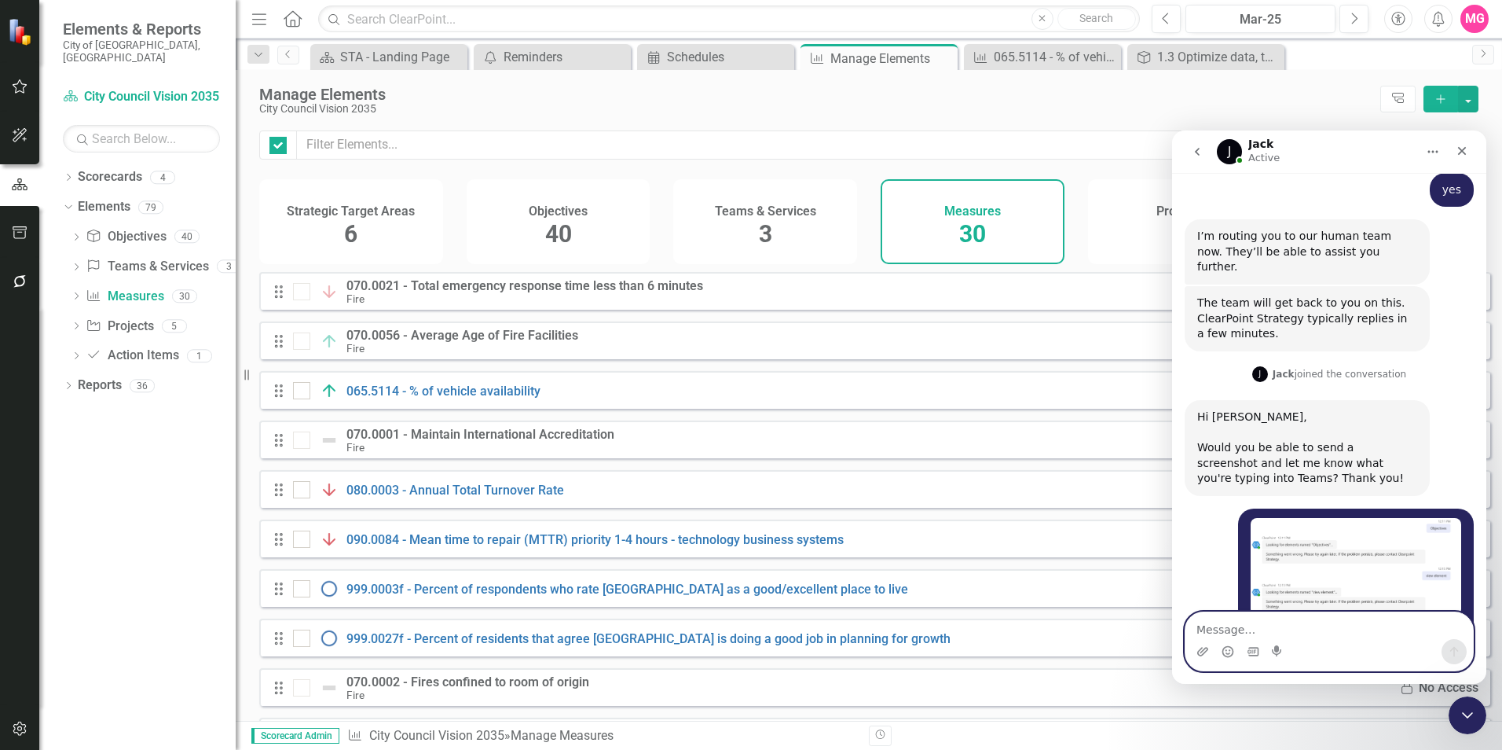
checkbox input "false"
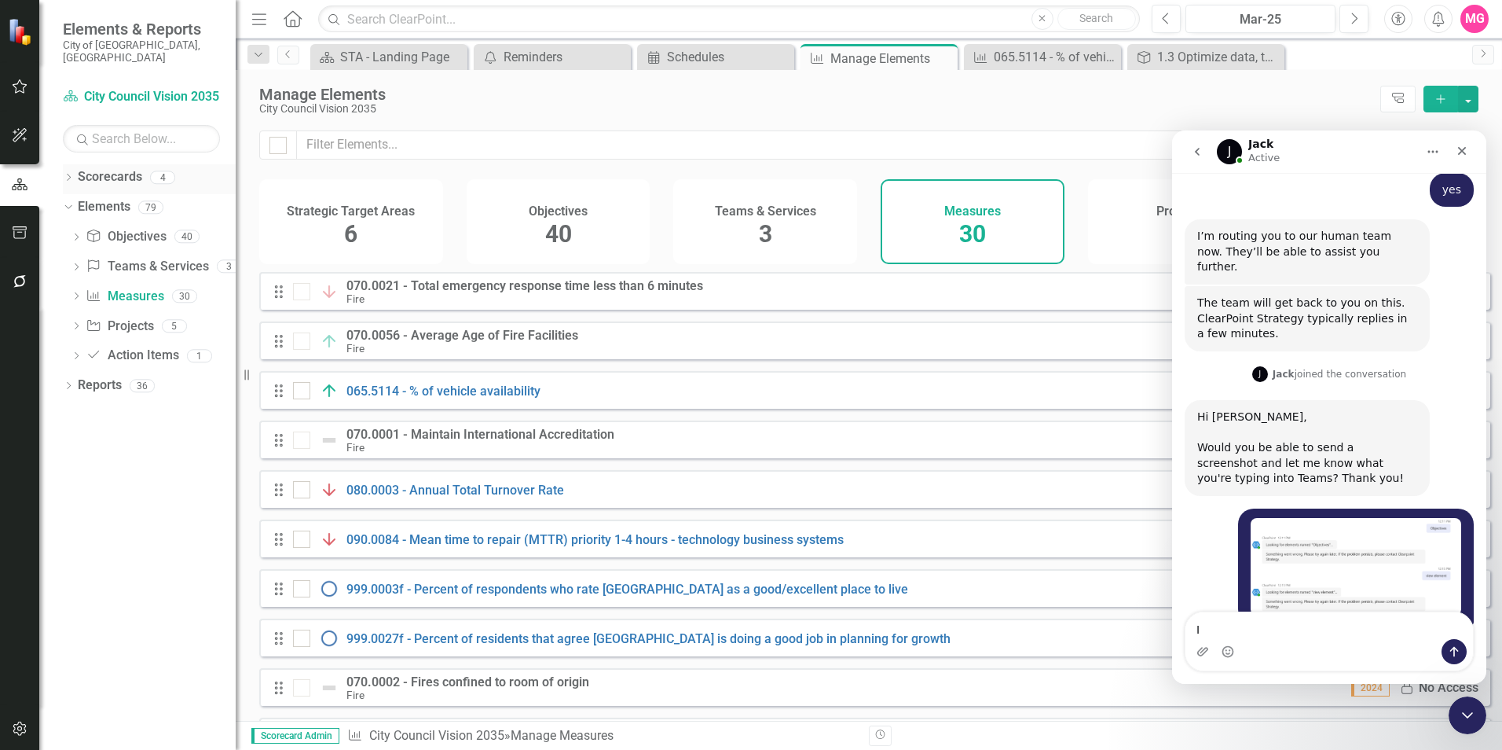
click at [76, 164] on div "Dropdown Scorecards 4" at bounding box center [149, 179] width 173 height 30
click at [68, 174] on icon "Dropdown" at bounding box center [68, 178] width 11 height 9
click at [132, 228] on link "Council Priorities" at bounding box center [160, 237] width 149 height 18
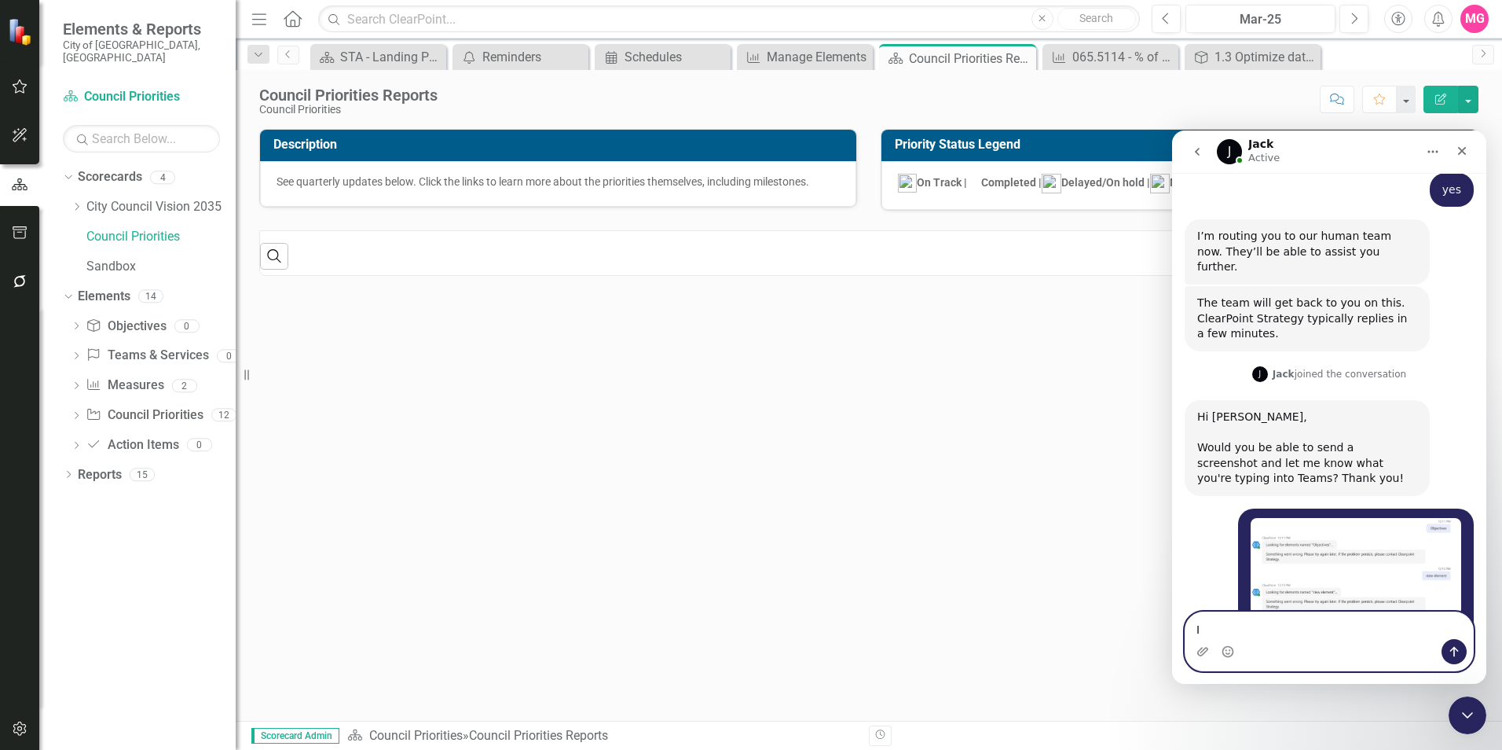
click at [999, 466] on textarea "I" at bounding box center [1330, 625] width 288 height 27
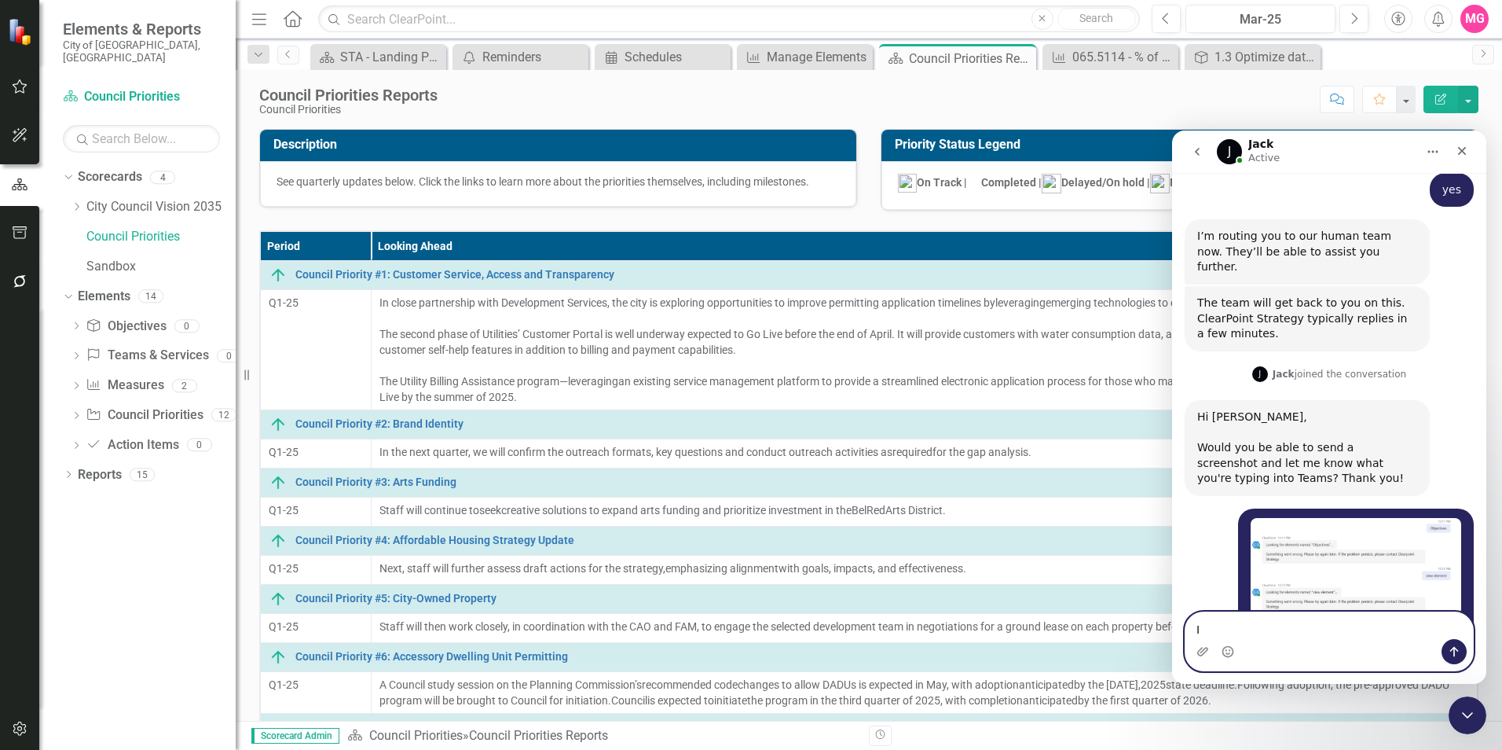
type textarea "I"
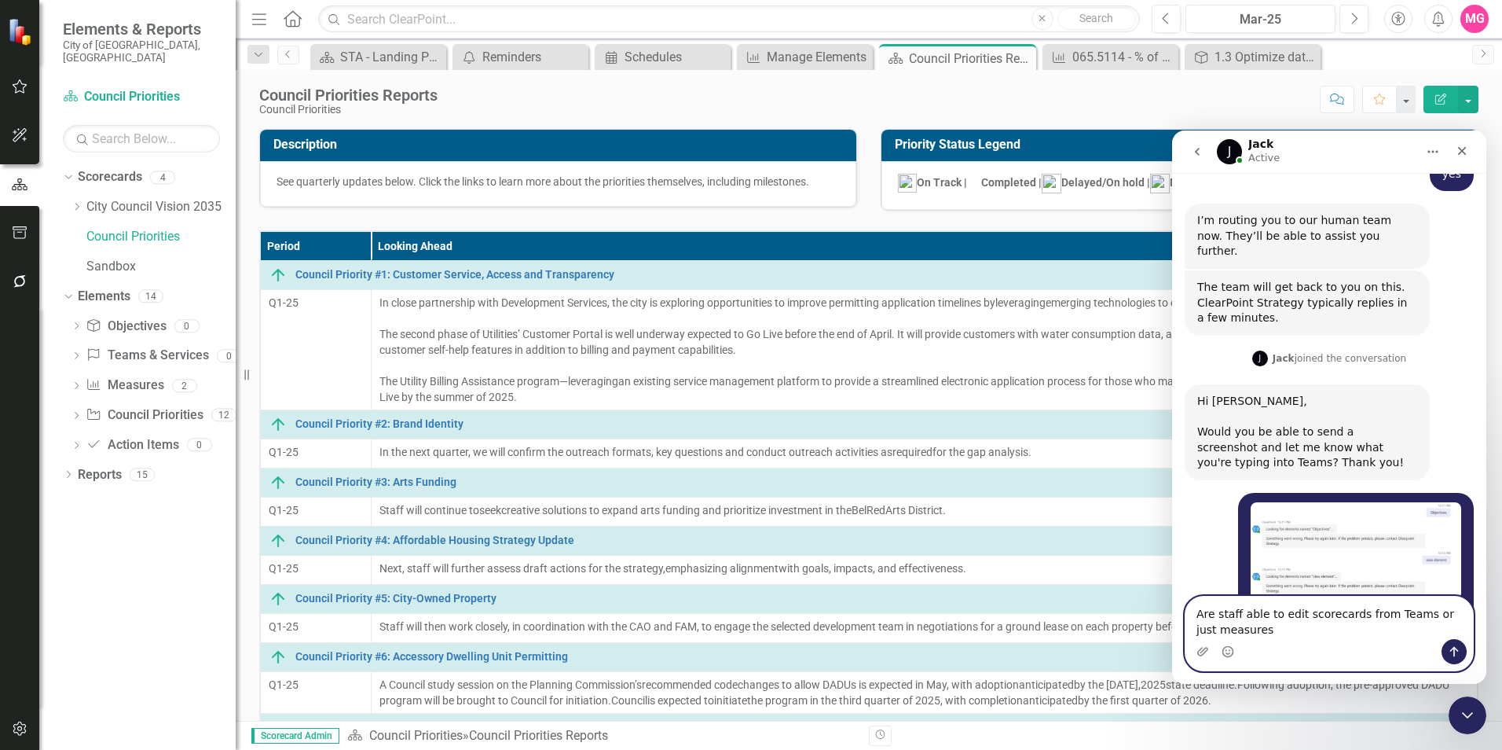
type textarea "Are staff able to edit scorecards from Teams or just measures?"
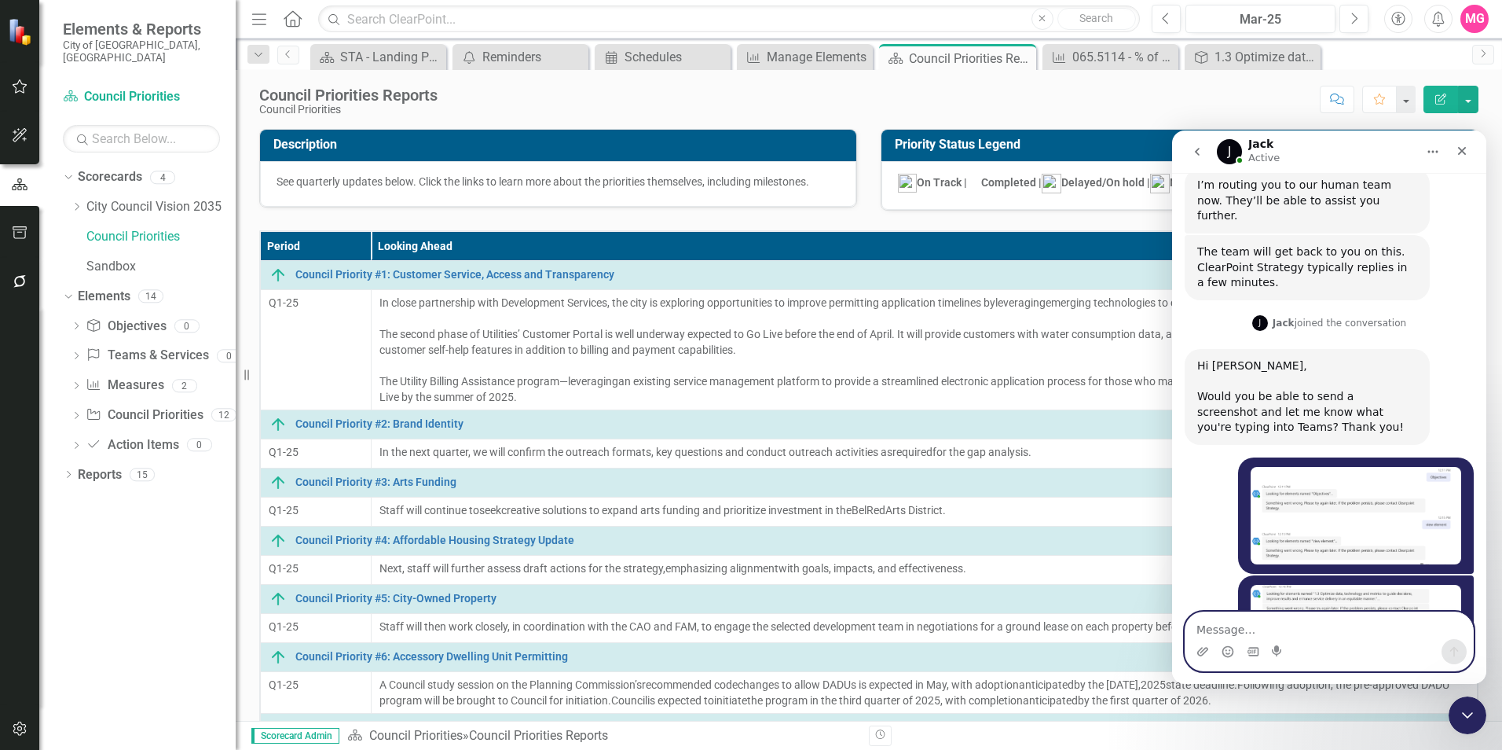
scroll to position [4405, 0]
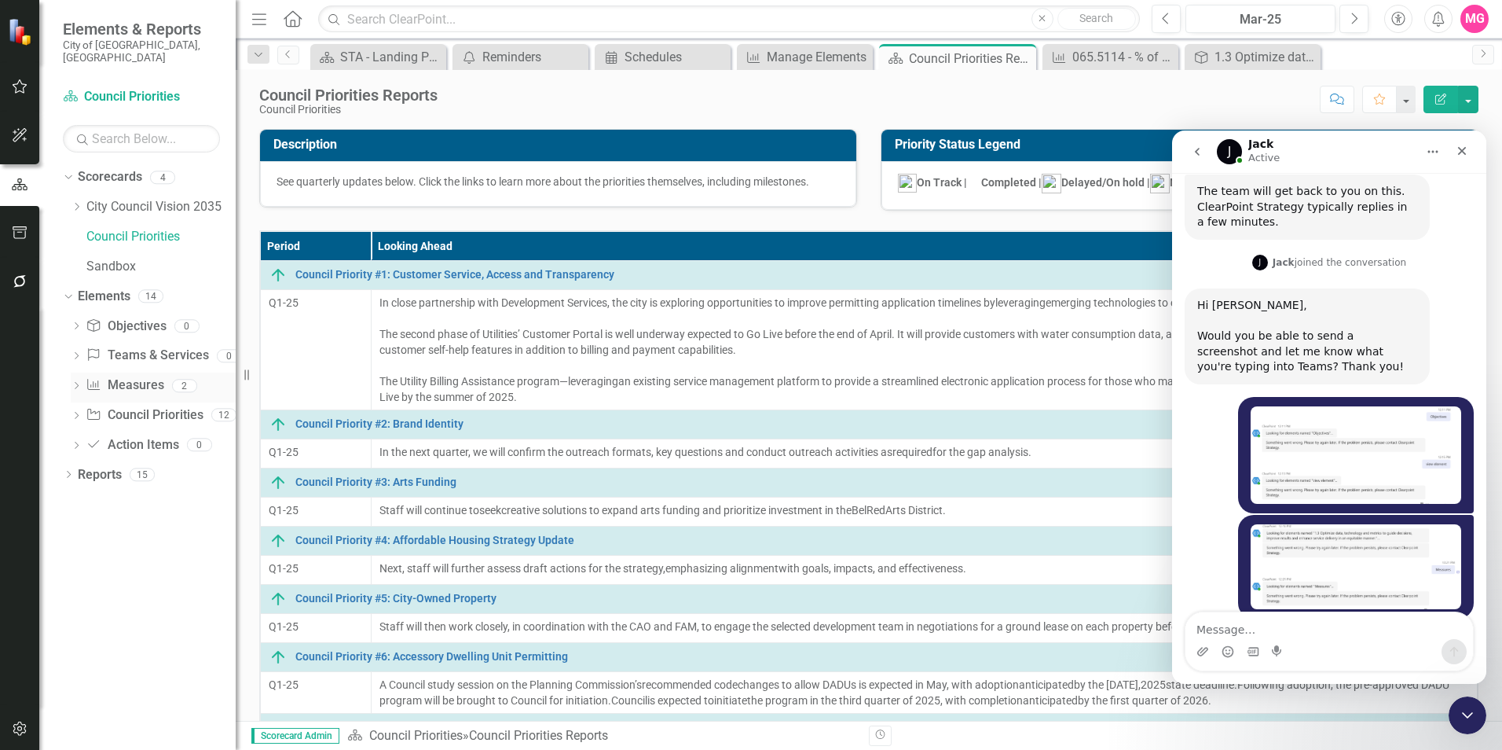
click at [114, 376] on link "Measure Measures" at bounding box center [125, 385] width 78 height 18
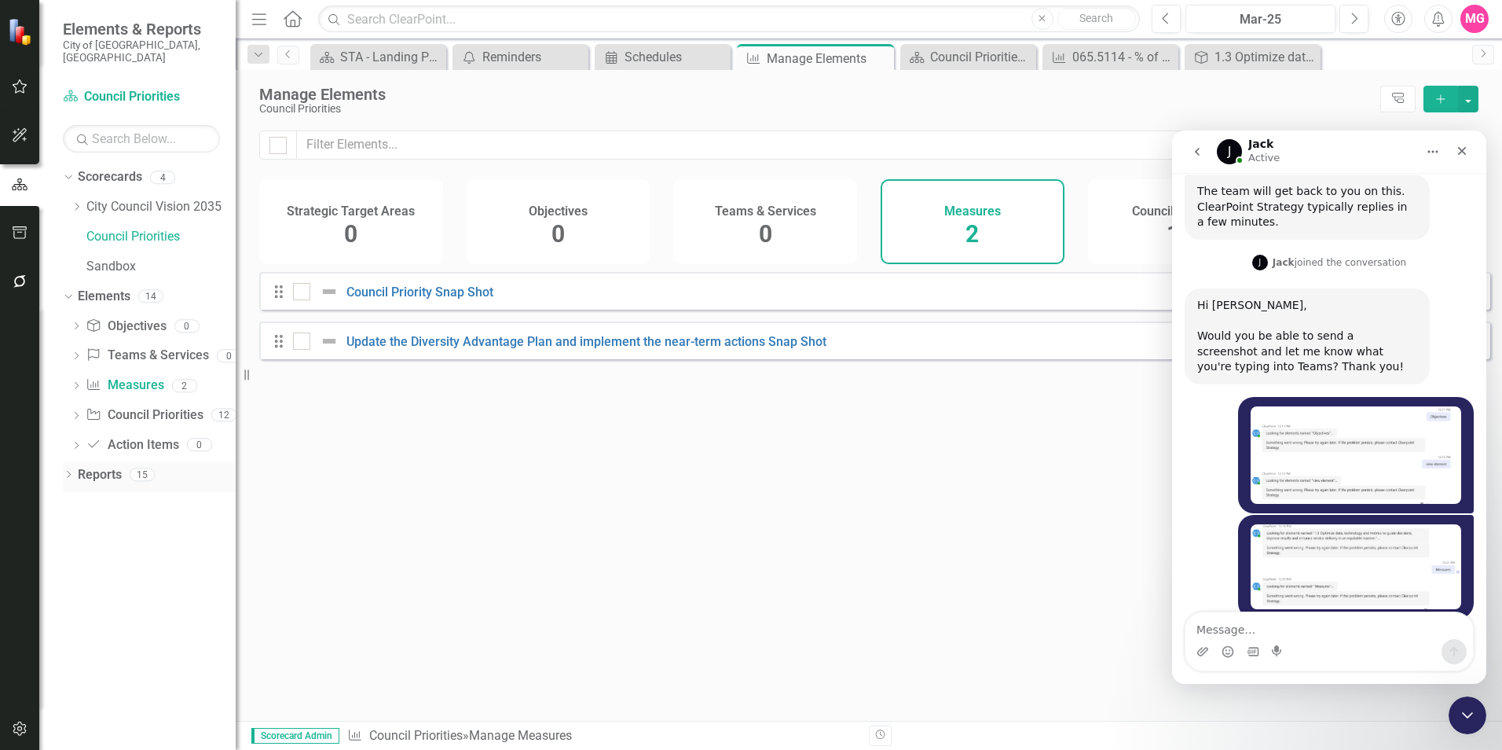
click at [86, 466] on link "Reports" at bounding box center [100, 475] width 44 height 18
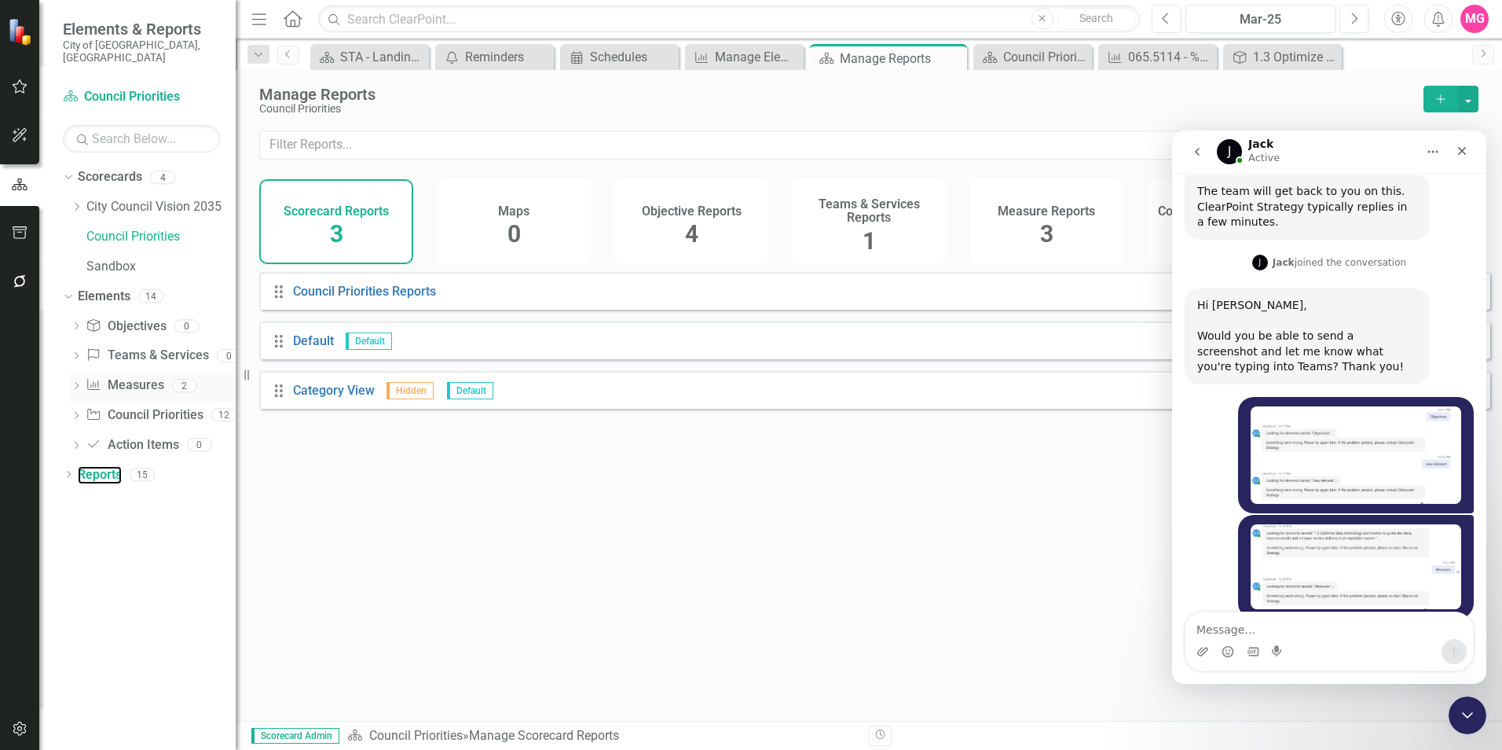
scroll to position [4344, 0]
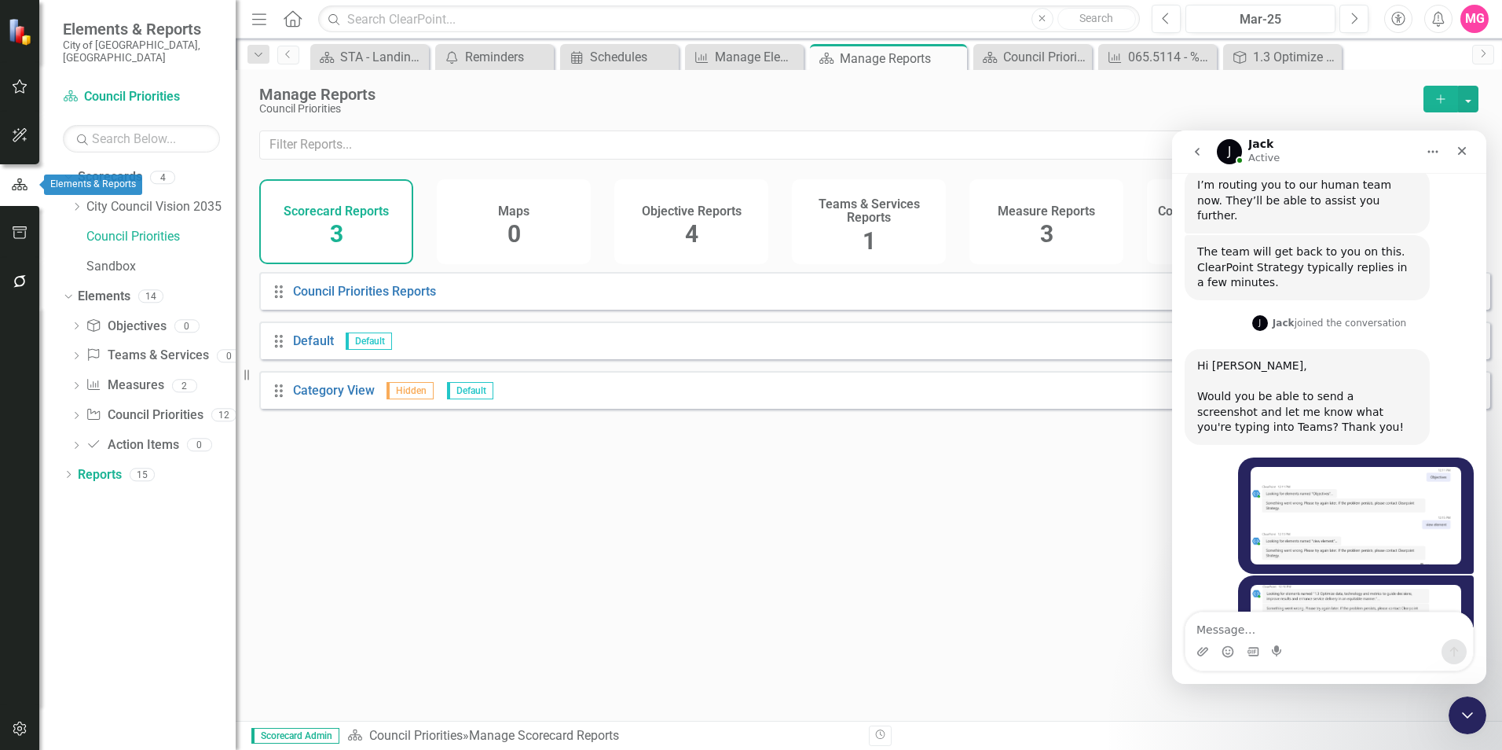
click at [13, 179] on icon "button" at bounding box center [19, 185] width 17 height 14
click at [16, 148] on button "button" at bounding box center [19, 135] width 35 height 33
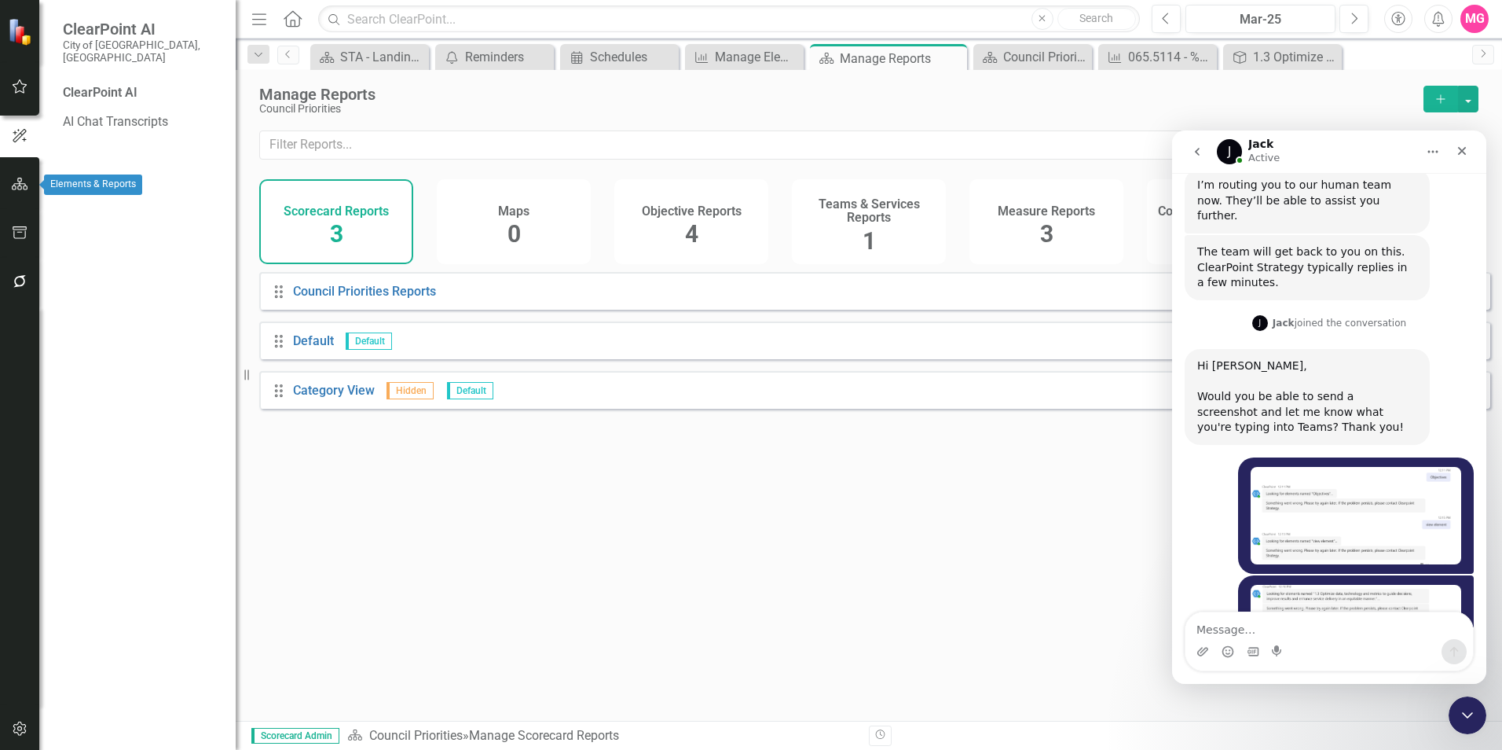
click at [16, 181] on icon "button" at bounding box center [20, 184] width 16 height 13
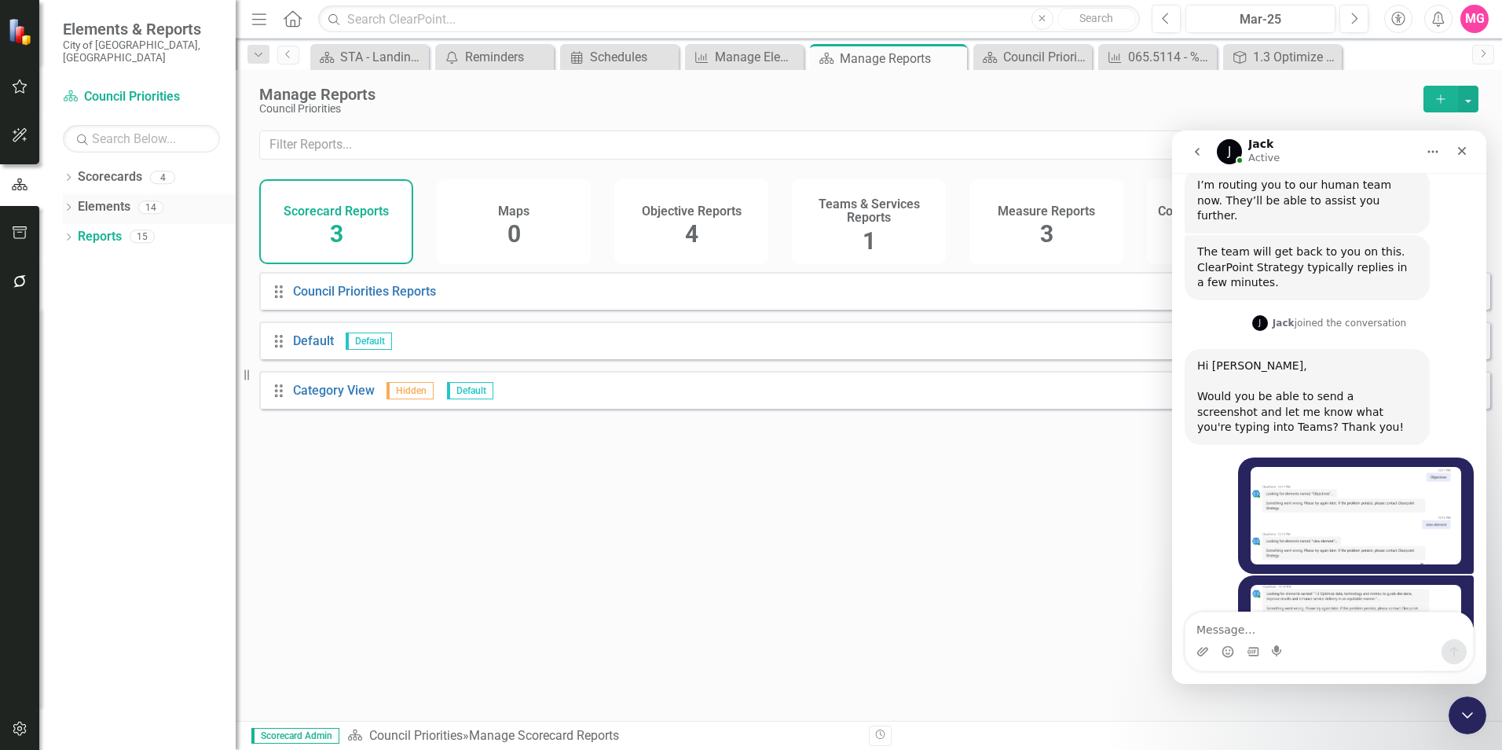
click at [70, 203] on icon at bounding box center [69, 206] width 4 height 7
click at [112, 288] on link "Measure Measures" at bounding box center [125, 297] width 78 height 18
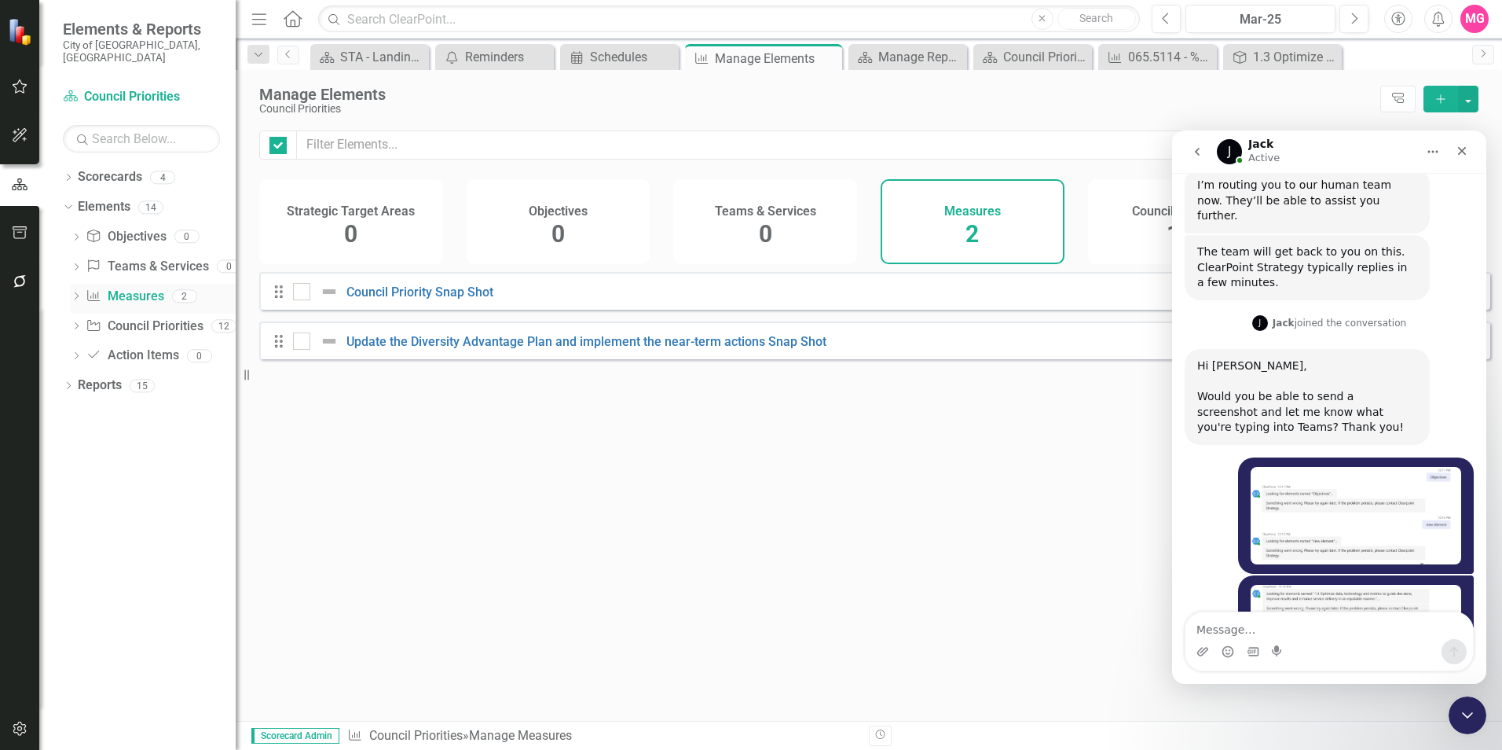
checkbox input "false"
click at [131, 194] on div "Elements 14" at bounding box center [157, 209] width 158 height 30
click at [141, 317] on link "Council Priority Council Priorities" at bounding box center [144, 326] width 117 height 18
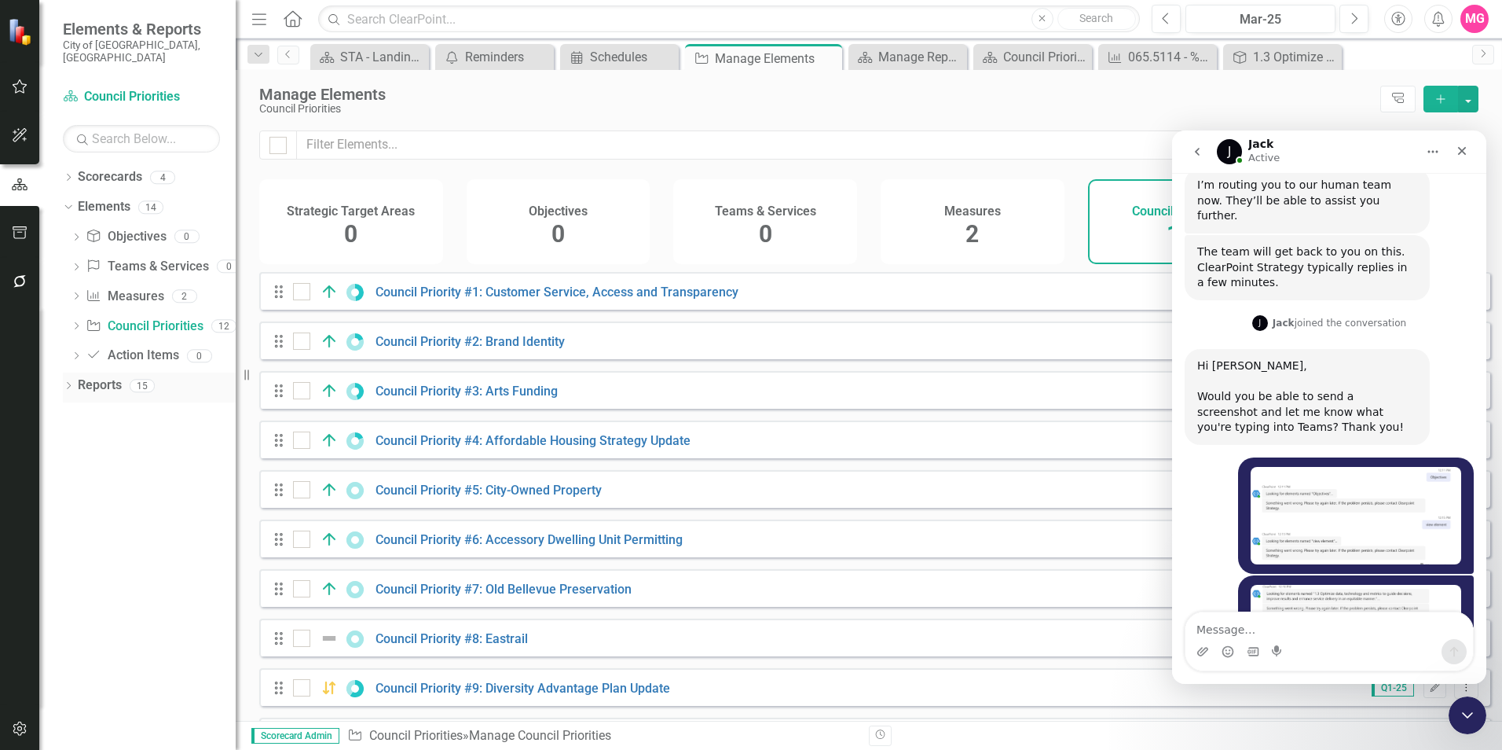
click at [64, 372] on div "Dropdown Reports 15" at bounding box center [149, 387] width 173 height 30
click at [71, 383] on icon "Dropdown" at bounding box center [68, 387] width 11 height 9
click at [121, 466] on link "Measure Measures" at bounding box center [124, 531] width 78 height 18
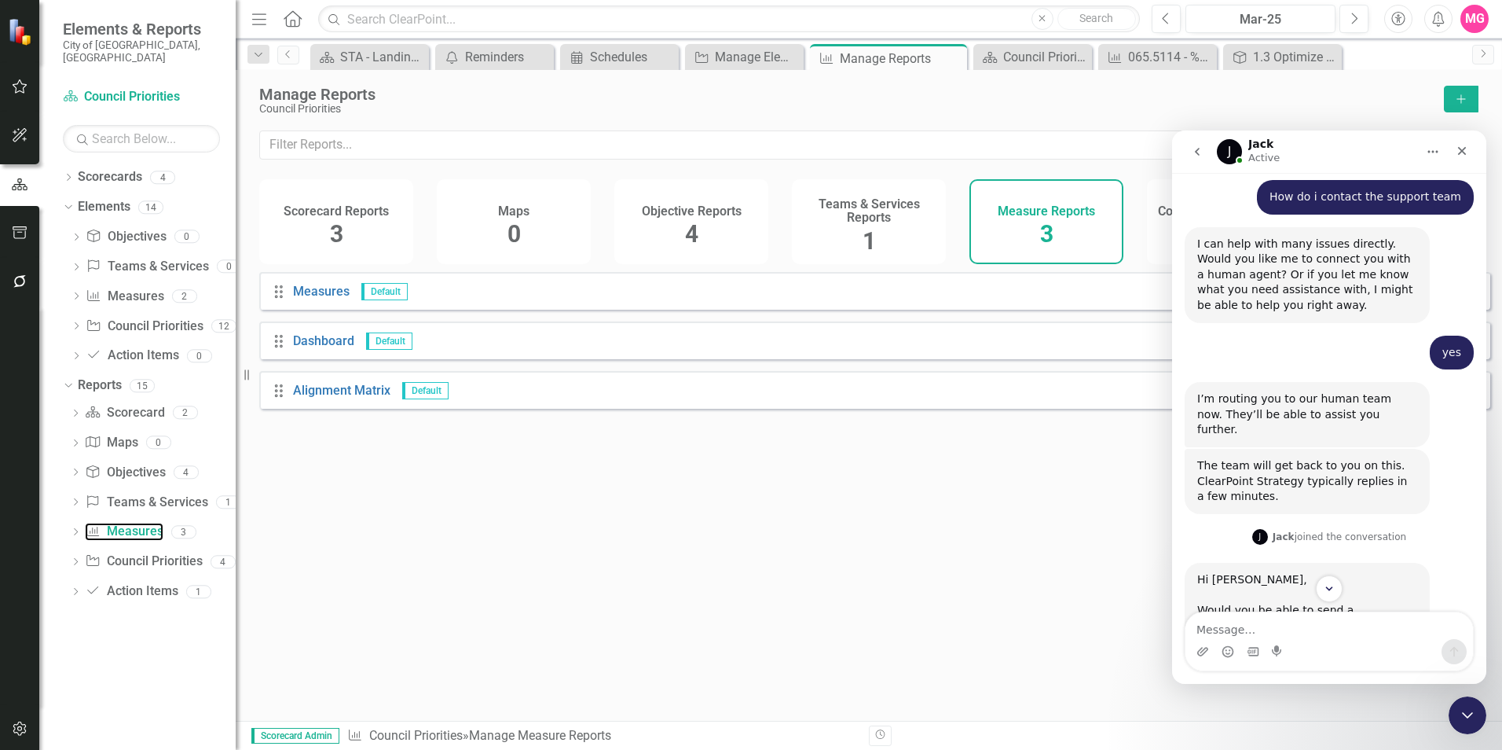
scroll to position [4344, 0]
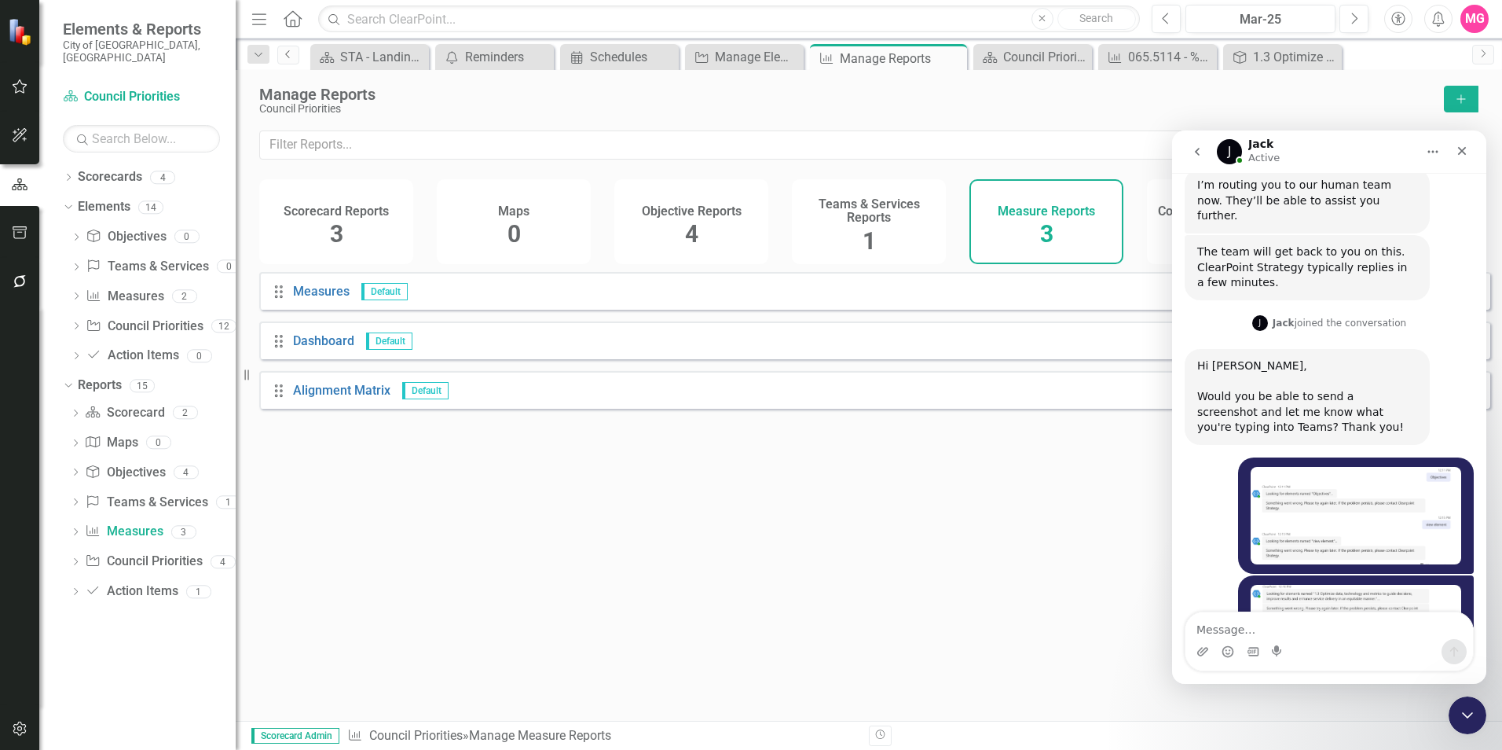
click at [286, 51] on icon "Previous" at bounding box center [288, 53] width 13 height 9
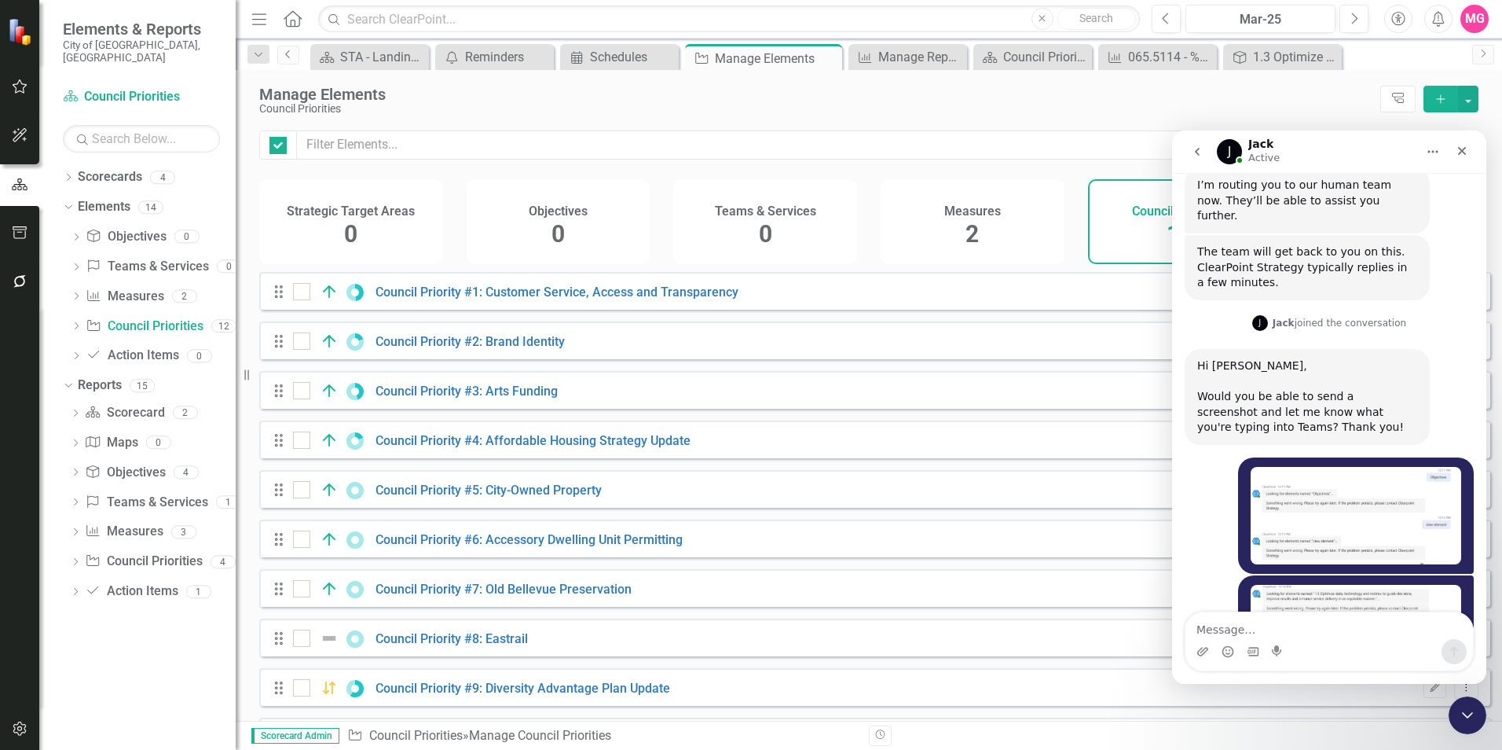
checkbox input "false"
click at [286, 51] on icon "Previous" at bounding box center [288, 53] width 13 height 9
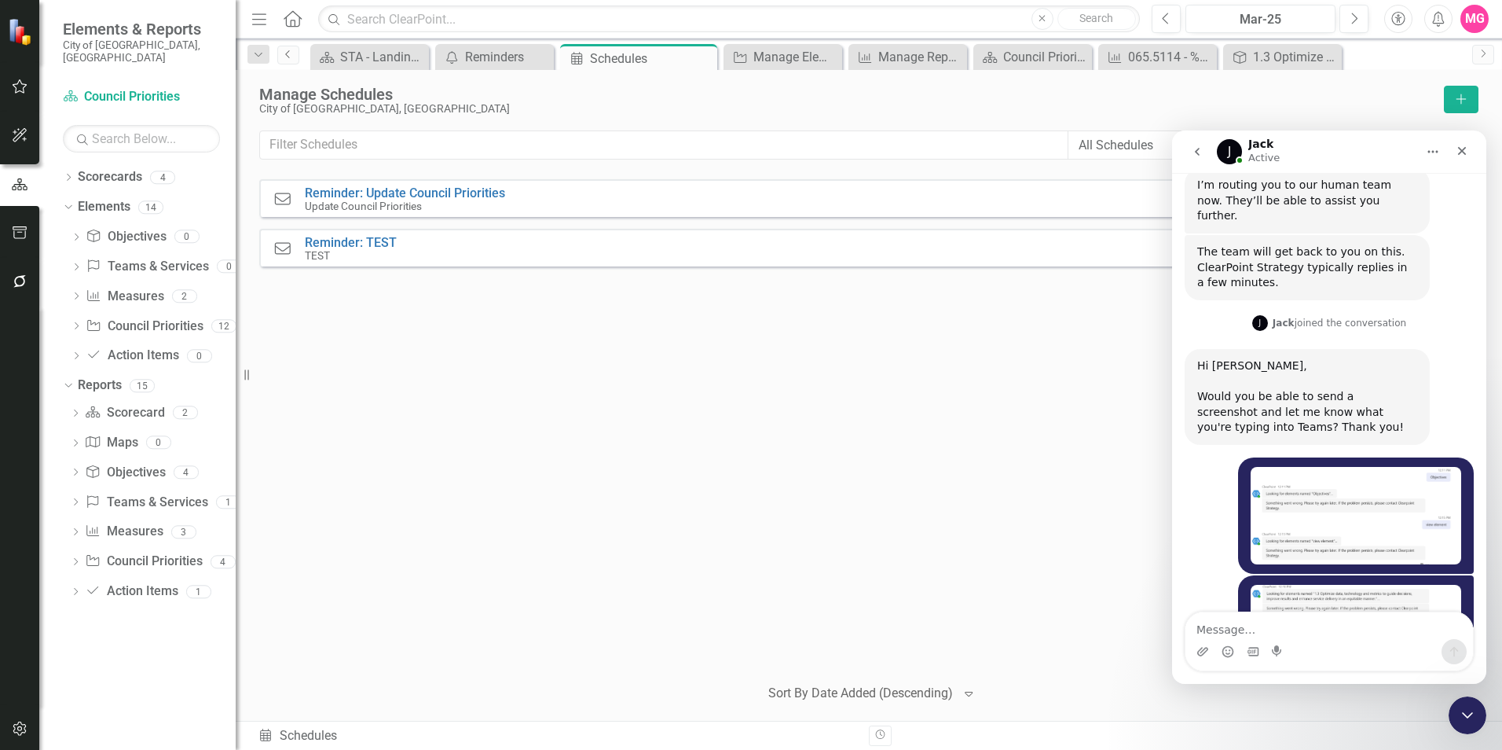
click at [286, 51] on icon "Previous" at bounding box center [288, 53] width 13 height 9
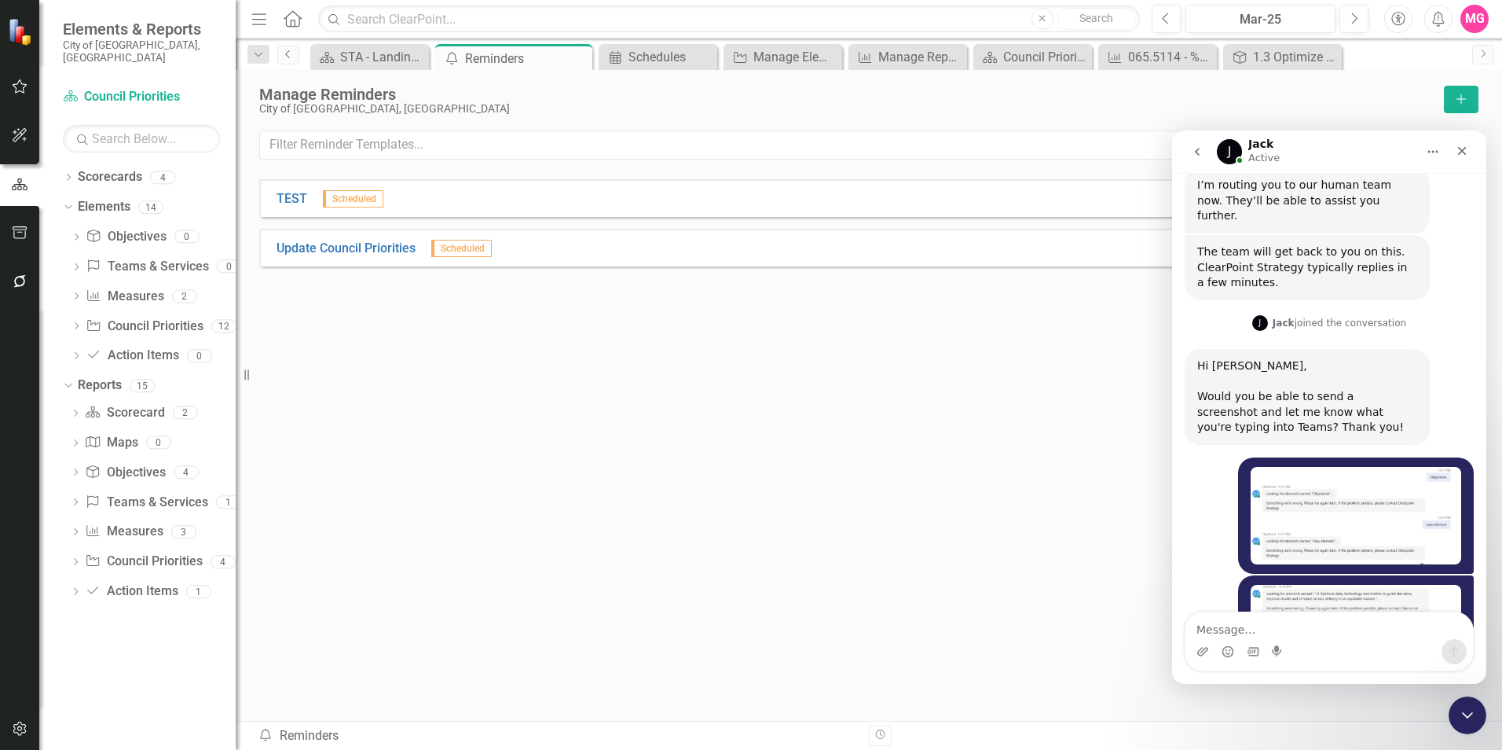
click at [286, 51] on icon "Previous" at bounding box center [288, 53] width 13 height 9
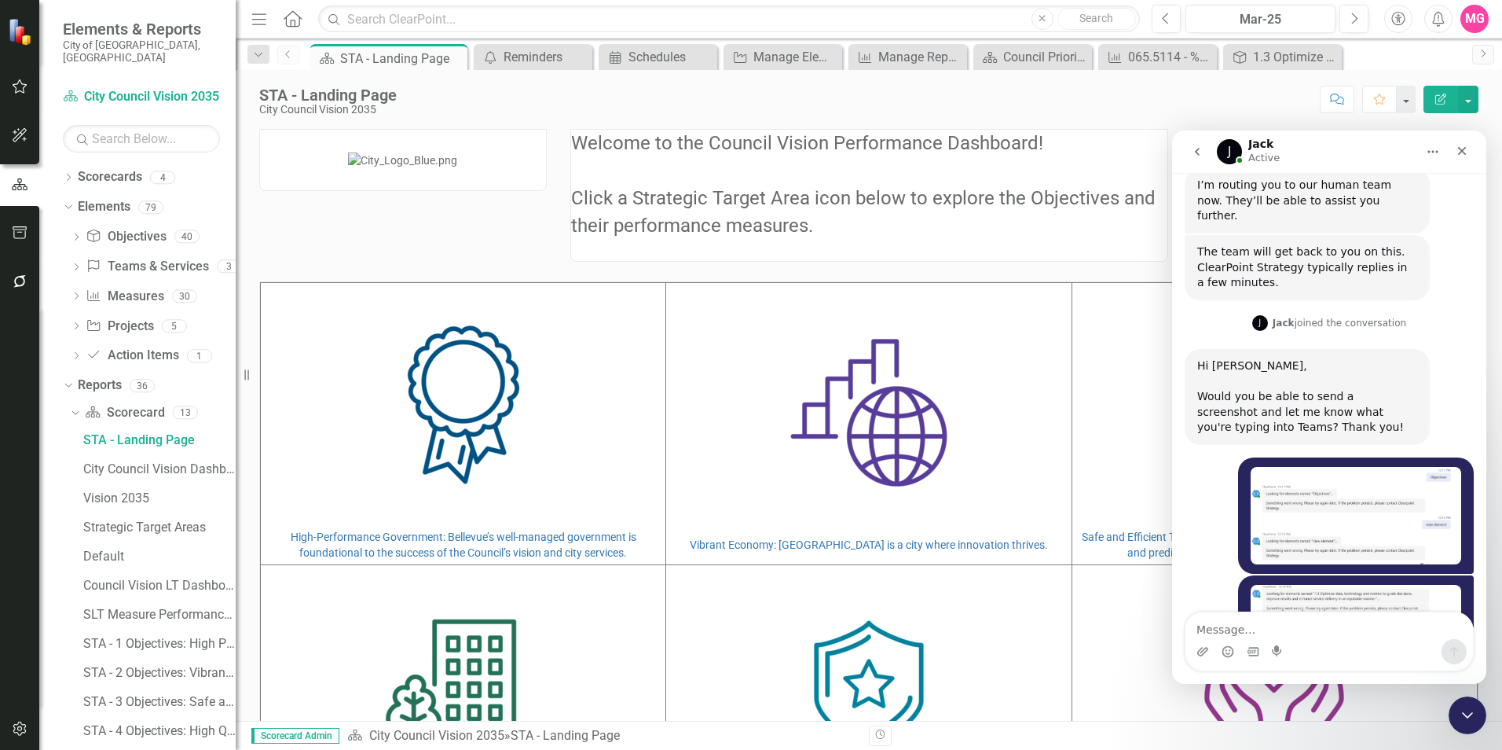
click at [281, 58] on link "Previous" at bounding box center [288, 55] width 22 height 19
click at [299, 55] on link "Previous" at bounding box center [288, 55] width 22 height 19
click at [775, 60] on div "Manage Elements" at bounding box center [785, 57] width 65 height 20
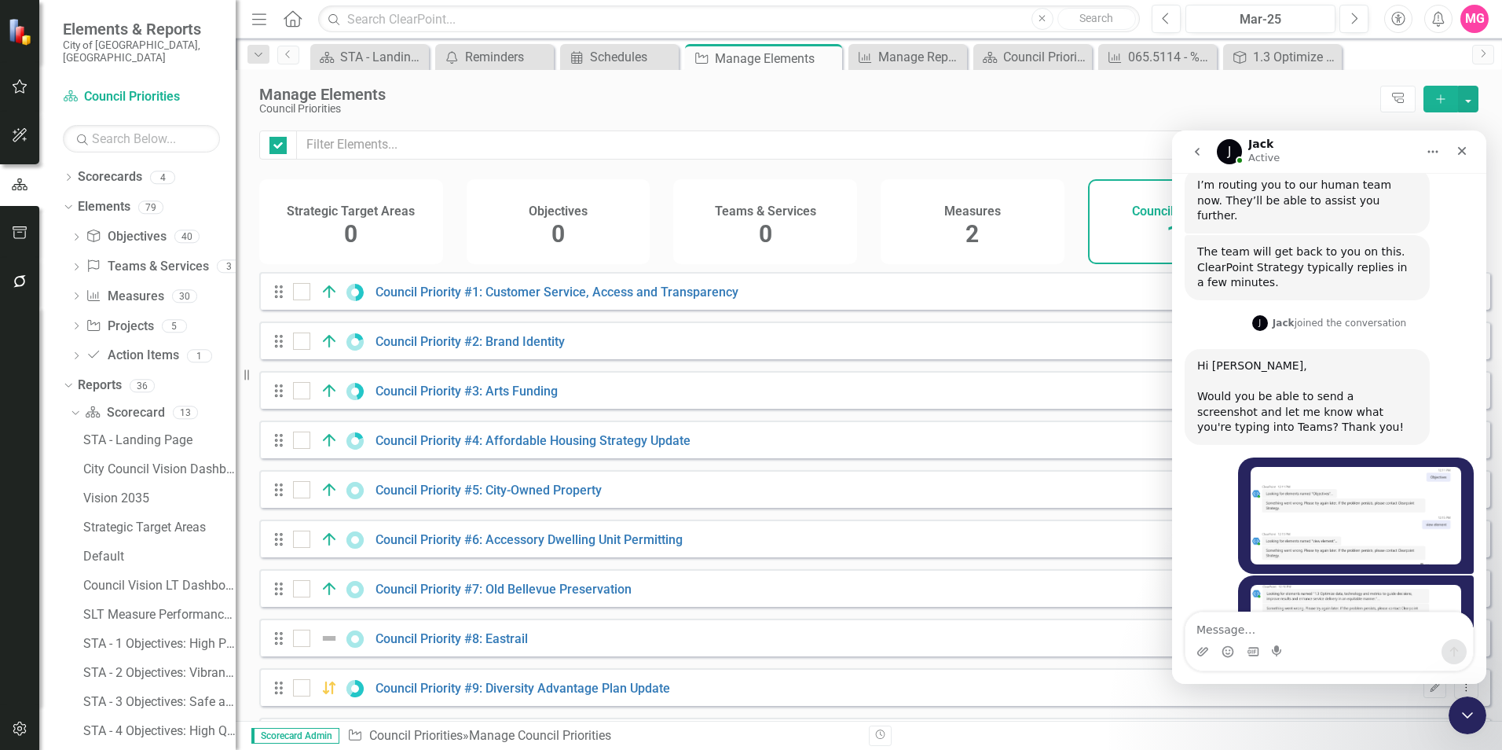
checkbox input "false"
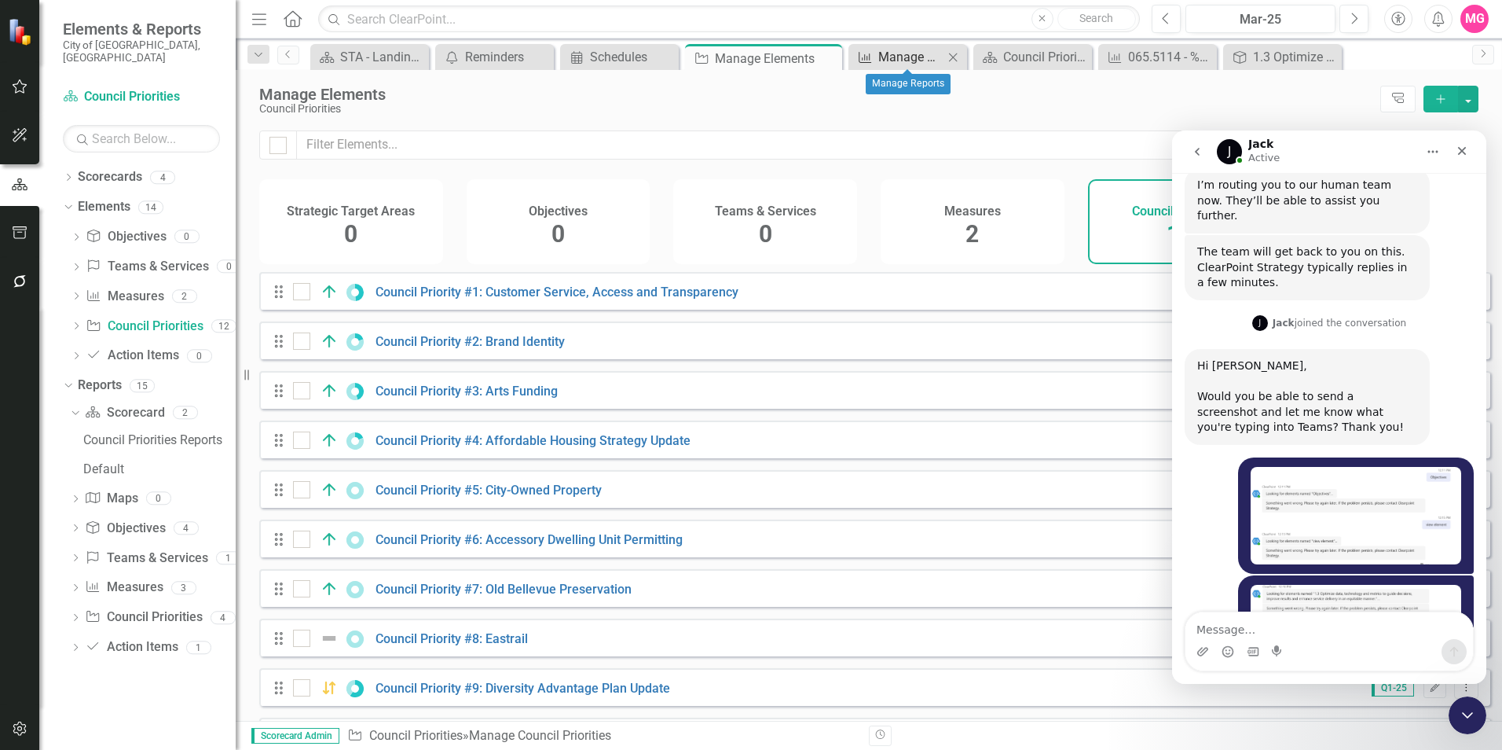
click at [866, 61] on icon "Measure" at bounding box center [865, 57] width 16 height 13
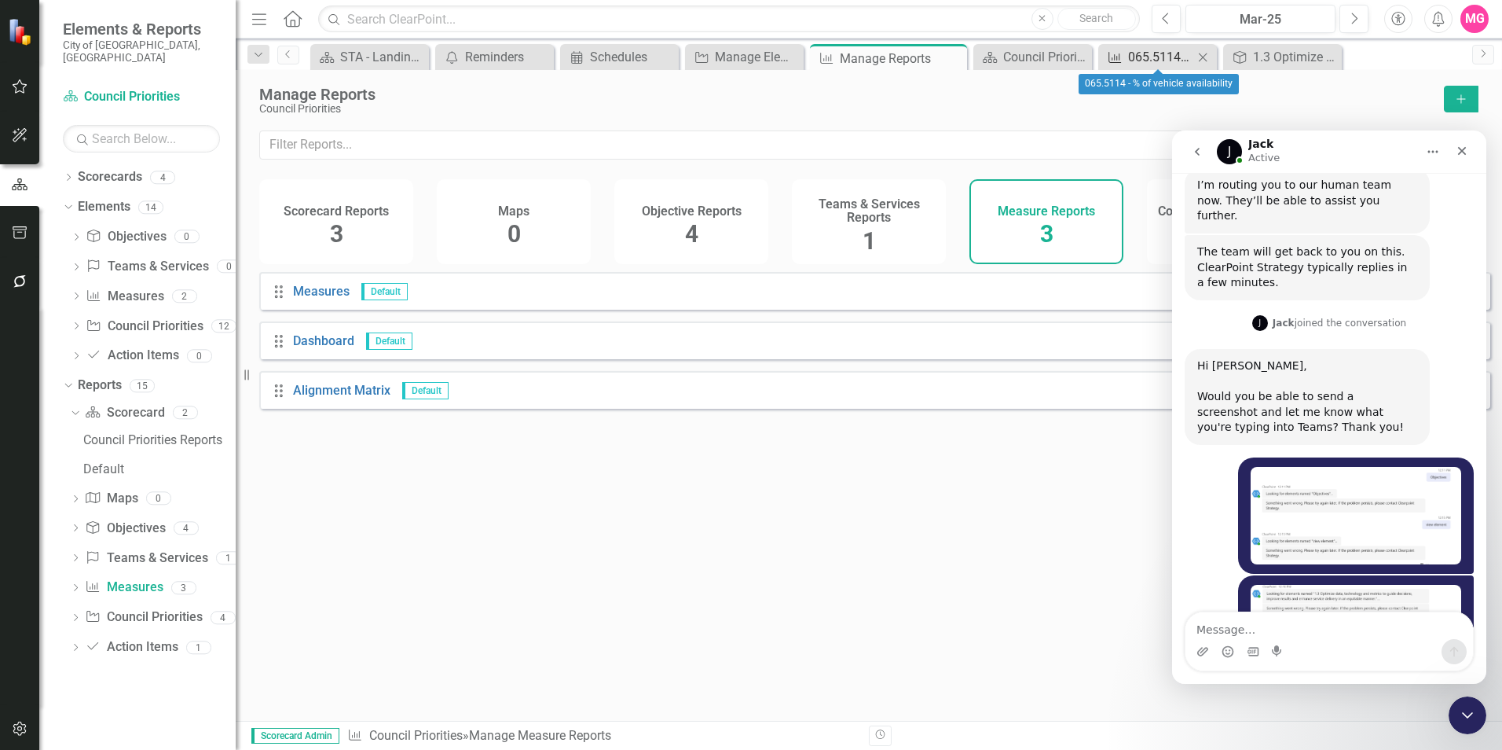
click at [999, 53] on link "Measure 065.5114 - % of vehicle availability" at bounding box center [1147, 57] width 91 height 20
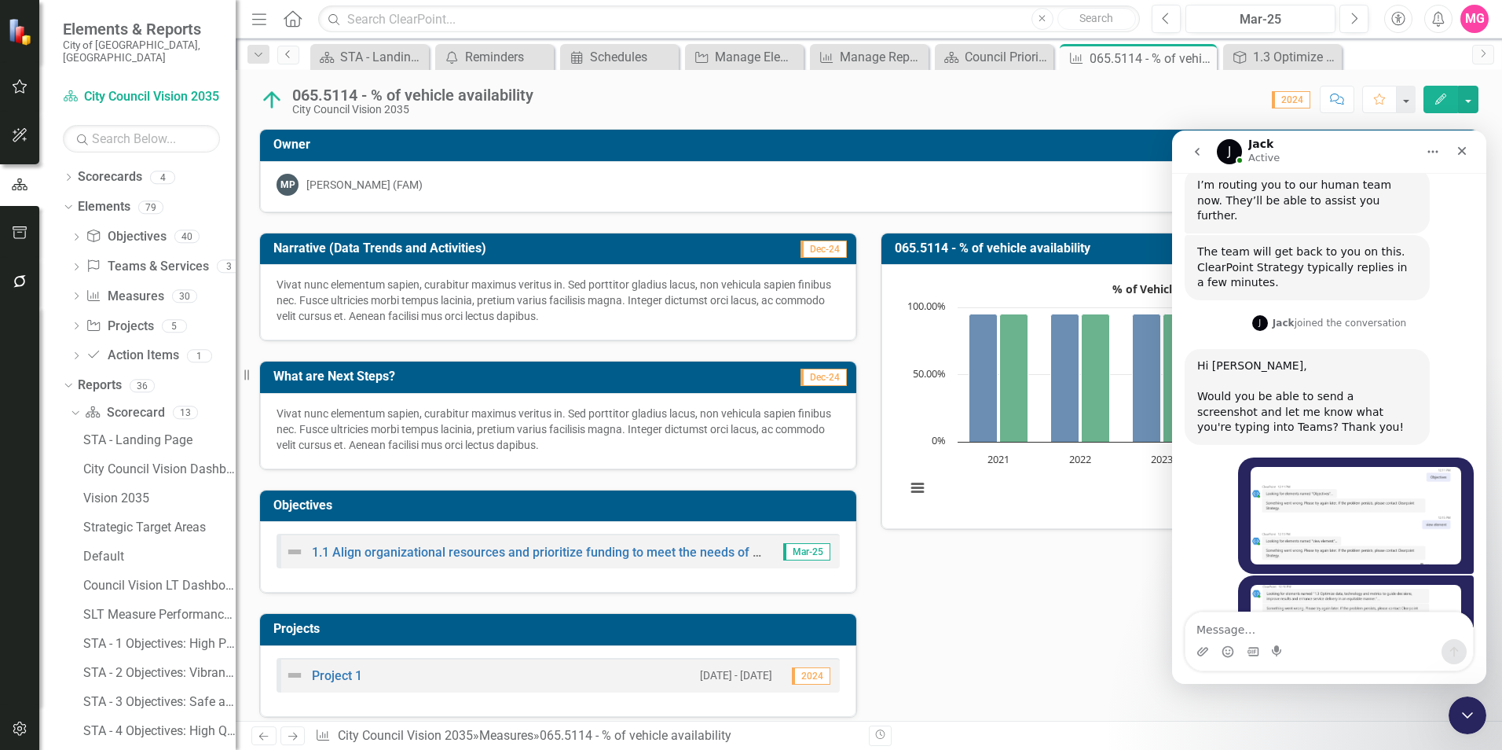
click at [295, 50] on link "Previous" at bounding box center [288, 55] width 22 height 19
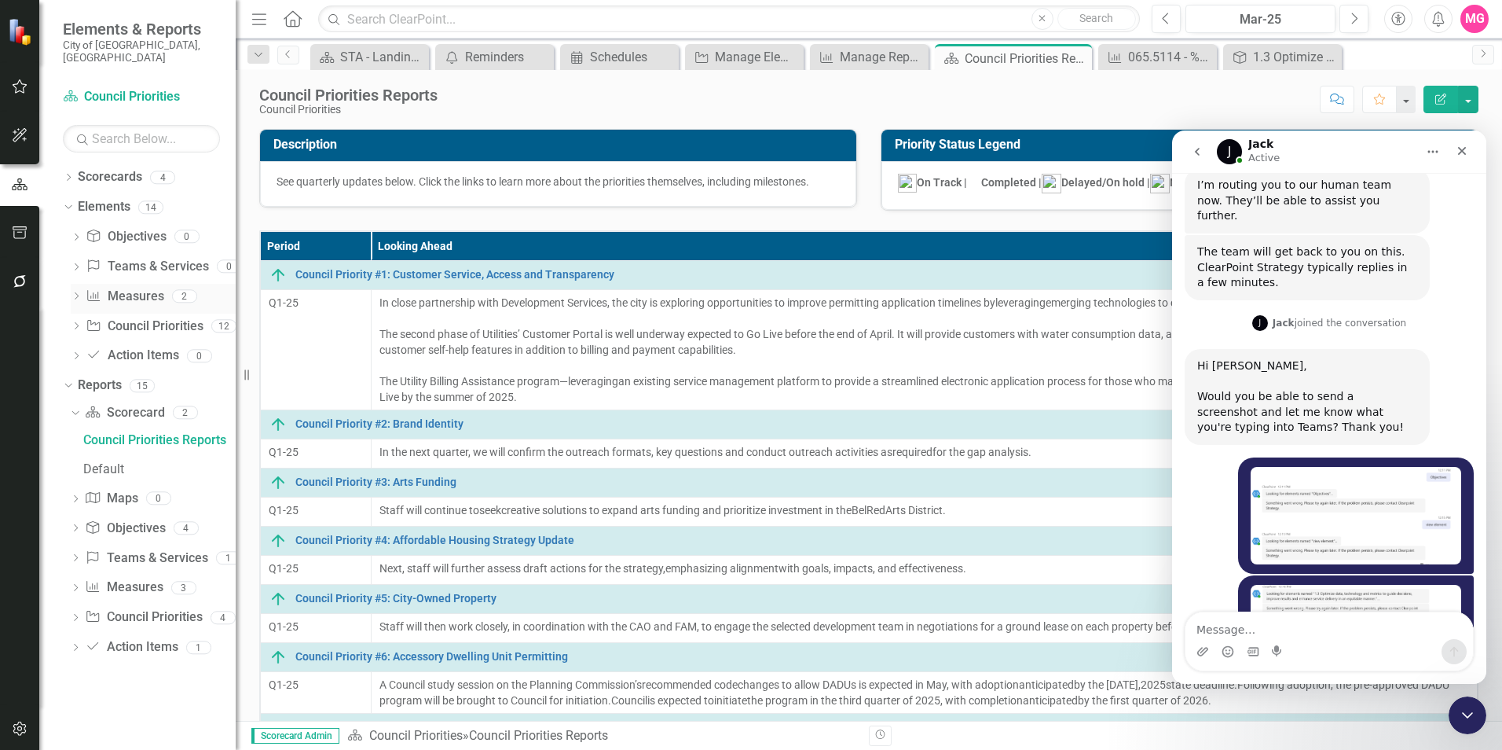
click at [157, 288] on link "Measure Measures" at bounding box center [125, 297] width 78 height 18
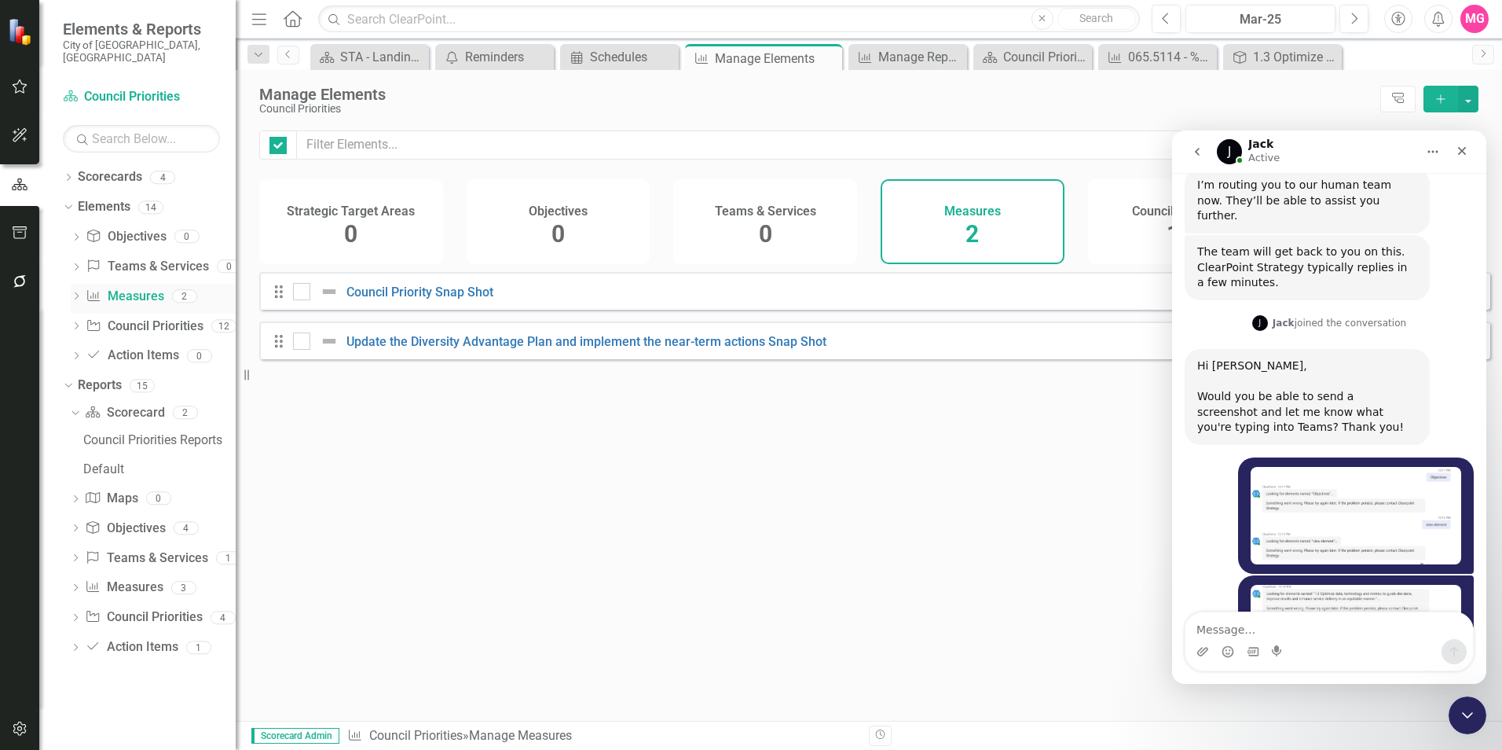
checkbox input "false"
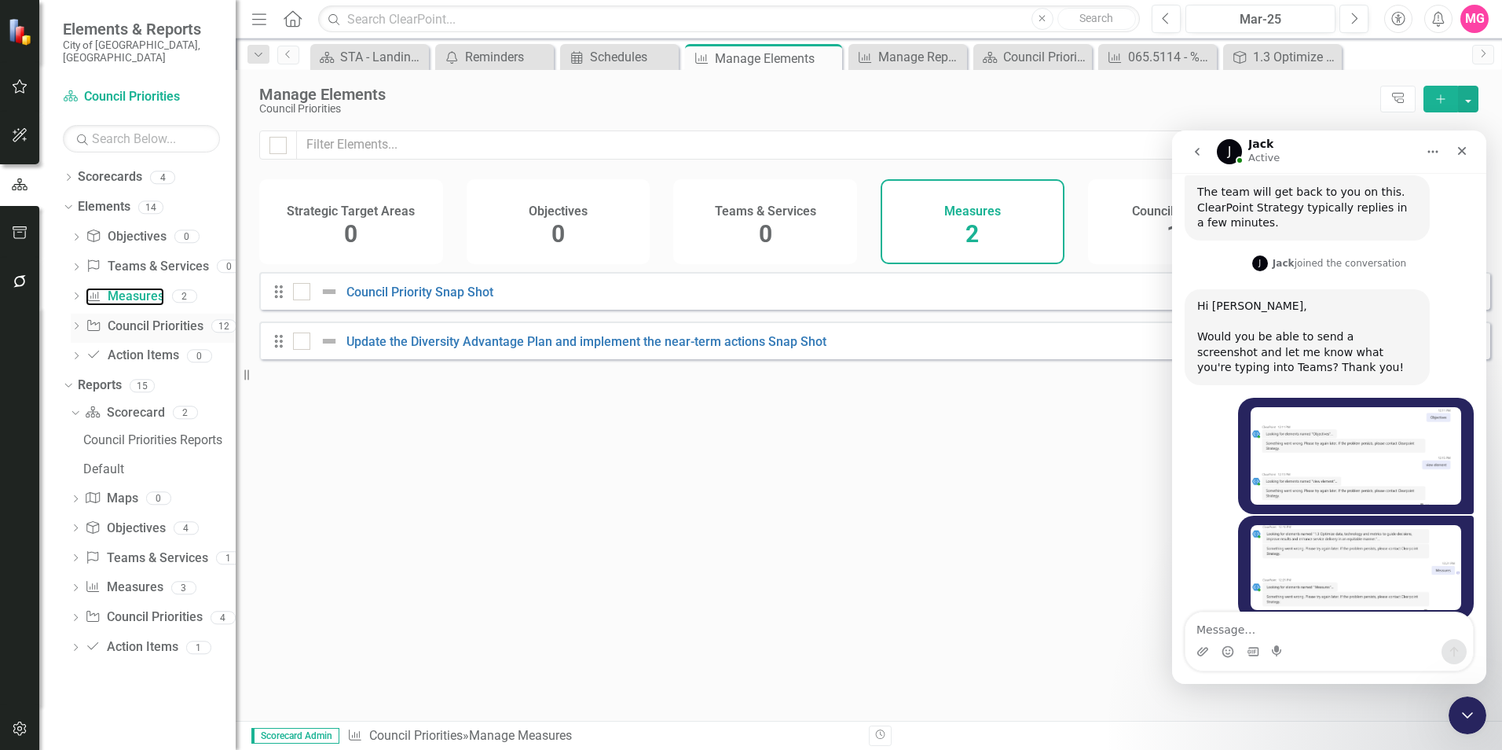
scroll to position [4405, 0]
click at [160, 317] on link "Council Priority Council Priorities" at bounding box center [144, 326] width 117 height 18
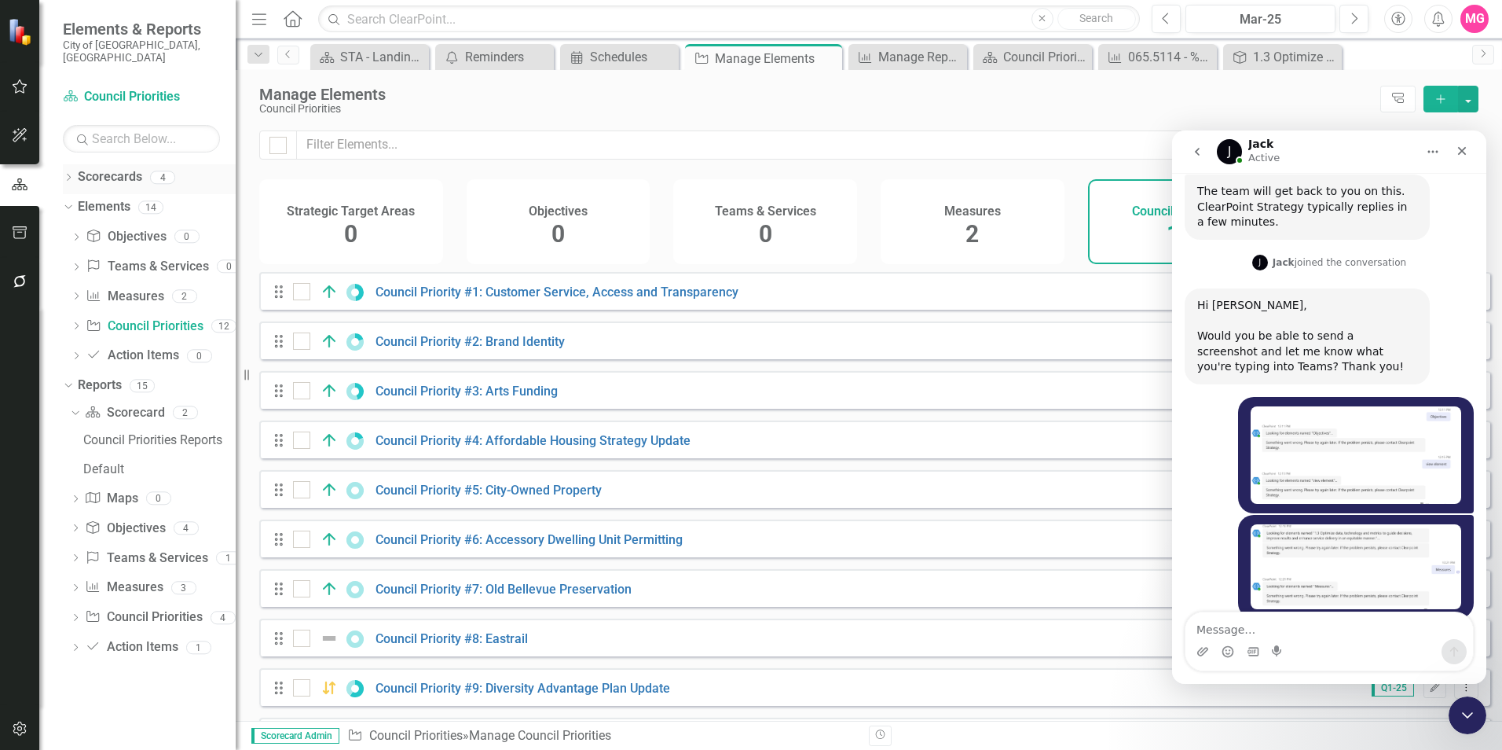
click at [107, 168] on link "Scorecards" at bounding box center [110, 177] width 64 height 18
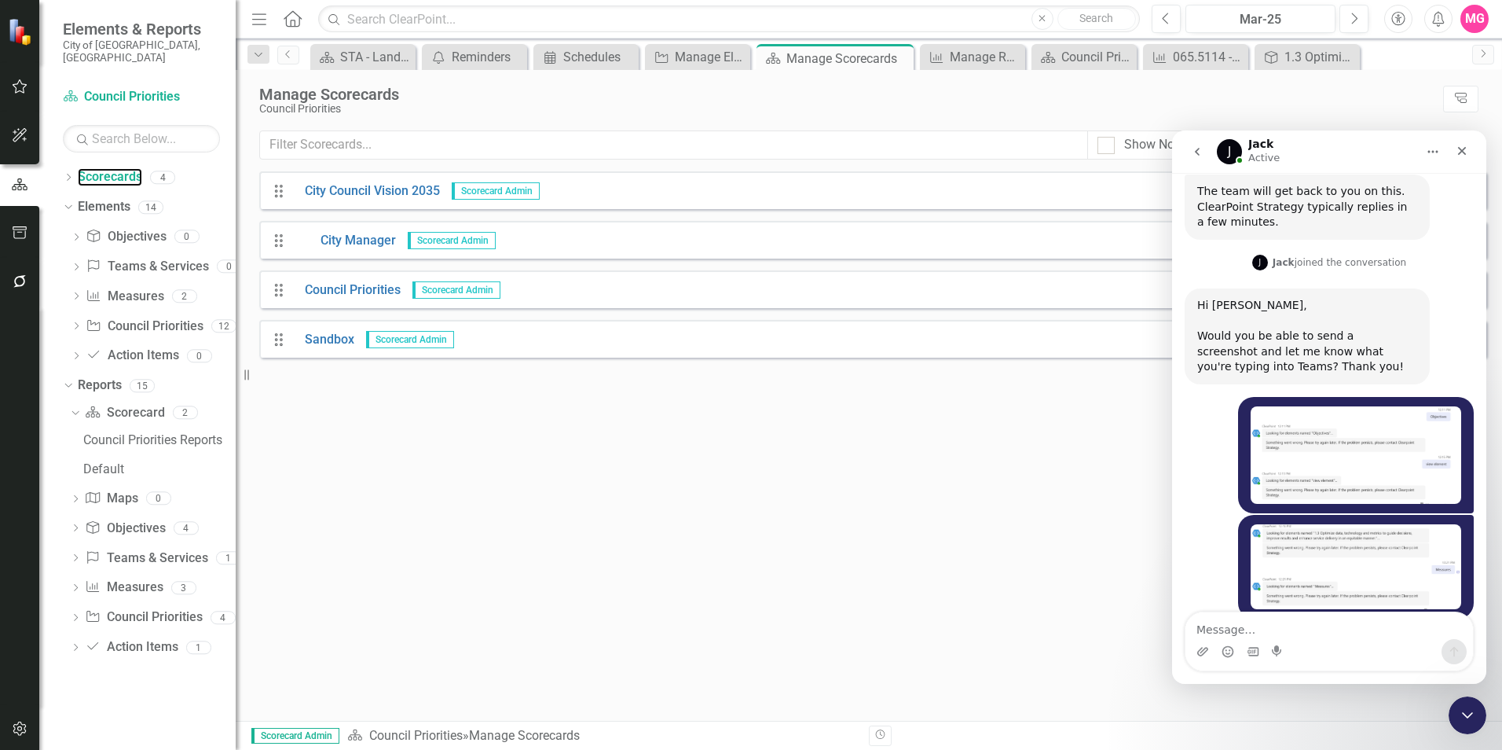
scroll to position [4344, 0]
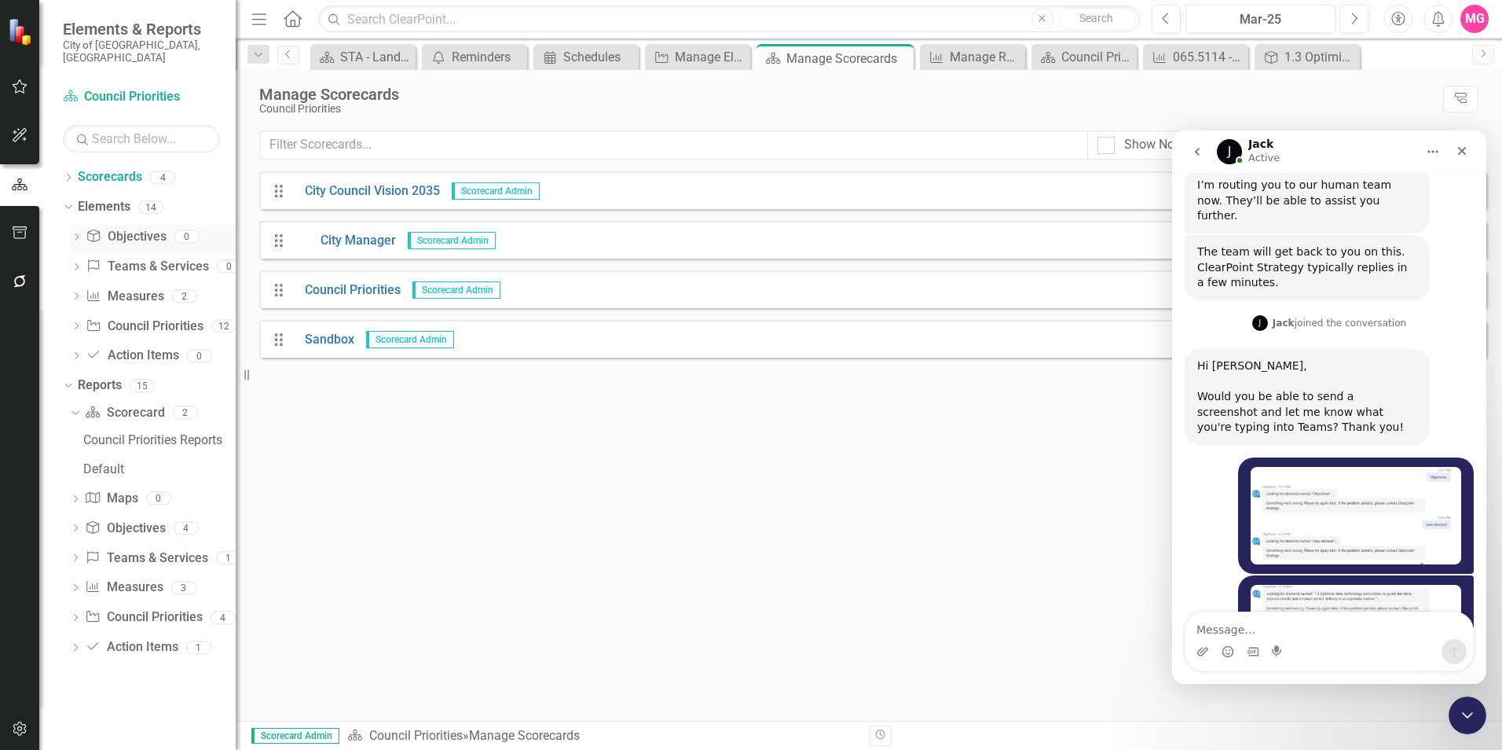
click at [147, 228] on link "Objective Objectives" at bounding box center [126, 237] width 80 height 18
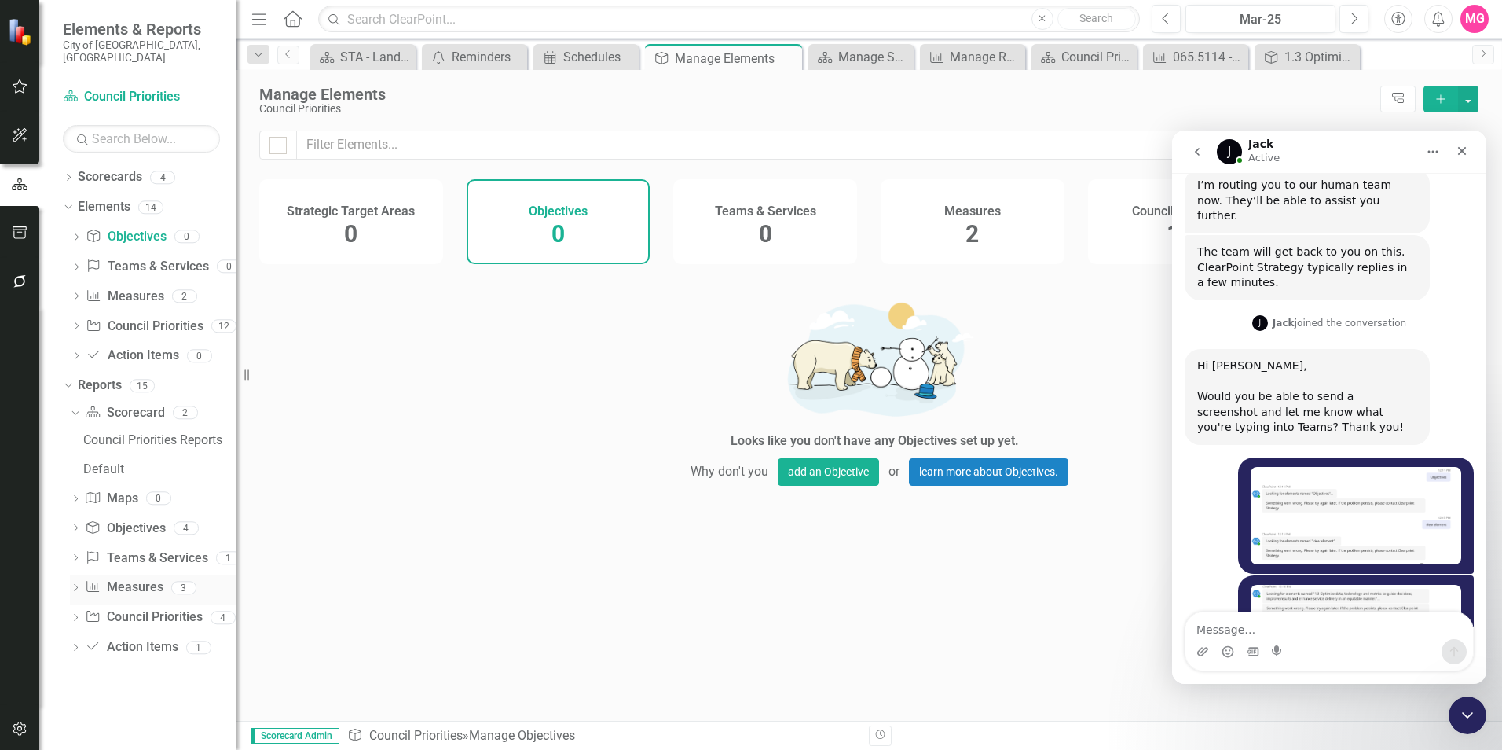
click at [133, 466] on link "Measure Measures" at bounding box center [124, 587] width 78 height 18
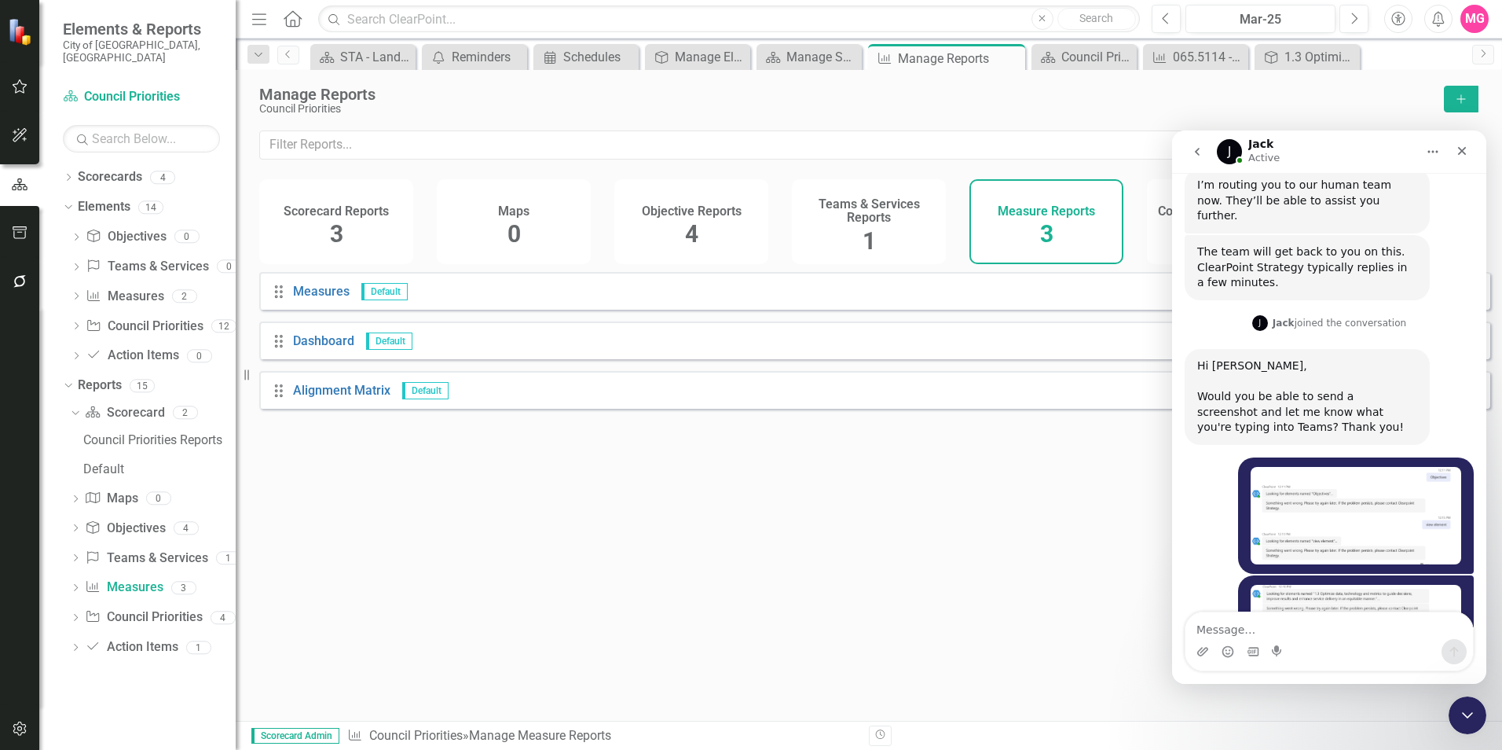
click at [614, 466] on div "Drag Measures Default Edit Report Dropdown Menu Drag Dashboard Default Edit Rep…" at bounding box center [869, 490] width 1267 height 437
click at [335, 292] on div "Drag Measures Default Edit Report Dropdown Menu" at bounding box center [874, 291] width 1231 height 38
click at [338, 298] on link "Measures" at bounding box center [321, 291] width 57 height 15
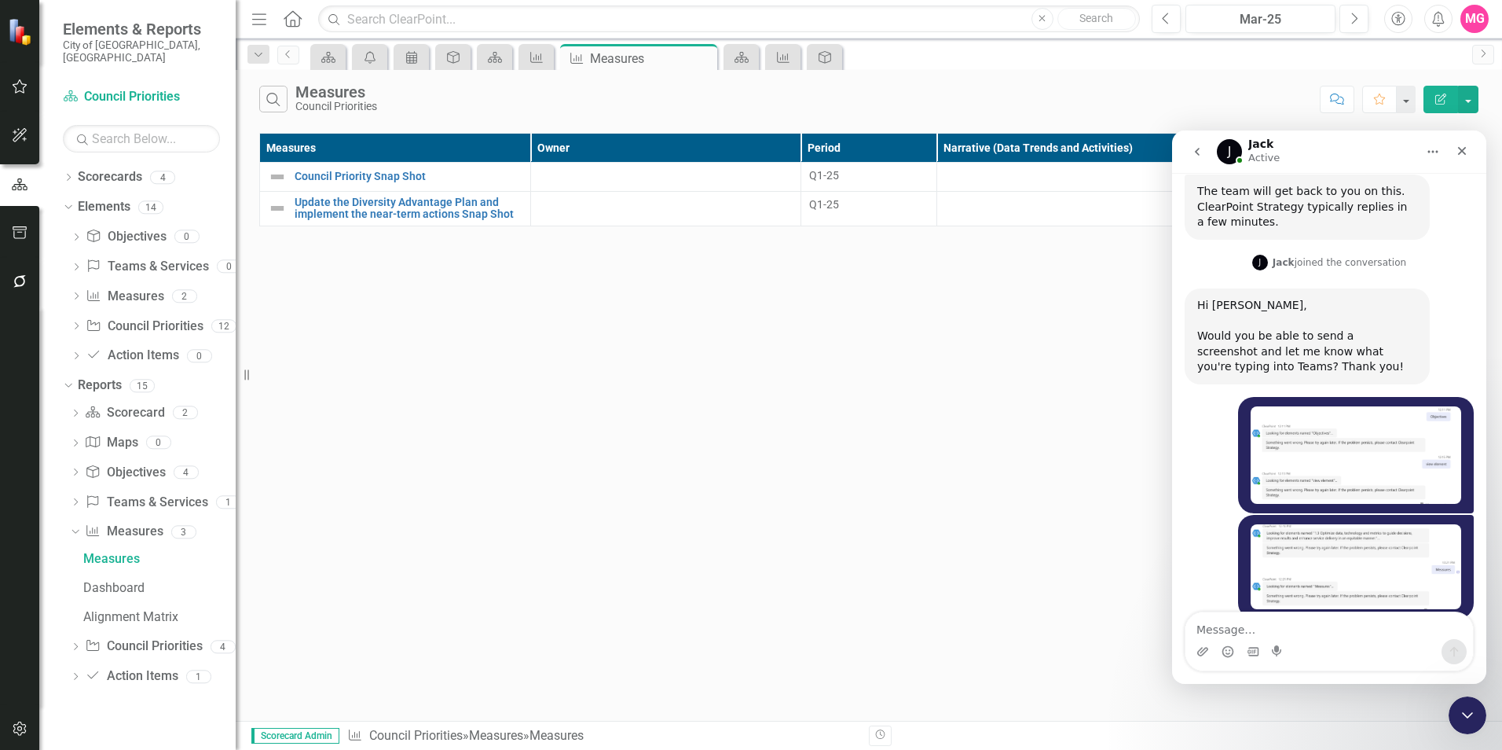
scroll to position [4422, 0]
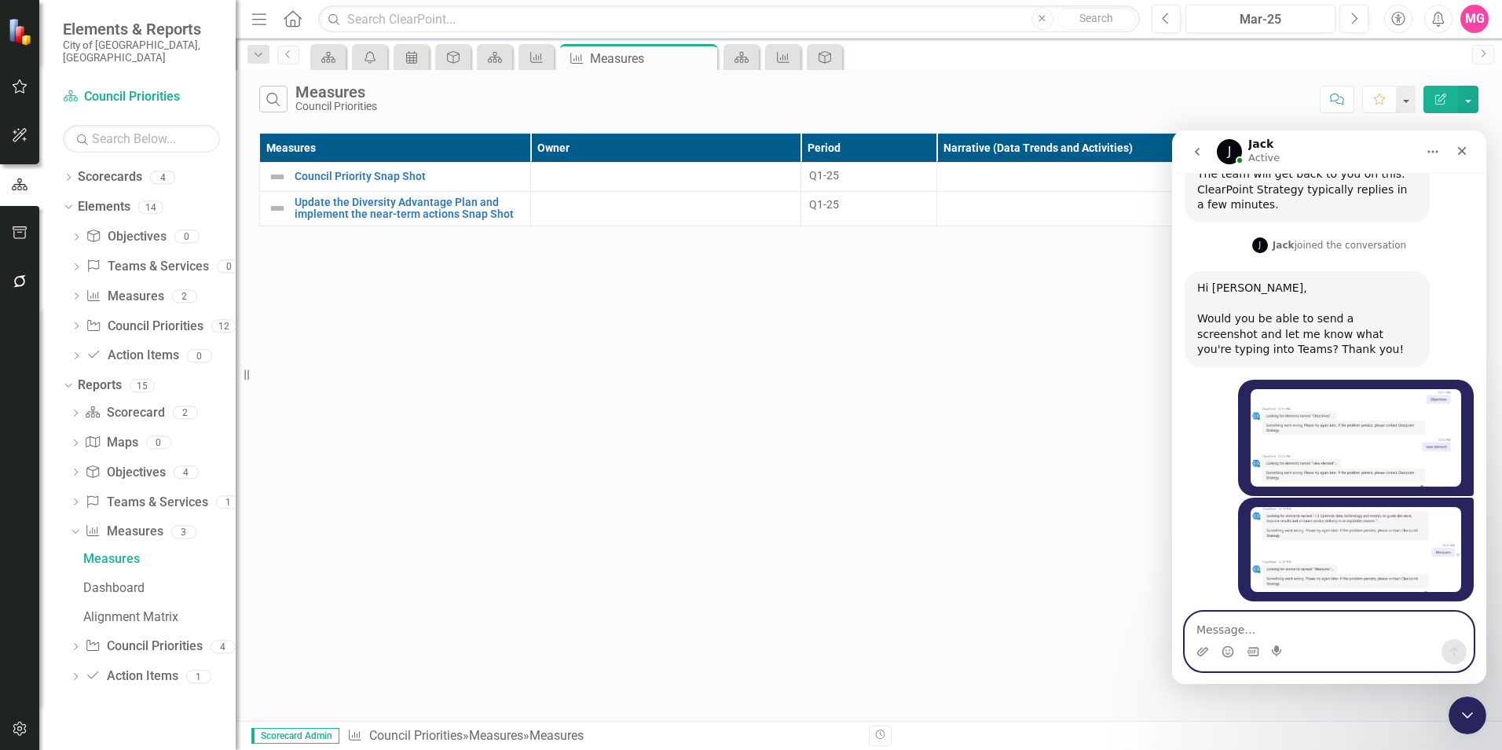
click at [999, 466] on textarea "Message…" at bounding box center [1330, 625] width 288 height 27
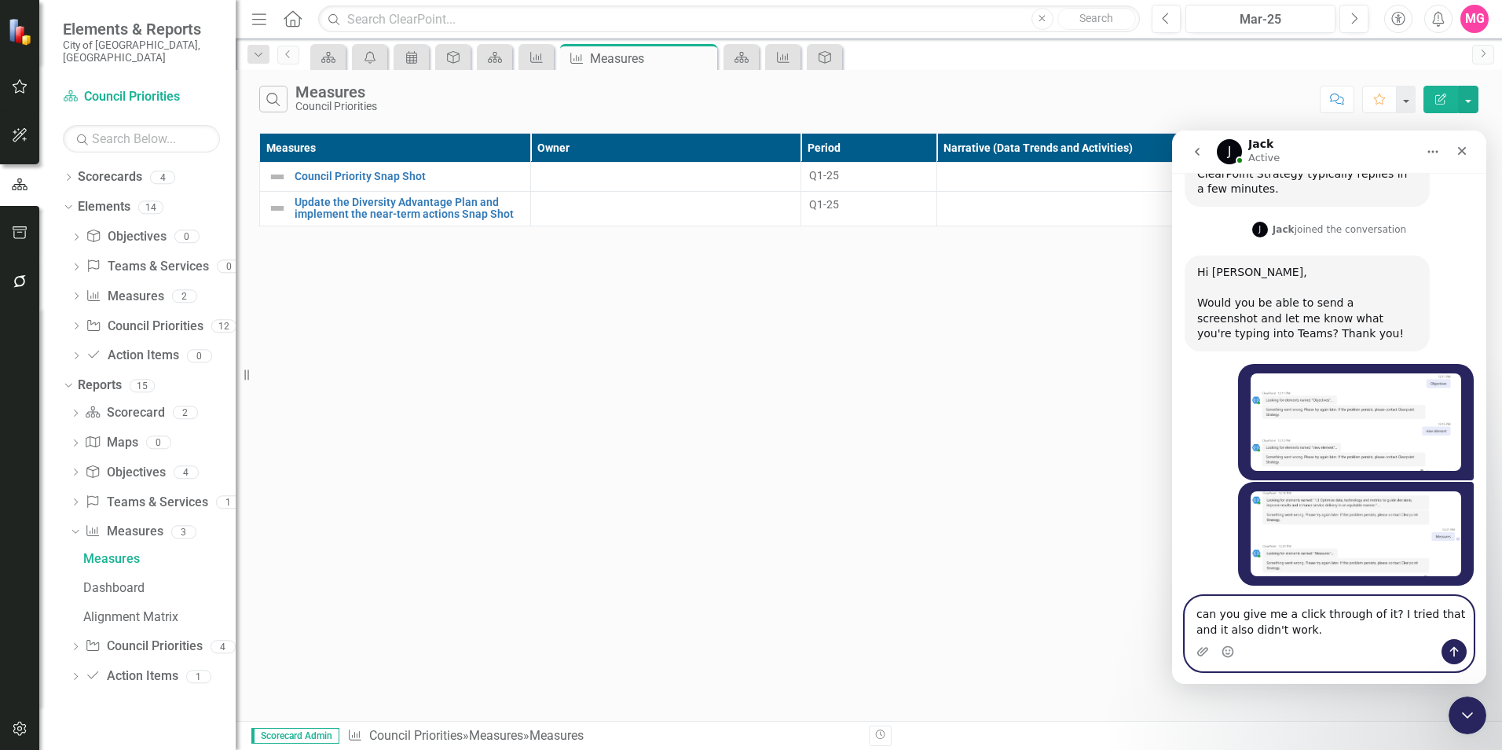
type textarea "can you give me a click through of it? I tried that and it also didn't work."
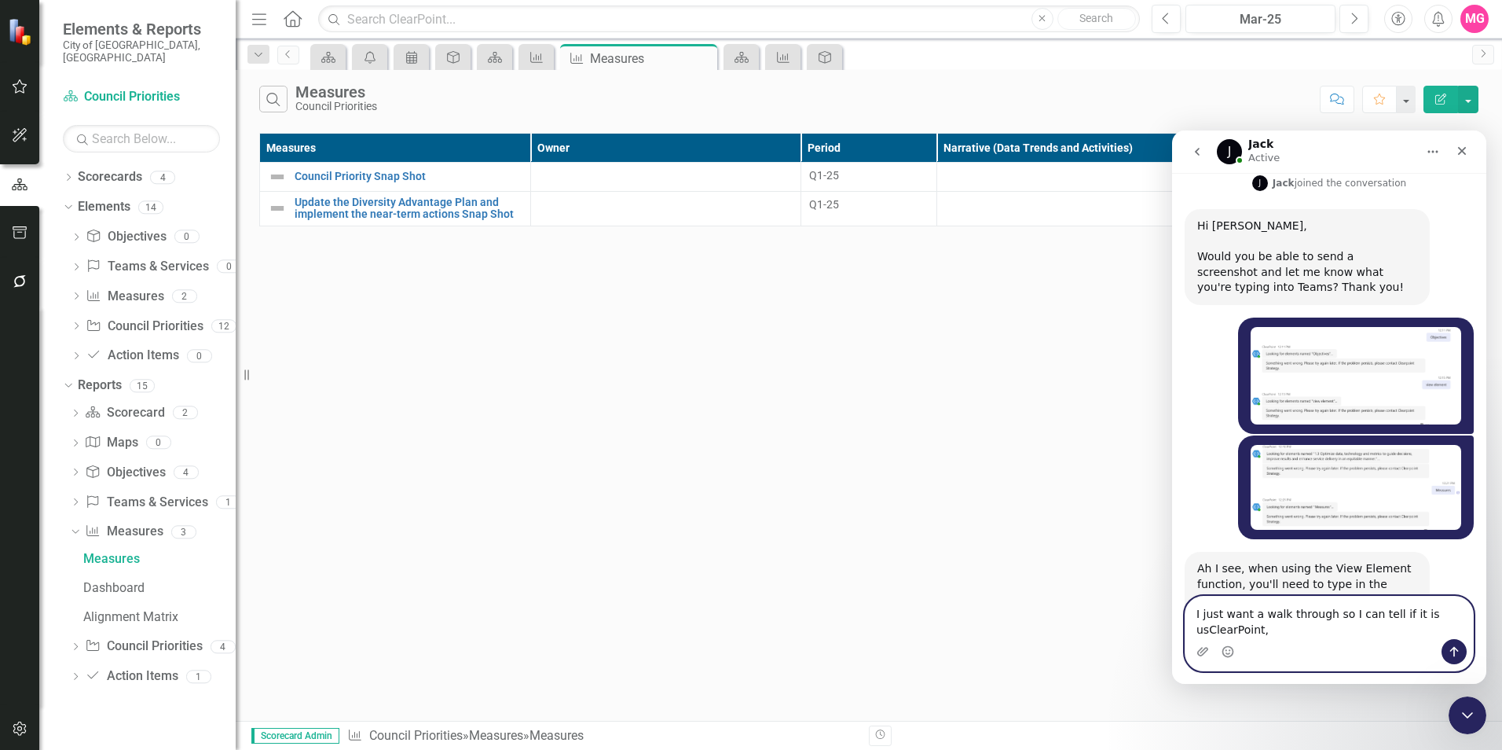
scroll to position [4500, 0]
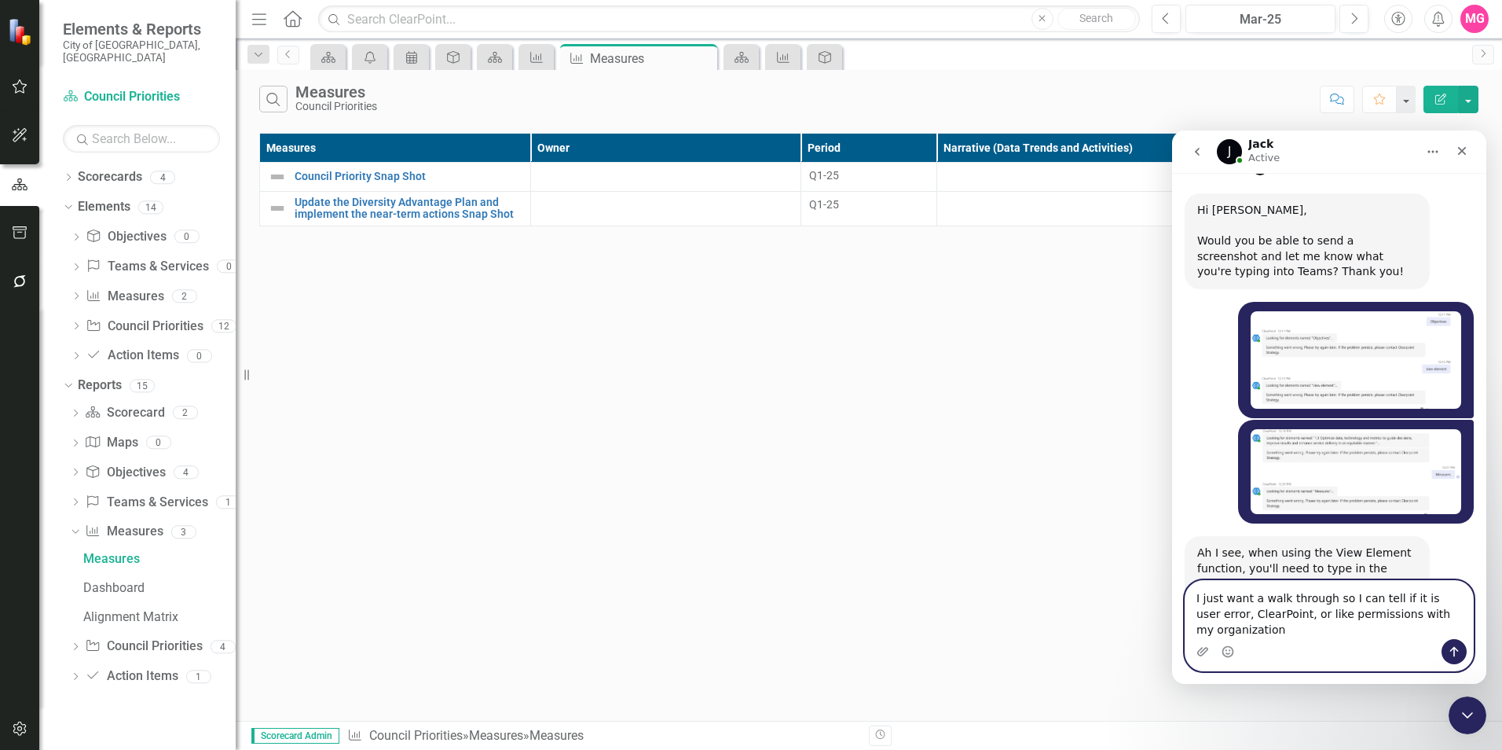
type textarea "I just want a walk through so I can tell if it is user error, ClearPoint, or li…"
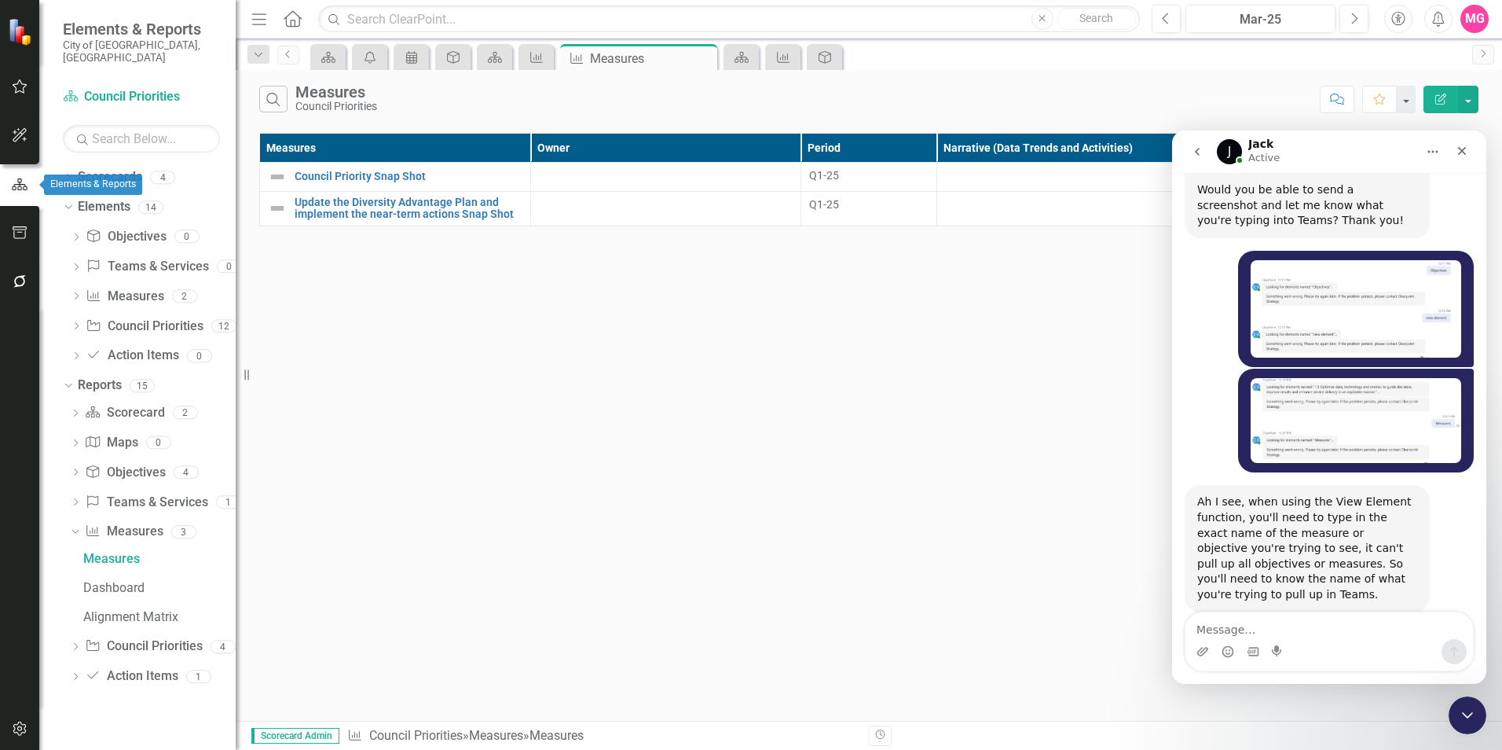
click at [28, 196] on button "button" at bounding box center [19, 185] width 39 height 26
click at [60, 164] on div "Dropdown Scorecards 4 Dropdown City Council Vision 2035 City Manager Council Pr…" at bounding box center [137, 456] width 196 height 585
click at [63, 173] on div "Dropdown" at bounding box center [68, 179] width 11 height 13
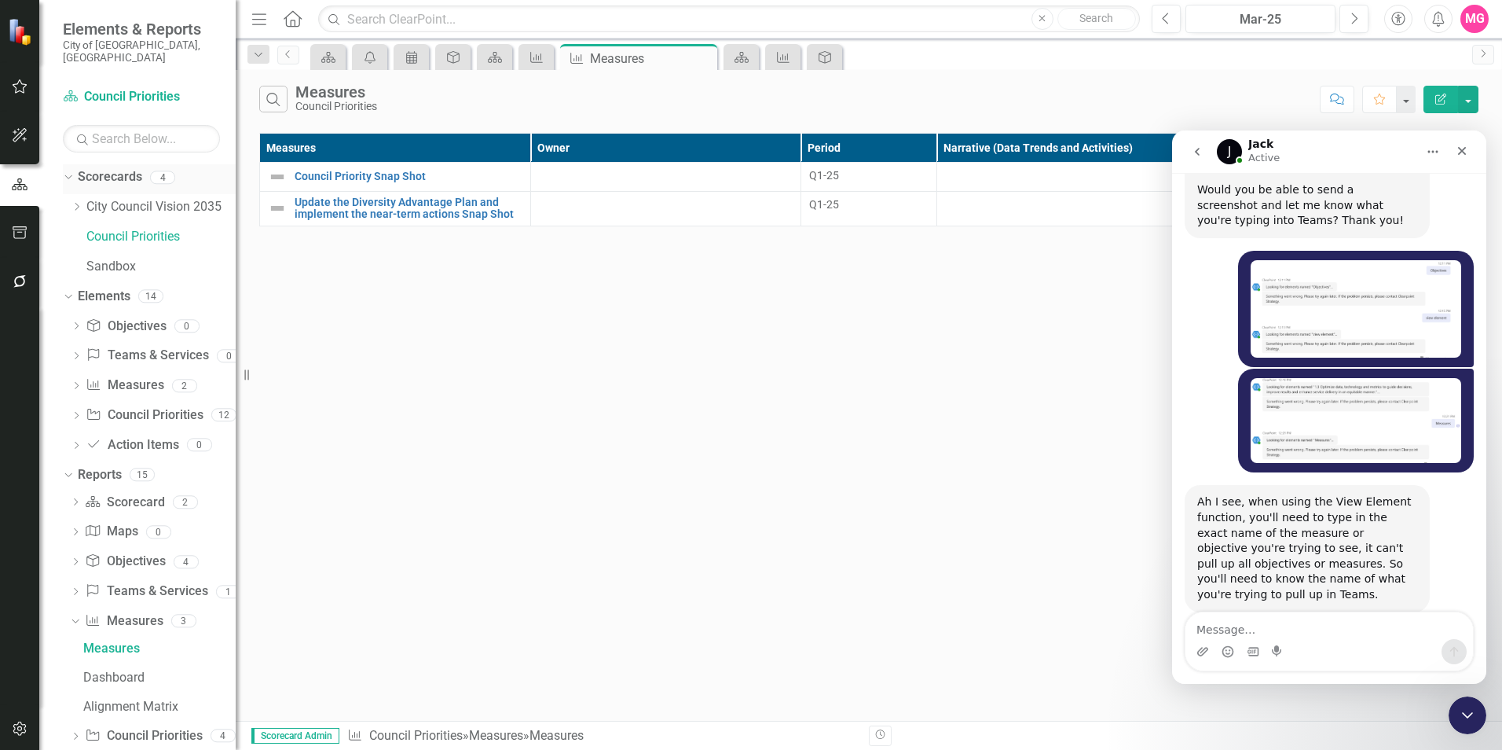
click at [68, 171] on icon "Dropdown" at bounding box center [66, 176] width 9 height 11
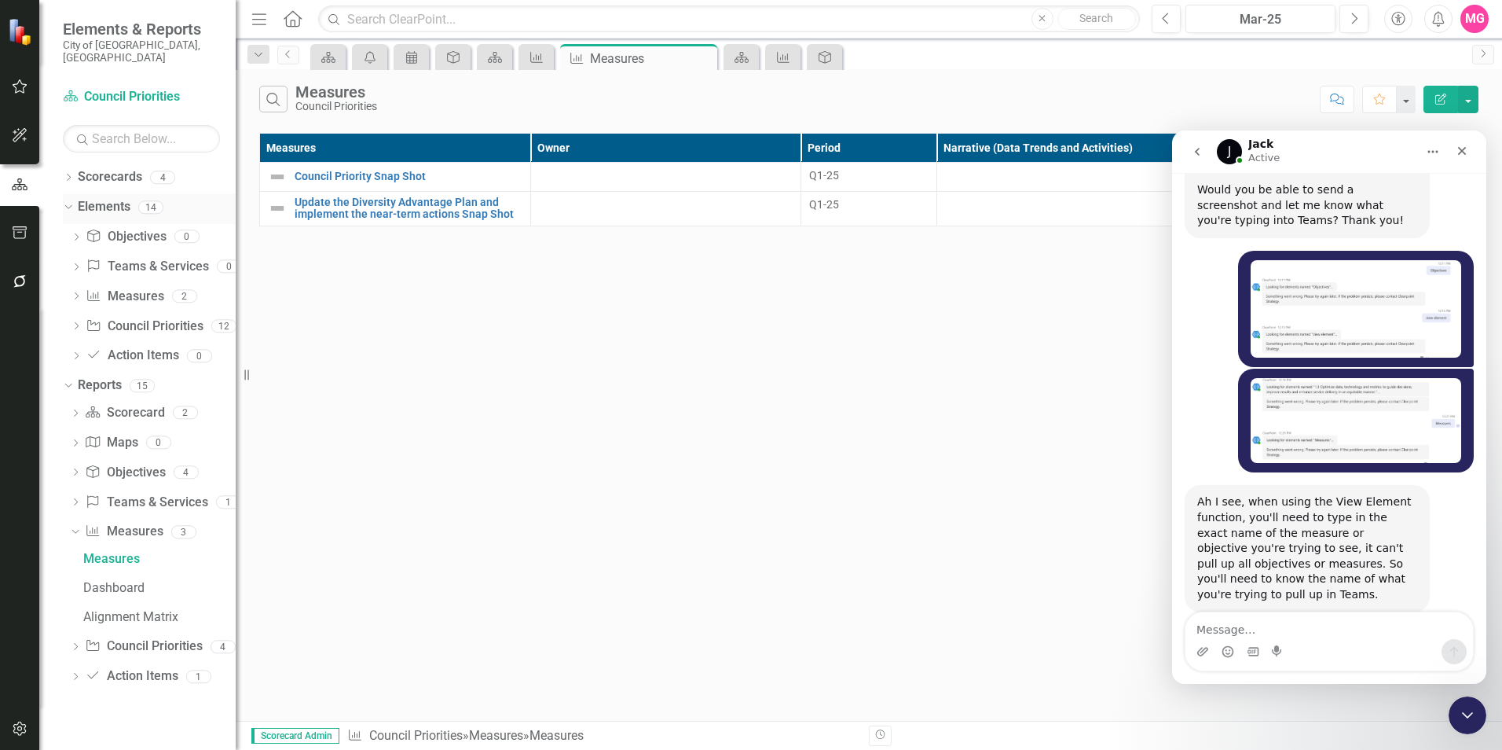
click at [71, 201] on div "Dropdown" at bounding box center [65, 206] width 13 height 11
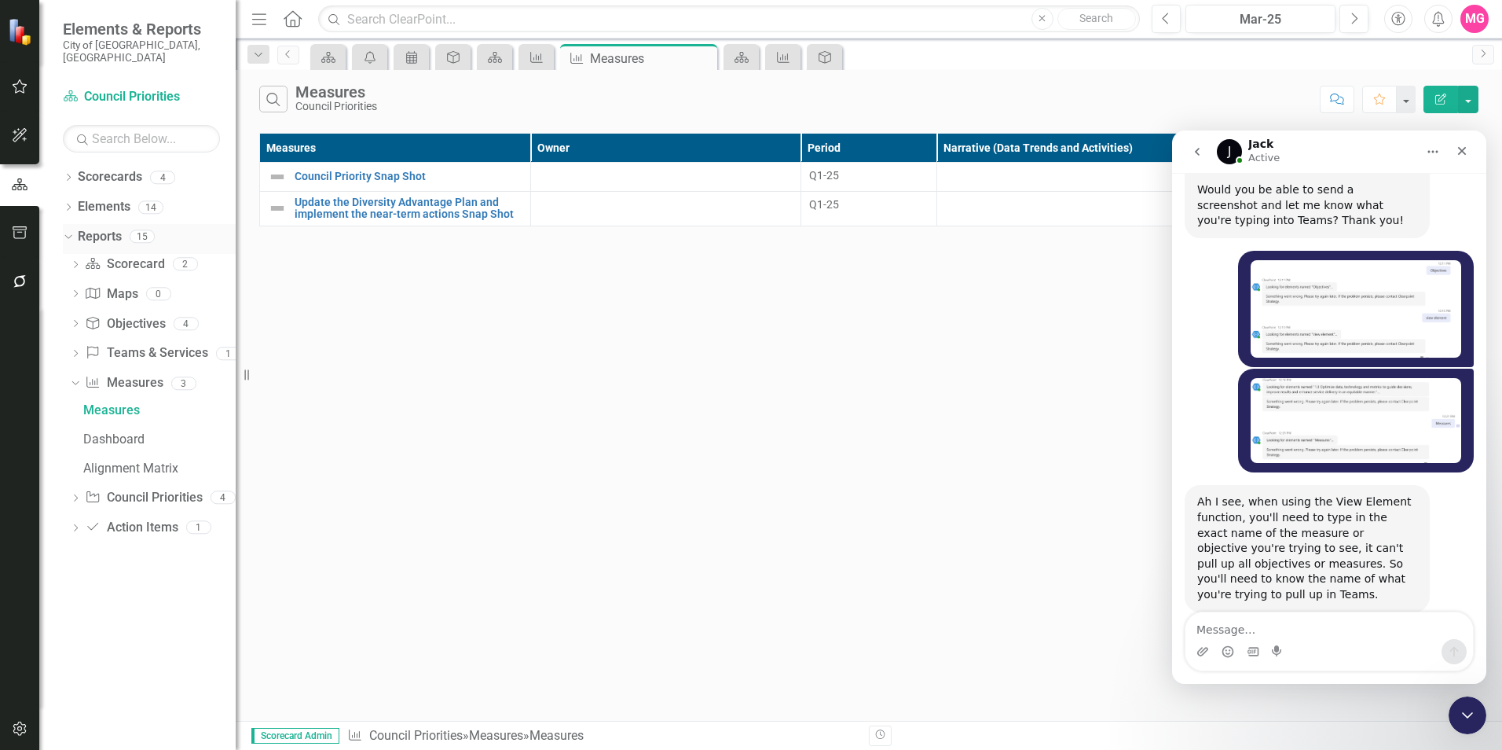
click at [71, 224] on div "Dropdown Reports 15" at bounding box center [149, 239] width 173 height 30
click at [68, 230] on icon "Dropdown" at bounding box center [66, 235] width 9 height 11
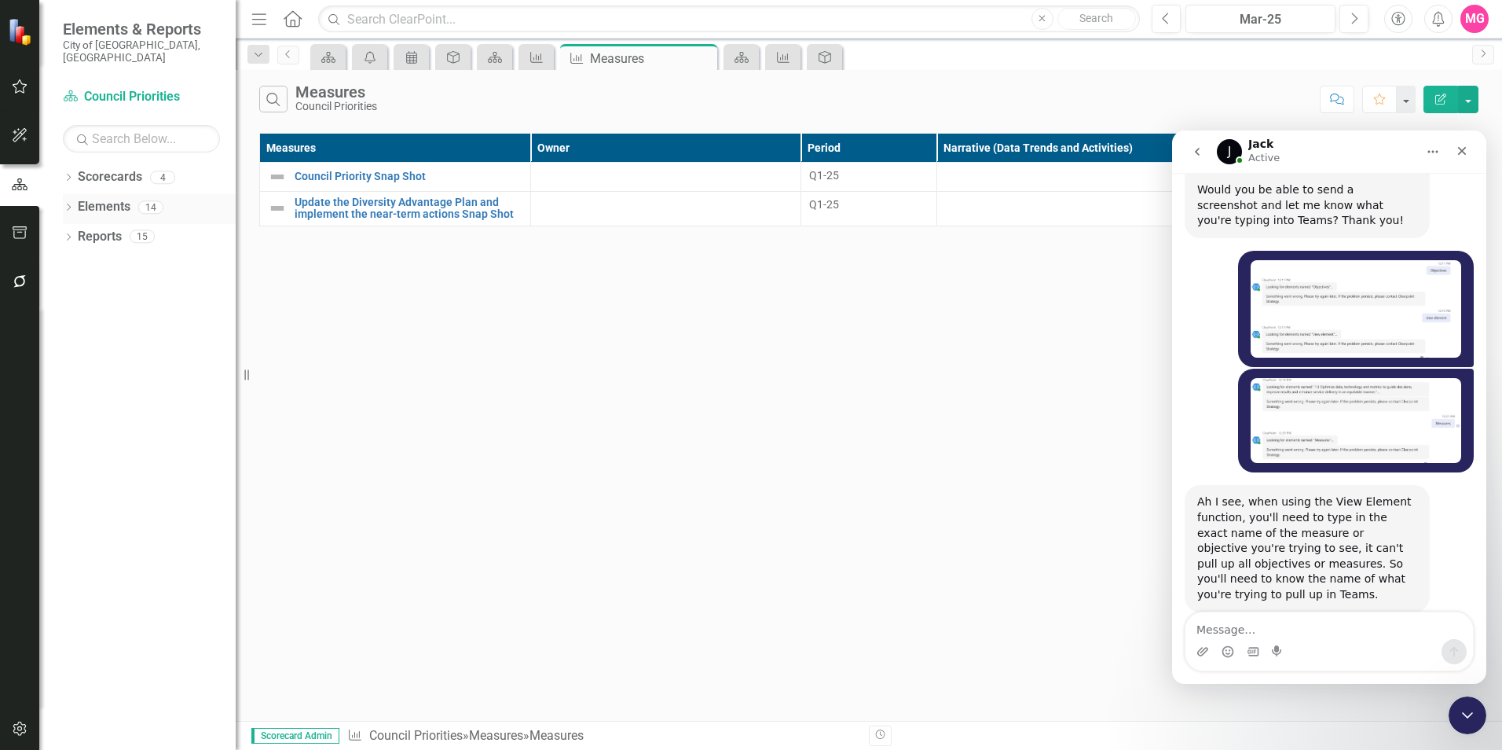
click at [73, 203] on div "Dropdown" at bounding box center [68, 209] width 11 height 13
click at [64, 201] on icon "Dropdown" at bounding box center [66, 206] width 9 height 11
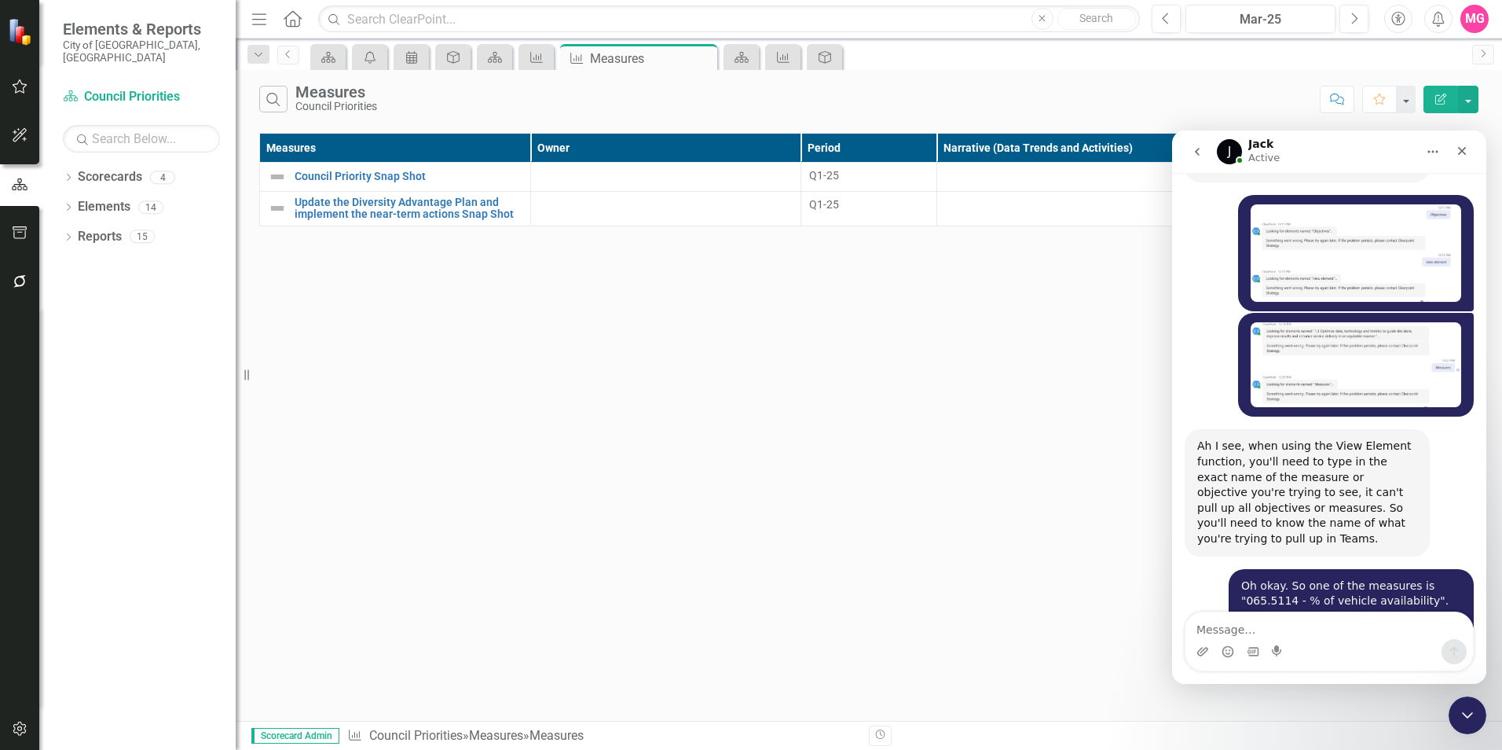
scroll to position [4611, 0]
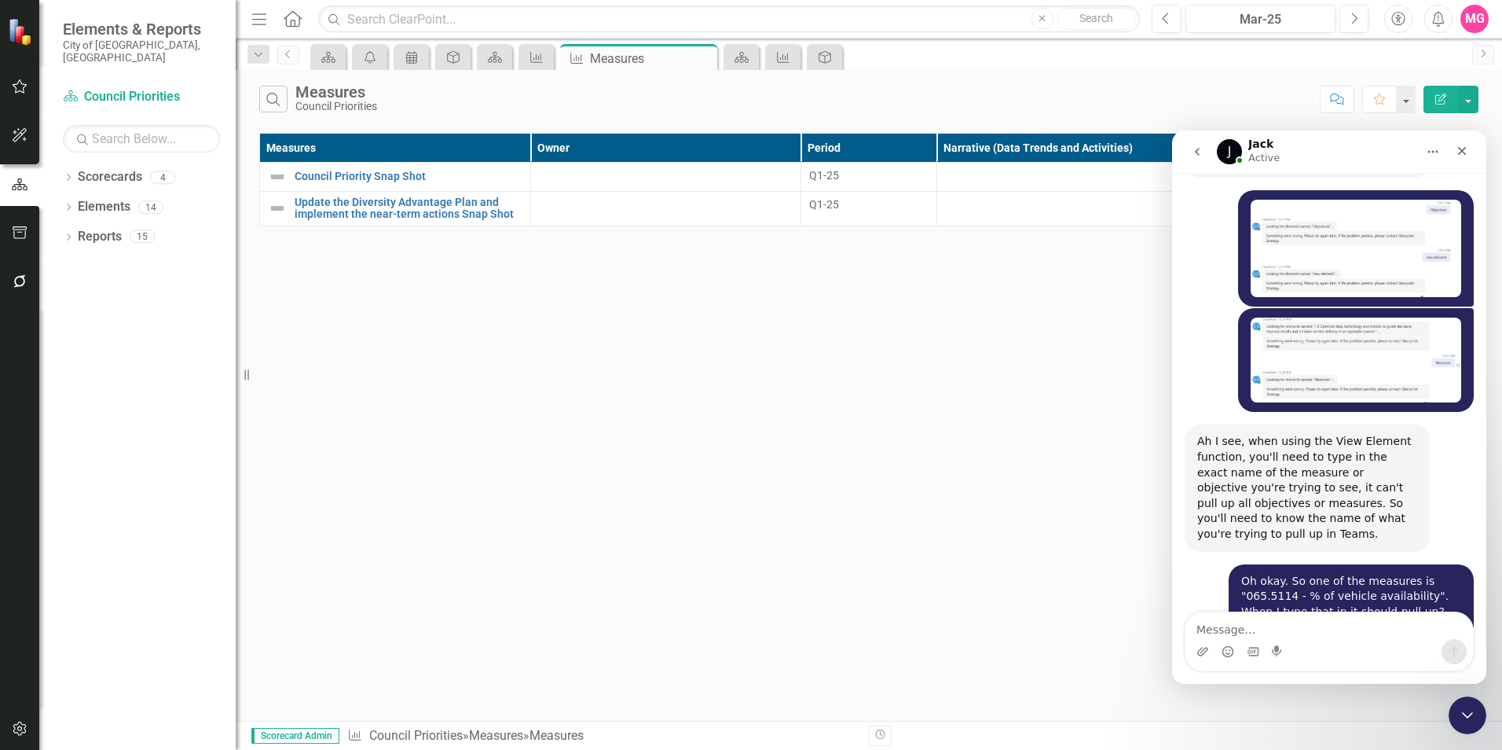
click at [59, 189] on div "Dropdown Scorecards 4 Dropdown City Council Vision 2035 City Manager Council Pr…" at bounding box center [137, 456] width 196 height 585
click at [62, 190] on div "Dropdown Scorecards 4 Dropdown City Council Vision 2035 City Manager Council Pr…" at bounding box center [137, 456] width 196 height 585
click at [68, 204] on icon "Dropdown" at bounding box center [68, 208] width 11 height 9
click at [157, 228] on link "Objective Objectives" at bounding box center [126, 237] width 80 height 18
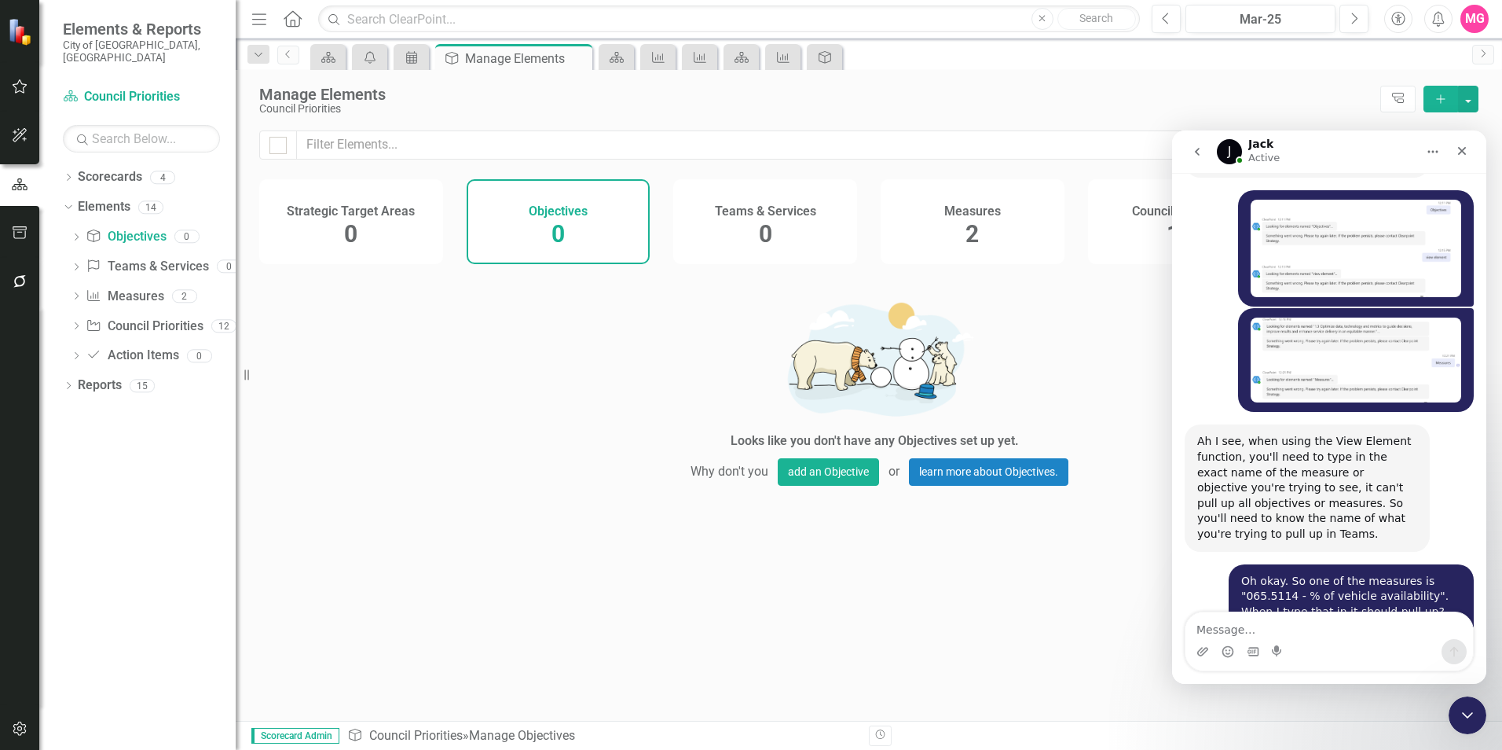
click at [944, 228] on div "Measures 2" at bounding box center [973, 221] width 184 height 85
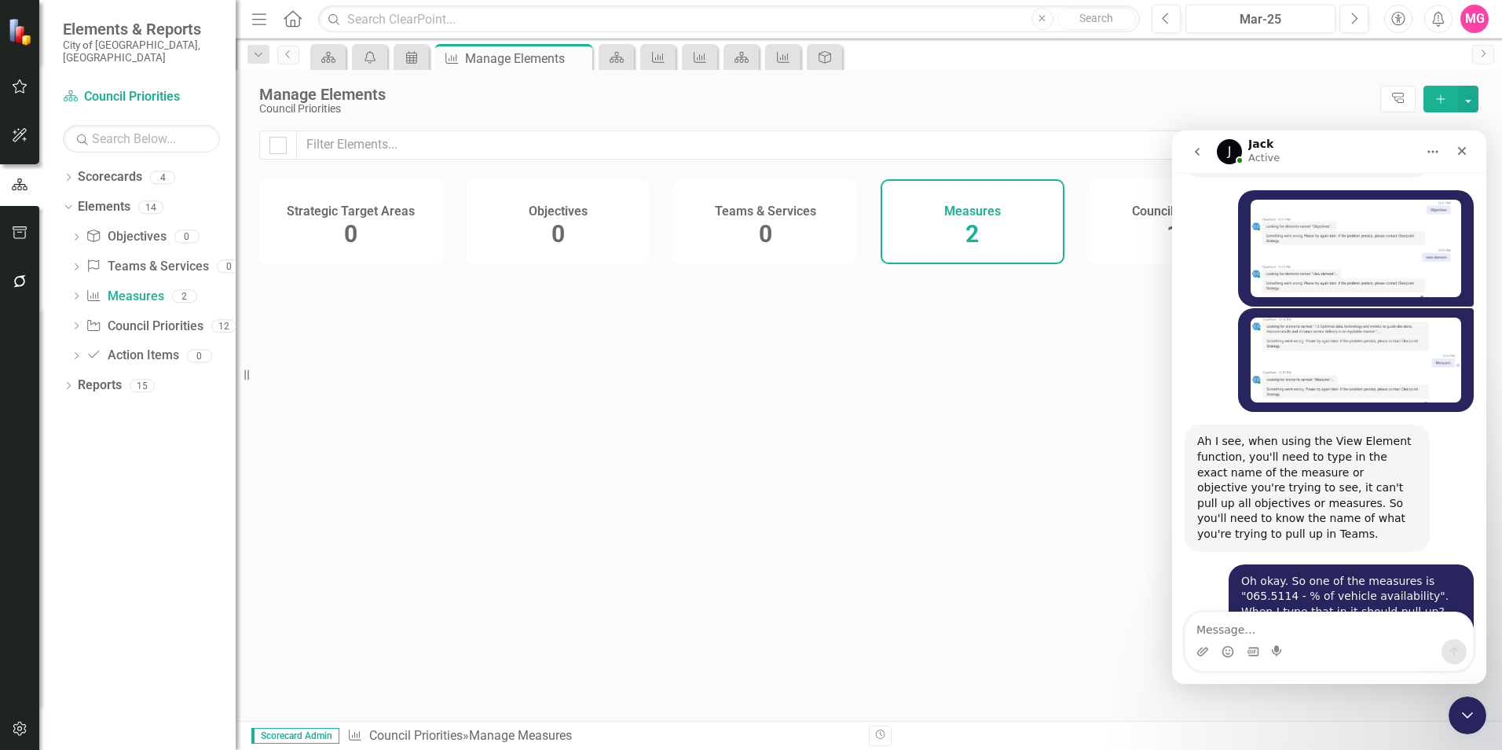
scroll to position [4674, 0]
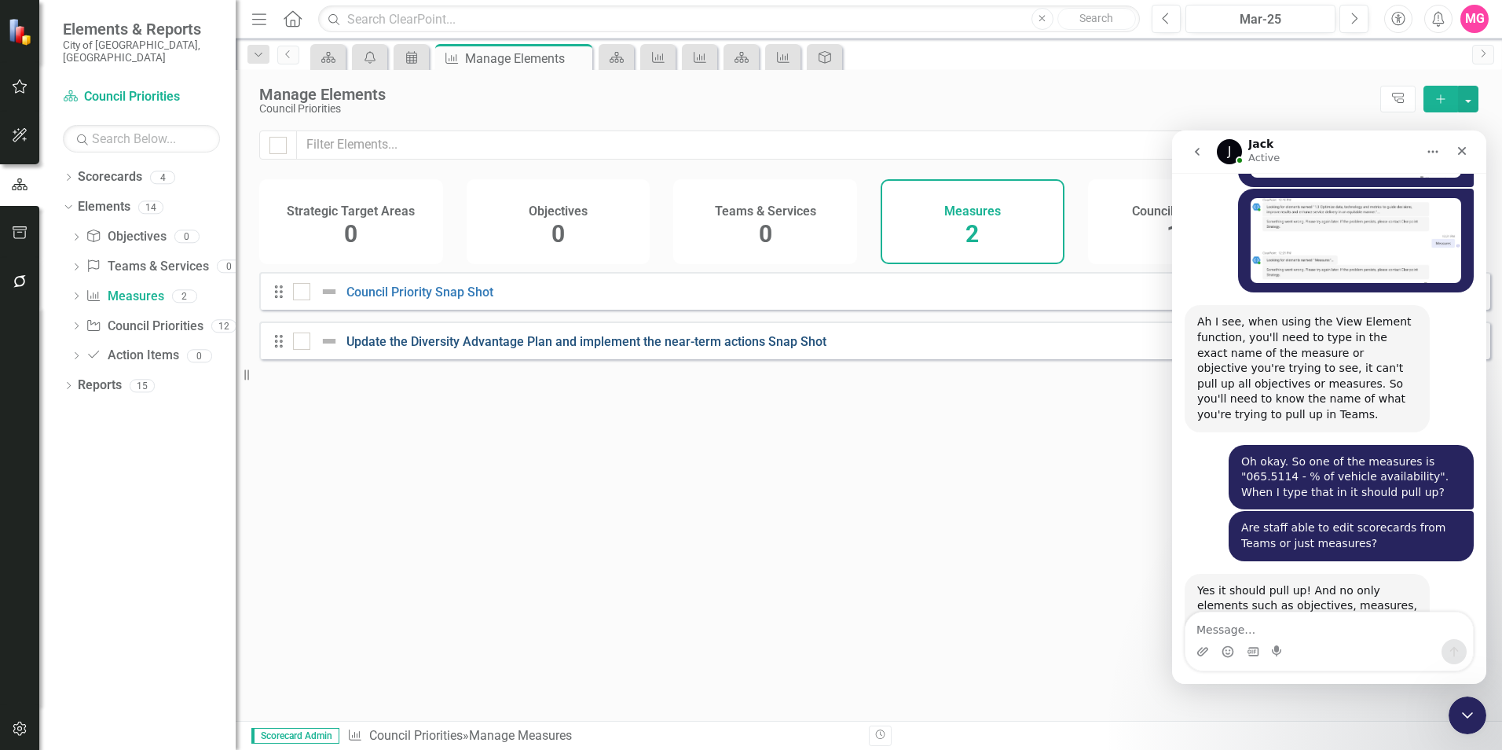
scroll to position [4737, 0]
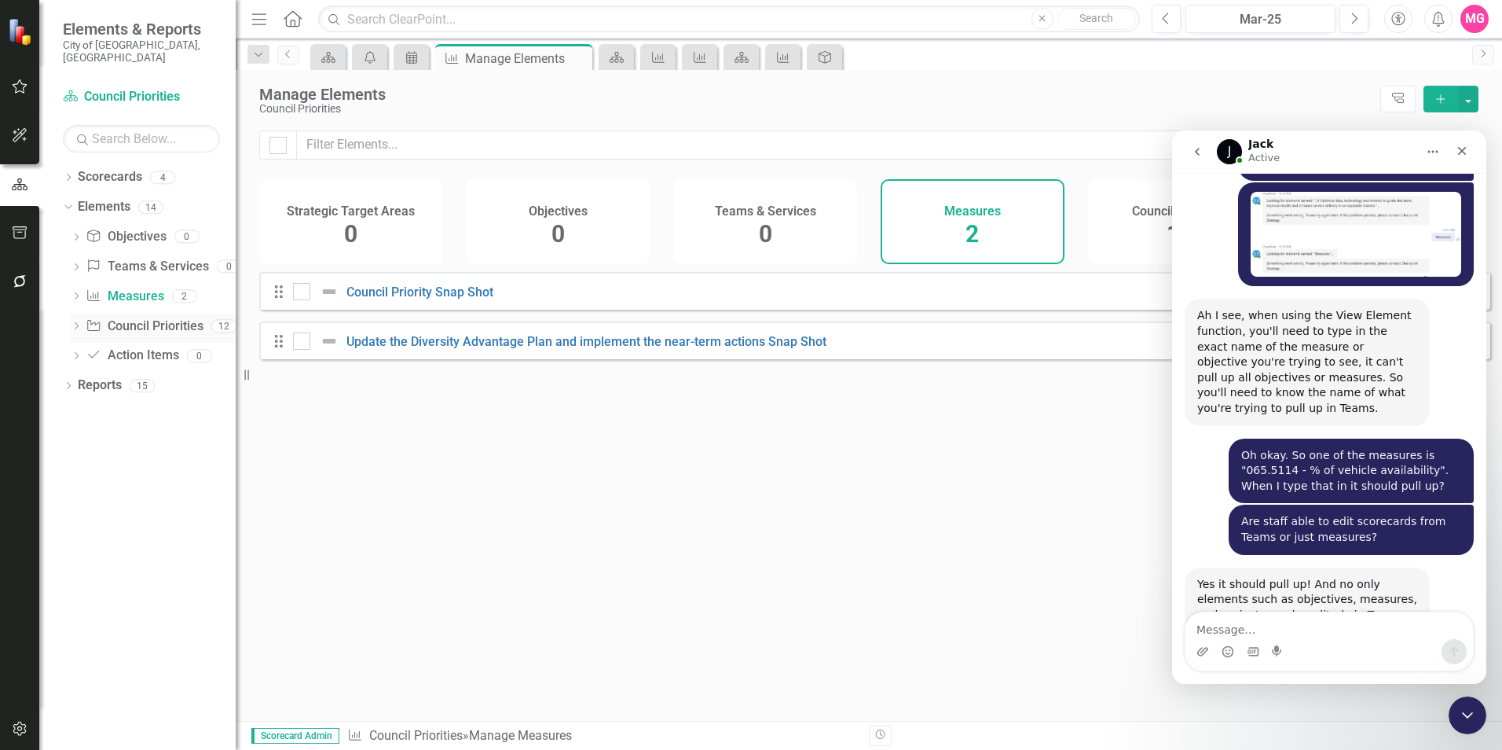
click at [150, 317] on link "Council Priority Council Priorities" at bounding box center [144, 326] width 117 height 18
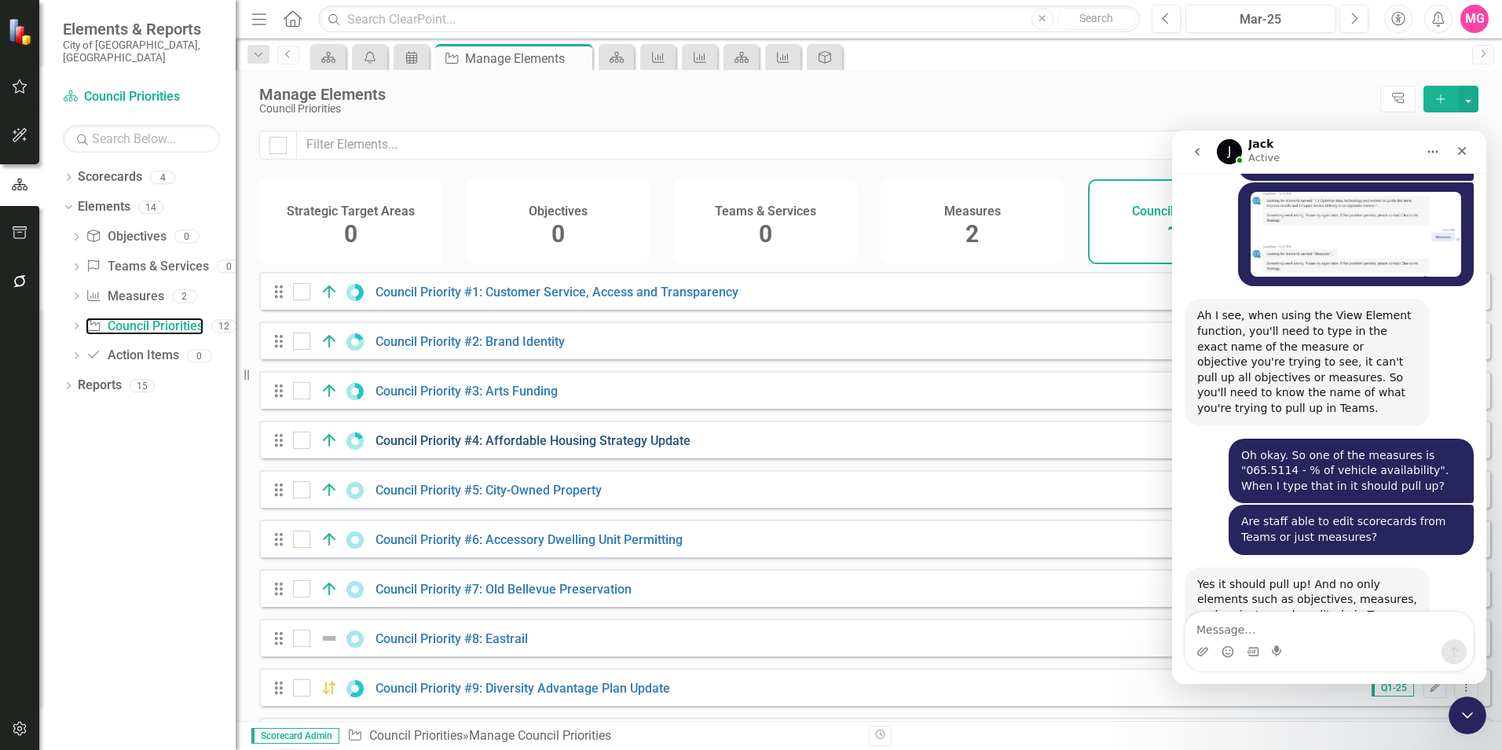
scroll to position [83, 0]
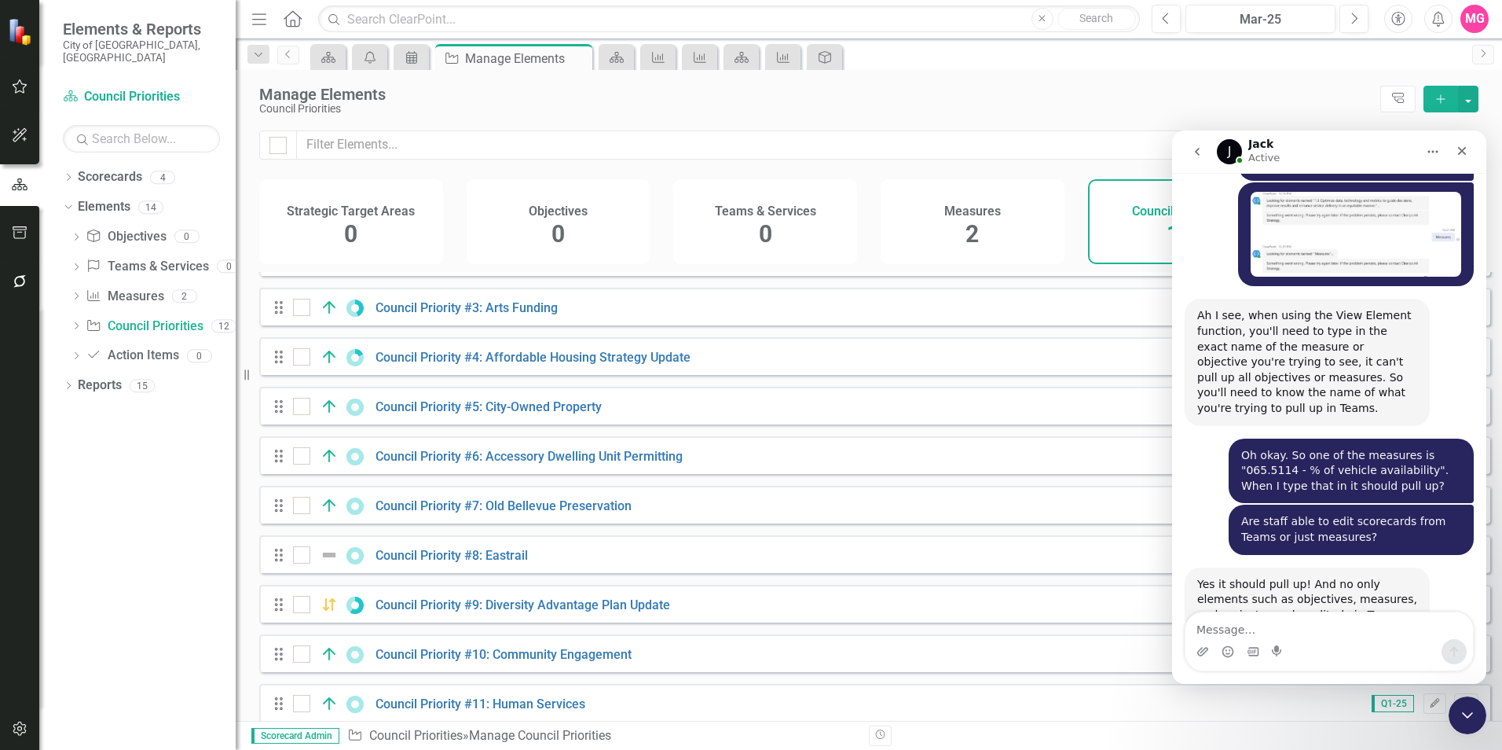
drag, startPoint x: 610, startPoint y: 333, endPoint x: 1121, endPoint y: 395, distance: 514.5
click at [999, 395] on div "Drag Council Priority #1: Customer Service, Access and Transparency Q1-25 Edit …" at bounding box center [874, 480] width 1231 height 582
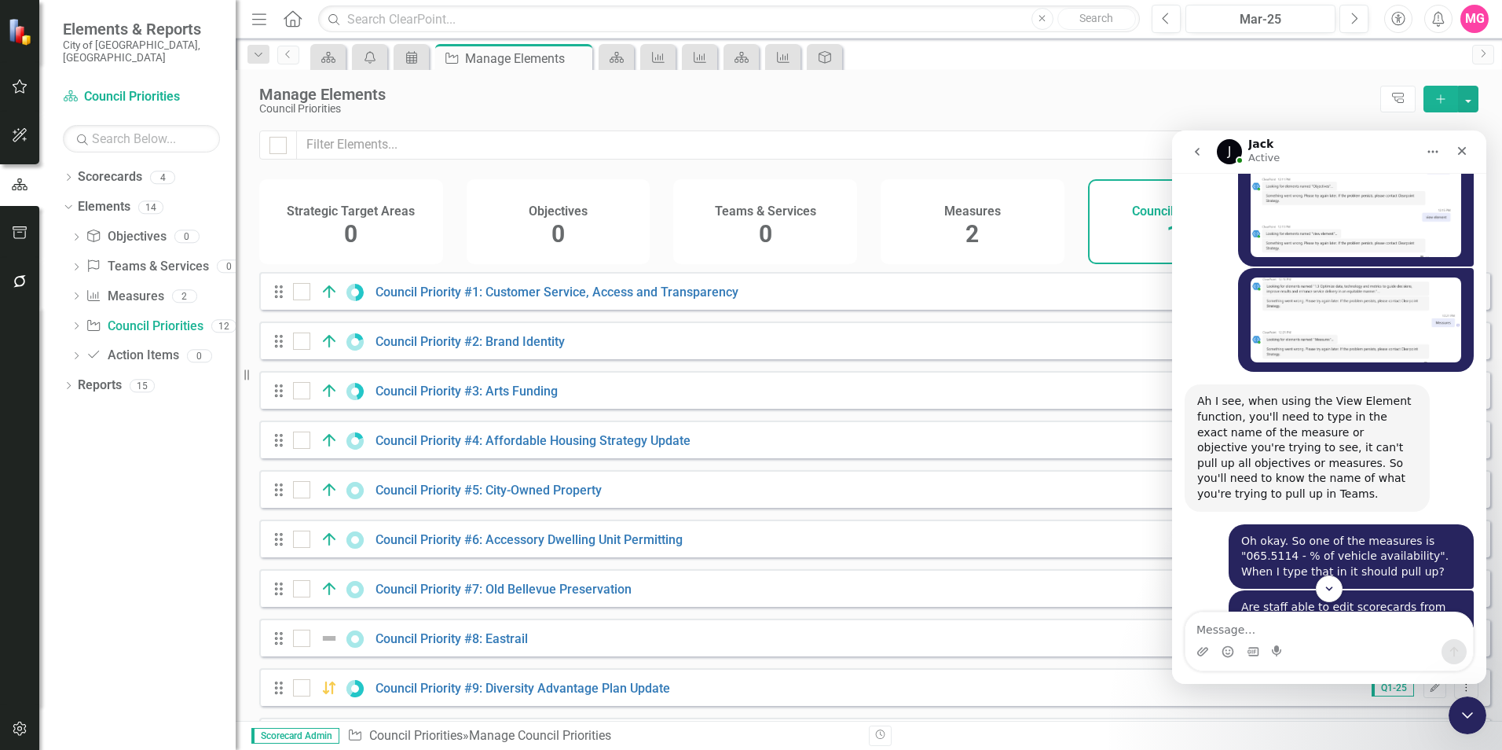
scroll to position [4712, 0]
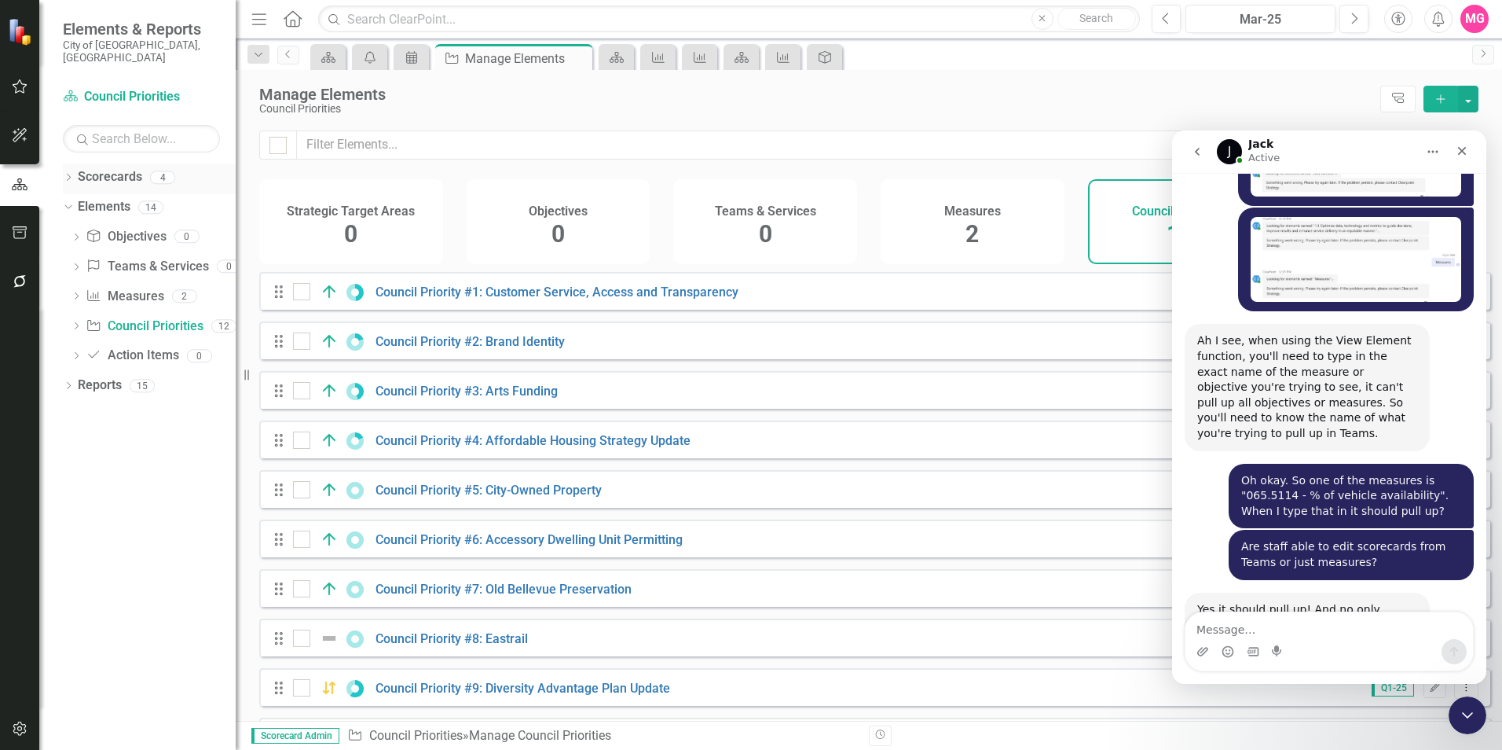
click at [68, 174] on icon "Dropdown" at bounding box center [68, 178] width 11 height 9
click at [123, 228] on link "Council Priorities" at bounding box center [160, 237] width 149 height 18
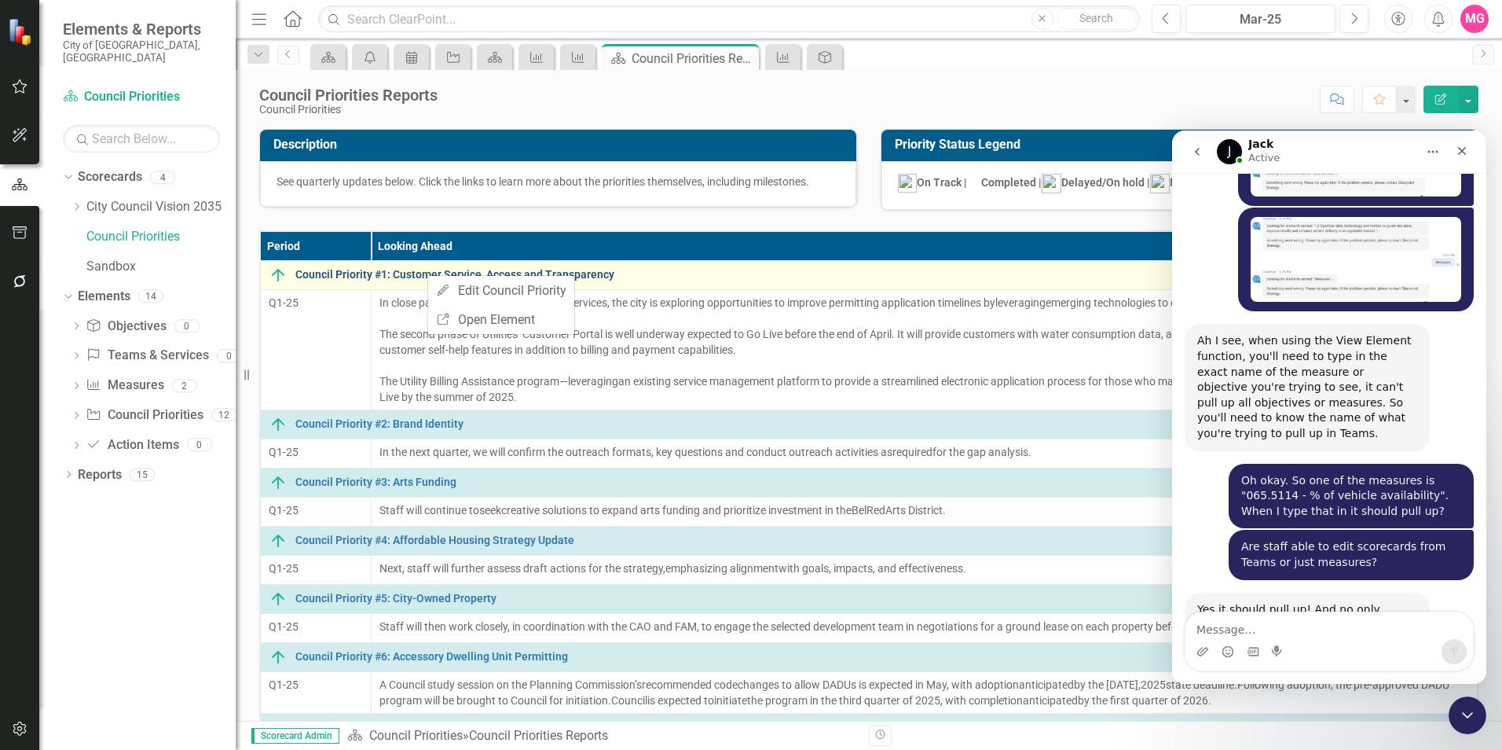
click at [419, 275] on link "Council Priority #1: Customer Service, Access and Transparency" at bounding box center [882, 275] width 1174 height 12
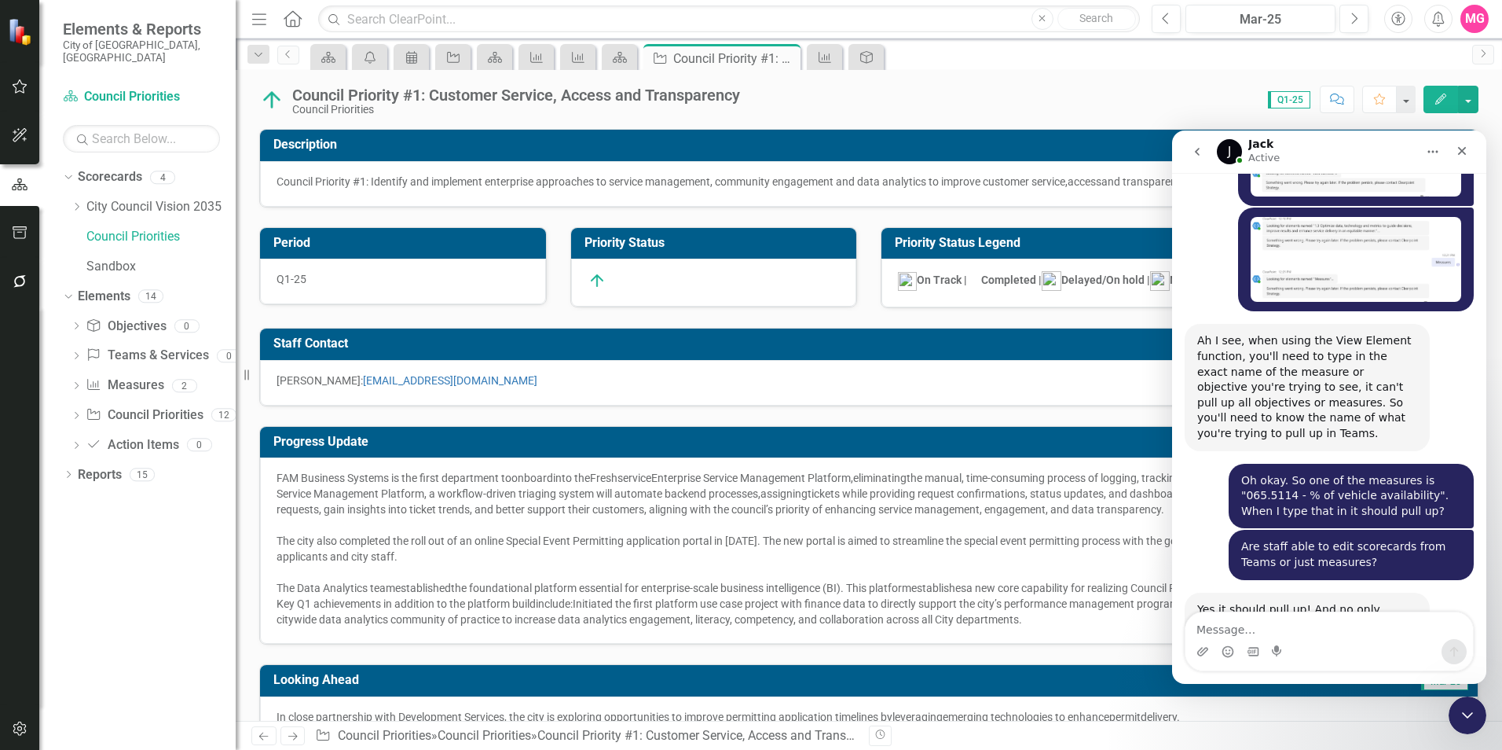
scroll to position [4737, 0]
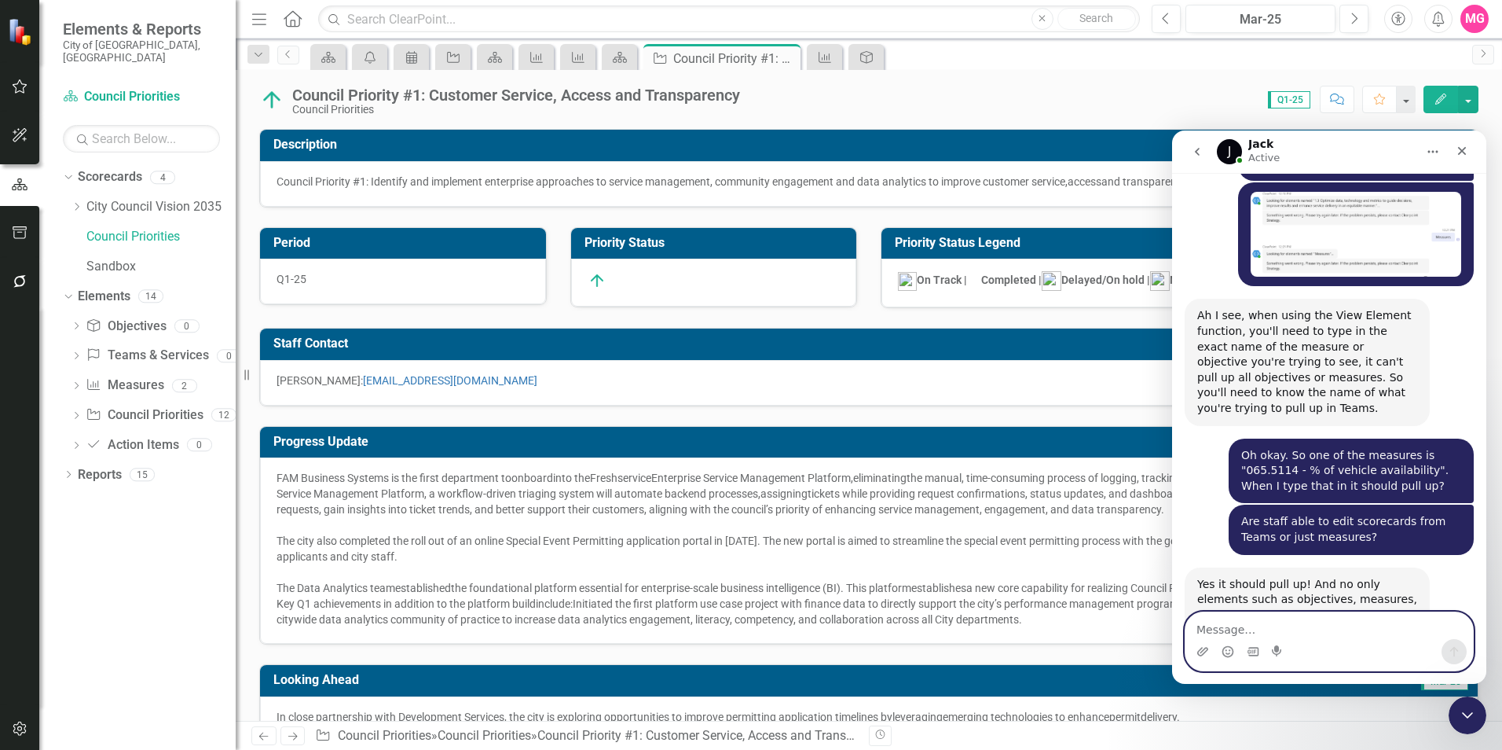
click at [999, 466] on textarea "Message…" at bounding box center [1330, 625] width 288 height 27
type textarea "L"
type textarea "A"
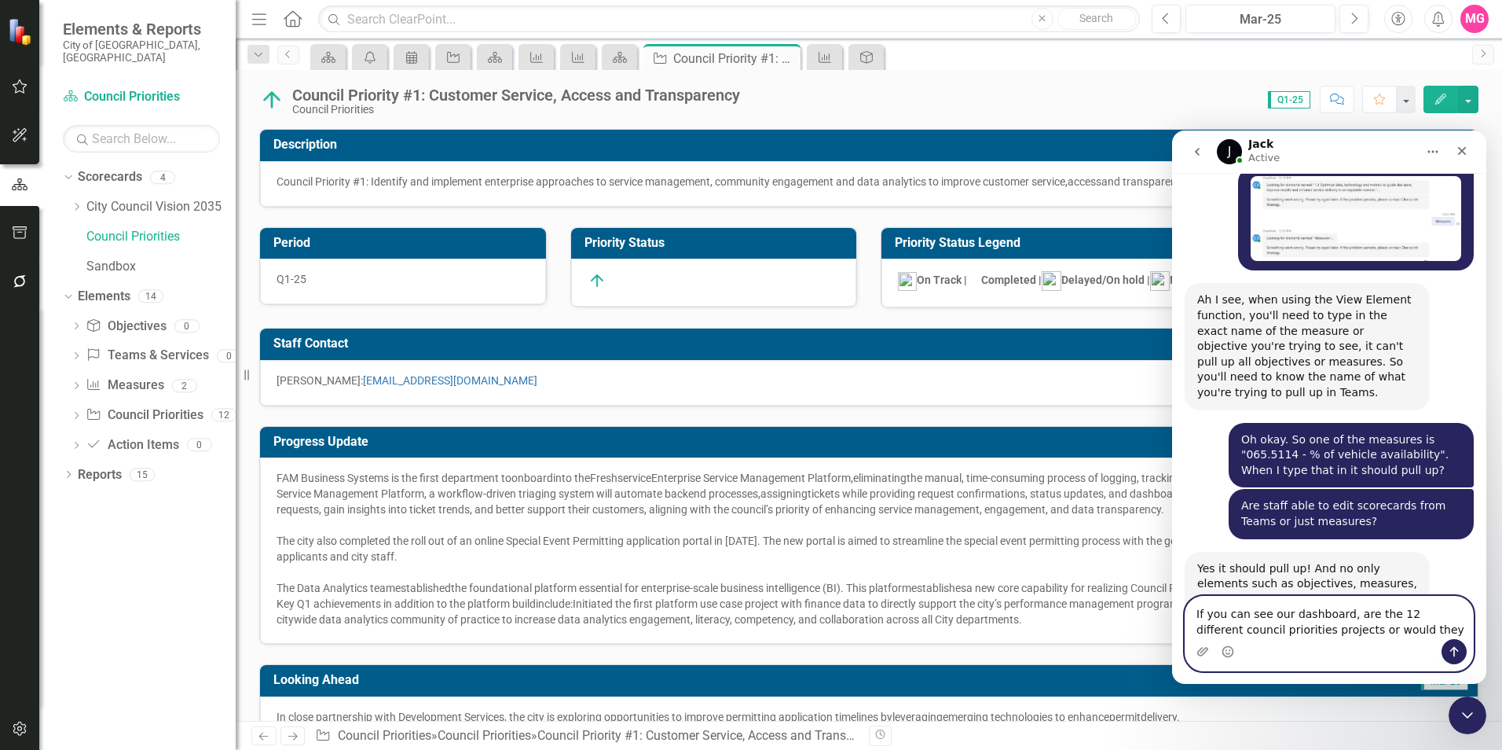
type textarea "If you can see our dashboard, are the 12 different council priorities projects …"
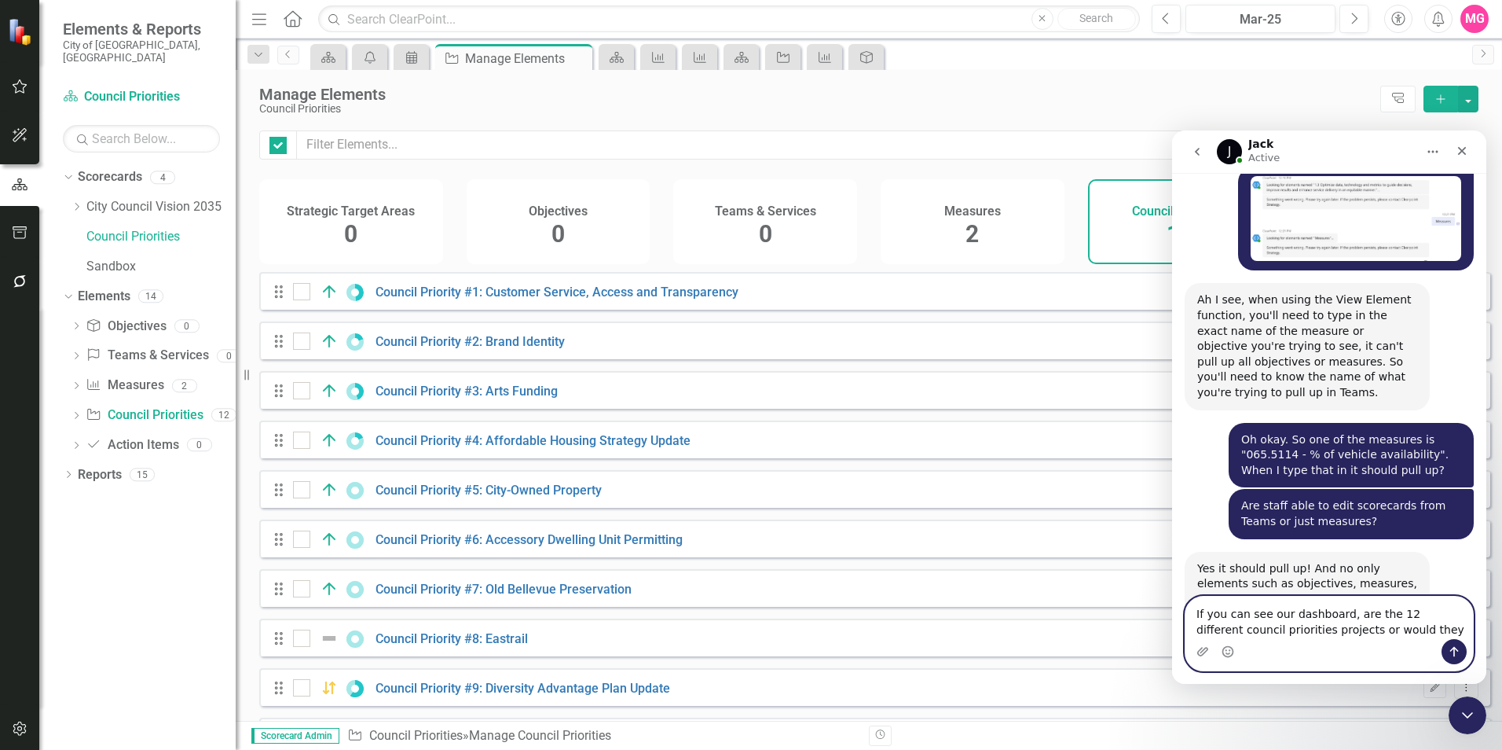
checkbox input "false"
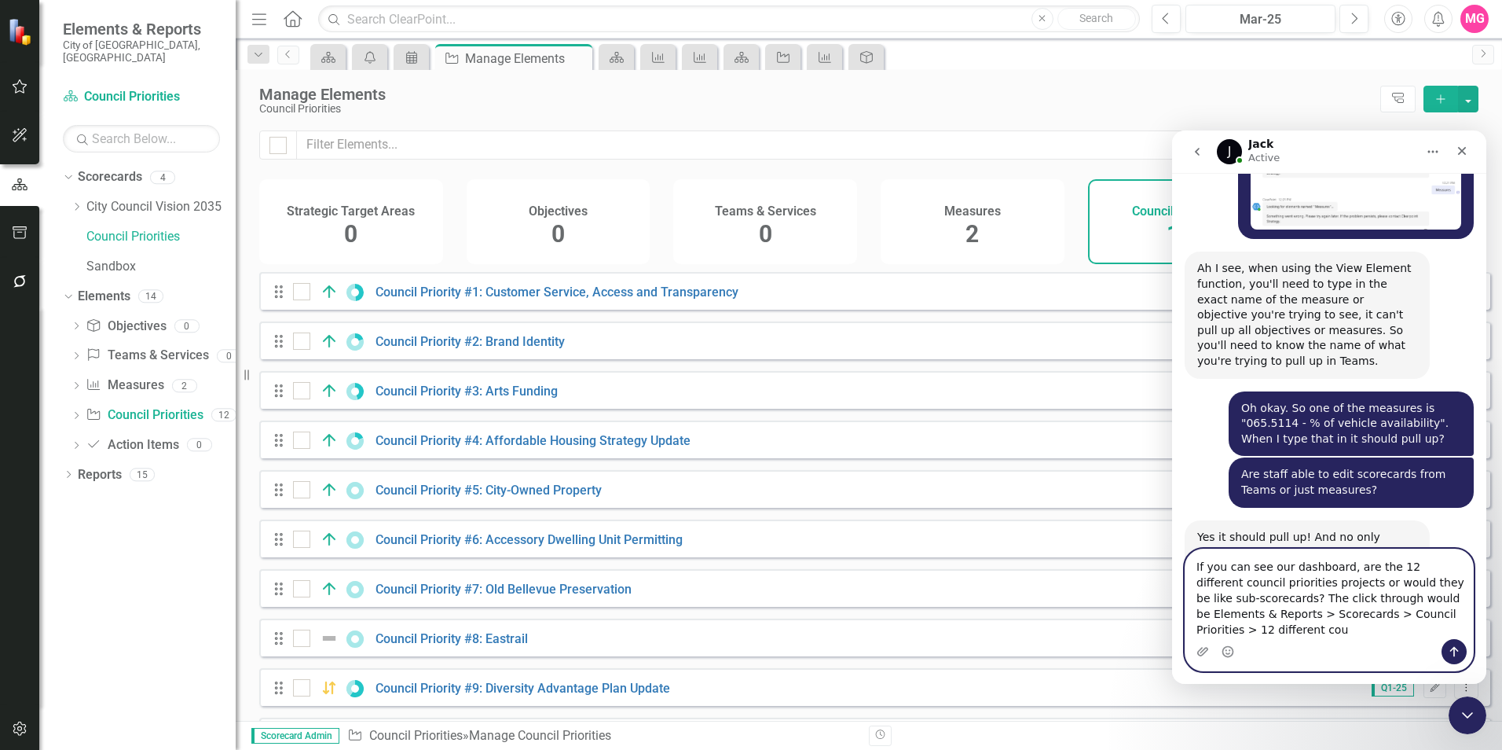
scroll to position [4800, 0]
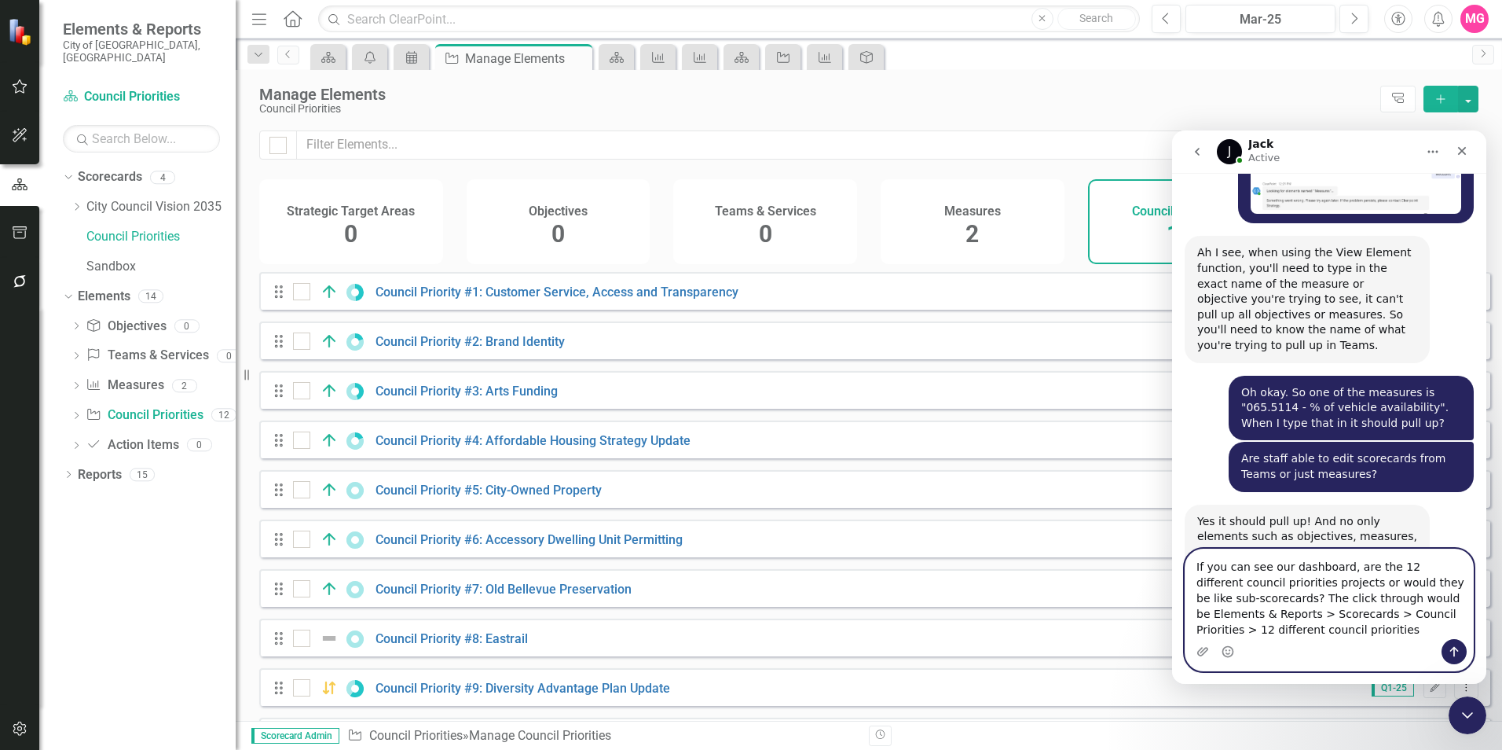
type textarea "If you can see our dashboard, are the 12 different council priorities projects …"
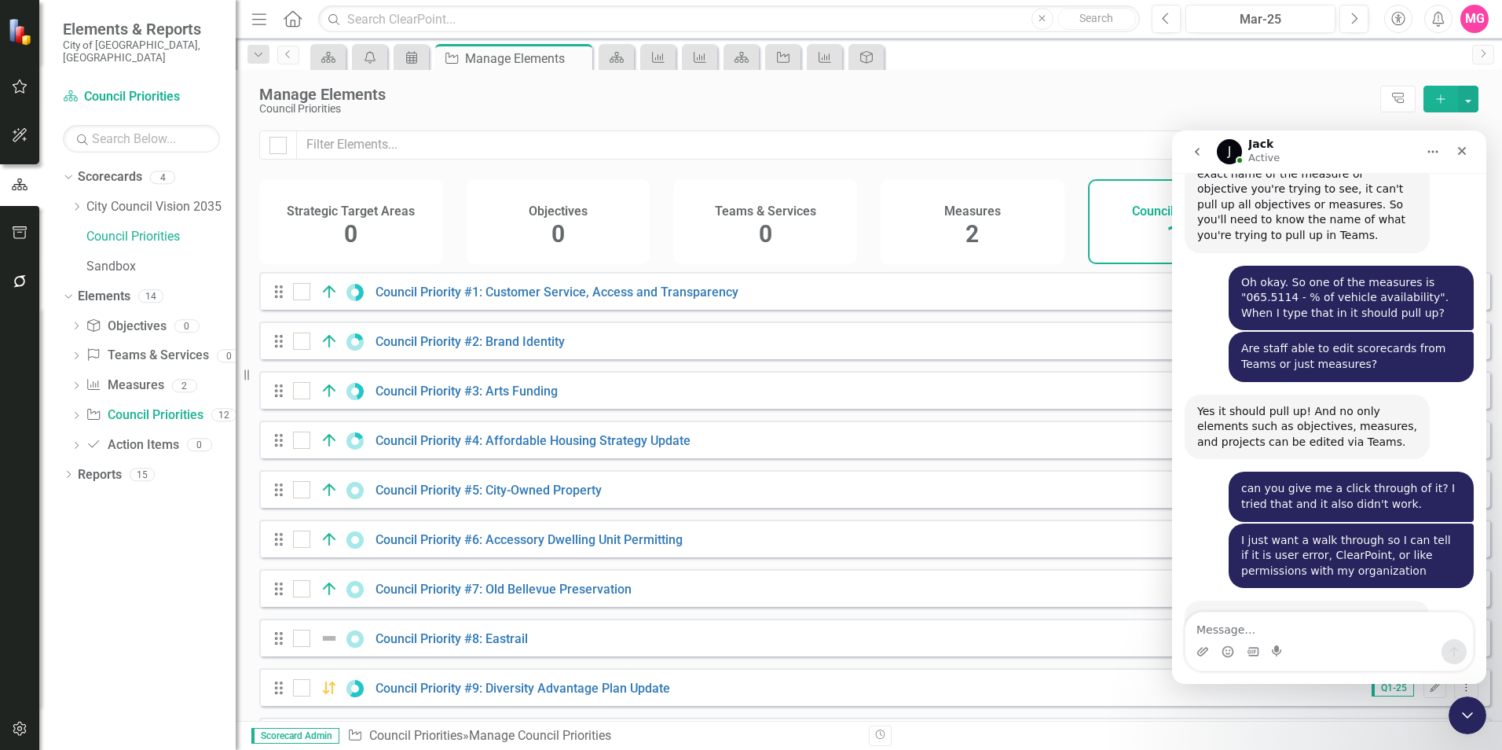
scroll to position [4989, 0]
